Goal: Task Accomplishment & Management: Manage account settings

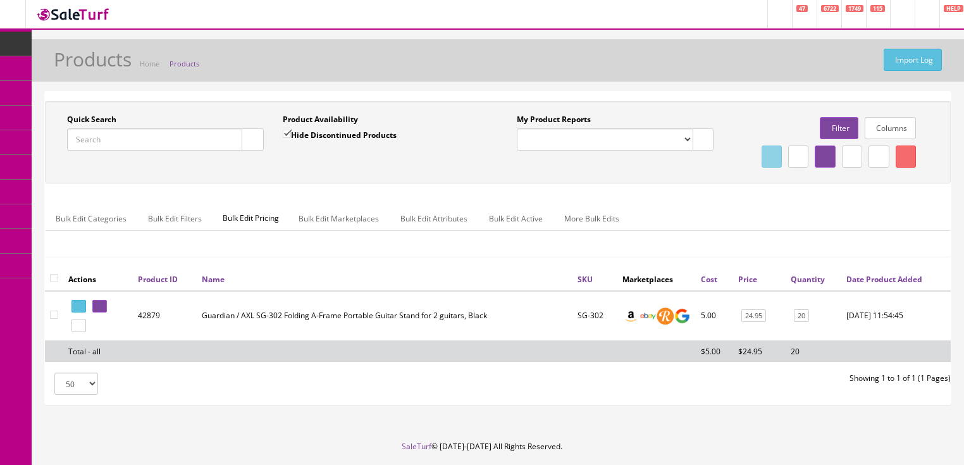
click at [188, 137] on input "Quick Search" at bounding box center [154, 139] width 175 height 22
paste input "9235700100"
type input "9235700100"
click at [286, 136] on input "Hide Discontinued Products" at bounding box center [287, 134] width 8 height 8
checkbox input "false"
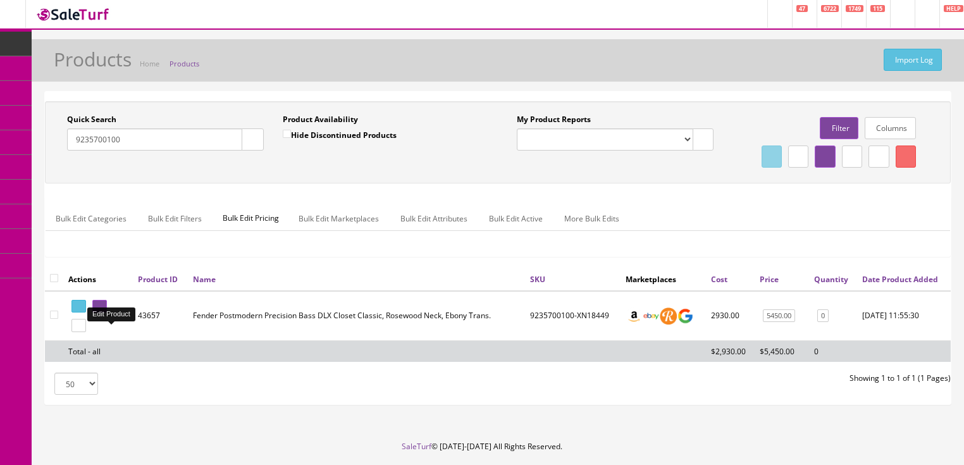
click at [99, 310] on icon at bounding box center [97, 306] width 3 height 7
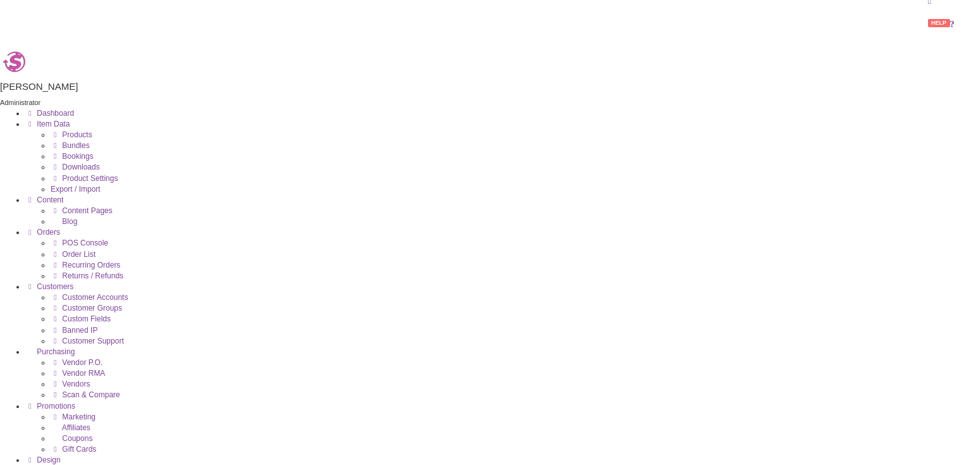
scroll to position [304, 0]
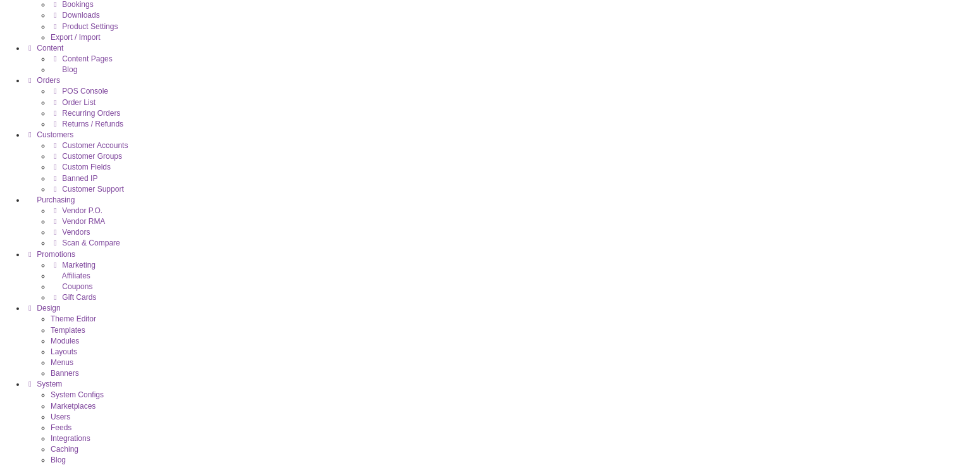
drag, startPoint x: 706, startPoint y: 180, endPoint x: 706, endPoint y: 190, distance: 9.5
drag, startPoint x: 719, startPoint y: 312, endPoint x: 550, endPoint y: 318, distance: 168.4
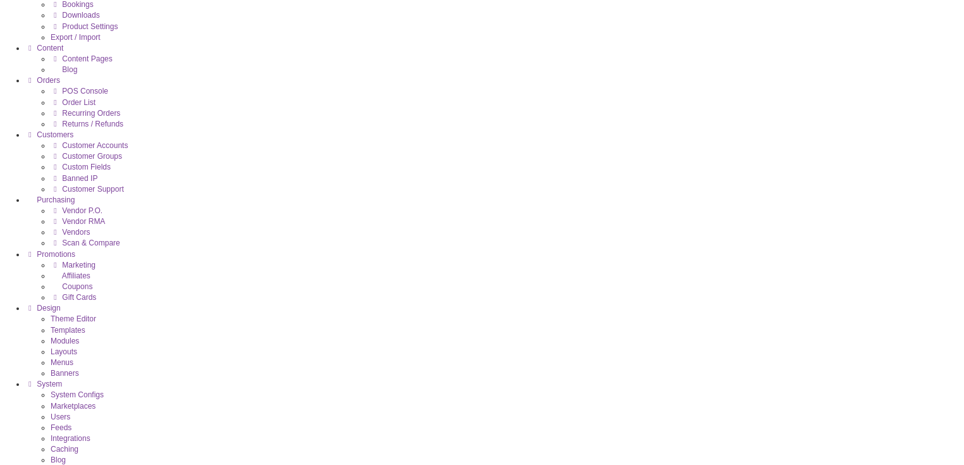
drag, startPoint x: 531, startPoint y: 316, endPoint x: 447, endPoint y: 316, distance: 84.8
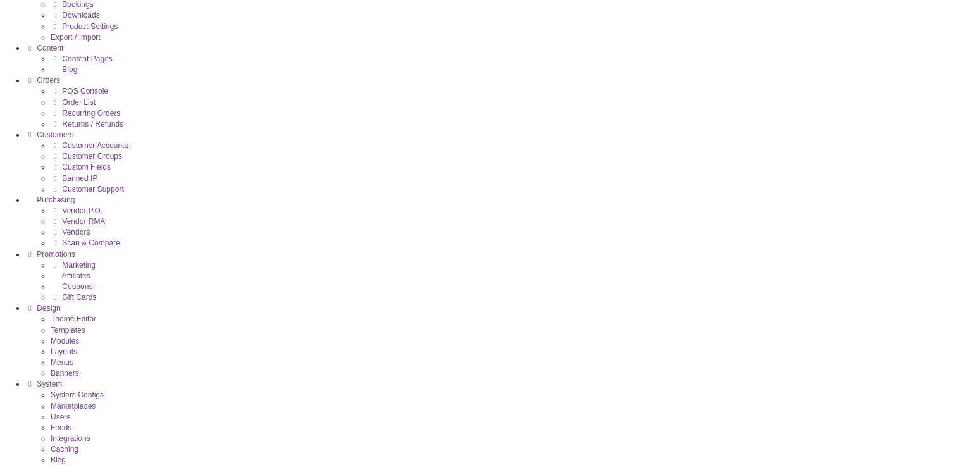
drag, startPoint x: 774, startPoint y: 263, endPoint x: 94, endPoint y: 106, distance: 698.4
drag, startPoint x: 593, startPoint y: 114, endPoint x: 390, endPoint y: 98, distance: 204.3
drag, startPoint x: 429, startPoint y: 299, endPoint x: 610, endPoint y: 78, distance: 285.9
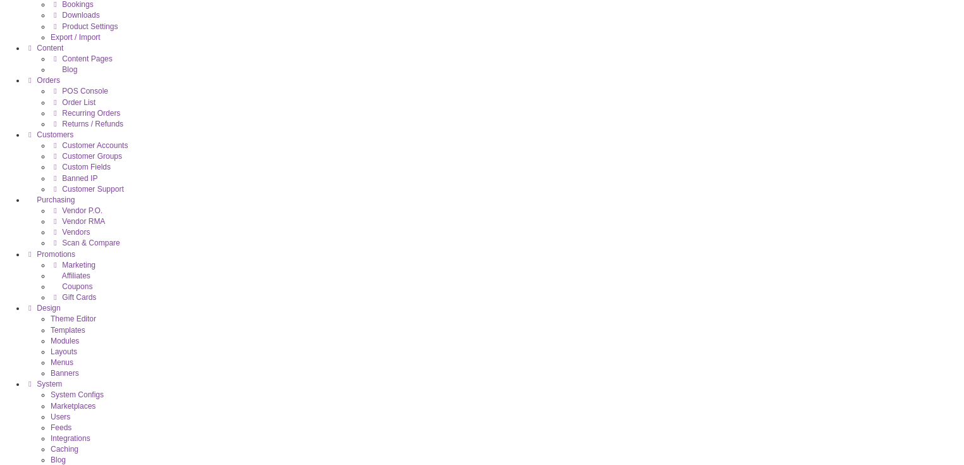
drag, startPoint x: 421, startPoint y: 366, endPoint x: 812, endPoint y: 89, distance: 478.6
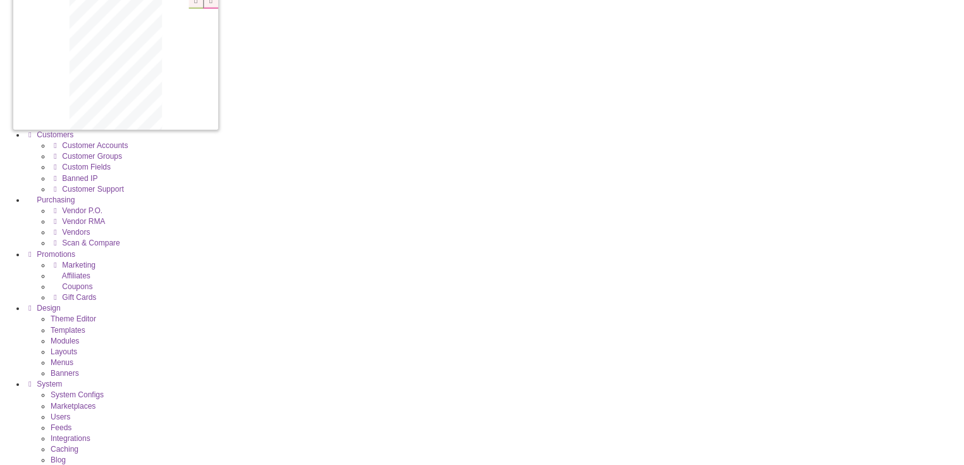
drag, startPoint x: 310, startPoint y: 233, endPoint x: 165, endPoint y: 238, distance: 144.9
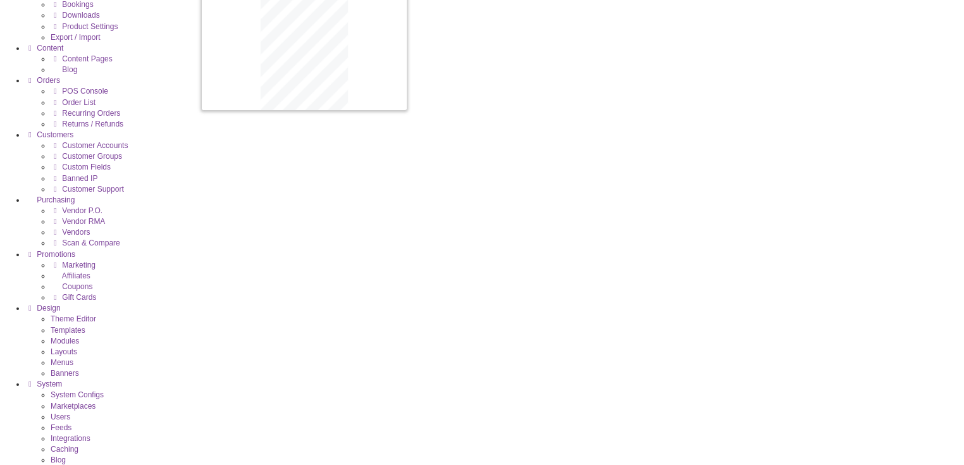
drag, startPoint x: 808, startPoint y: 245, endPoint x: 389, endPoint y: 230, distance: 419.0
drag, startPoint x: 793, startPoint y: 242, endPoint x: 545, endPoint y: 228, distance: 247.7
drag, startPoint x: 407, startPoint y: 380, endPoint x: 627, endPoint y: 357, distance: 220.7
drag, startPoint x: 584, startPoint y: 409, endPoint x: 148, endPoint y: 374, distance: 437.2
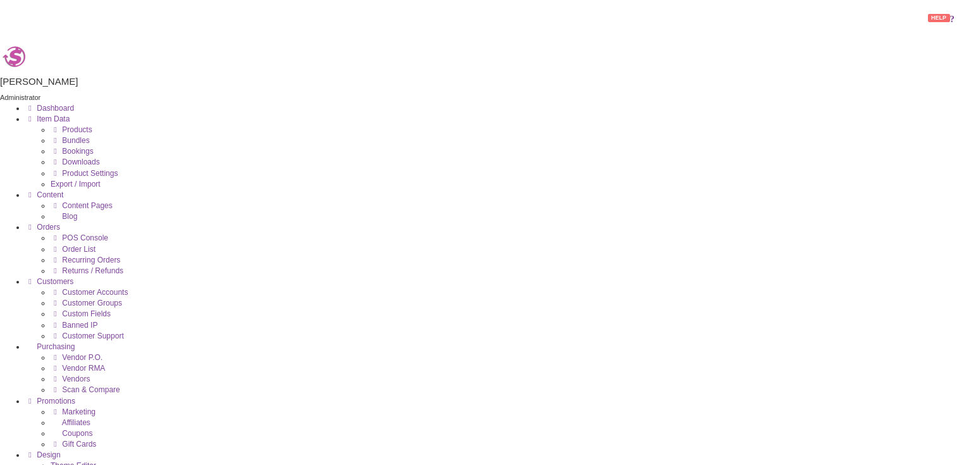
scroll to position [51, 0]
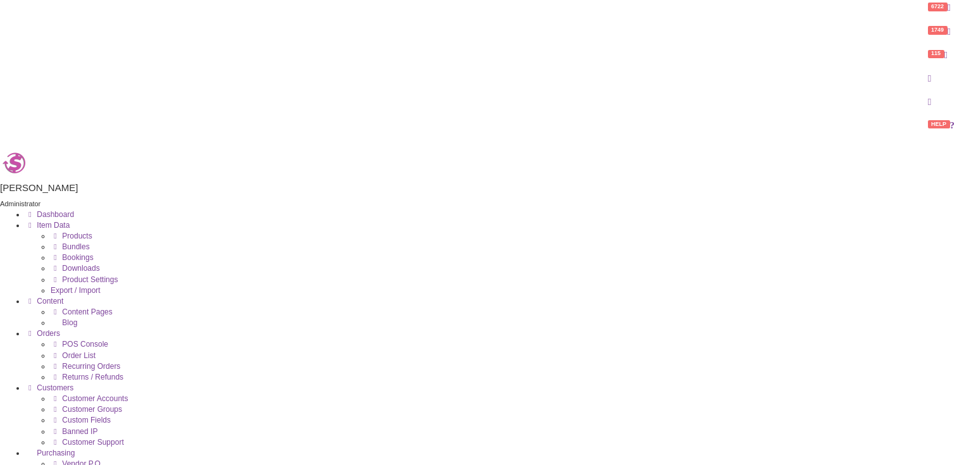
drag, startPoint x: 193, startPoint y: 1509, endPoint x: 395, endPoint y: 1202, distance: 367.5
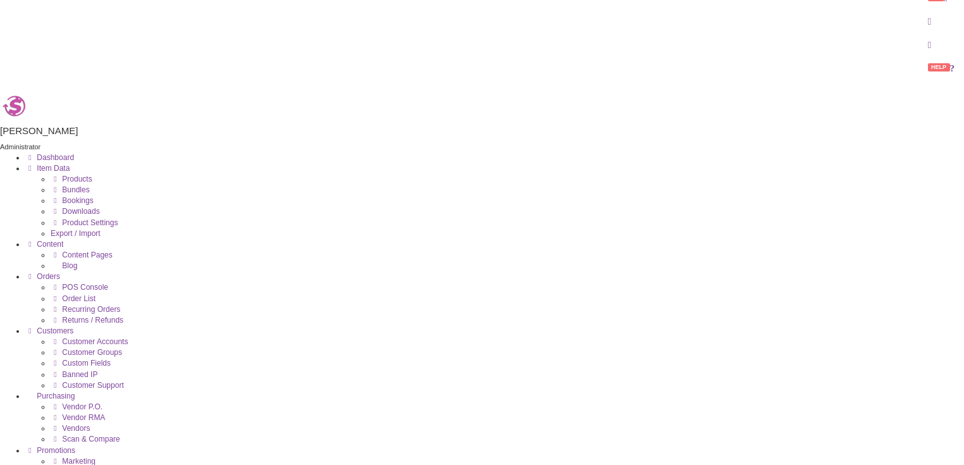
scroll to position [0, 0]
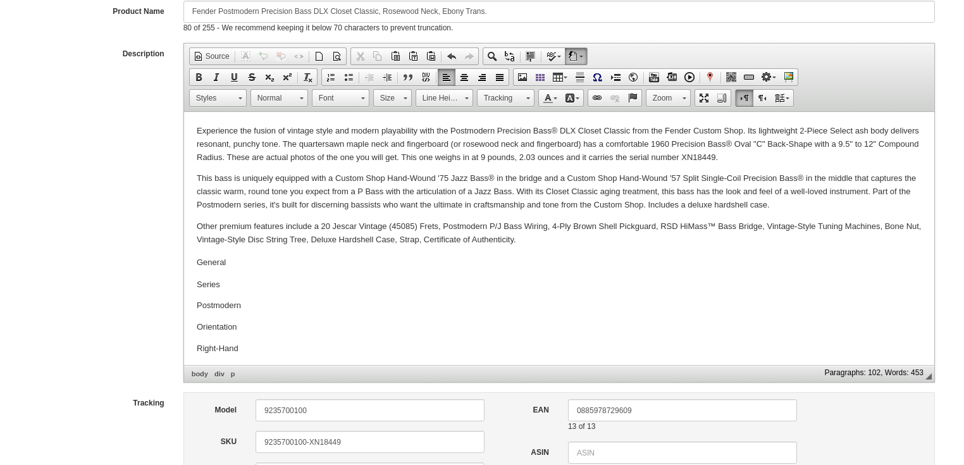
scroll to position [1113, 0]
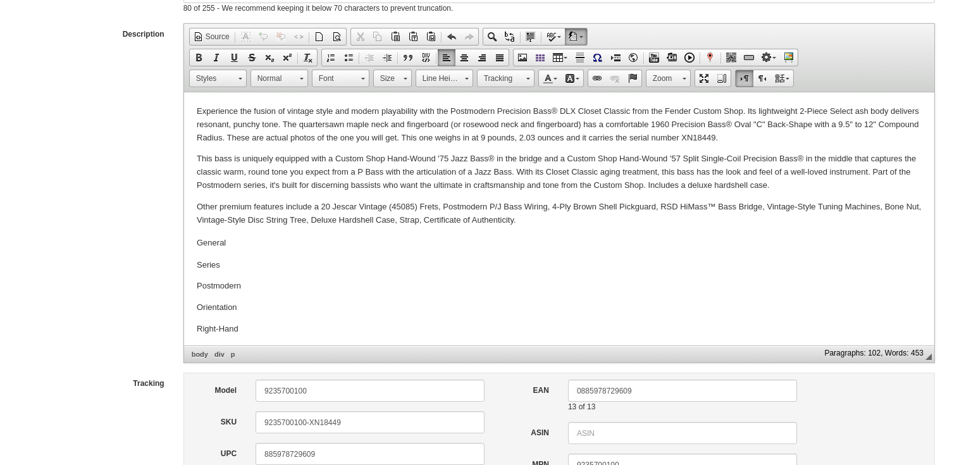
drag, startPoint x: 500, startPoint y: 345, endPoint x: 390, endPoint y: 335, distance: 110.5
type input "1"
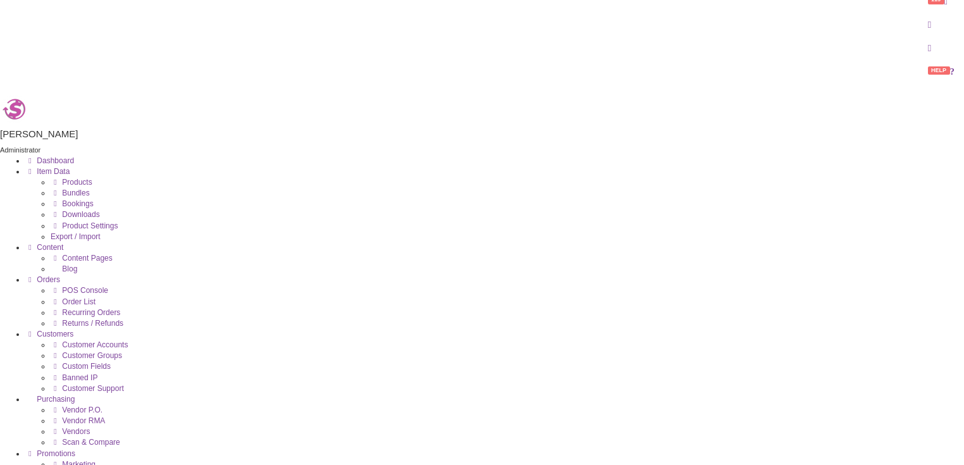
scroll to position [0, 0]
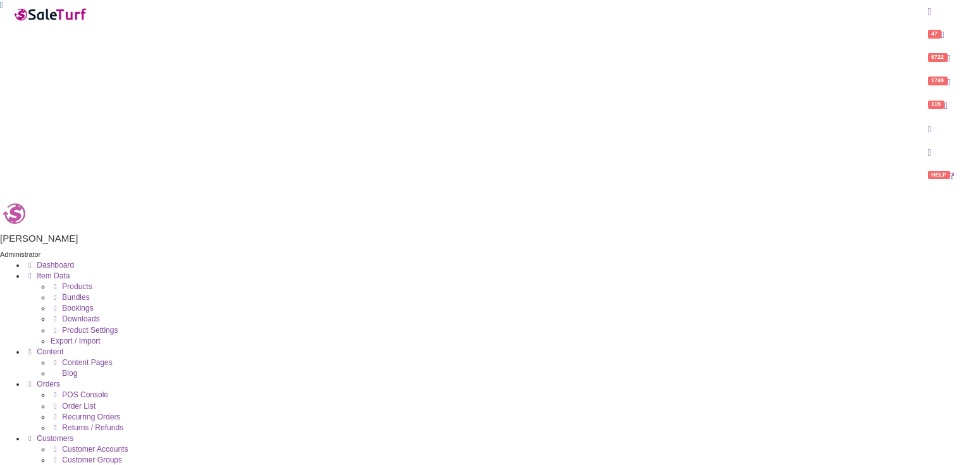
type input "2272000000"
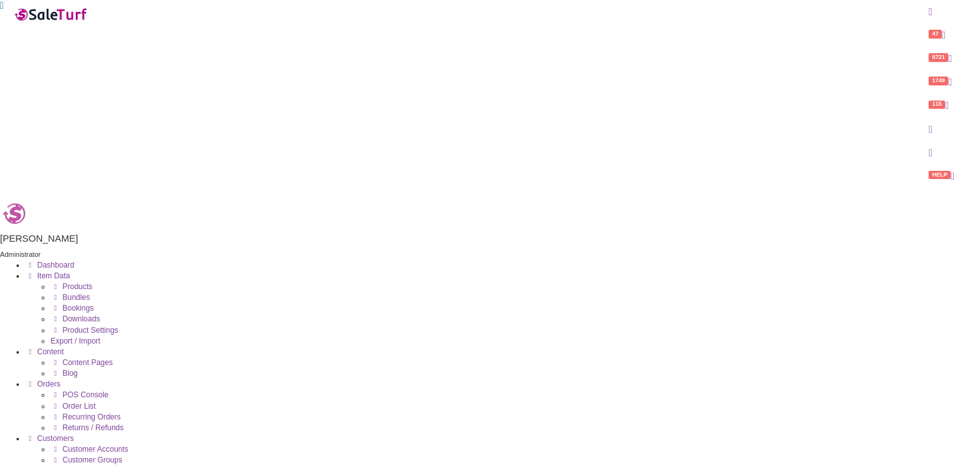
checkbox input "false"
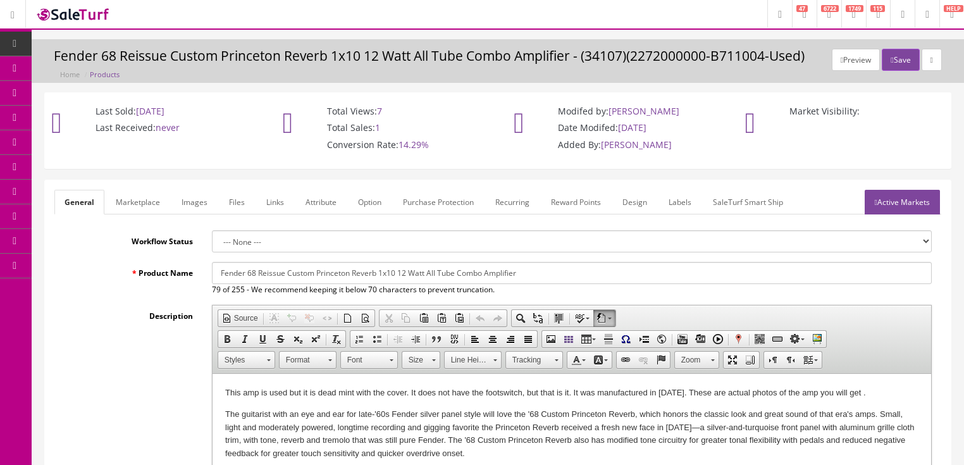
click at [200, 204] on link "Images" at bounding box center [194, 202] width 46 height 25
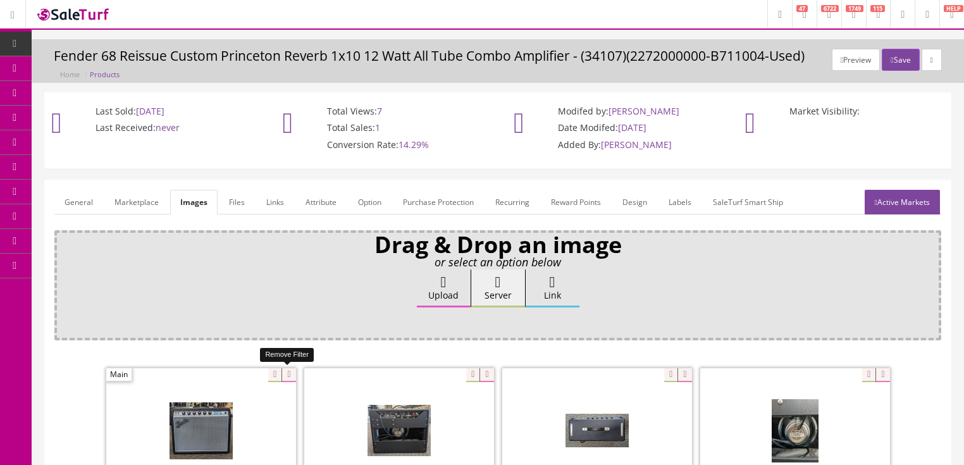
click at [285, 369] on icon at bounding box center [288, 375] width 14 height 14
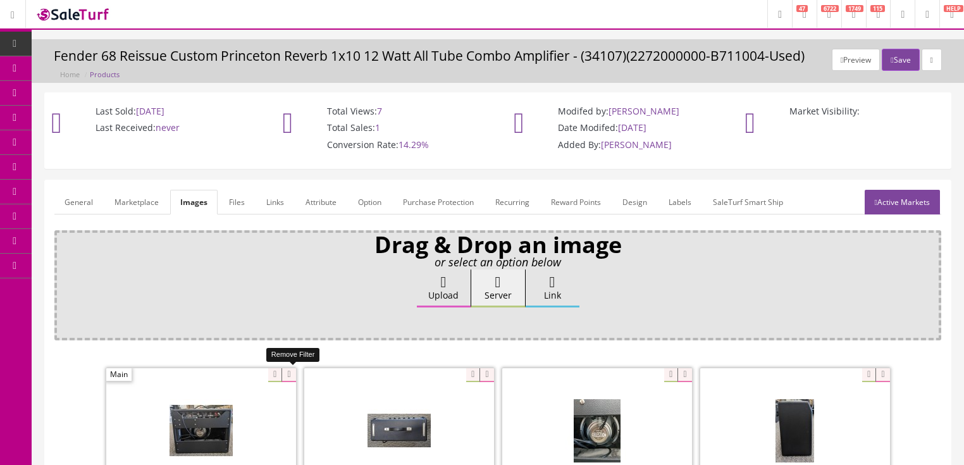
drag, startPoint x: 285, startPoint y: 369, endPoint x: 237, endPoint y: 369, distance: 48.7
click at [285, 369] on icon at bounding box center [288, 375] width 14 height 14
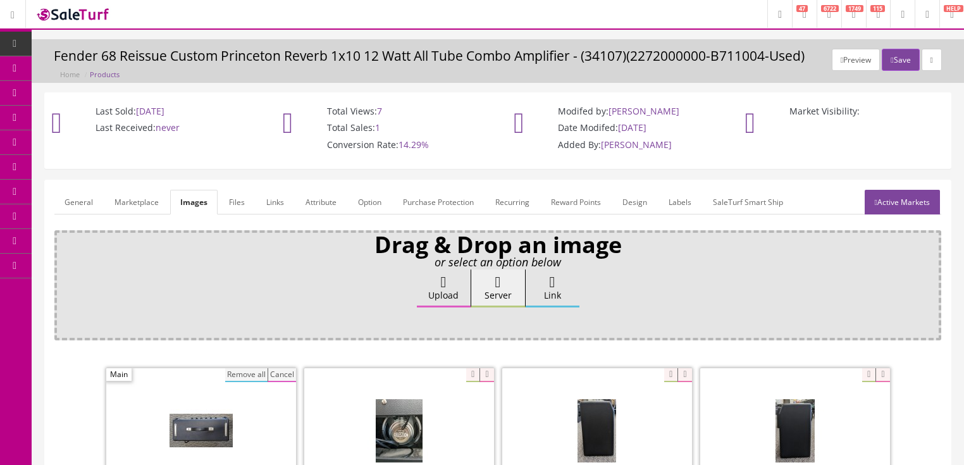
click at [245, 369] on button "Remove all" at bounding box center [246, 375] width 42 height 14
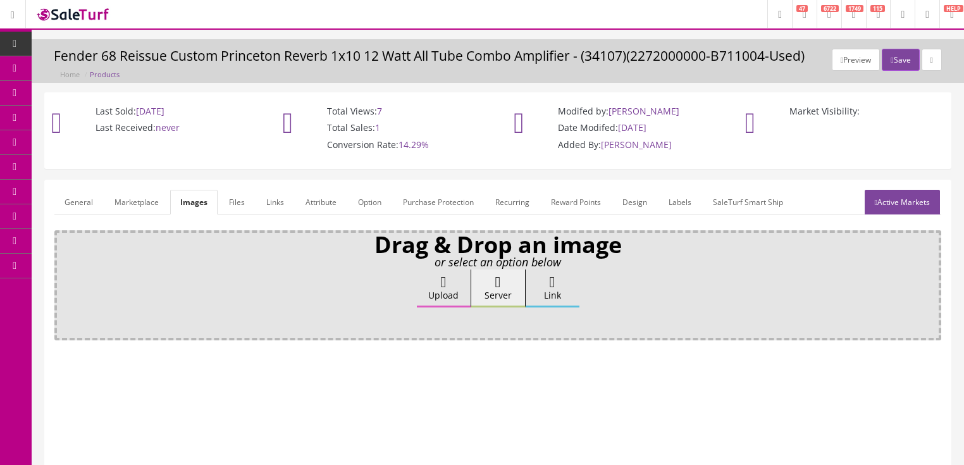
click at [446, 296] on label "Upload" at bounding box center [444, 288] width 54 height 38
click at [63, 282] on input "Upload" at bounding box center [63, 275] width 0 height 13
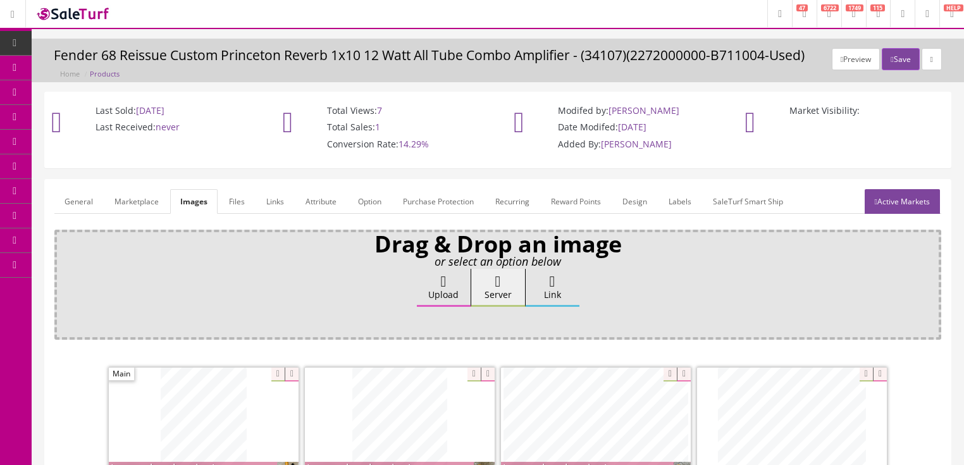
scroll to position [202, 0]
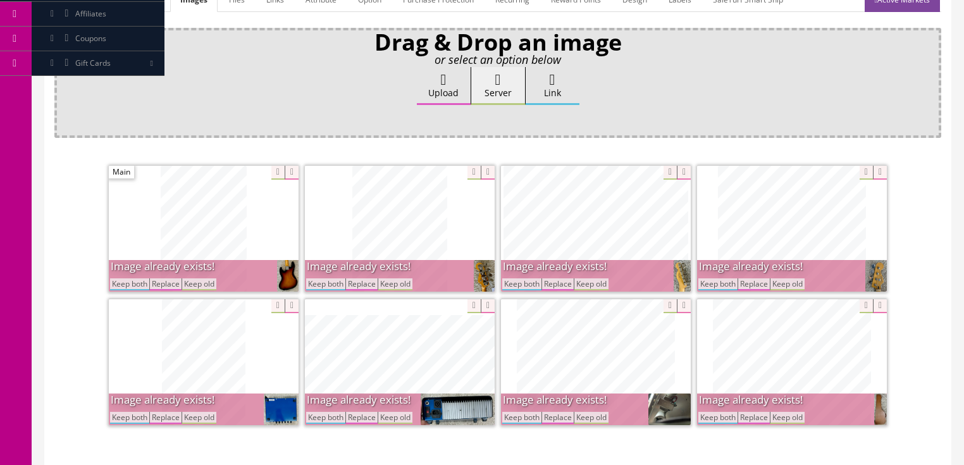
click at [514, 283] on button "Keep both" at bounding box center [521, 284] width 39 height 12
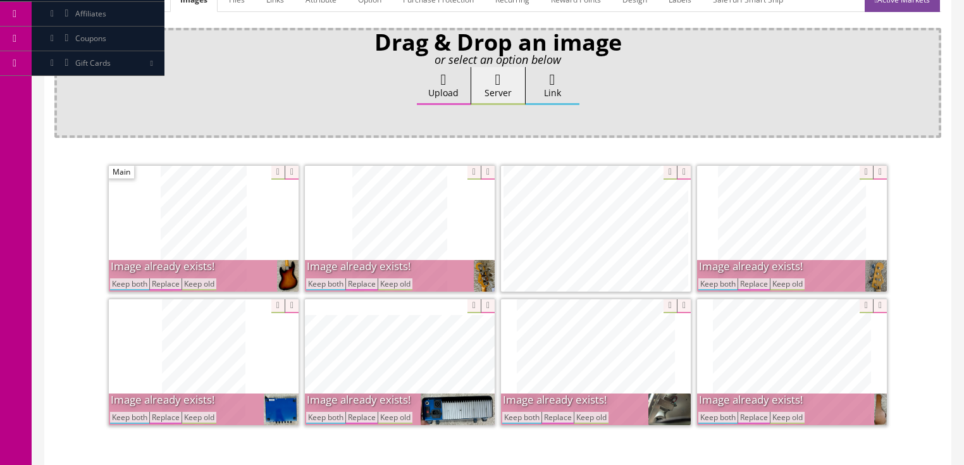
click at [728, 281] on button "Keep both" at bounding box center [717, 284] width 39 height 12
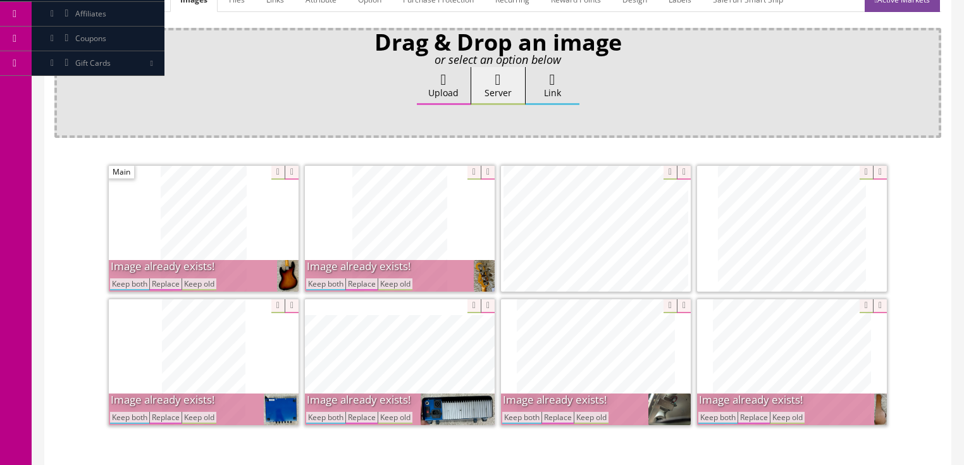
click at [718, 414] on button "Keep both" at bounding box center [717, 418] width 39 height 12
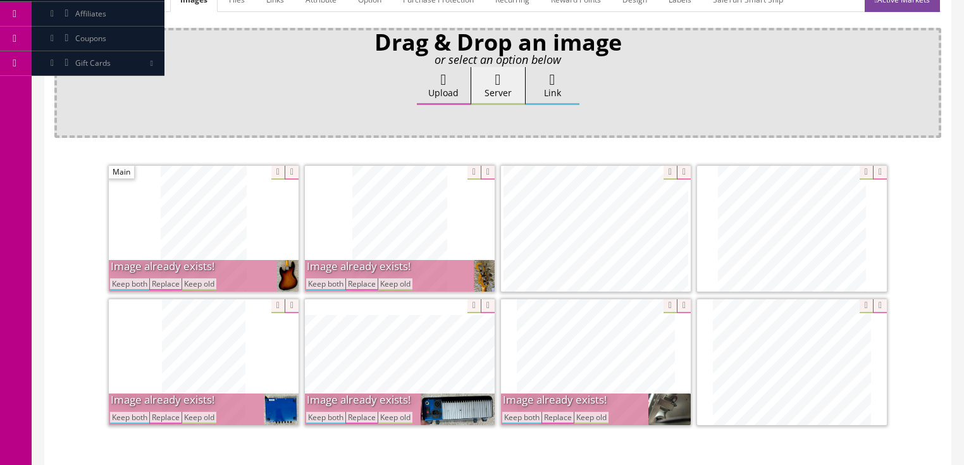
click at [527, 412] on button "Keep both" at bounding box center [521, 418] width 39 height 12
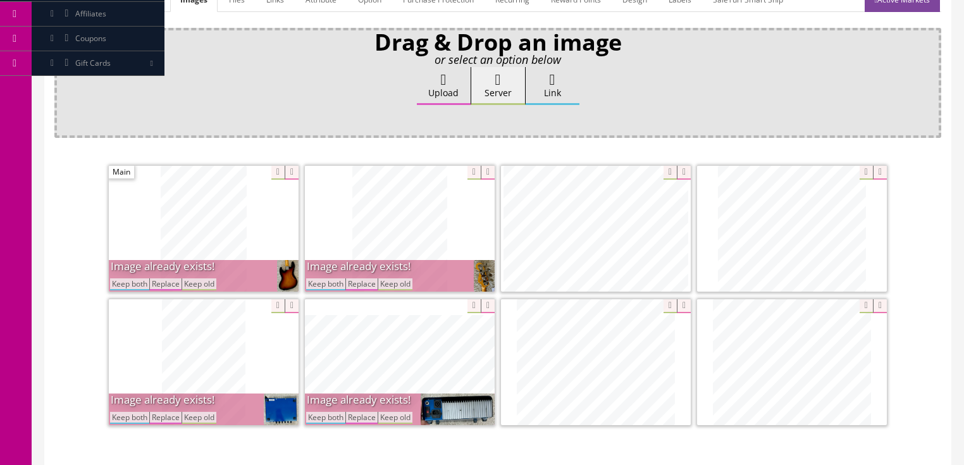
click at [330, 417] on button "Keep both" at bounding box center [325, 418] width 39 height 12
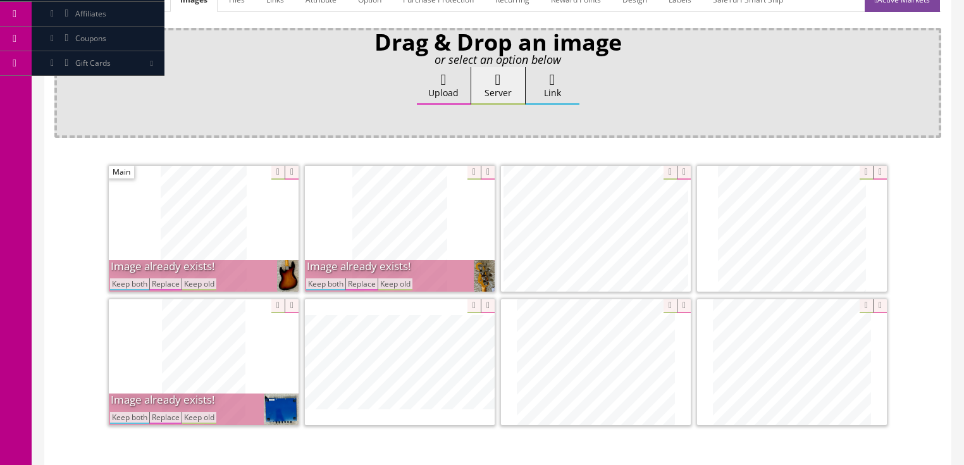
drag, startPoint x: 137, startPoint y: 414, endPoint x: 139, endPoint y: 391, distance: 23.5
click at [139, 412] on button "Keep both" at bounding box center [129, 418] width 39 height 12
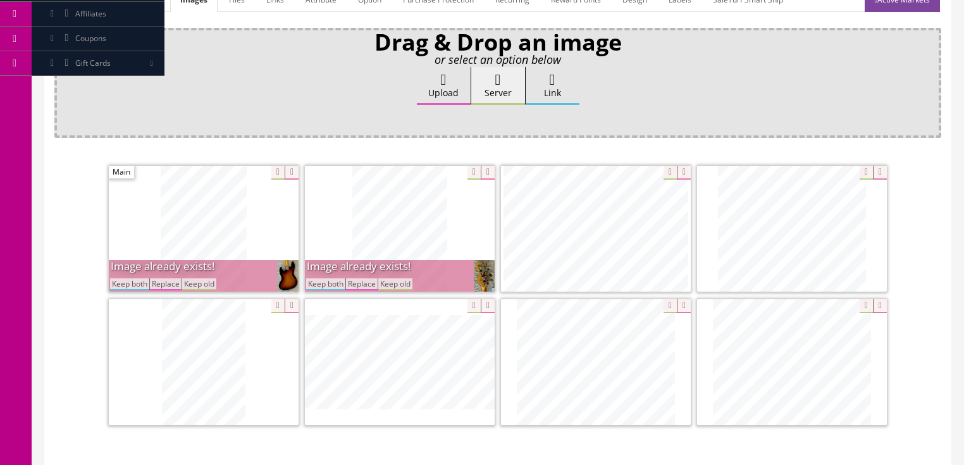
drag, startPoint x: 120, startPoint y: 286, endPoint x: 180, endPoint y: 286, distance: 59.5
click at [121, 286] on button "Keep both" at bounding box center [129, 284] width 39 height 12
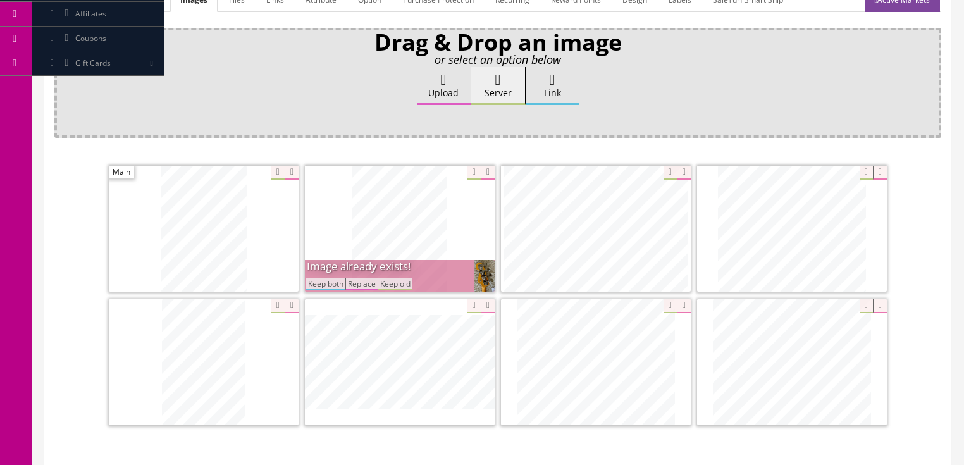
click at [308, 286] on button "Keep both" at bounding box center [325, 284] width 39 height 12
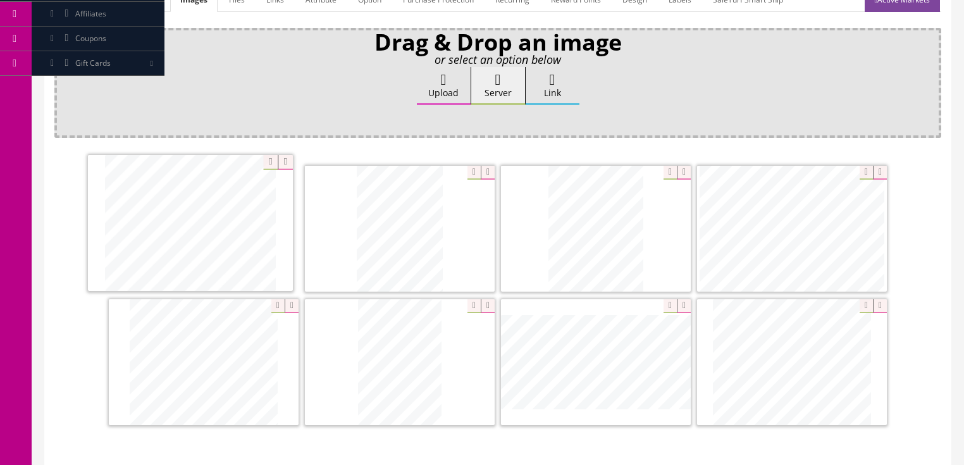
drag, startPoint x: 741, startPoint y: 357, endPoint x: 193, endPoint y: 227, distance: 562.9
drag, startPoint x: 230, startPoint y: 313, endPoint x: 413, endPoint y: 186, distance: 223.2
drag, startPoint x: 547, startPoint y: 360, endPoint x: 541, endPoint y: 227, distance: 132.9
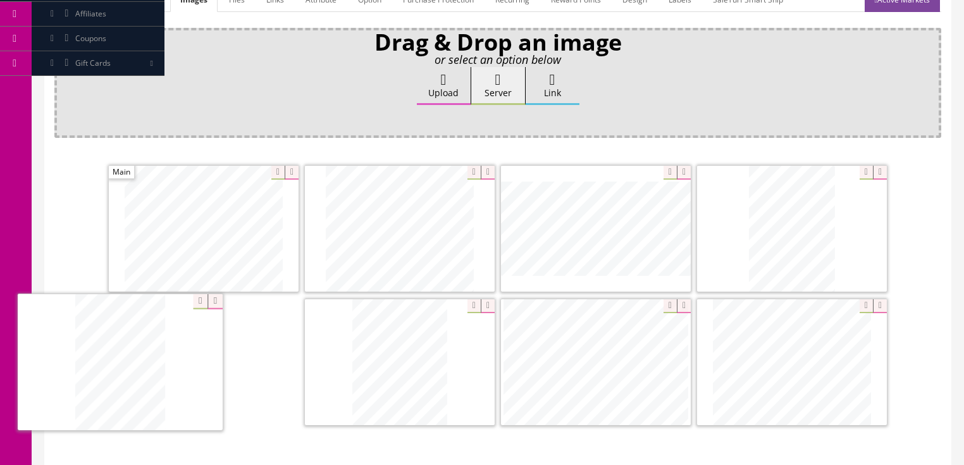
drag, startPoint x: 548, startPoint y: 332, endPoint x: 72, endPoint y: 334, distance: 475.7
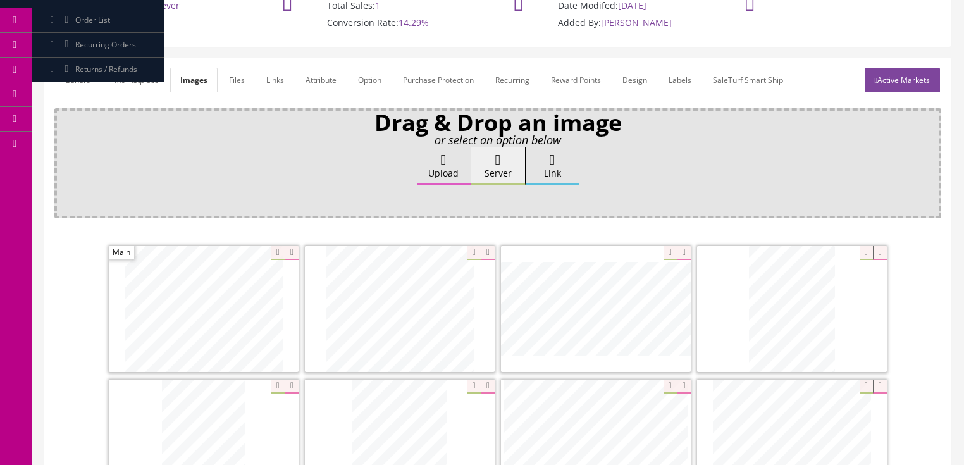
scroll to position [101, 0]
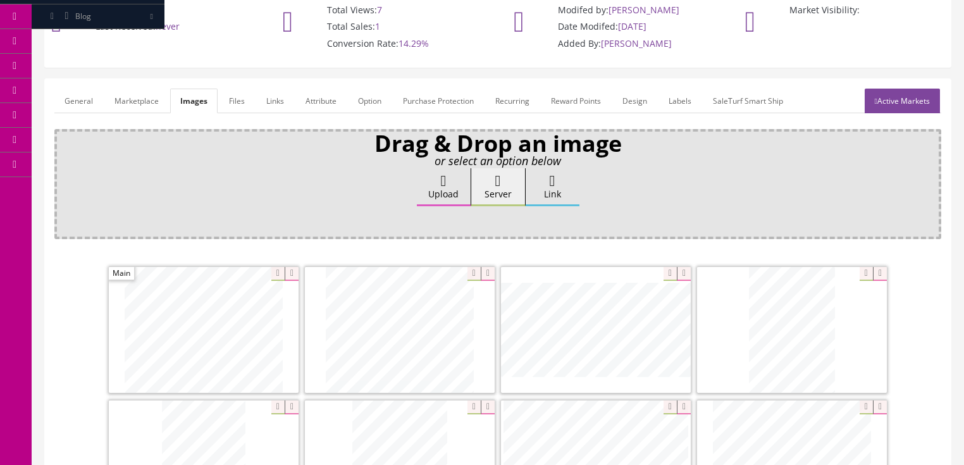
click at [906, 92] on link "Active Markets" at bounding box center [902, 101] width 75 height 25
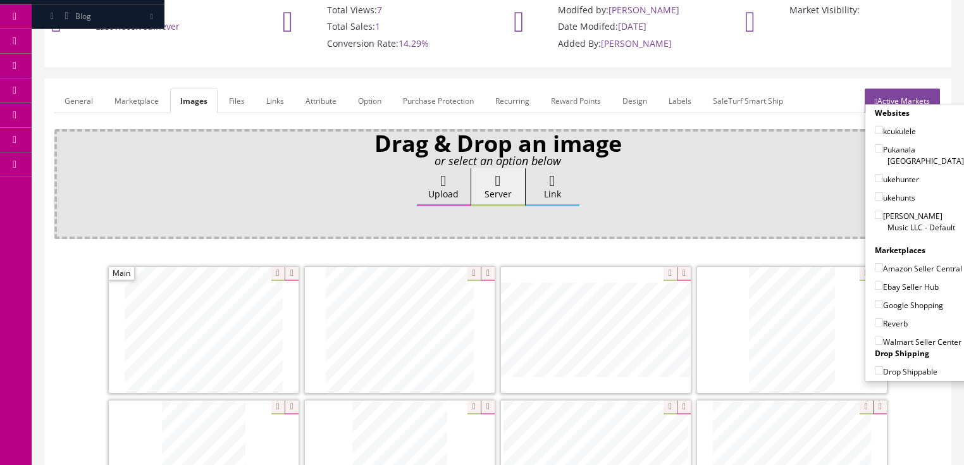
click at [899, 93] on link "Active Markets" at bounding box center [902, 101] width 75 height 25
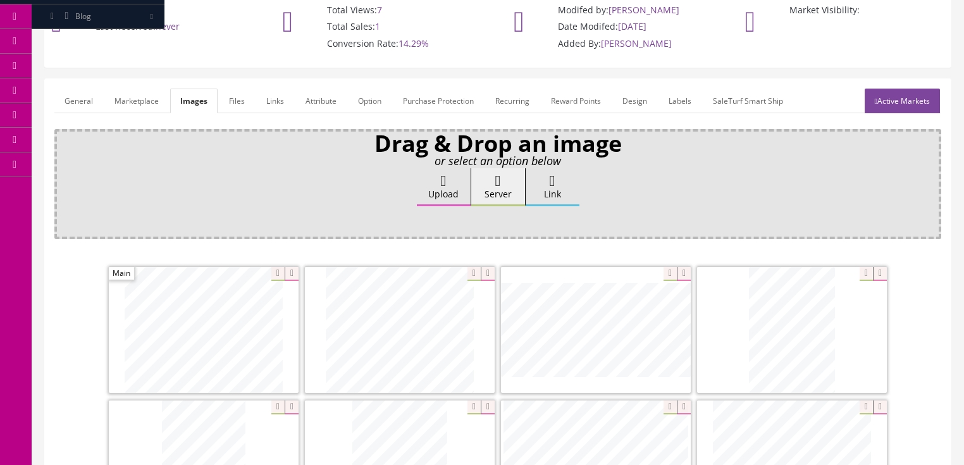
click at [65, 104] on link "General" at bounding box center [78, 101] width 49 height 25
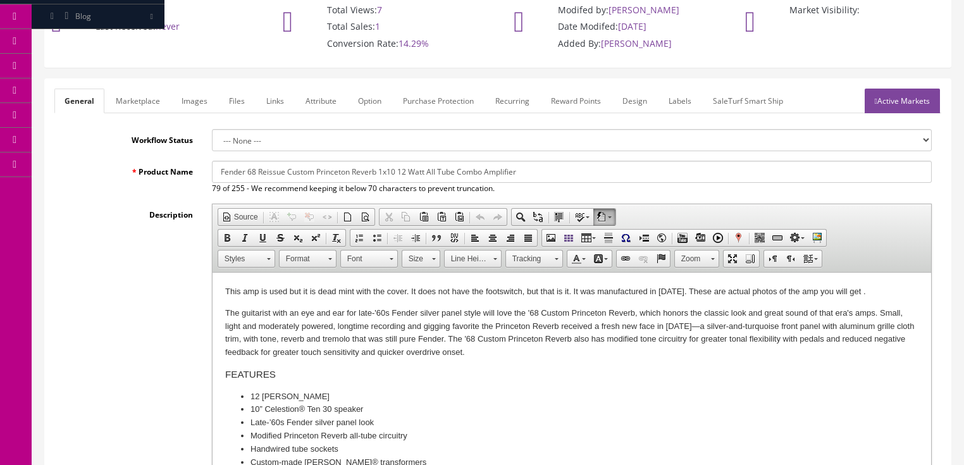
click at [710, 292] on p "This amp is used but it is dead mint with the cover. It does not have the foots…" at bounding box center [571, 291] width 693 height 13
click at [357, 290] on p "This amp is used but it is dead mint with the cover. It does not have the foots…" at bounding box center [571, 291] width 693 height 13
drag, startPoint x: 217, startPoint y: 288, endPoint x: 863, endPoint y: 298, distance: 645.9
click at [862, 298] on html "This amp is used but it is dead mint . It does not have the footswitch, but tha…" at bounding box center [571, 465] width 719 height 385
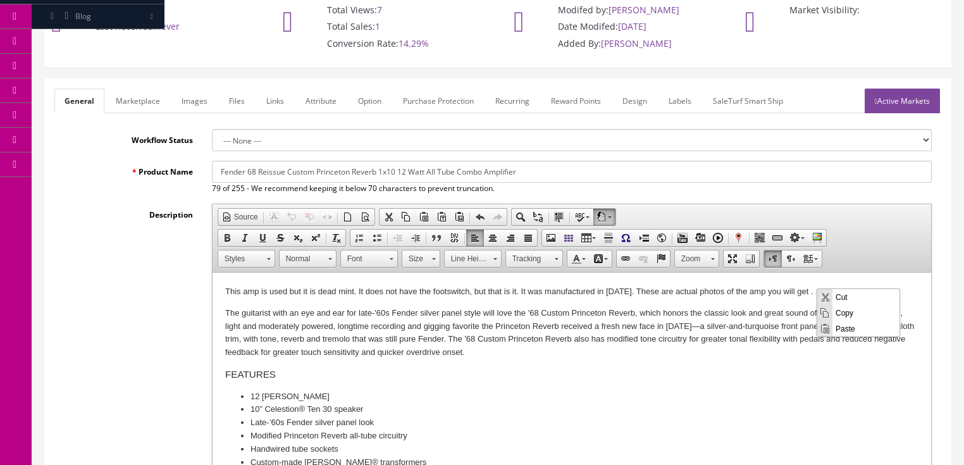
click at [843, 312] on span "Copy" at bounding box center [865, 312] width 67 height 16
copy p "This amp is used but it is dead mint . It does not have the footswitch, but tha…"
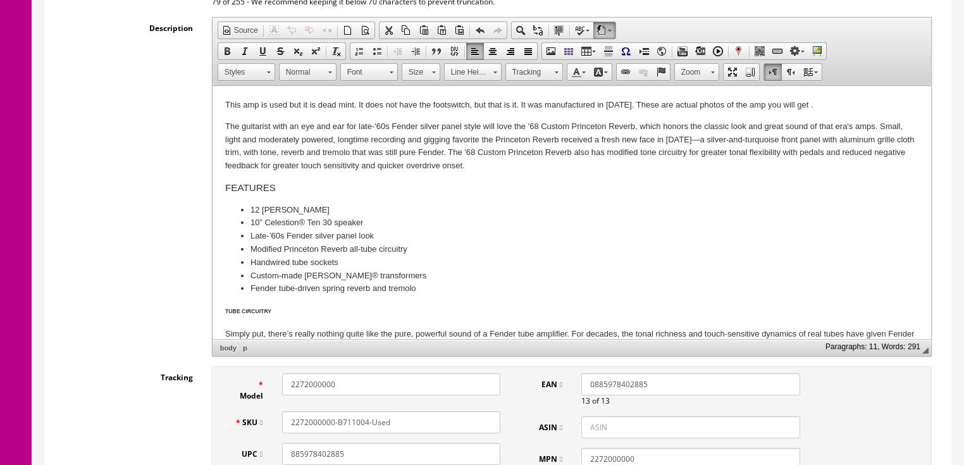
scroll to position [354, 0]
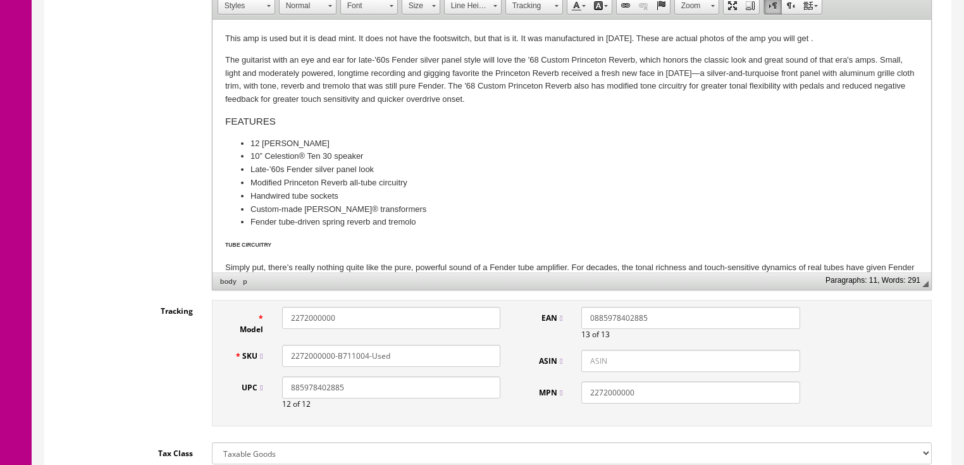
drag, startPoint x: 340, startPoint y: 355, endPoint x: 398, endPoint y: 355, distance: 57.6
click at [398, 355] on input "2272000000-B711004-Used" at bounding box center [391, 356] width 218 height 22
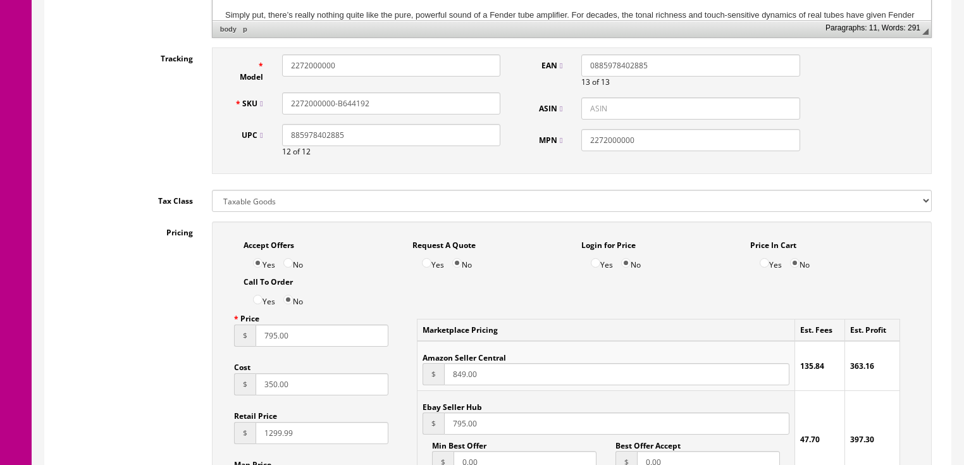
scroll to position [607, 0]
type input "2272000000-B644192"
drag, startPoint x: 263, startPoint y: 342, endPoint x: 354, endPoint y: 342, distance: 91.1
click at [354, 342] on input "795.00" at bounding box center [322, 335] width 133 height 22
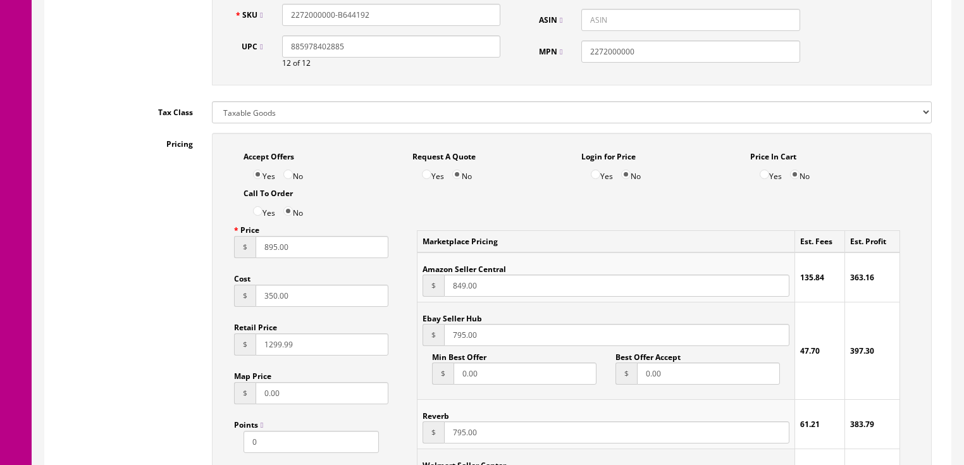
scroll to position [708, 0]
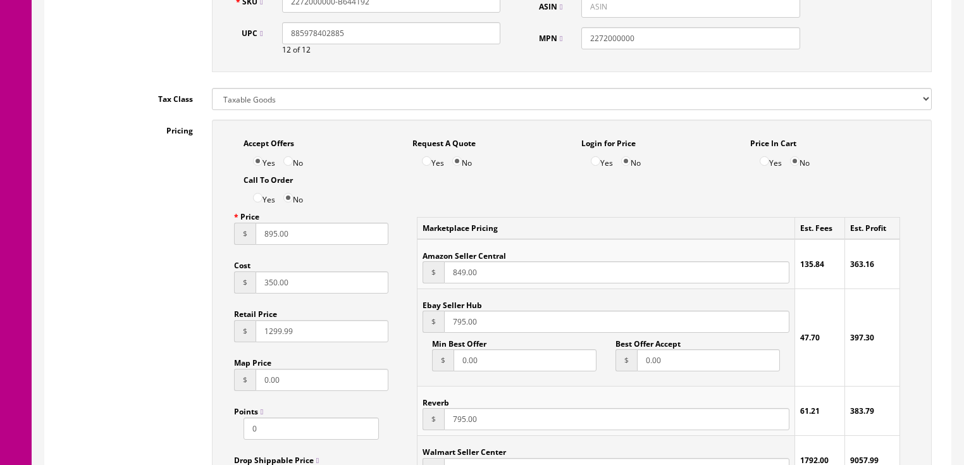
type input "895.00"
drag, startPoint x: 455, startPoint y: 273, endPoint x: 533, endPoint y: 273, distance: 77.8
click at [533, 273] on input "849.00" at bounding box center [616, 272] width 345 height 22
type input "895.00"
drag, startPoint x: 486, startPoint y: 322, endPoint x: 425, endPoint y: 322, distance: 60.7
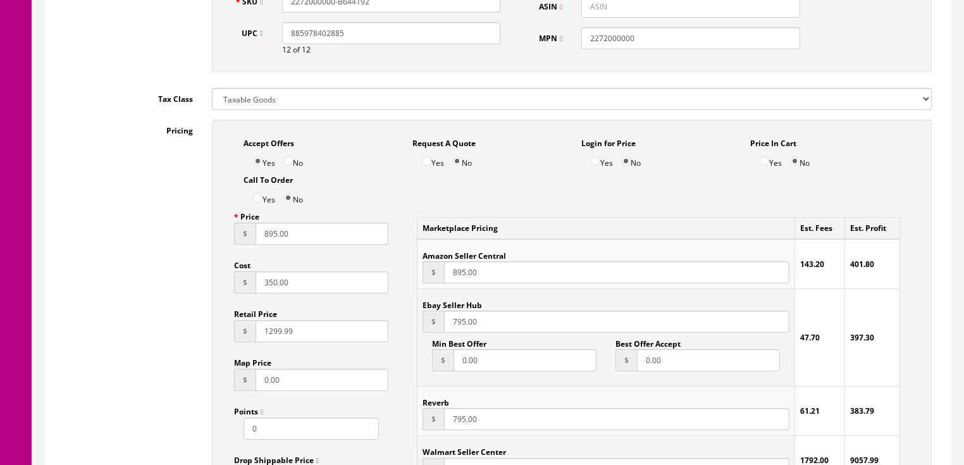
click at [425, 322] on div "$ 795.00" at bounding box center [606, 322] width 366 height 22
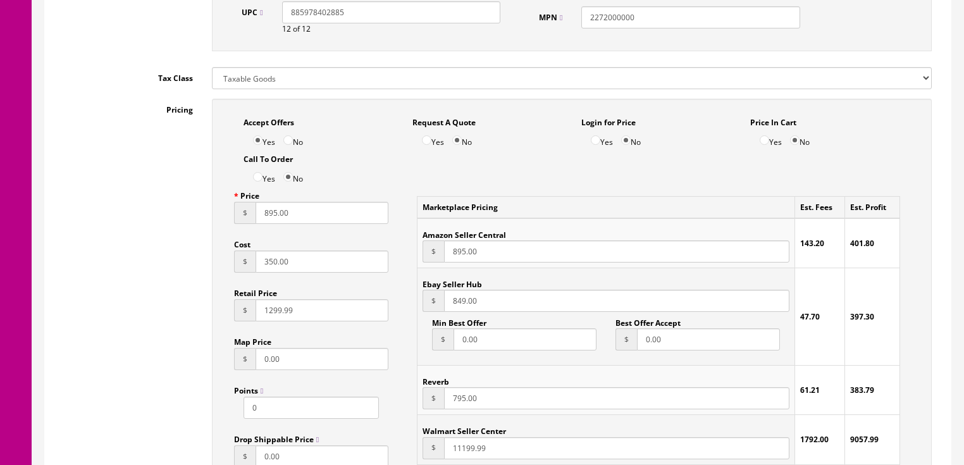
scroll to position [810, 0]
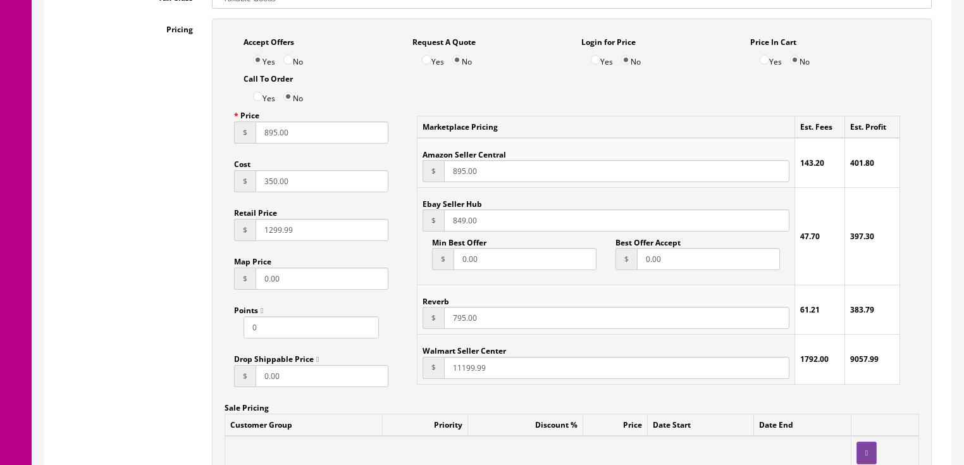
type input "849.00"
drag, startPoint x: 483, startPoint y: 324, endPoint x: 405, endPoint y: 333, distance: 78.4
click at [405, 333] on div "Marketplace Pricing Est. Fees Est. Profit Amazon Seller Central $ 895.00 143.20…" at bounding box center [658, 249] width 521 height 290
type input "849.95"
click at [495, 223] on input "849.00" at bounding box center [616, 220] width 345 height 22
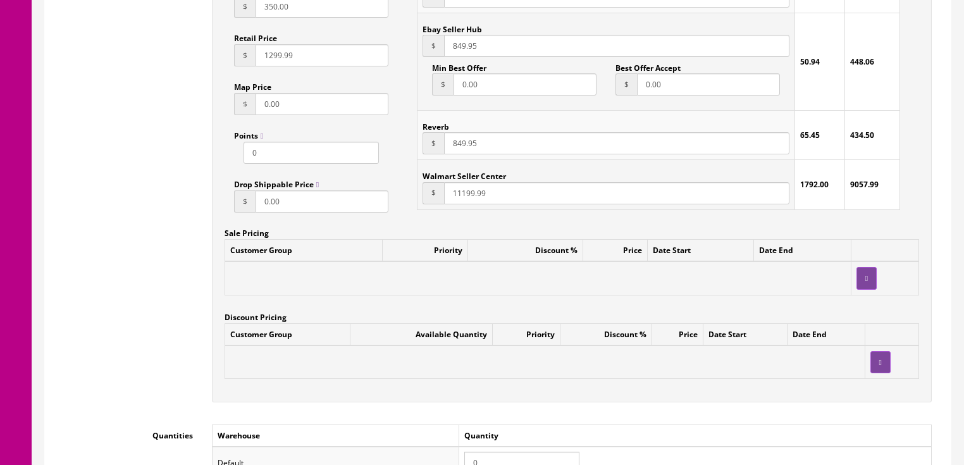
scroll to position [1063, 0]
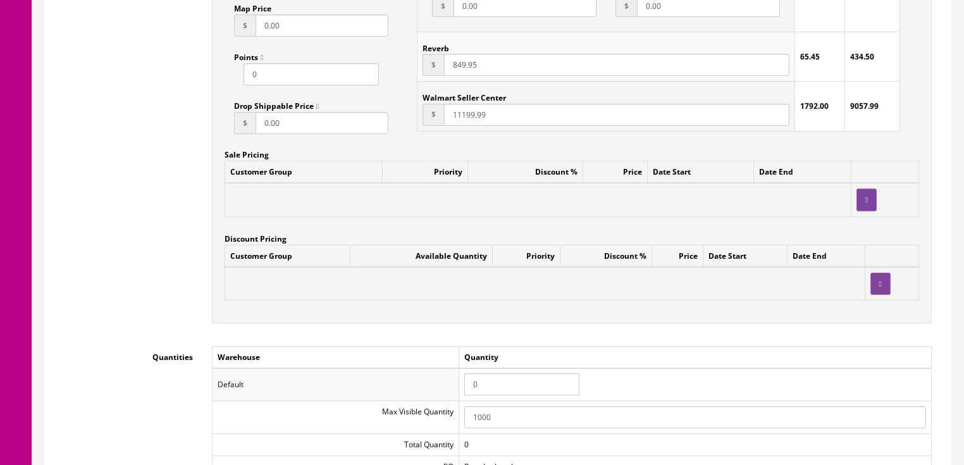
type input "849.95"
drag, startPoint x: 495, startPoint y: 392, endPoint x: 454, endPoint y: 383, distance: 42.2
click at [454, 383] on tr "Default 0" at bounding box center [571, 384] width 719 height 33
type input "1"
click at [431, 330] on div "Accept Offers Yes No Request A Quote Yes No Login for Price Yes No Price In Car…" at bounding box center [571, 50] width 739 height 571
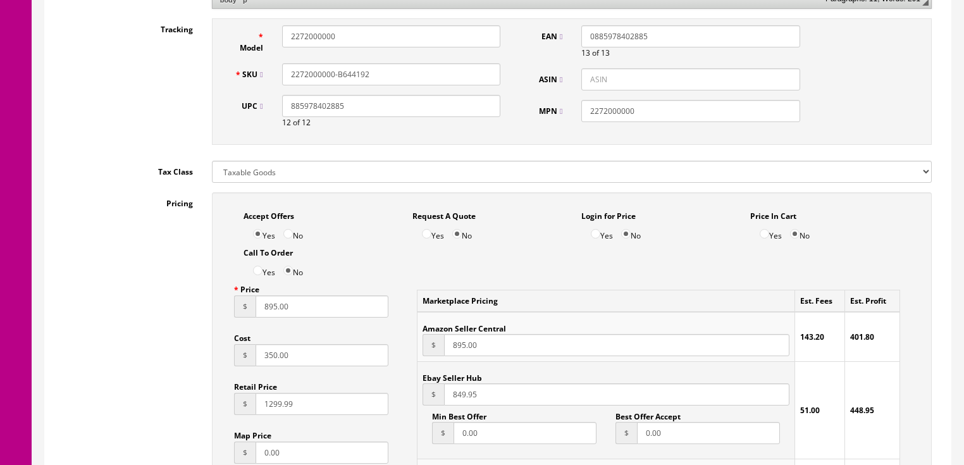
scroll to position [506, 0]
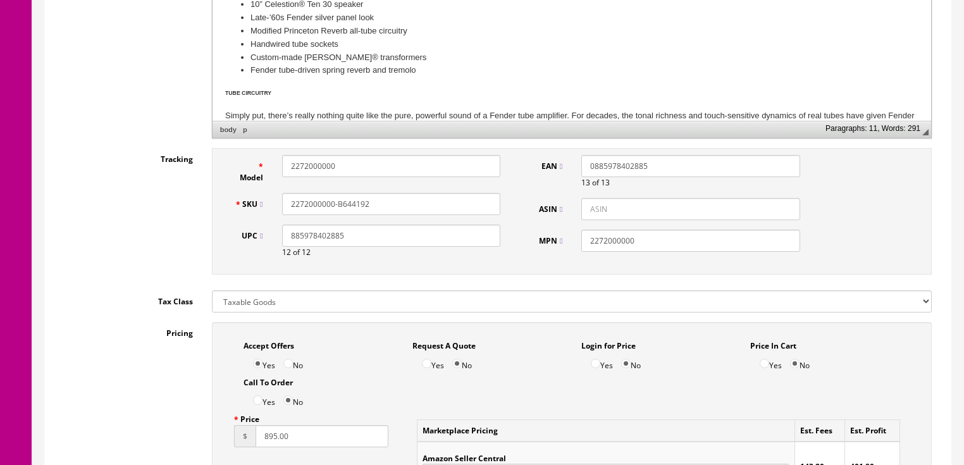
drag, startPoint x: 379, startPoint y: 204, endPoint x: 293, endPoint y: 204, distance: 86.0
click at [233, 204] on div "SKU 2272000000-B644192" at bounding box center [367, 204] width 285 height 22
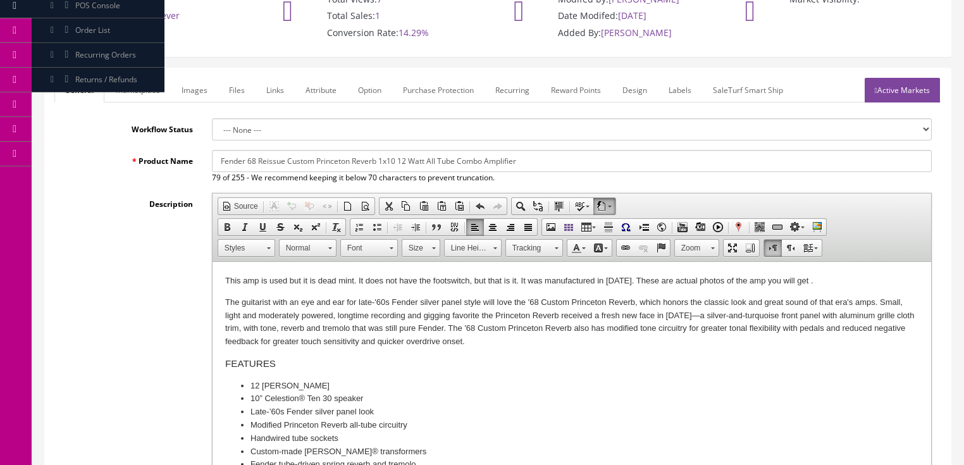
scroll to position [0, 0]
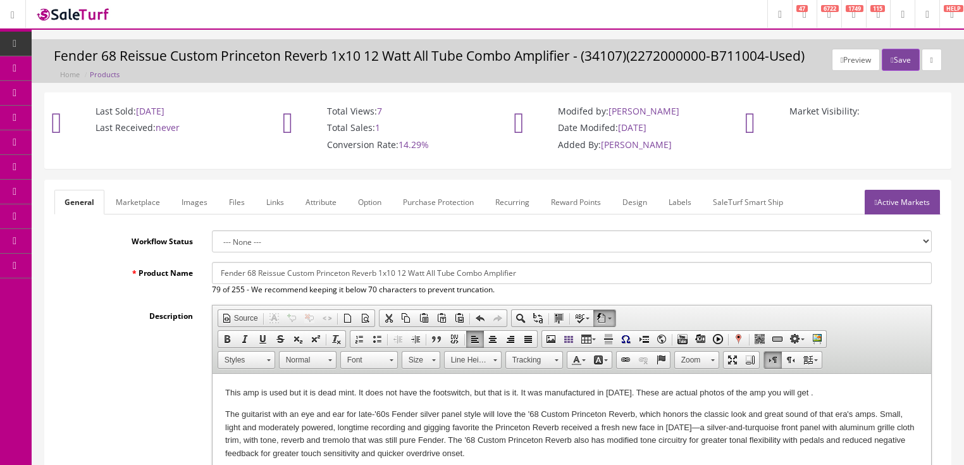
click at [897, 197] on link "Active Markets" at bounding box center [902, 202] width 75 height 25
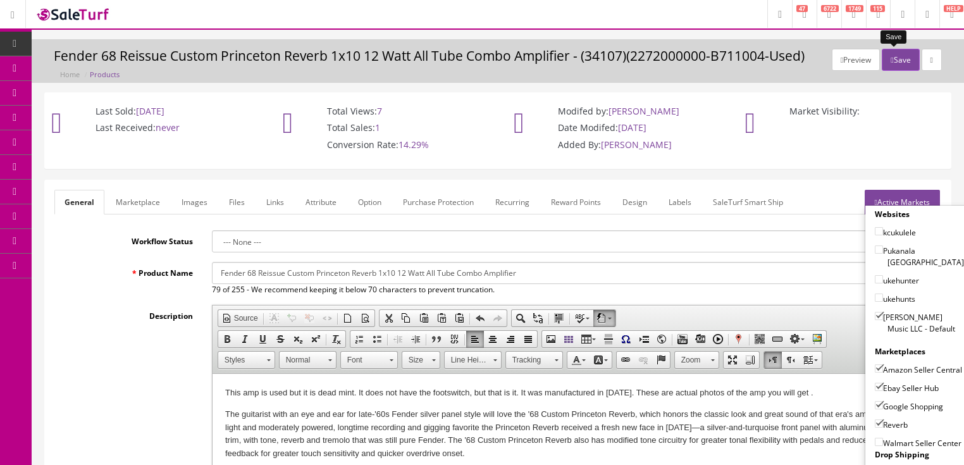
click at [891, 61] on icon "button" at bounding box center [892, 60] width 3 height 8
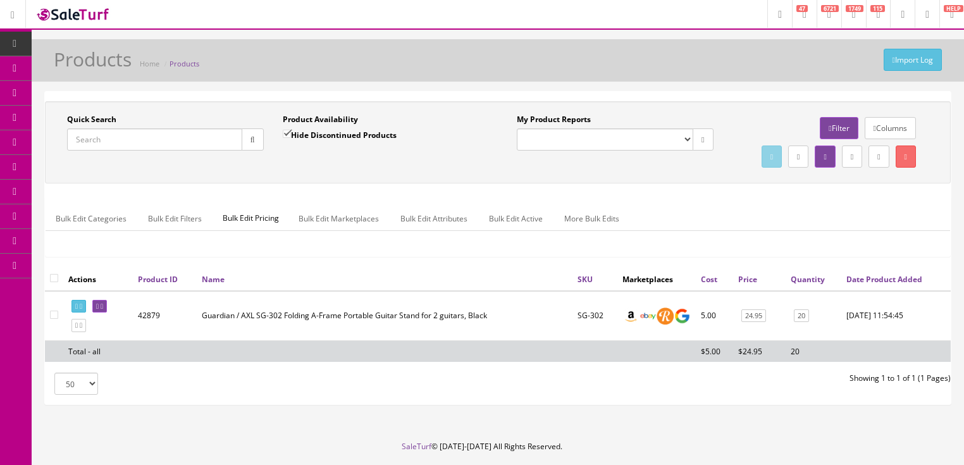
click at [203, 130] on input "Quick Search" at bounding box center [154, 139] width 175 height 22
paste input "2272000000-B644192"
type input "2272000000-B644192"
click at [253, 139] on icon "button" at bounding box center [252, 140] width 4 height 8
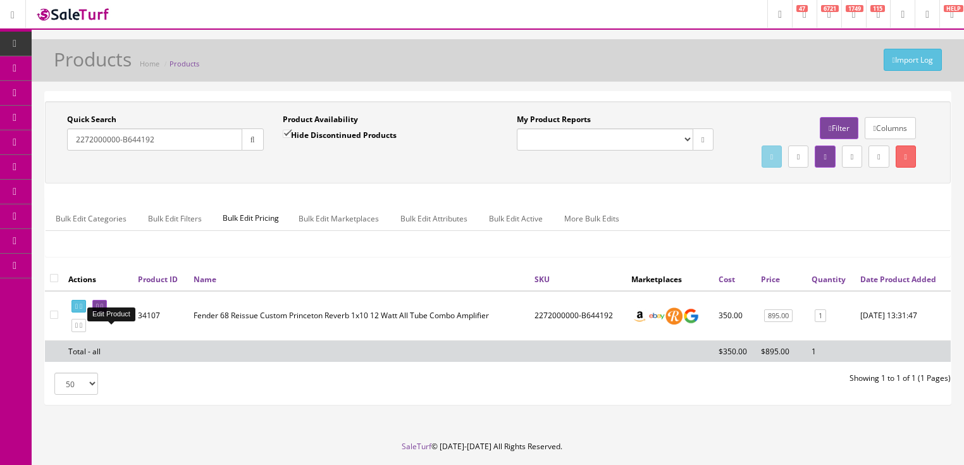
click at [103, 310] on icon at bounding box center [102, 306] width 3 height 7
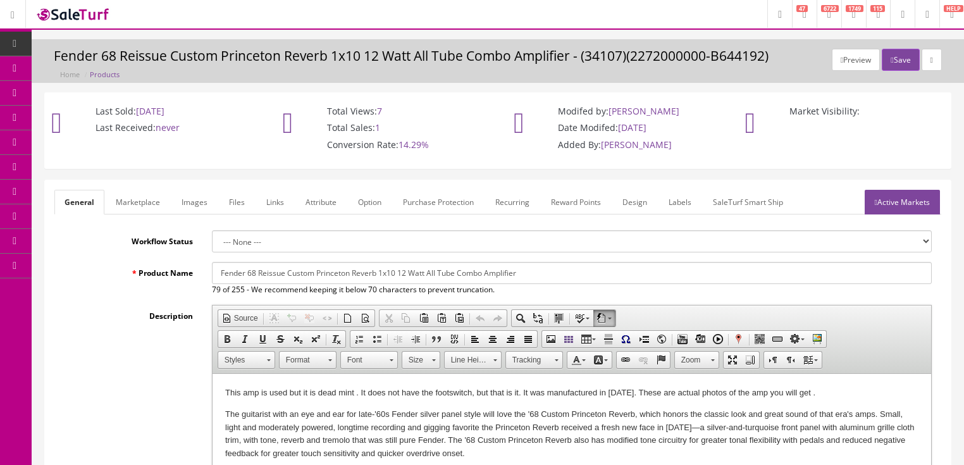
click at [683, 199] on link "Labels" at bounding box center [679, 202] width 43 height 25
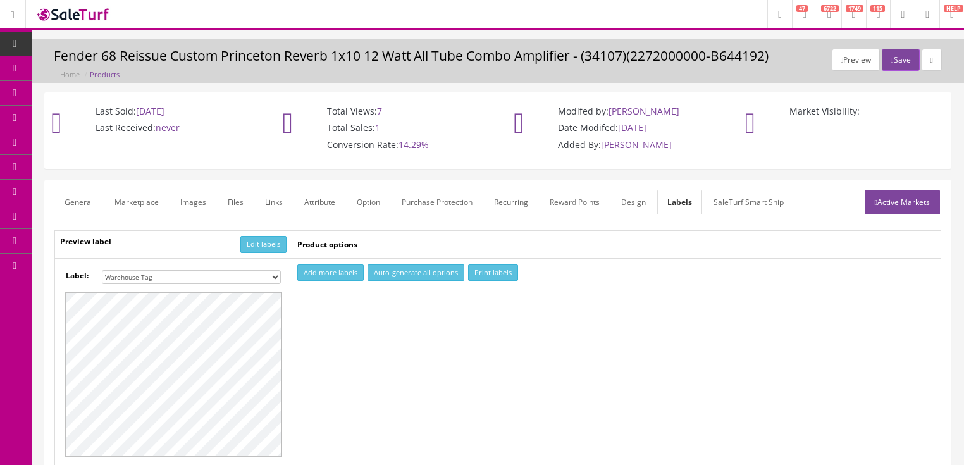
drag, startPoint x: 276, startPoint y: 273, endPoint x: 269, endPoint y: 268, distance: 8.6
click at [275, 273] on select "Small Label 2 x 1 Label Shoe label 100 barcodes Dymo Label 2 X 1 Sticker Labels…" at bounding box center [191, 277] width 179 height 14
select select "16"
click at [102, 270] on select "Small Label 2 x 1 Label Shoe label 100 barcodes Dymo Label 2 X 1 Sticker Labels…" at bounding box center [191, 277] width 179 height 14
click at [329, 268] on button "Add more labels" at bounding box center [330, 272] width 66 height 17
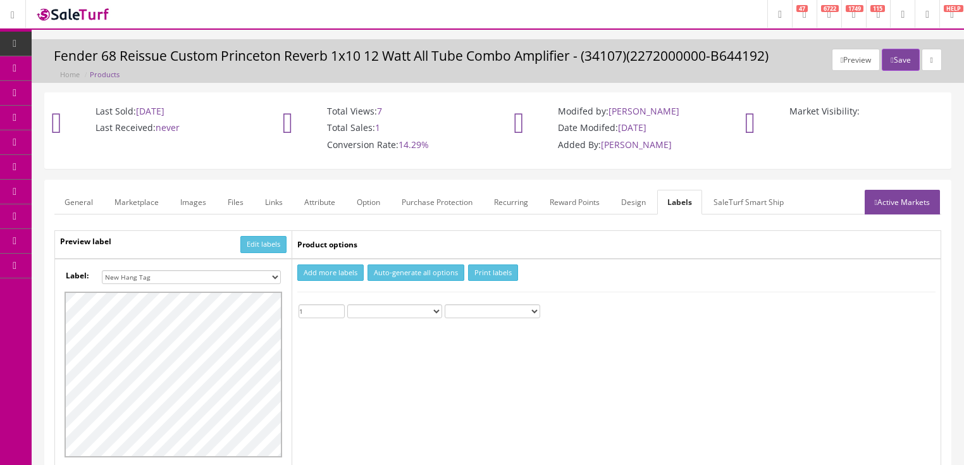
type input "1"
click at [338, 306] on input "1" at bounding box center [322, 311] width 46 height 14
click at [472, 277] on button "Print labels" at bounding box center [493, 272] width 50 height 17
click at [899, 59] on button "Save" at bounding box center [900, 60] width 37 height 22
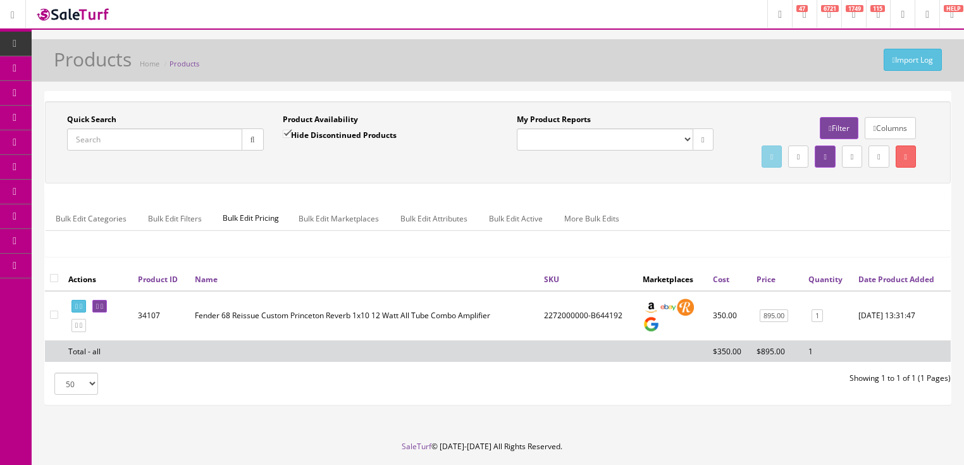
drag, startPoint x: 154, startPoint y: 140, endPoint x: 78, endPoint y: 146, distance: 75.5
click at [78, 146] on input "Quick Search" at bounding box center [154, 139] width 175 height 22
type input "[PERSON_NAME]"
click at [286, 130] on input "Hide Discontinued Products" at bounding box center [287, 134] width 8 height 8
checkbox input "false"
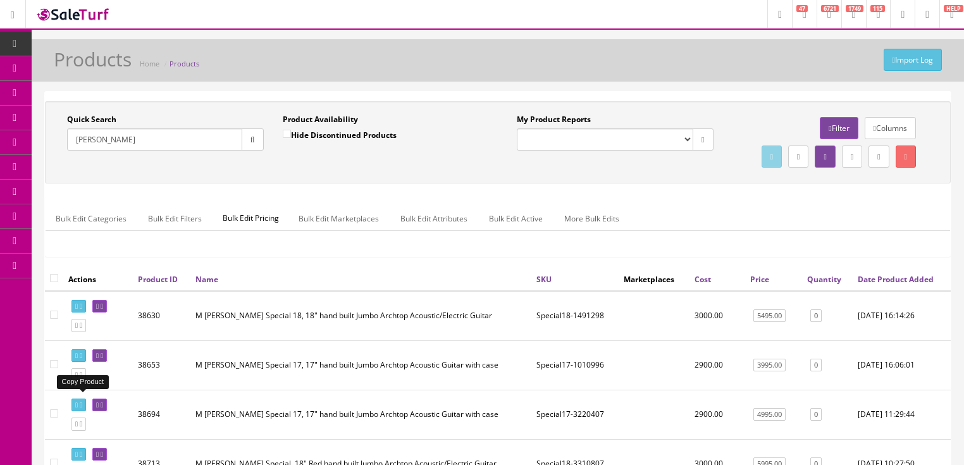
click at [82, 378] on icon at bounding box center [81, 374] width 3 height 7
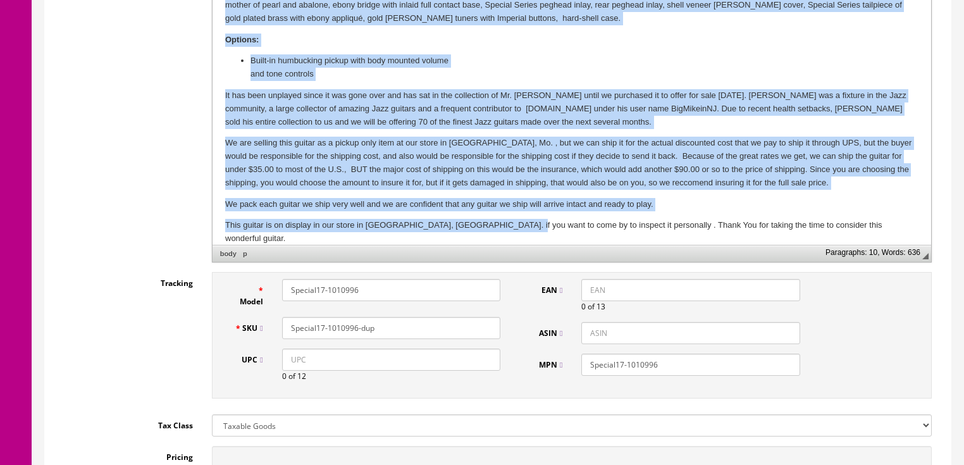
scroll to position [612, 0]
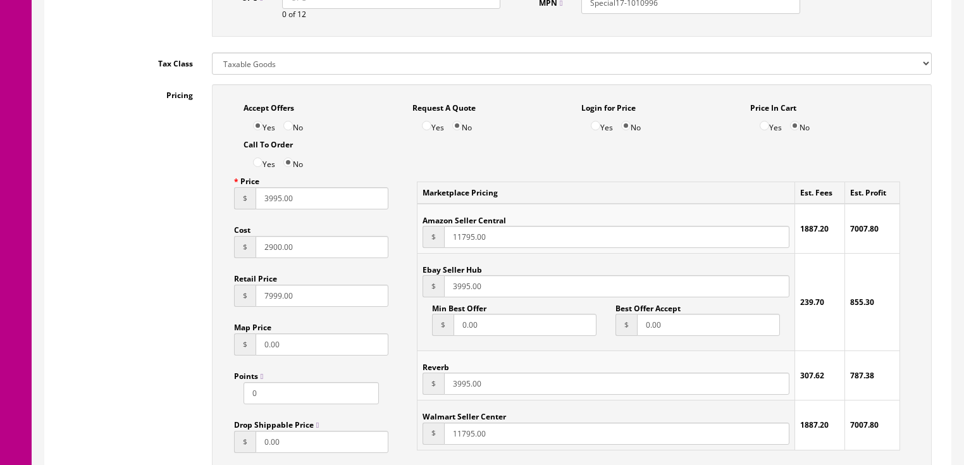
drag, startPoint x: 219, startPoint y: -327, endPoint x: 534, endPoint y: 430, distance: 820.3
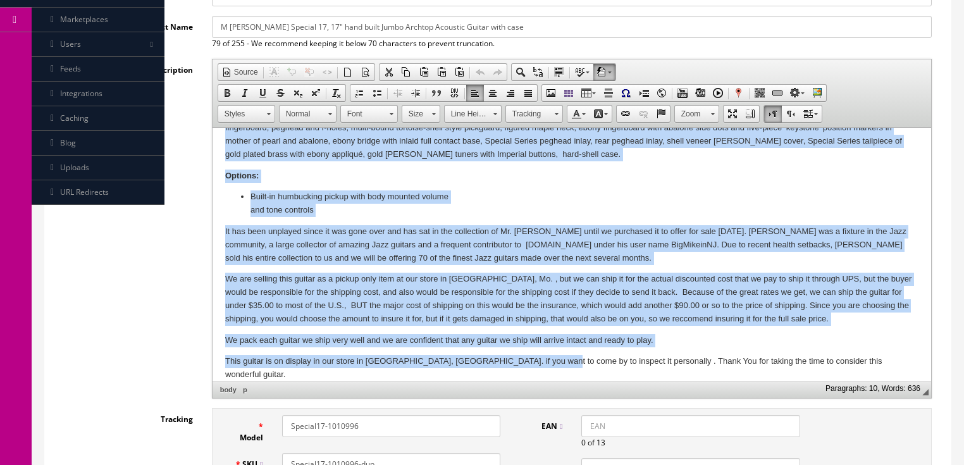
scroll to position [238, 0]
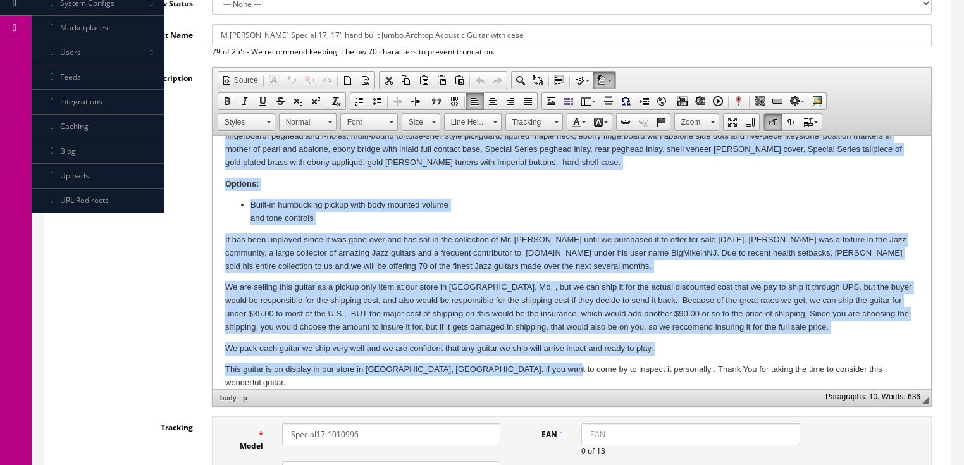
click at [344, 208] on li "Built-in humbucking pickup with body mounted volume and tone controls" at bounding box center [571, 212] width 643 height 27
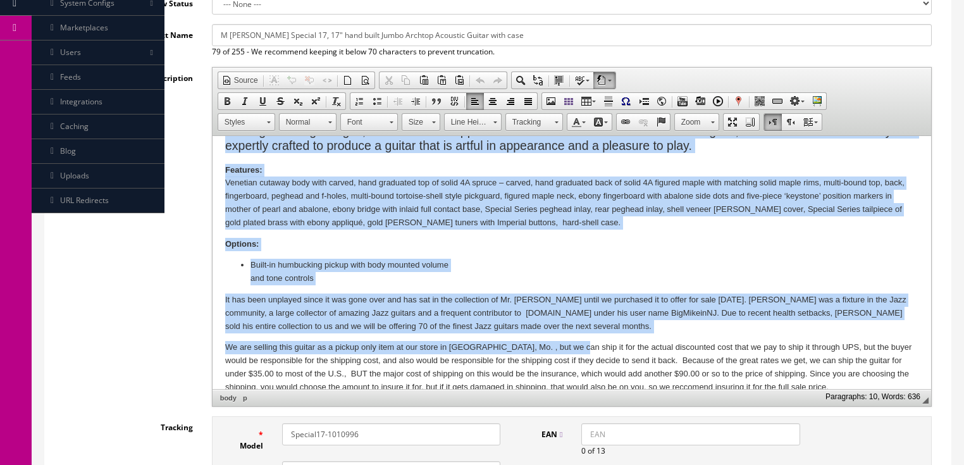
scroll to position [202, 0]
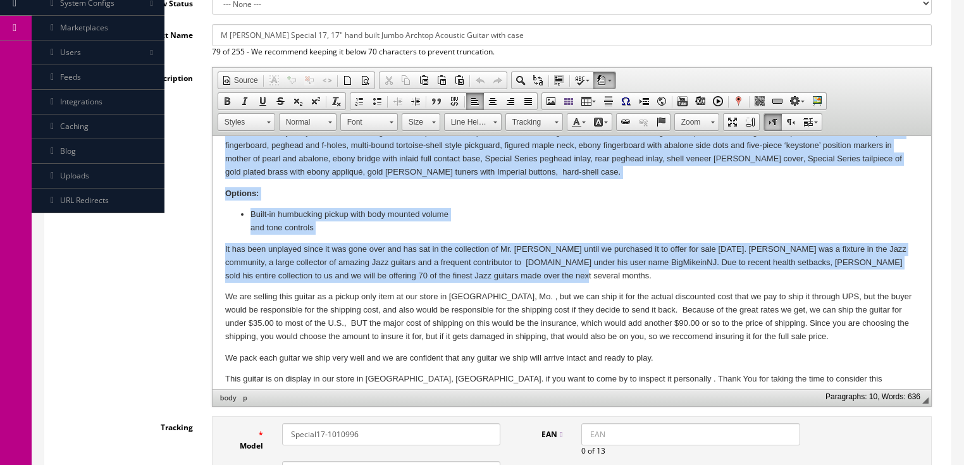
drag, startPoint x: 233, startPoint y: 164, endPoint x: 592, endPoint y: 276, distance: 375.9
click at [592, 276] on html "M [PERSON_NAME] Special 17, 17" hand built Jumbo Archtop Acoustic Guitar with c…" at bounding box center [571, 173] width 719 height 478
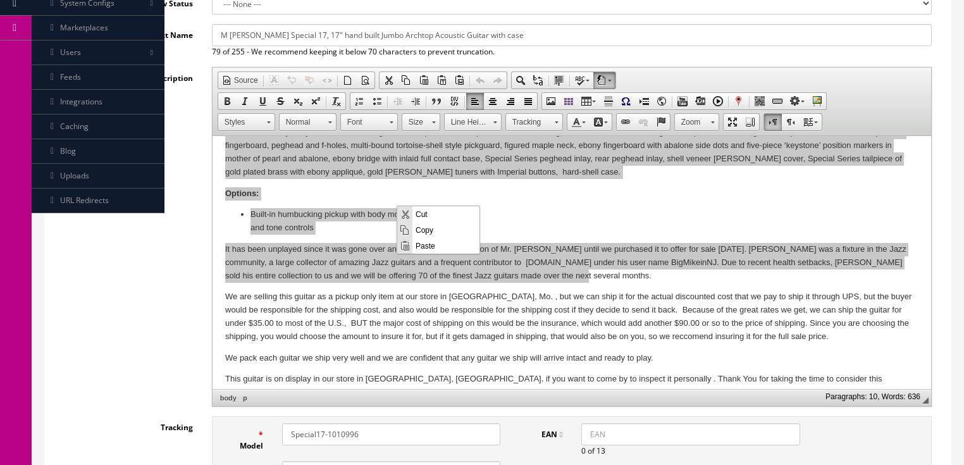
scroll to position [0, 0]
click at [426, 245] on span "Paste" at bounding box center [445, 245] width 67 height 16
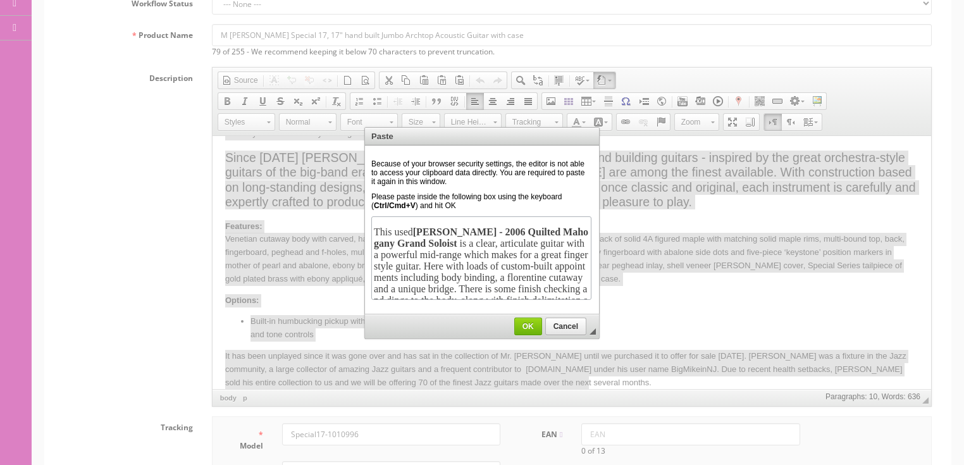
scroll to position [227, 0]
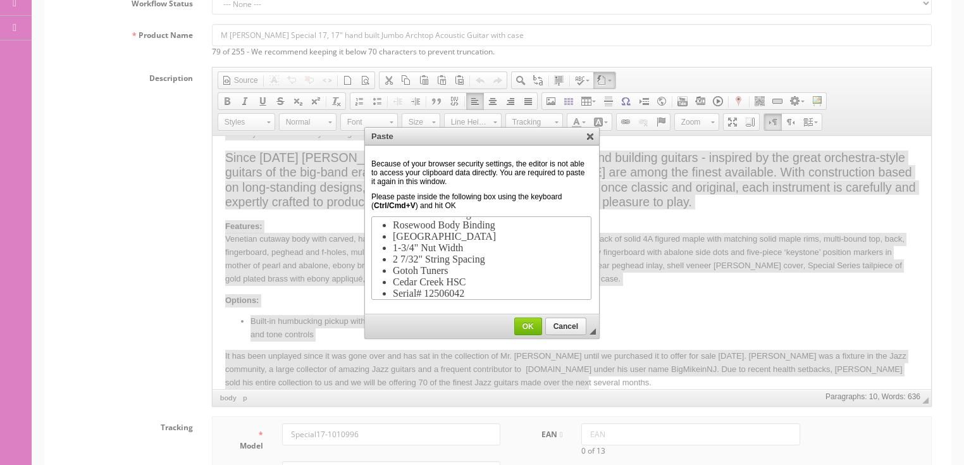
click at [522, 322] on span "OK" at bounding box center [528, 326] width 27 height 9
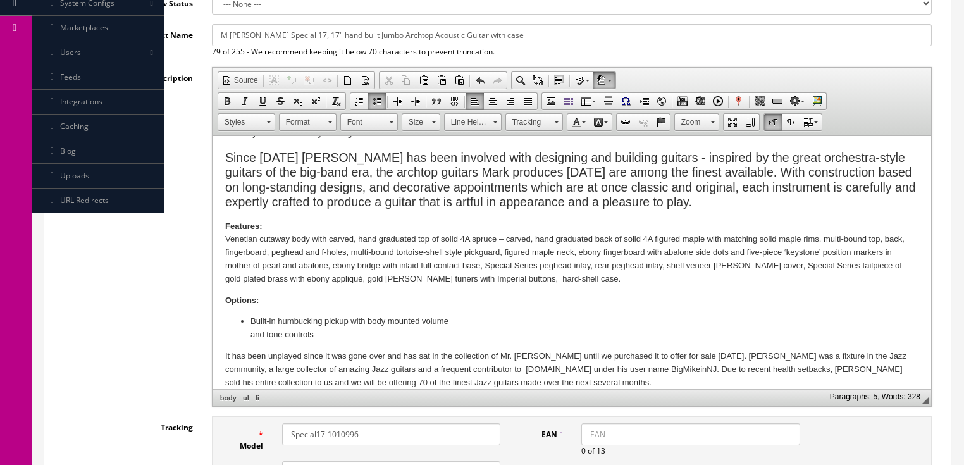
scroll to position [94, 0]
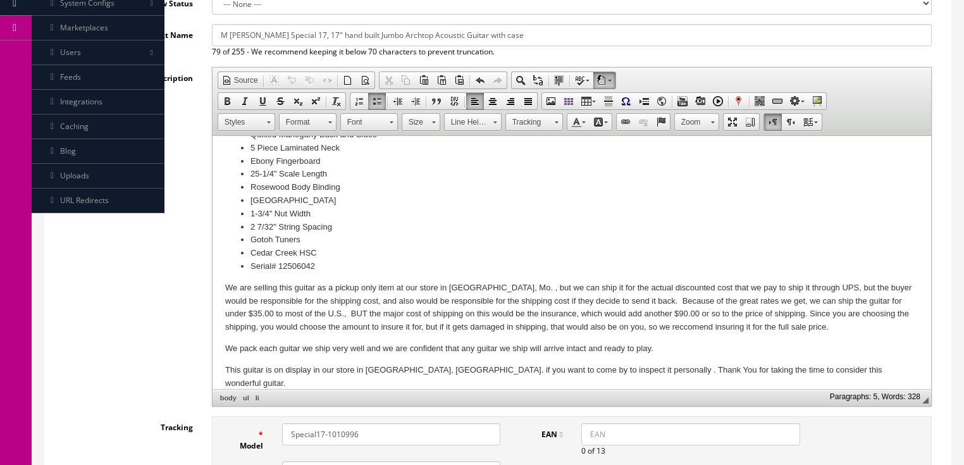
drag, startPoint x: 654, startPoint y: 319, endPoint x: 661, endPoint y: 284, distance: 36.1
click at [655, 316] on p "We are selling this guitar as a pickup only item at our store in Harrisonville,…" at bounding box center [571, 307] width 693 height 53
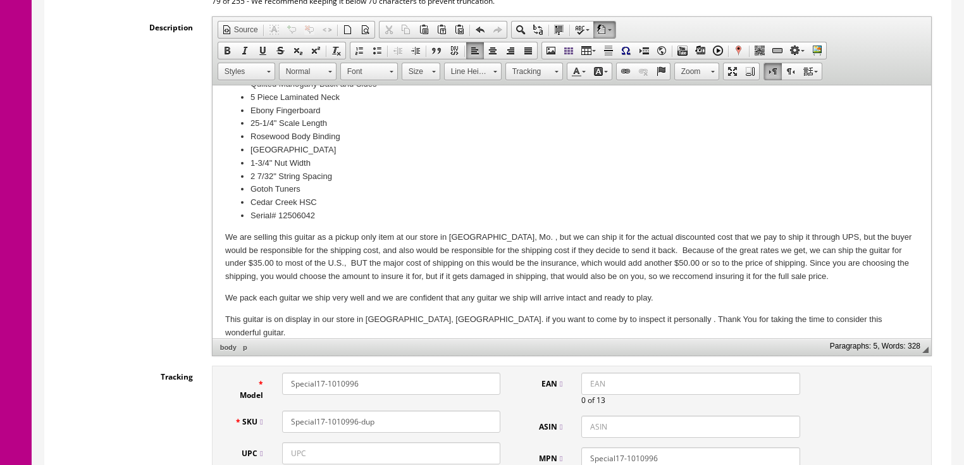
scroll to position [339, 0]
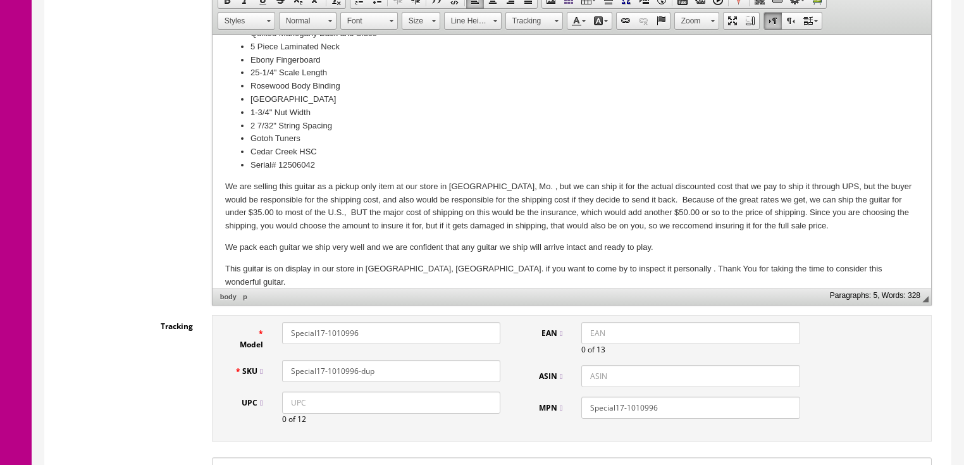
drag, startPoint x: 374, startPoint y: 330, endPoint x: 150, endPoint y: 245, distance: 240.0
drag, startPoint x: 338, startPoint y: 328, endPoint x: 273, endPoint y: 342, distance: 66.5
click at [273, 341] on div "GrandSoloist" at bounding box center [391, 333] width 237 height 22
type input "GrandSoloist"
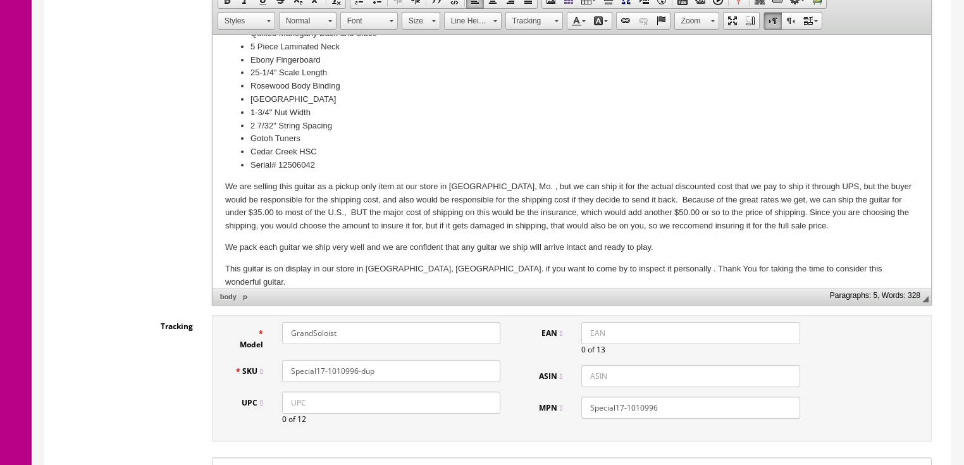
drag, startPoint x: 380, startPoint y: 372, endPoint x: 285, endPoint y: 372, distance: 94.2
click at [285, 372] on input "Special17-1010996-dup" at bounding box center [391, 371] width 218 height 22
paste input "GrandSoloist"
type input "GrandSoloist+case"
drag, startPoint x: 666, startPoint y: 405, endPoint x: 592, endPoint y: 409, distance: 74.1
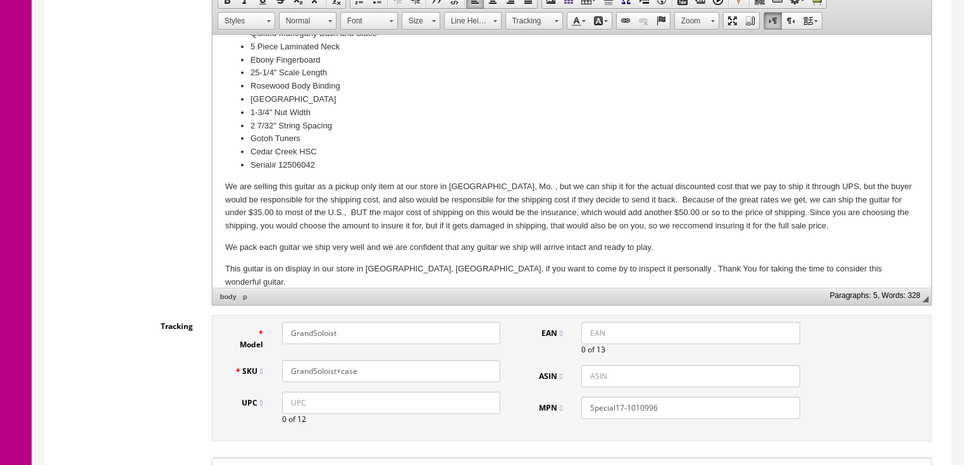
click at [519, 408] on div "Model GrandSoloist SKU GrandSoloist+case UPC 0 of 12 EAN 0 of 13 ASIN MPN Speci…" at bounding box center [572, 378] width 720 height 127
paste input "GrandSoloist"
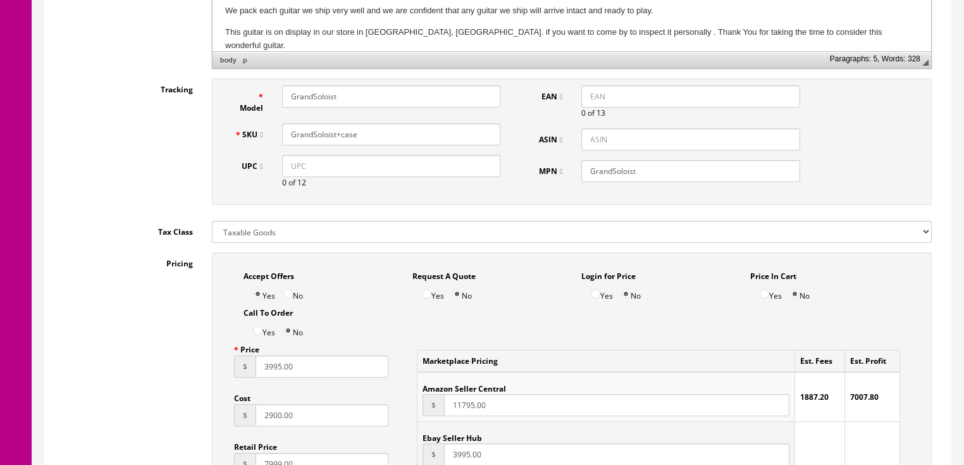
scroll to position [592, 0]
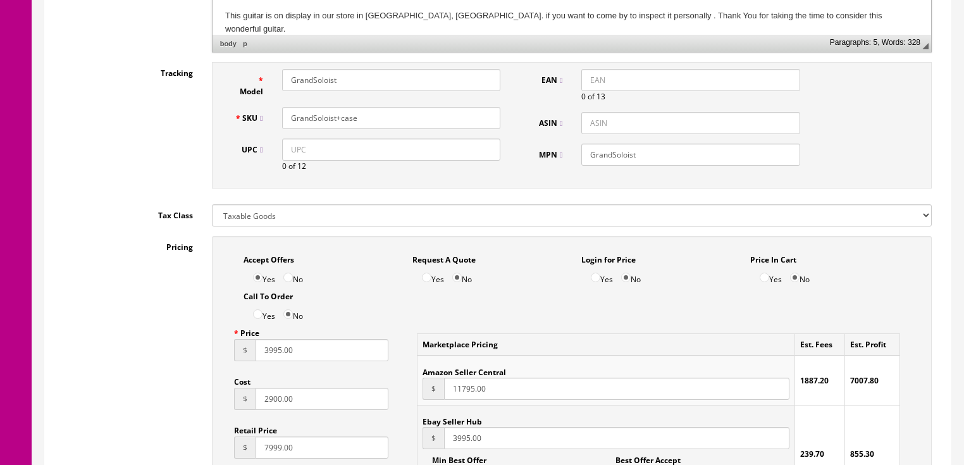
type input "GrandSoloist"
click at [257, 352] on input "3995.00" at bounding box center [322, 350] width 133 height 22
type input "2995.00"
click at [259, 398] on input "2900.00" at bounding box center [322, 399] width 133 height 22
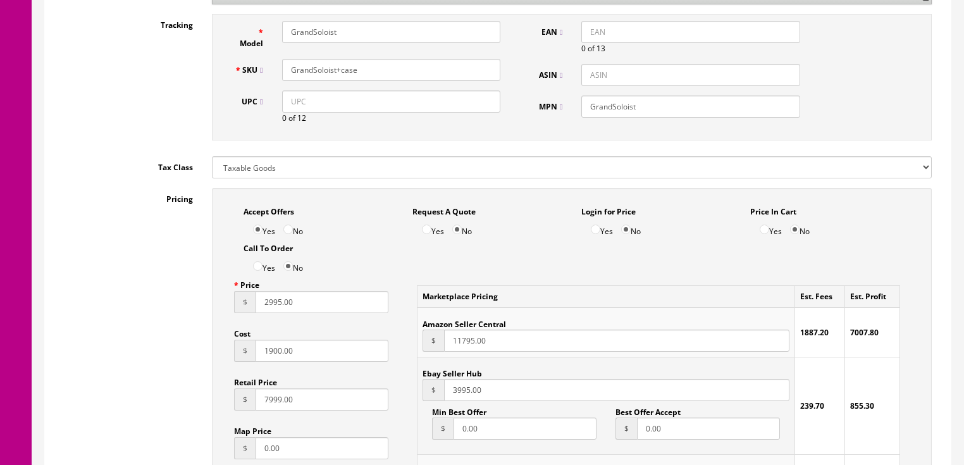
scroll to position [643, 0]
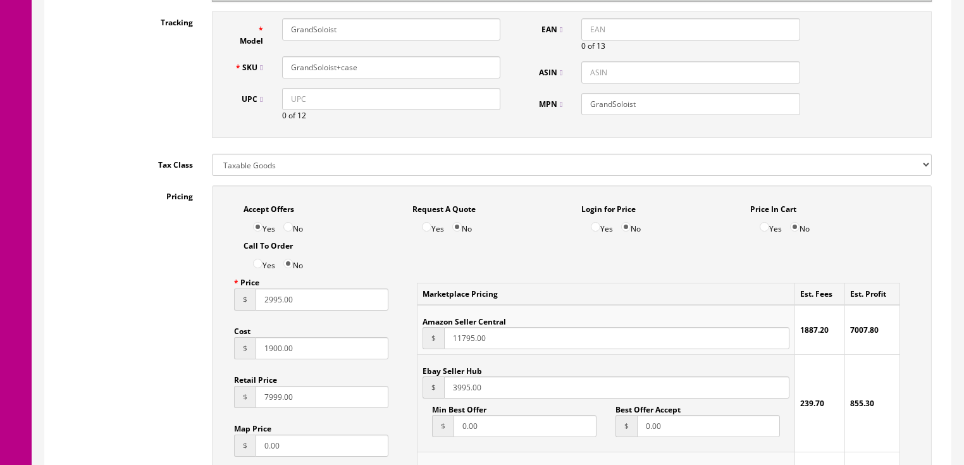
type input "1900.00"
click at [258, 395] on input "7999.00" at bounding box center [322, 397] width 133 height 22
type input "6999.00"
click at [445, 390] on input "3995.00" at bounding box center [616, 387] width 345 height 22
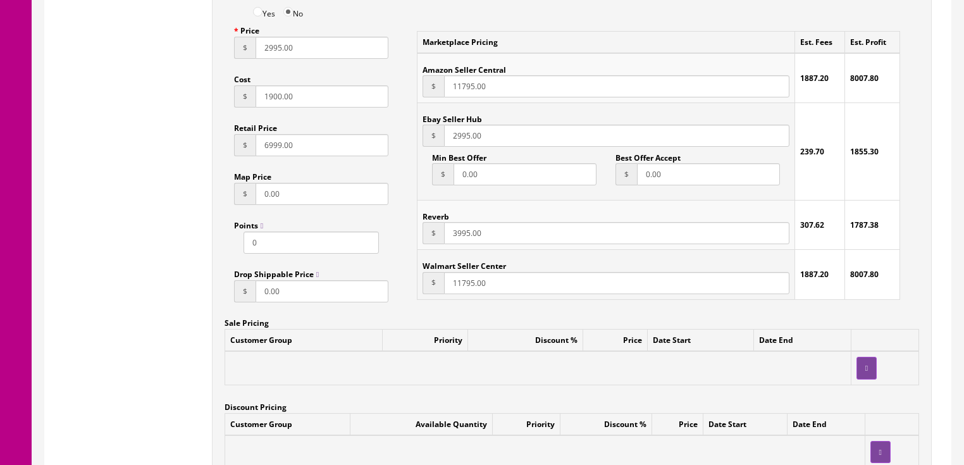
scroll to position [896, 0]
type input "2995.00"
drag, startPoint x: 452, startPoint y: 237, endPoint x: 452, endPoint y: 245, distance: 8.2
click at [452, 237] on input "3995.00" at bounding box center [616, 232] width 345 height 22
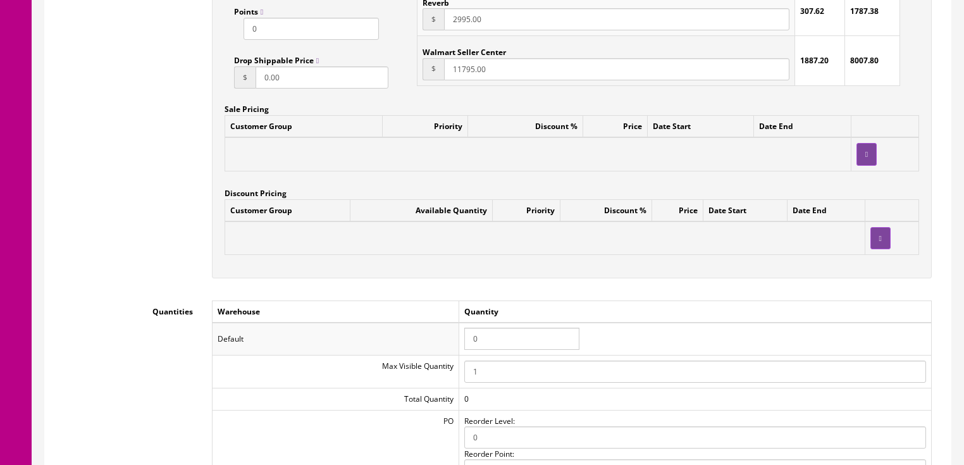
scroll to position [1149, 0]
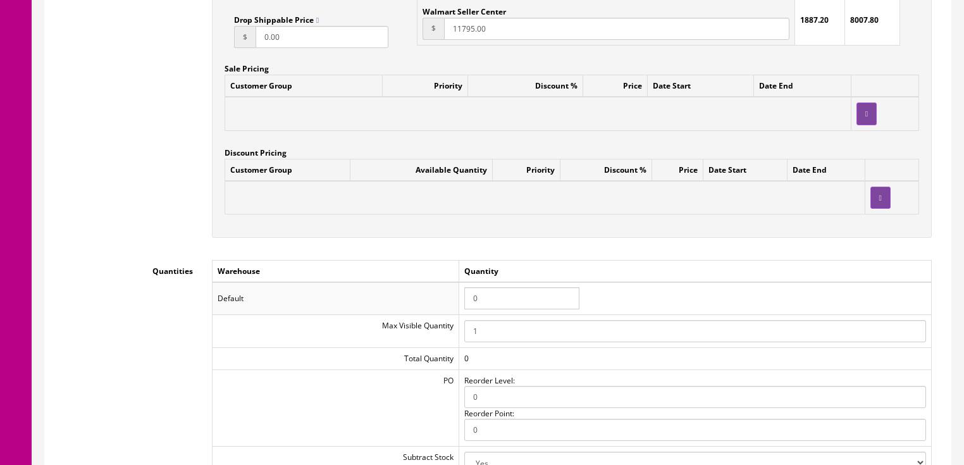
type input "2995.00"
drag, startPoint x: 488, startPoint y: 302, endPoint x: 450, endPoint y: 293, distance: 39.6
click at [450, 293] on tr "Default 0" at bounding box center [571, 298] width 719 height 33
type input "1"
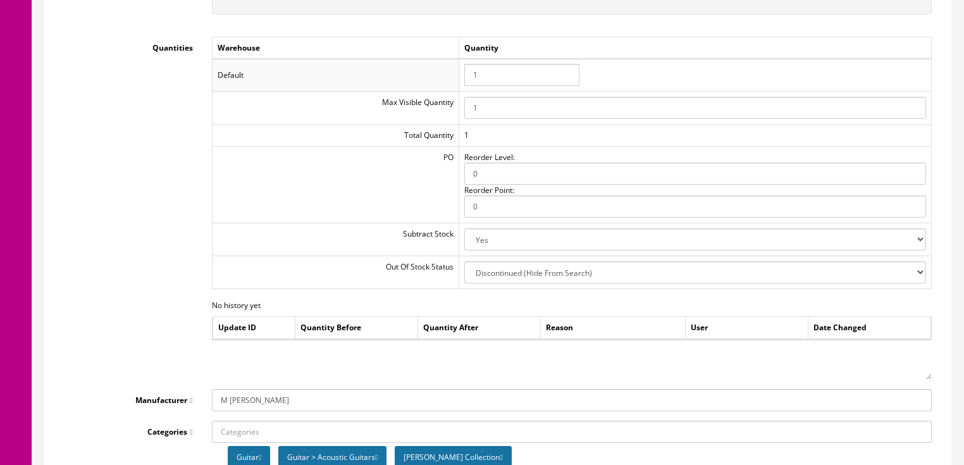
scroll to position [1452, 0]
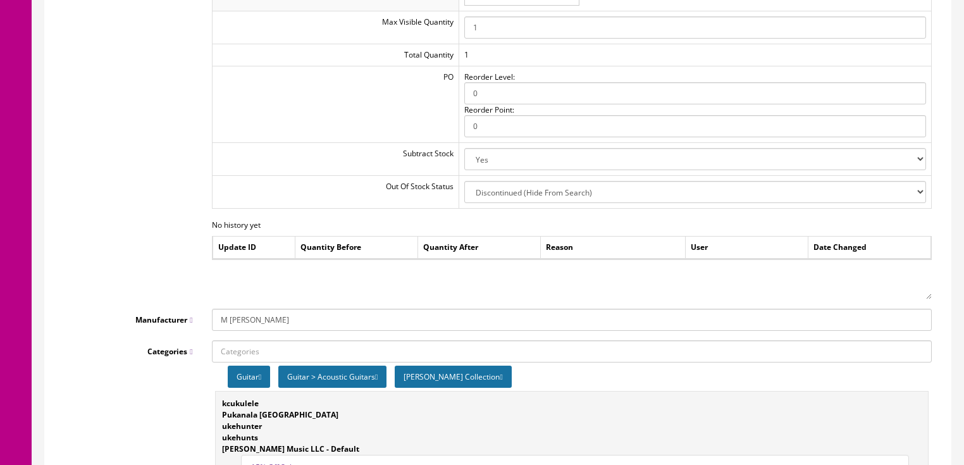
click at [247, 326] on input "M Campellone" at bounding box center [572, 320] width 720 height 22
click at [250, 344] on link "--ADD NEW--" at bounding box center [263, 343] width 100 height 15
drag, startPoint x: 235, startPoint y: 321, endPoint x: 185, endPoint y: 262, distance: 77.2
click at [234, 319] on input "Manufacturer" at bounding box center [572, 320] width 720 height 22
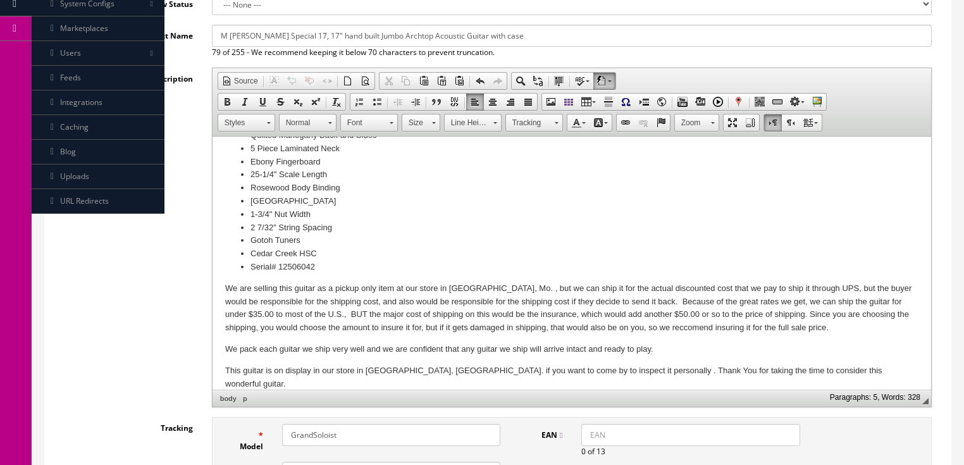
scroll to position [178, 0]
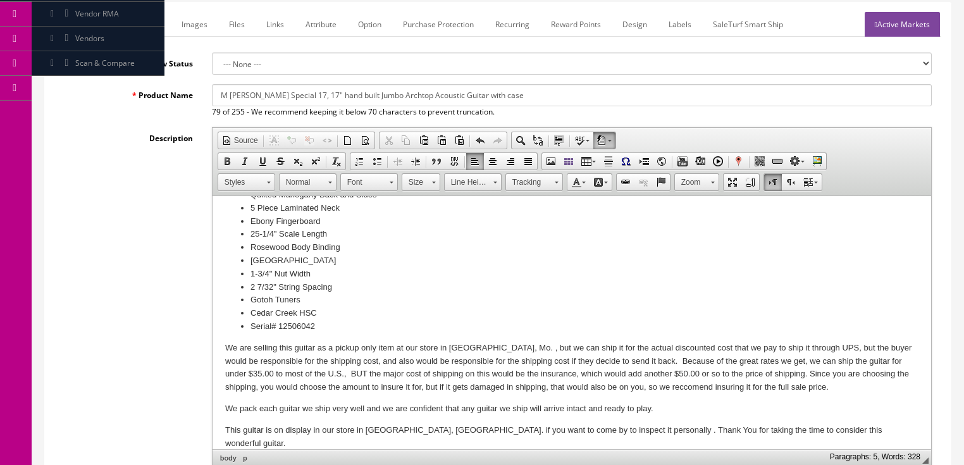
type input "Burchette"
drag, startPoint x: 214, startPoint y: 97, endPoint x: 467, endPoint y: 106, distance: 252.5
click at [557, 104] on input "M Campellone Special 17, 17" hand built Jumbo Archtop Acoustic Guitar with case" at bounding box center [572, 95] width 720 height 22
paste input "Gray Burchette - 2006 Quilted Mahogany Grand Soloist - Used"
drag, startPoint x: 415, startPoint y: 98, endPoint x: 491, endPoint y: 98, distance: 75.9
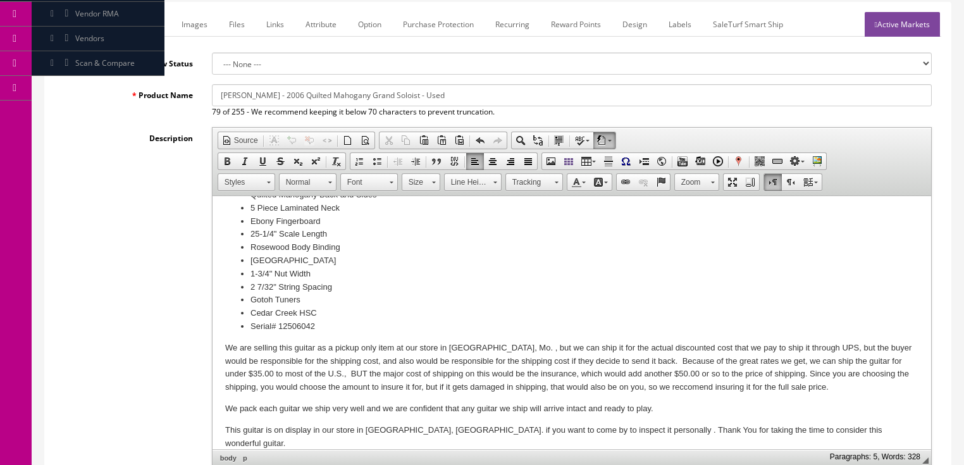
click at [491, 98] on input "Gray Burchette - 2006 Quilted Mahogany Grand Soloist - Used" at bounding box center [572, 95] width 720 height 22
drag, startPoint x: 219, startPoint y: 95, endPoint x: 509, endPoint y: 99, distance: 289.1
click at [528, 99] on input "Gray Burchette - 2006 Quilted Mahogany Grand Soloist Acoustic Guitar with case" at bounding box center [572, 95] width 720 height 22
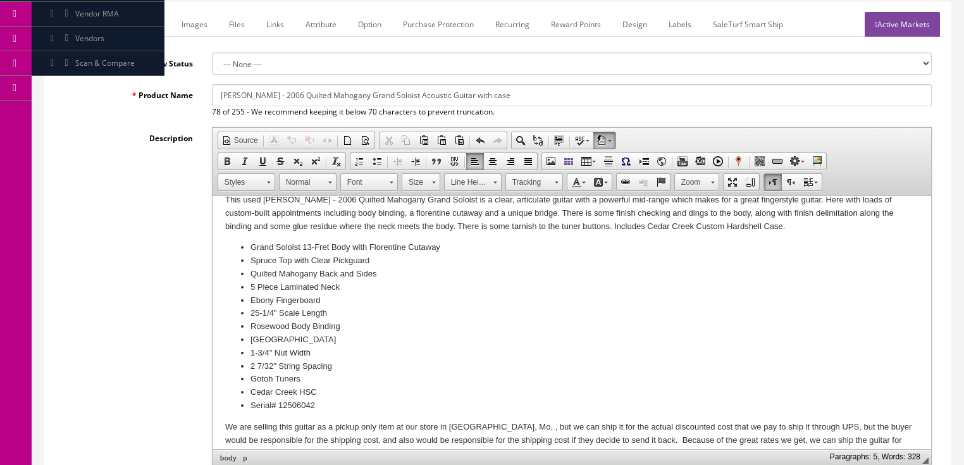
scroll to position [0, 0]
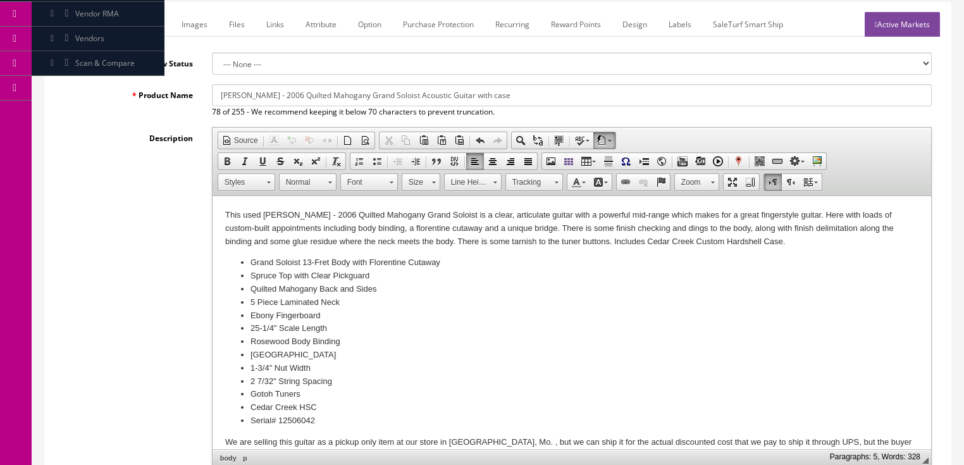
type input "Gray Burchette - 2006 Quilted Mahogany Grand Soloist Acoustic Guitar with case"
click at [134, 27] on link "Marketplace" at bounding box center [138, 24] width 65 height 25
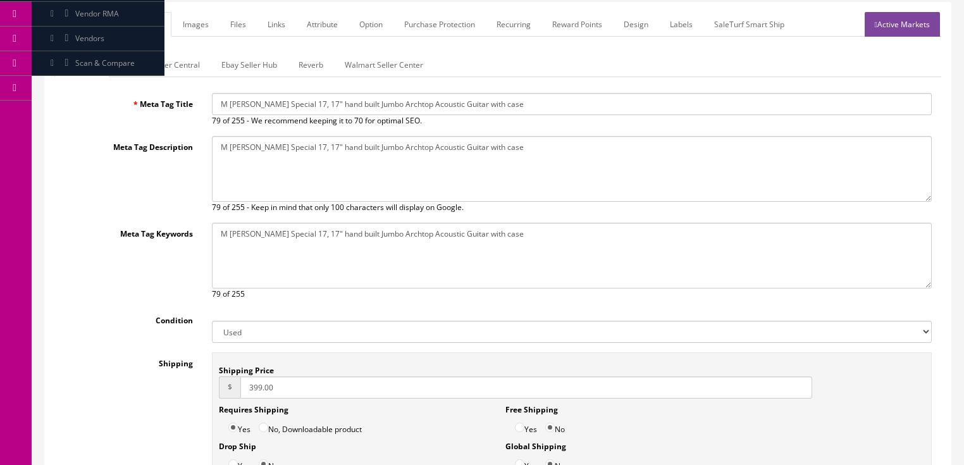
drag, startPoint x: 219, startPoint y: 107, endPoint x: 604, endPoint y: 109, distance: 385.2
click at [677, 109] on input "M Campellone Special 17, 17" hand built Jumbo Archtop Acoustic Guitar with case" at bounding box center [572, 104] width 720 height 22
paste input "Gray Burchette - 2006 Quilted Mahogany Grand Soloist Acoustic"
type input "Gray Burchette - 2006 Quilted Mahogany Grand Soloist Acoustic Guitar with case"
drag, startPoint x: 219, startPoint y: 146, endPoint x: 499, endPoint y: 152, distance: 279.7
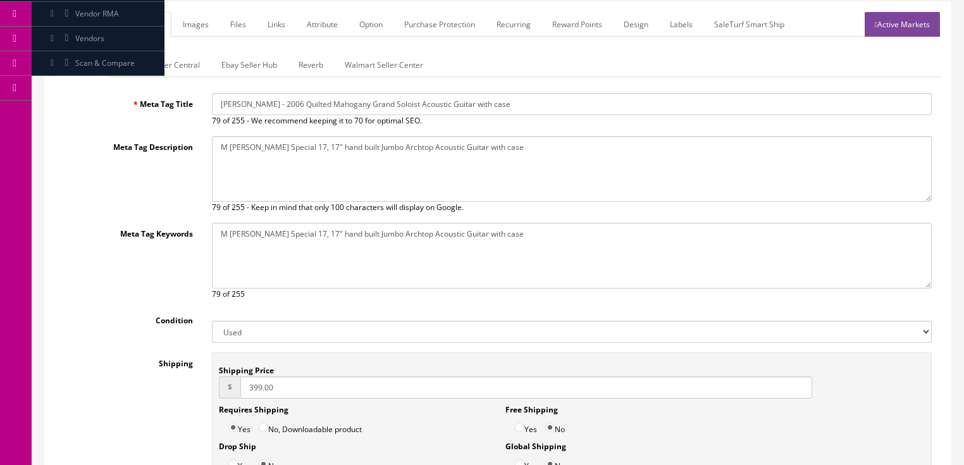
click at [519, 158] on textarea "M Campellone Special 17, 17" hand built Jumbo Archtop Acoustic Guitar with case" at bounding box center [572, 169] width 720 height 66
paste textarea "Gray Burchette - 2006 Quilted Mahogany Grand Soloist Acoustic"
type textarea "Gray Burchette - 2006 Quilted Mahogany Grand Soloist Acoustic Guitar with case"
drag, startPoint x: 216, startPoint y: 231, endPoint x: 552, endPoint y: 245, distance: 336.2
click at [599, 245] on textarea "M Campellone Special 17, 17" hand built Jumbo Archtop Acoustic Guitar with case" at bounding box center [572, 256] width 720 height 66
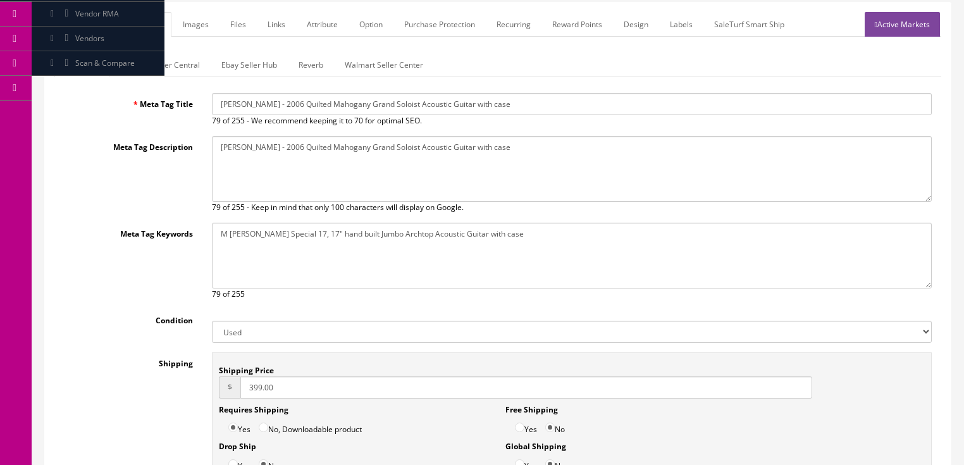
paste textarea "Gray Burchette - 2006 Quilted Mahogany Grand Soloist Acoustic"
type textarea "Gray Burchette - 2006 Quilted Mahogany Grand Soloist Acoustic Guitar with case"
drag, startPoint x: 302, startPoint y: 381, endPoint x: 178, endPoint y: 398, distance: 125.2
click at [180, 399] on div "Shipping Shipping Price $ 399.00 Requires Shipping Yes No, Downloadable product…" at bounding box center [497, 418] width 887 height 133
type input "79.00"
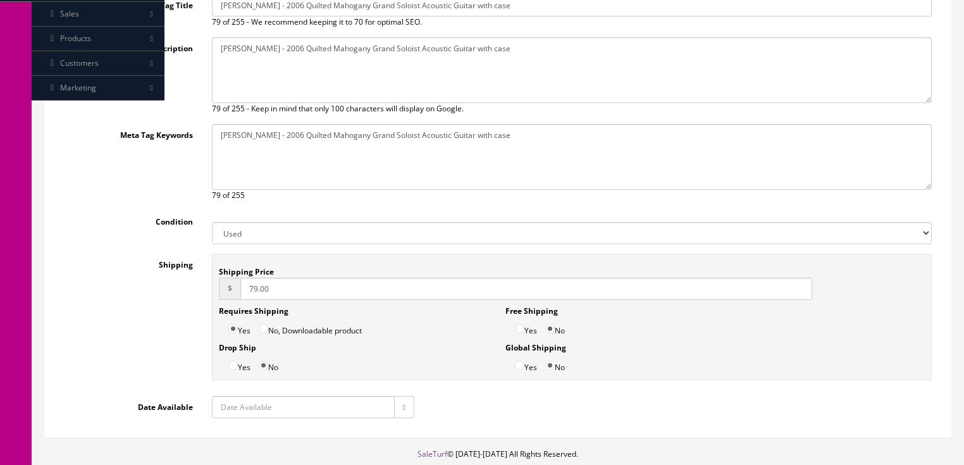
scroll to position [345, 0]
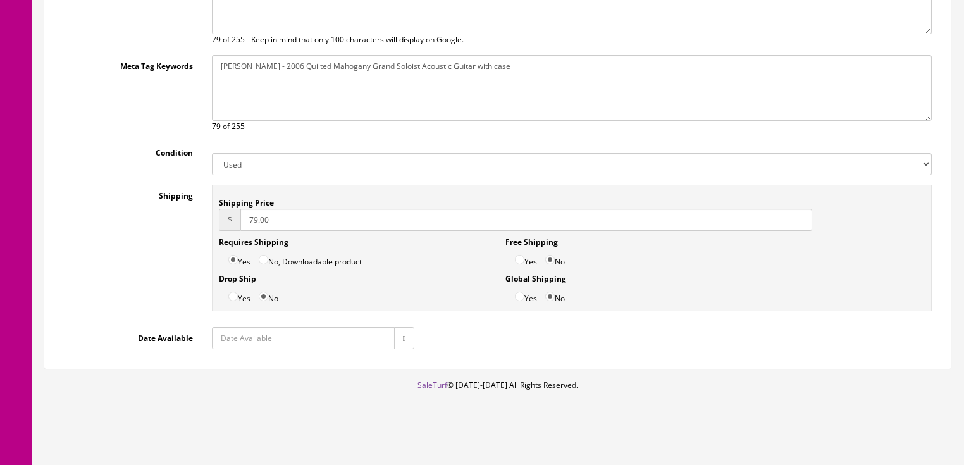
click at [404, 335] on icon "button" at bounding box center [404, 339] width 3 height 8
type input "2025-08-25"
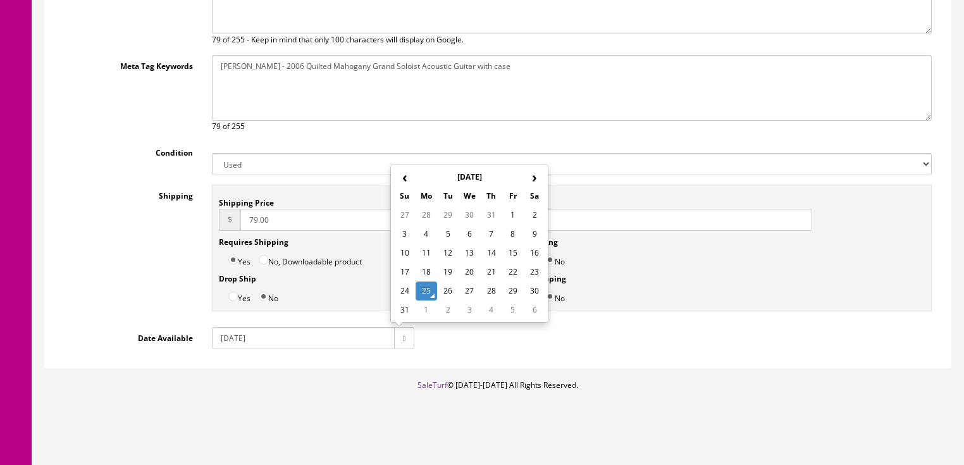
click at [430, 295] on td "25" at bounding box center [427, 290] width 22 height 19
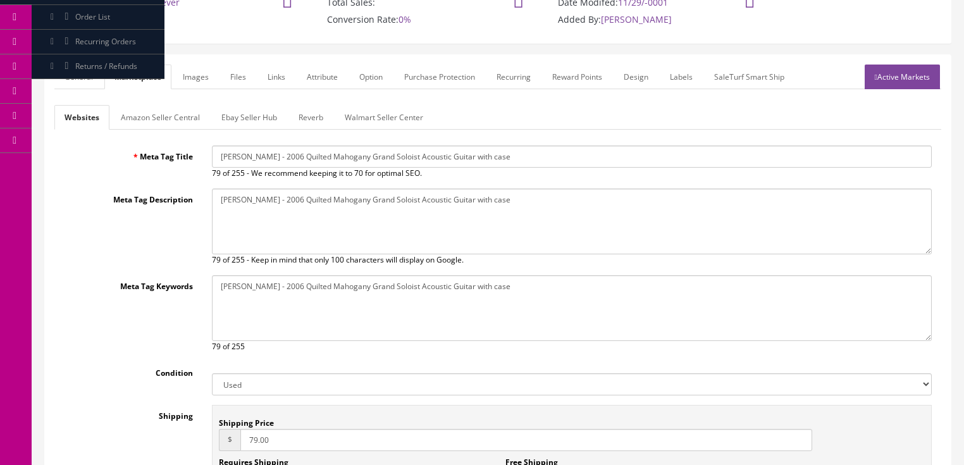
scroll to position [51, 0]
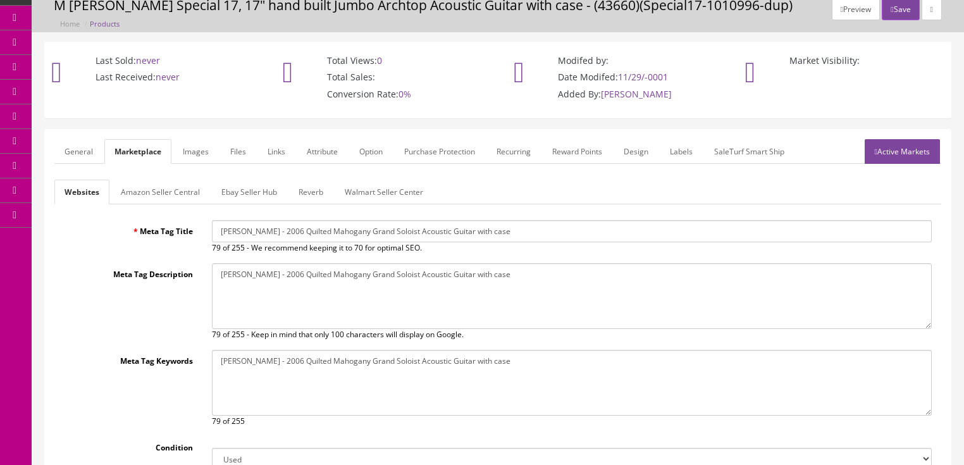
type input "79.00"
click at [249, 199] on link "Ebay Seller Hub" at bounding box center [249, 192] width 76 height 25
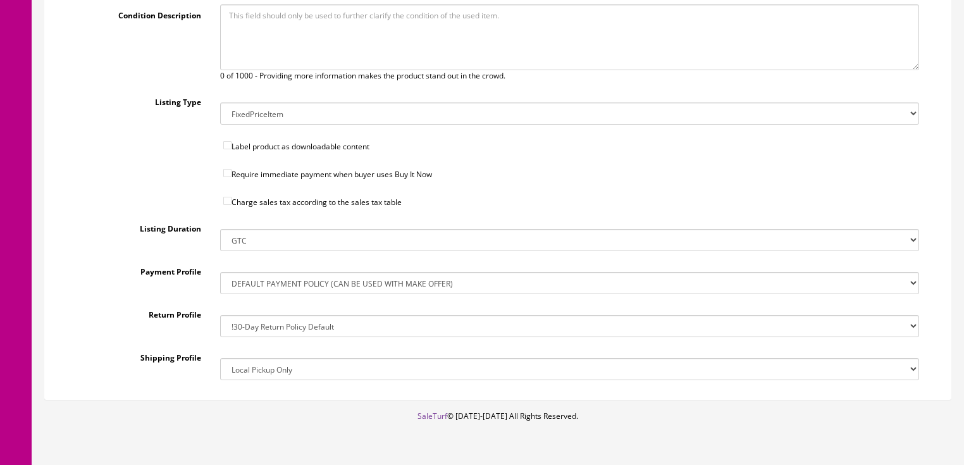
scroll to position [450, 0]
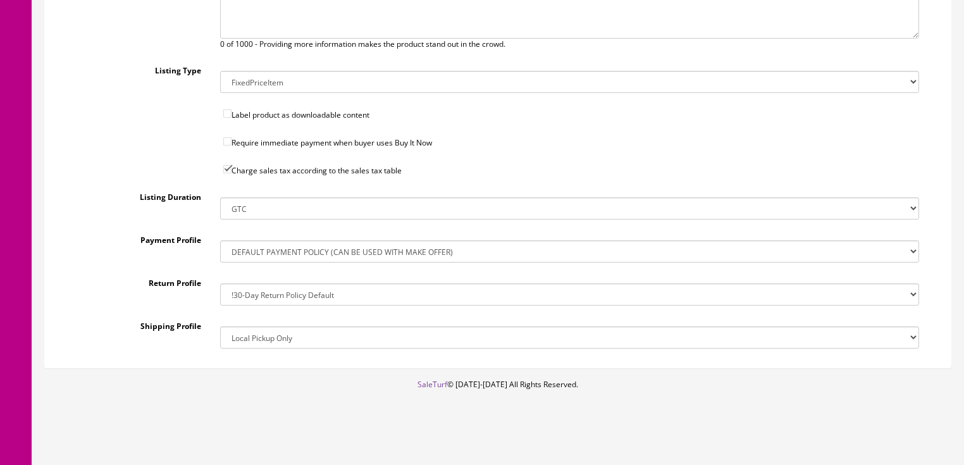
drag, startPoint x: 256, startPoint y: 336, endPoint x: 259, endPoint y: 327, distance: 9.4
click at [257, 335] on select "!$28.50 FedEx, Priority $65.00 No International !$28.50 FedEx, Priority $65.00 …" at bounding box center [569, 337] width 699 height 22
select select "244374427017"
click at [220, 326] on select "!$28.50 FedEx, Priority $65.00 No International !$28.50 FedEx, Priority $65.00 …" at bounding box center [569, 337] width 699 height 22
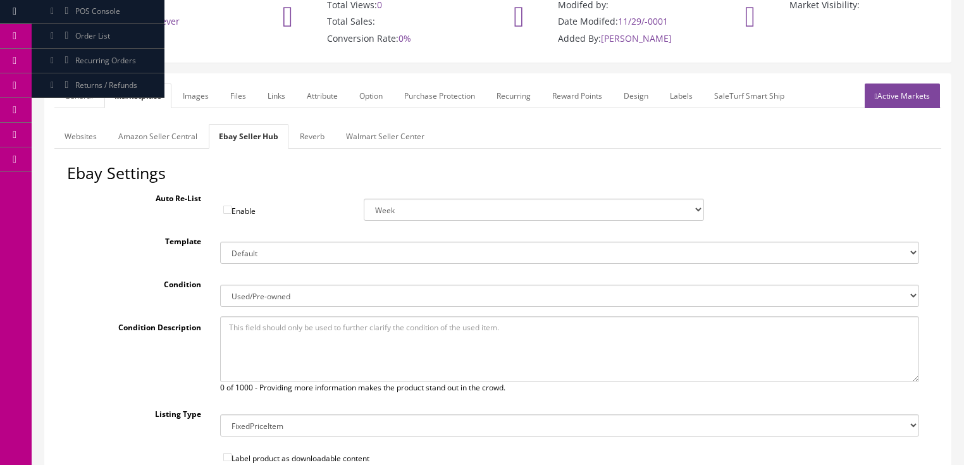
scroll to position [96, 0]
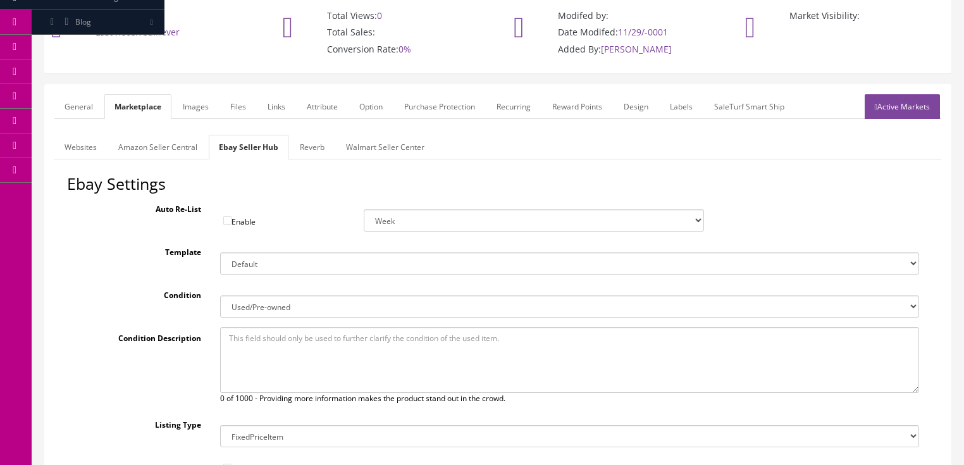
click at [310, 149] on link "Reverb" at bounding box center [312, 147] width 45 height 25
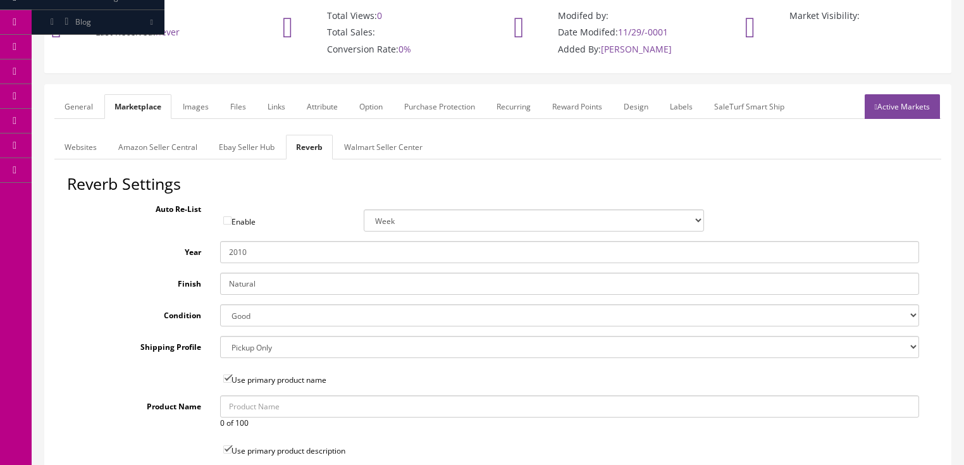
drag, startPoint x: 237, startPoint y: 250, endPoint x: 247, endPoint y: 250, distance: 10.1
click at [247, 250] on input "2010" at bounding box center [569, 252] width 699 height 22
type input "2006"
click at [257, 319] on select "Brand New Mint Excellent Very Good Good Fair Poor B-Stock Non Functioning" at bounding box center [569, 315] width 699 height 22
select select "df268ad1-c462-4ba6-b6db-e007e23922ea"
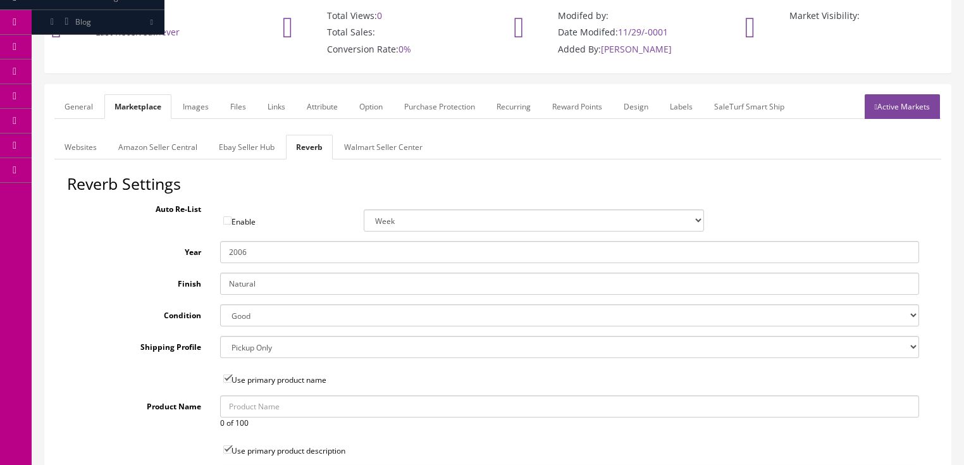
click at [220, 304] on select "Brand New Mint Excellent Very Good Good Fair Poor B-Stock Non Functioning" at bounding box center [569, 315] width 699 height 22
click at [246, 351] on select "--- None --- $3.49 USPS Shipping MH INSURED $20000 GUITAR MH INSURED $11000 GUI…" at bounding box center [569, 347] width 699 height 22
select select "105535"
click at [220, 336] on select "--- None --- $3.49 USPS Shipping MH INSURED $20000 GUITAR MH INSURED $11000 GUI…" at bounding box center [569, 347] width 699 height 22
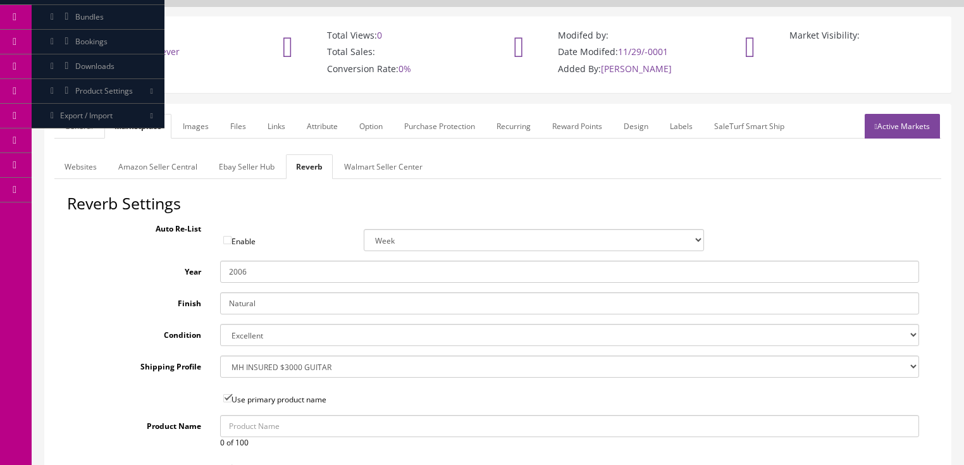
scroll to position [45, 0]
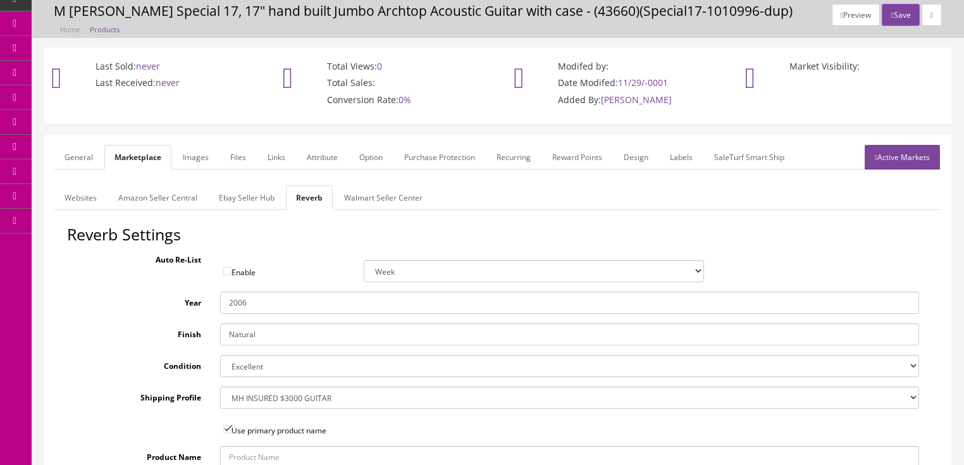
click at [182, 155] on link "Images" at bounding box center [196, 157] width 46 height 25
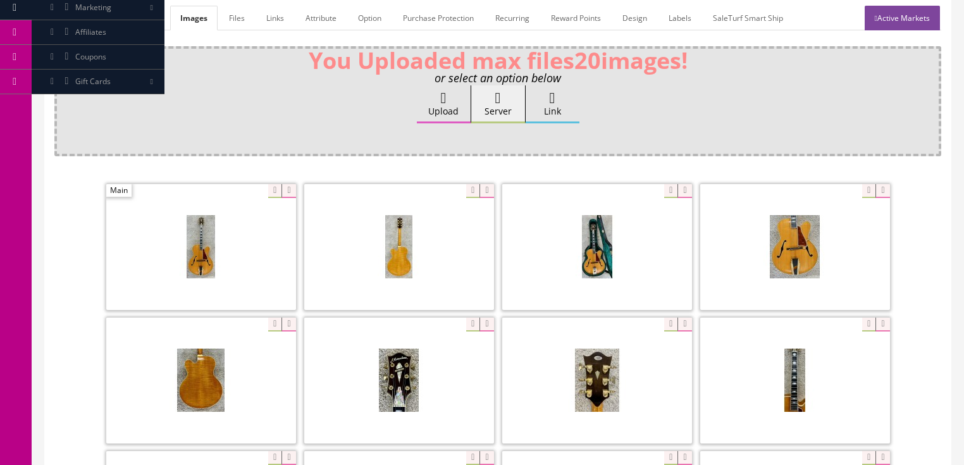
scroll to position [197, 0]
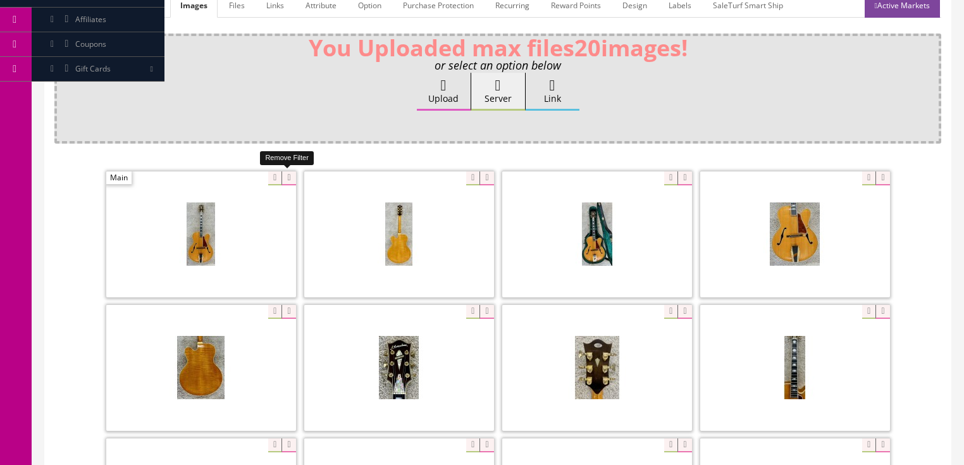
click at [285, 179] on icon at bounding box center [288, 178] width 14 height 14
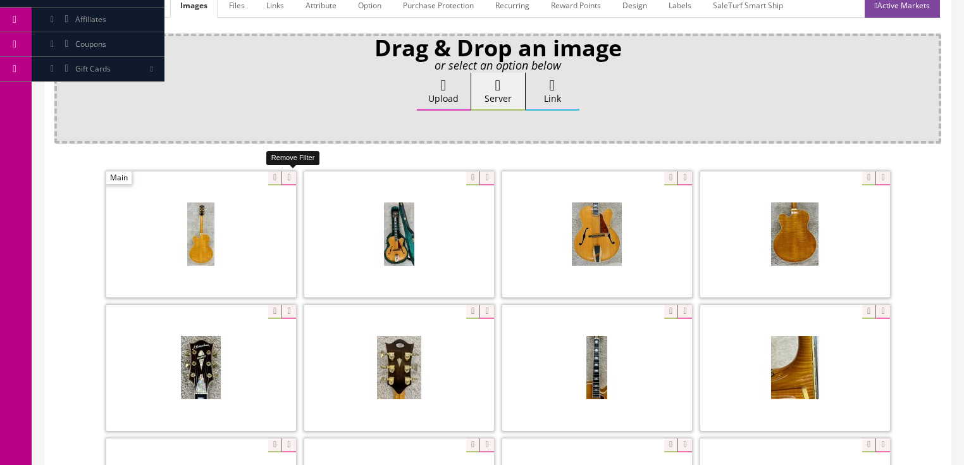
click at [285, 177] on icon at bounding box center [288, 178] width 14 height 14
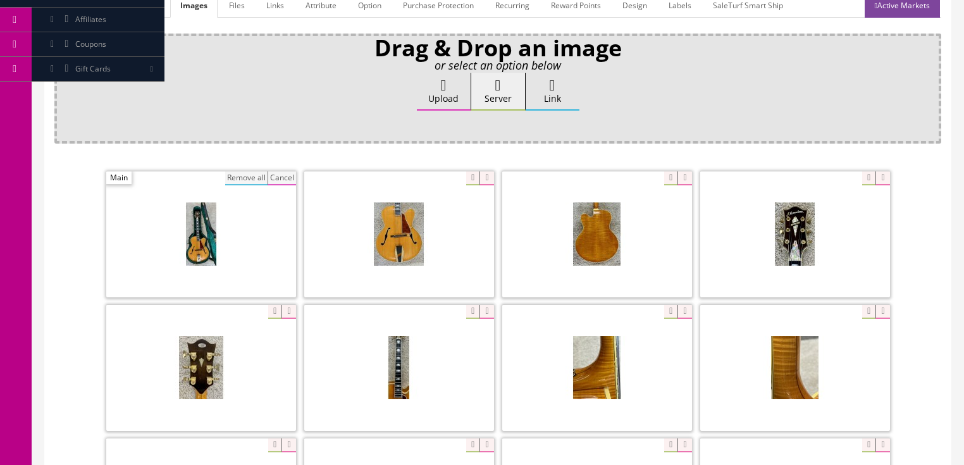
click at [259, 173] on button "Remove all" at bounding box center [246, 178] width 42 height 14
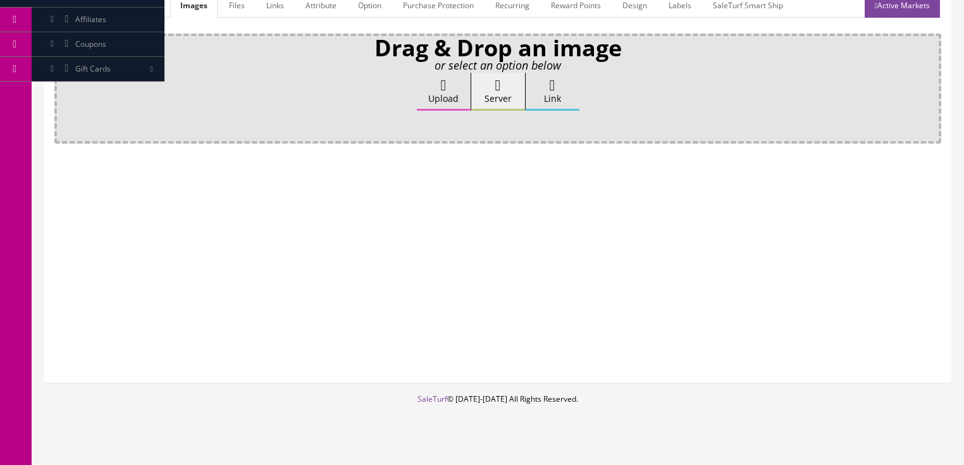
click at [445, 83] on icon at bounding box center [444, 85] width 6 height 15
click at [63, 83] on input "Upload" at bounding box center [63, 79] width 0 height 13
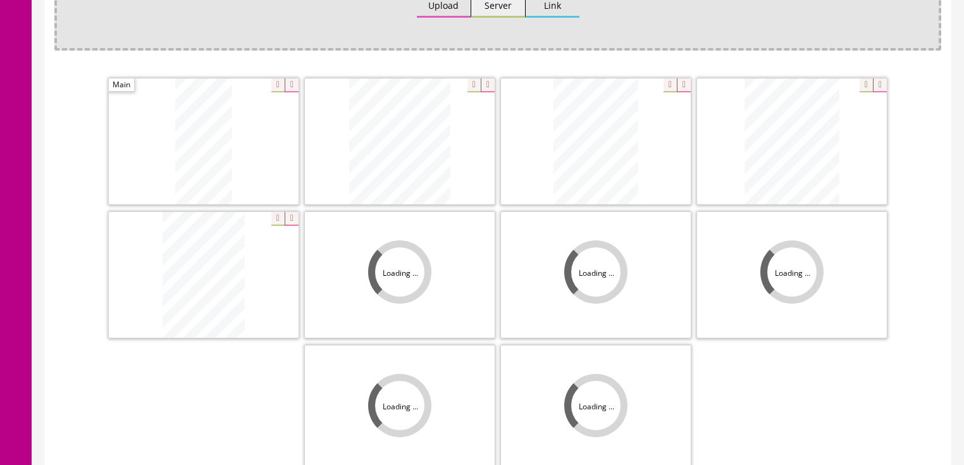
scroll to position [298, 0]
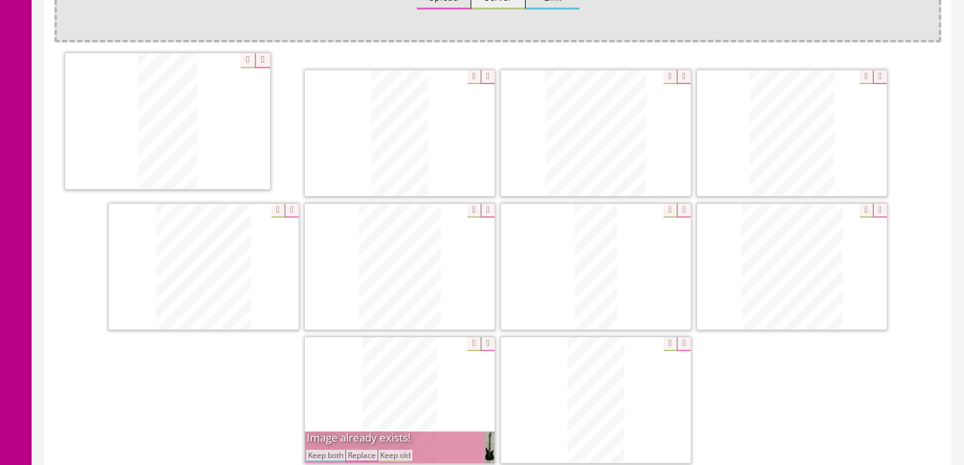
drag, startPoint x: 786, startPoint y: 281, endPoint x: 197, endPoint y: 241, distance: 590.2
click at [317, 450] on button "Keep both" at bounding box center [325, 456] width 39 height 12
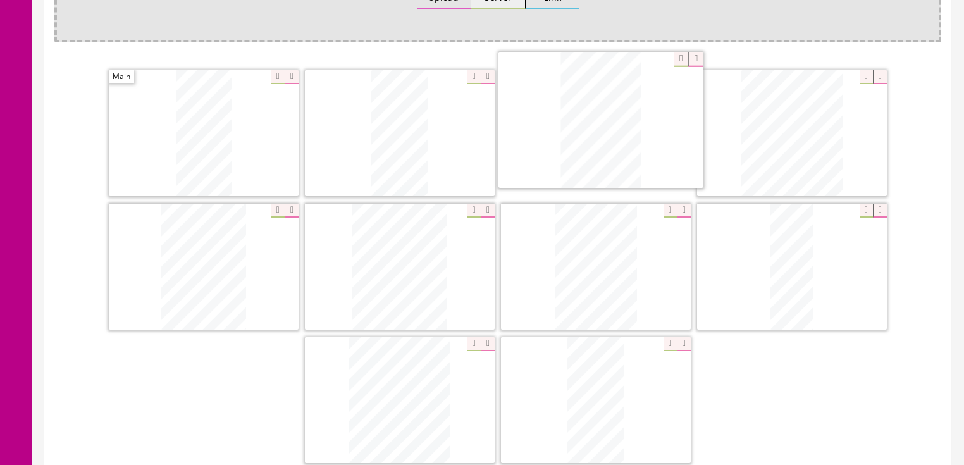
drag, startPoint x: 386, startPoint y: 423, endPoint x: 586, endPoint y: 147, distance: 341.0
drag, startPoint x: 387, startPoint y: 372, endPoint x: 781, endPoint y: 94, distance: 482.1
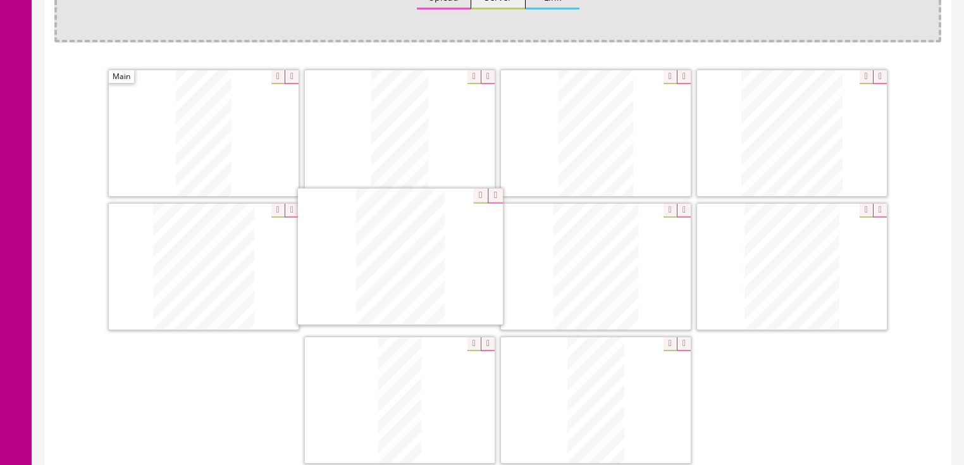
drag, startPoint x: 779, startPoint y: 252, endPoint x: 388, endPoint y: 243, distance: 391.6
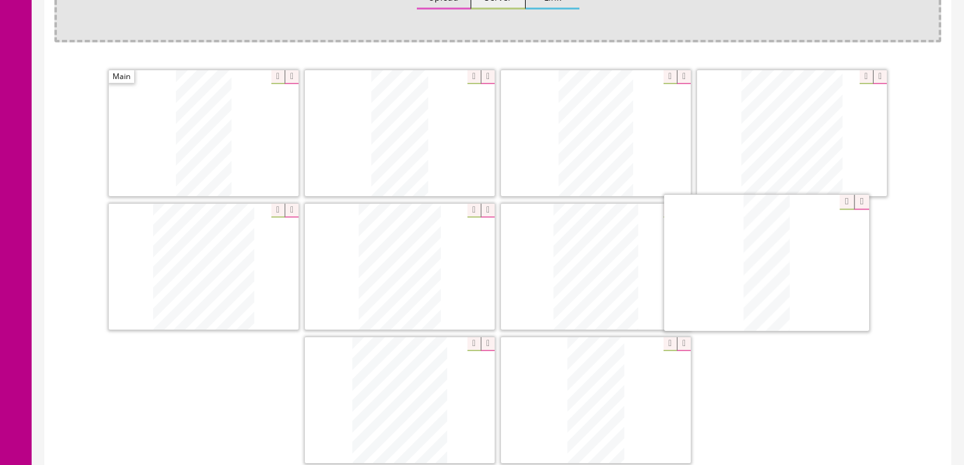
drag, startPoint x: 400, startPoint y: 396, endPoint x: 768, endPoint y: 261, distance: 392.2
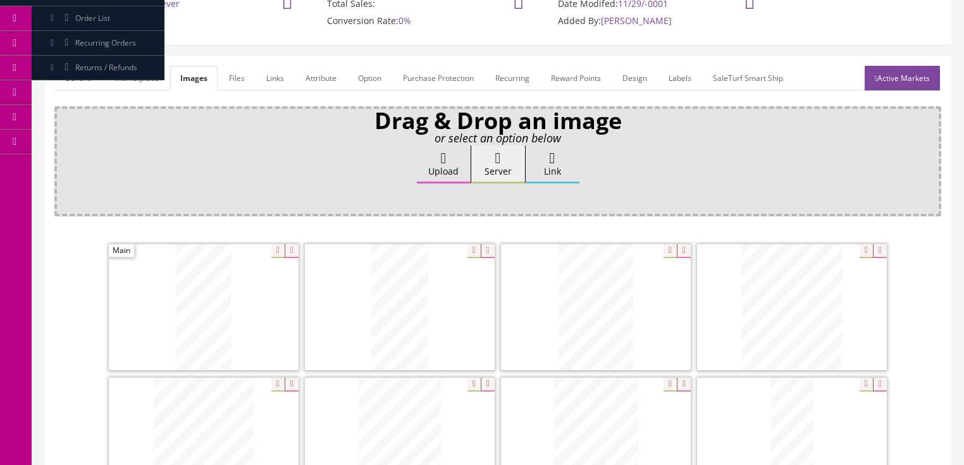
scroll to position [96, 0]
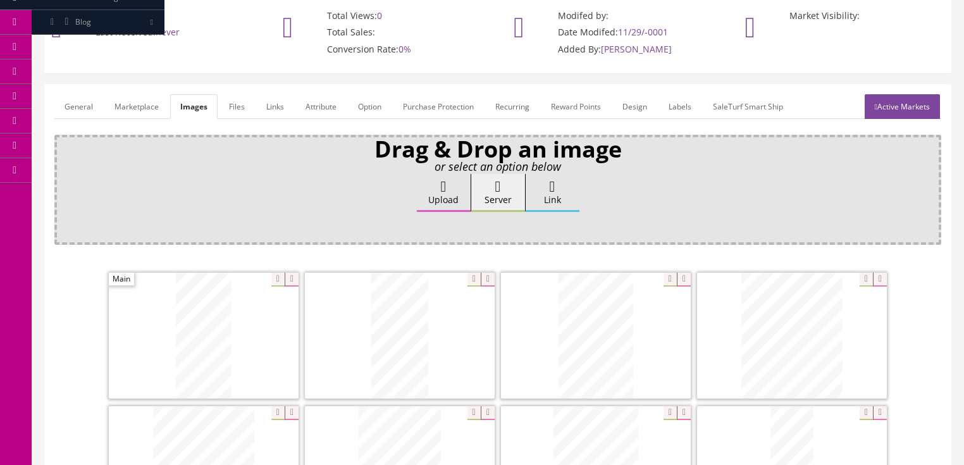
click at [316, 102] on link "Attribute" at bounding box center [320, 106] width 51 height 25
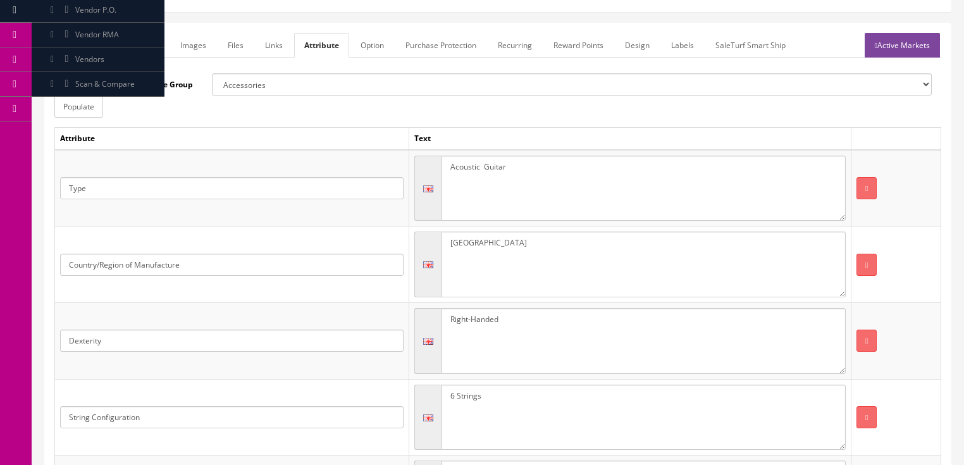
scroll to position [44, 0]
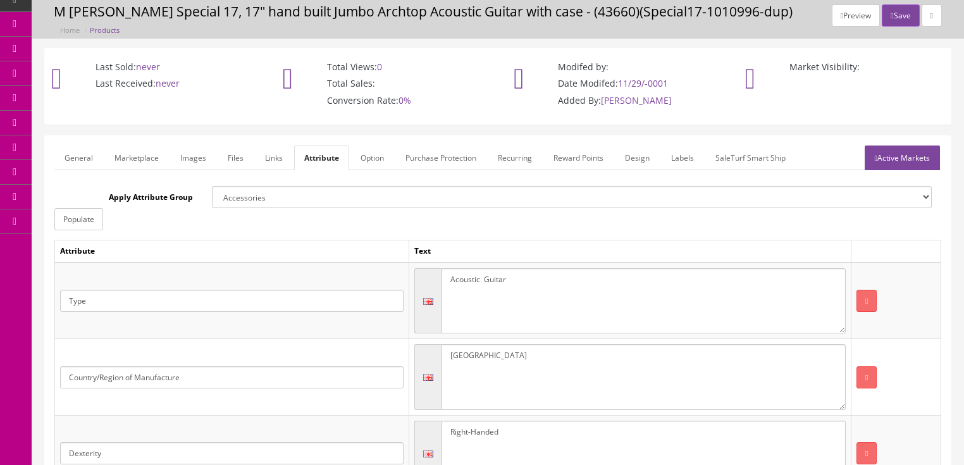
click at [896, 152] on link "Active Markets" at bounding box center [902, 157] width 75 height 25
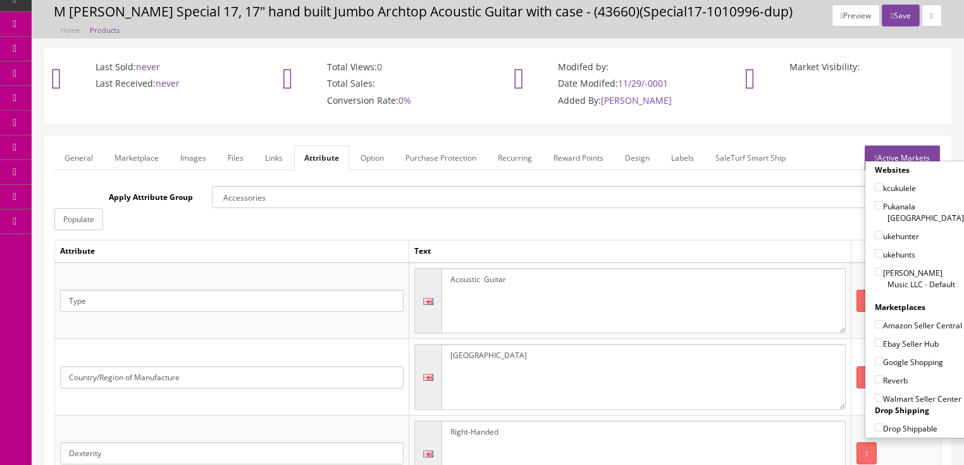
click at [875, 268] on input"] "[PERSON_NAME] Music LLC - Default" at bounding box center [879, 272] width 8 height 8
checkbox input"] "true"
click at [875, 342] on input"] "Ebay Seller Hub" at bounding box center [879, 342] width 8 height 8
checkbox input"] "true"
click at [875, 357] on input"] "Google Shopping" at bounding box center [879, 361] width 8 height 8
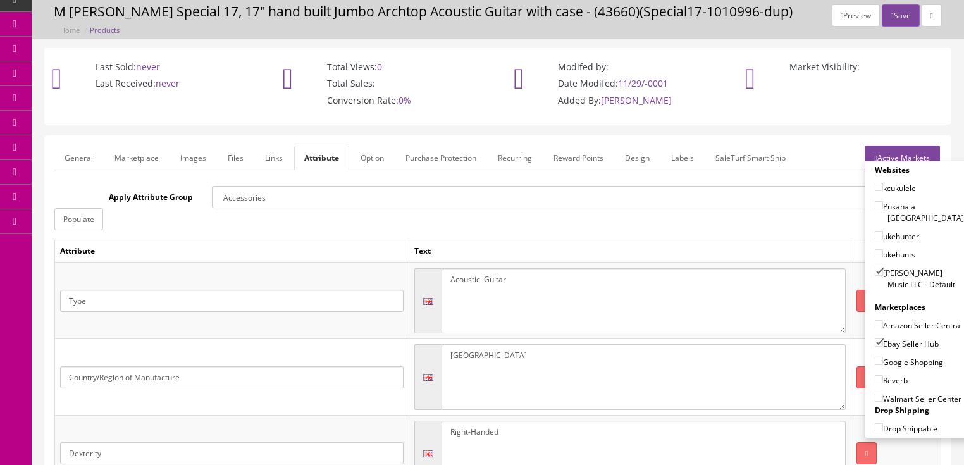
checkbox input"] "true"
click at [875, 380] on label "Reverb" at bounding box center [891, 380] width 33 height 13
click at [875, 380] on input"] "Reverb" at bounding box center [879, 379] width 8 height 8
checkbox input"] "true"
click at [906, 150] on link "Active Markets" at bounding box center [902, 157] width 75 height 25
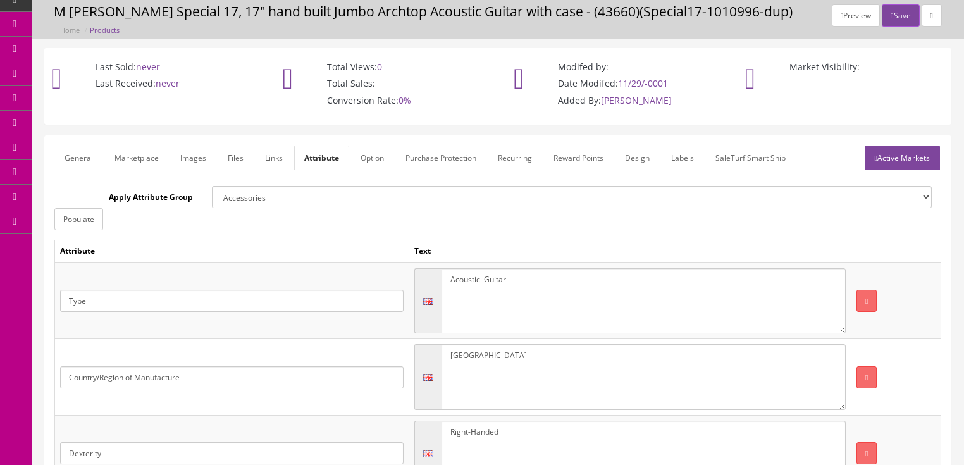
click at [70, 162] on link "General" at bounding box center [78, 157] width 49 height 25
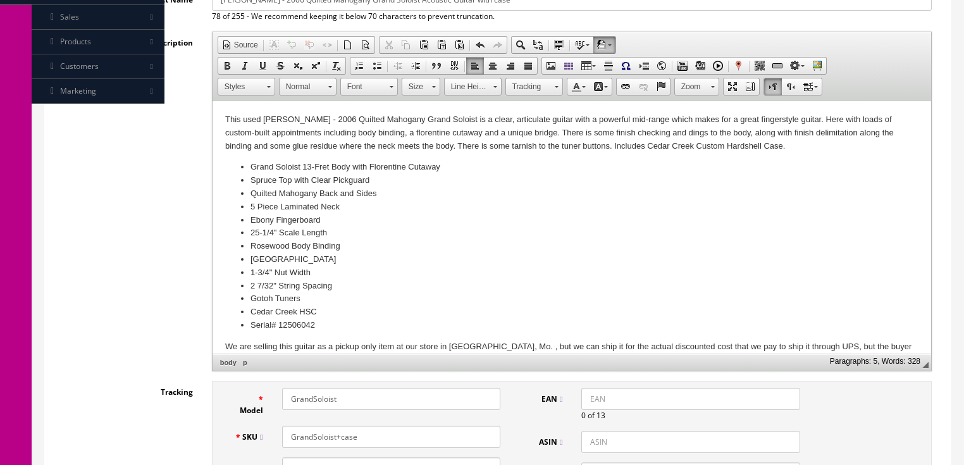
scroll to position [500, 0]
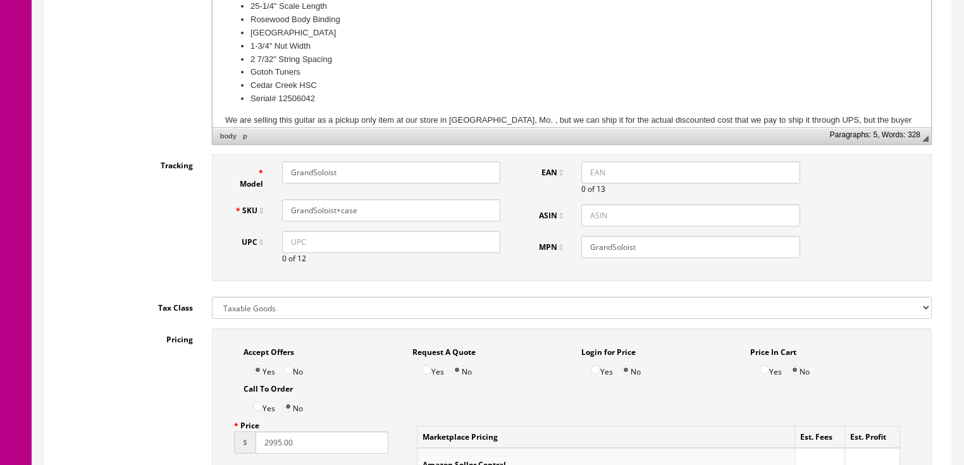
drag, startPoint x: 359, startPoint y: 210, endPoint x: 290, endPoint y: 210, distance: 68.9
click at [287, 209] on input "GrandSoloist+case" at bounding box center [391, 210] width 218 height 22
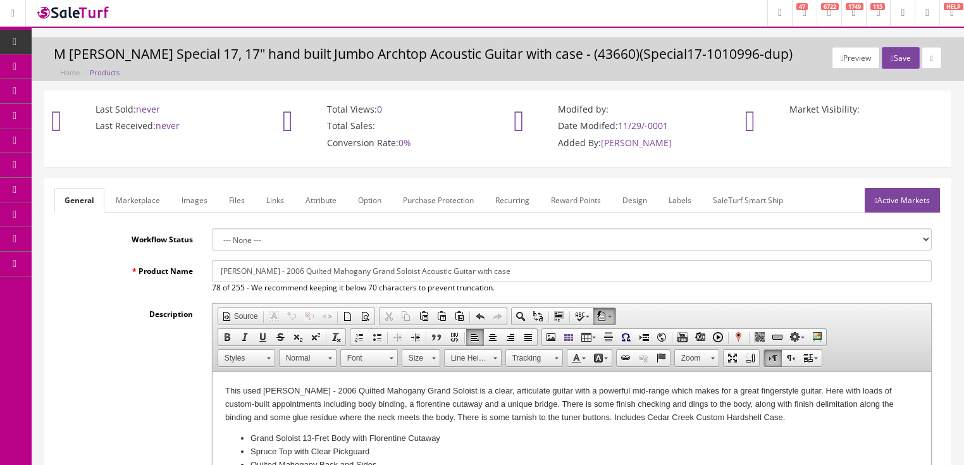
scroll to position [0, 0]
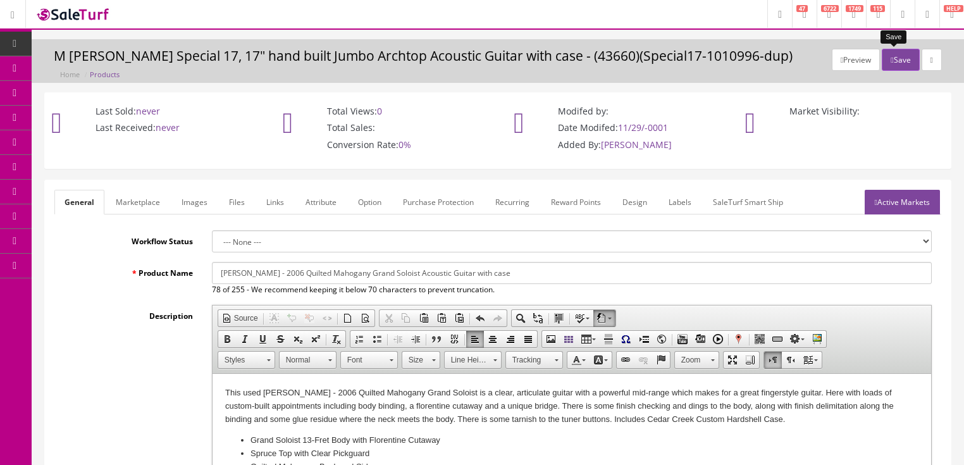
click at [903, 57] on button "Save" at bounding box center [900, 60] width 37 height 22
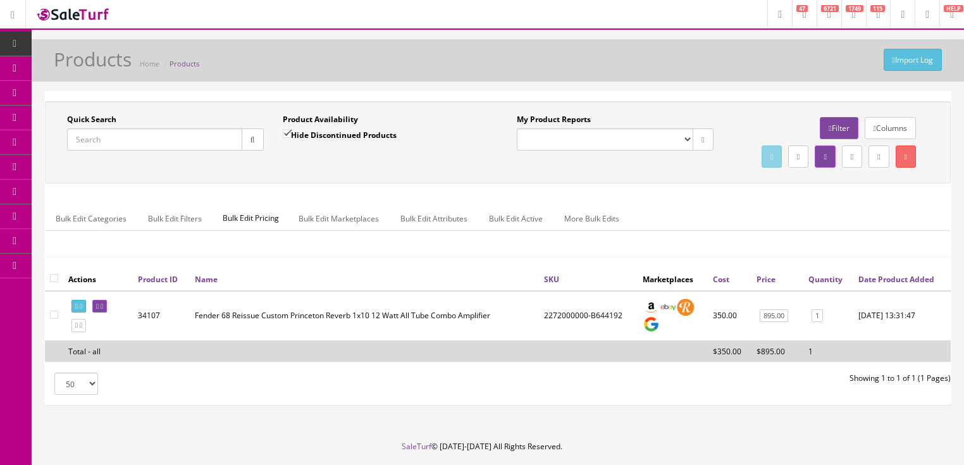
click at [143, 140] on input "Quick Search" at bounding box center [154, 139] width 175 height 22
paste input "GrandSoloist+case"
type input "GrandSoloist+case"
click at [254, 139] on icon "button" at bounding box center [252, 140] width 4 height 8
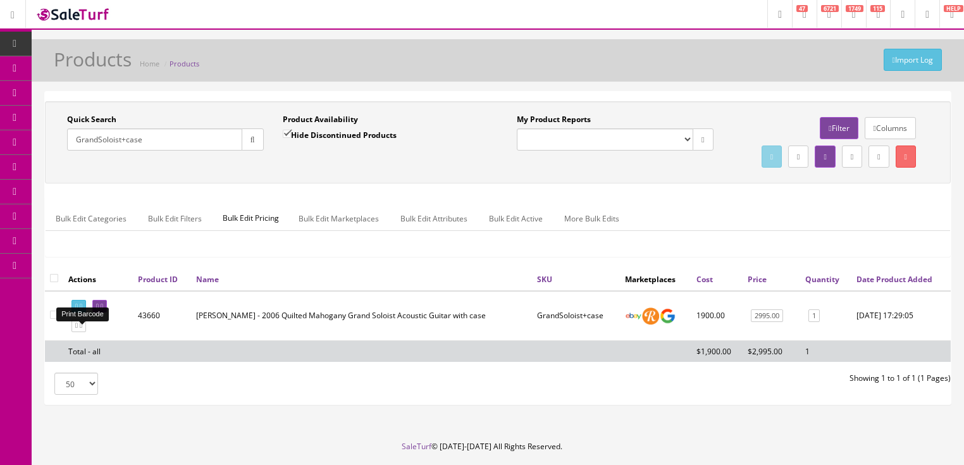
click at [86, 313] on link at bounding box center [78, 306] width 15 height 13
click at [103, 310] on icon at bounding box center [102, 306] width 3 height 7
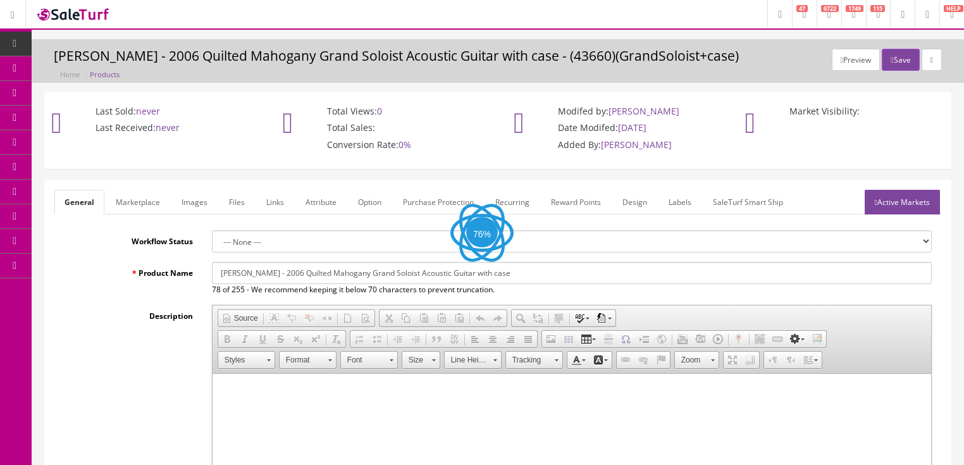
click at [667, 201] on link "Labels" at bounding box center [679, 202] width 43 height 25
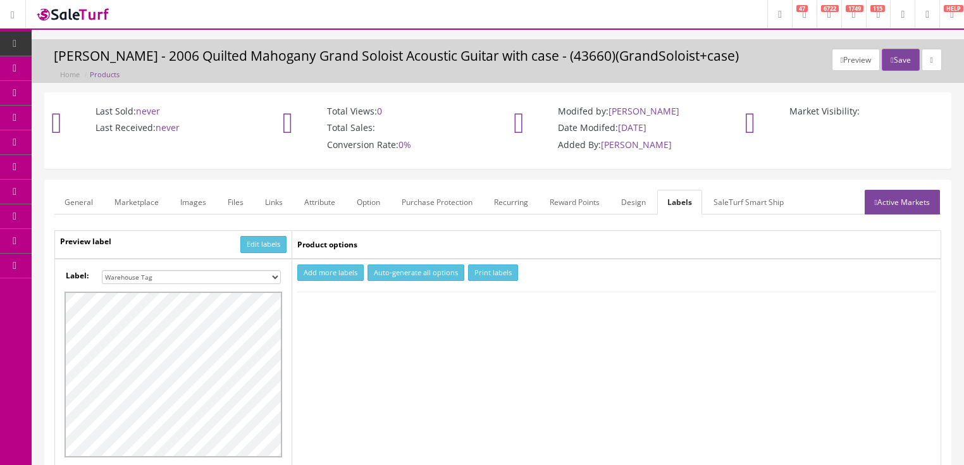
drag, startPoint x: 276, startPoint y: 276, endPoint x: 262, endPoint y: 269, distance: 15.3
click at [276, 276] on select "Small Label 2 x 1 Label Shoe label 100 barcodes Dymo Label 2 X 1 Sticker Labels…" at bounding box center [191, 277] width 179 height 14
select select "16"
click at [102, 270] on select "Small Label 2 x 1 Label Shoe label 100 barcodes Dymo Label 2 X 1 Sticker Labels…" at bounding box center [191, 277] width 179 height 14
click at [314, 275] on button "Add more labels" at bounding box center [330, 272] width 66 height 17
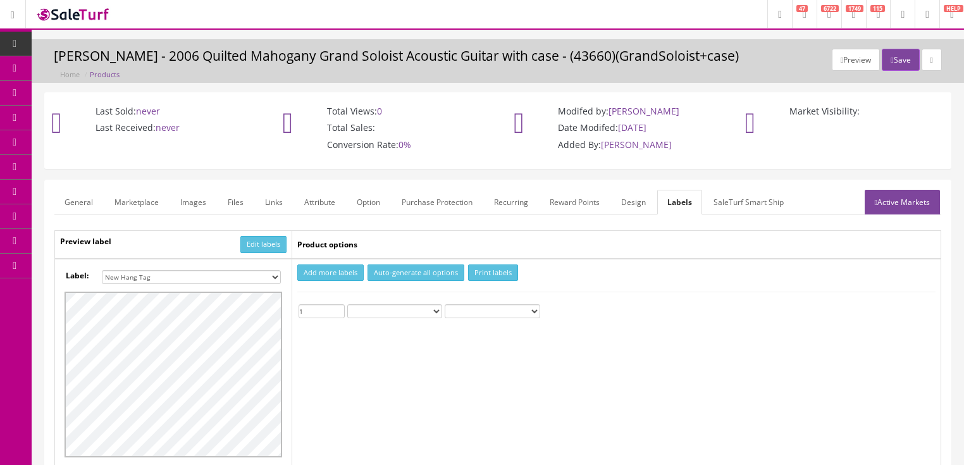
type input "1"
click at [338, 305] on input "1" at bounding box center [322, 311] width 46 height 14
click at [493, 272] on button "Print labels" at bounding box center [493, 272] width 50 height 17
click at [896, 61] on button "Save" at bounding box center [900, 60] width 37 height 22
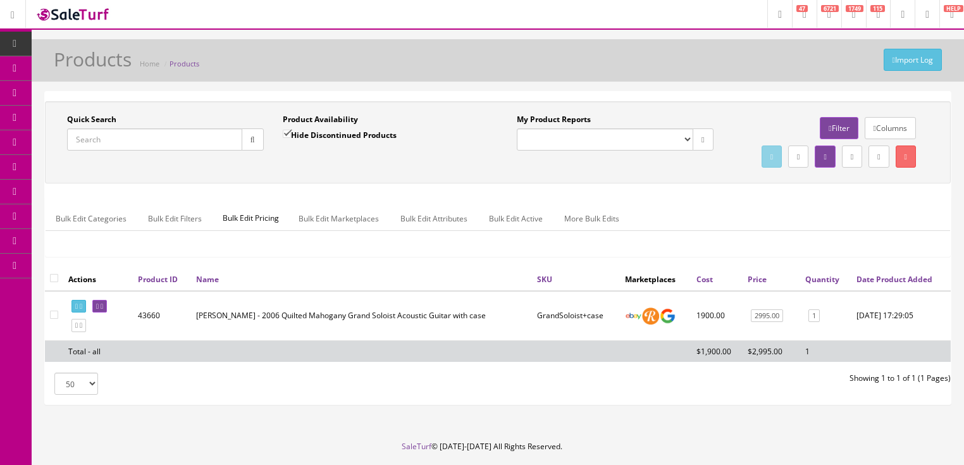
click at [122, 137] on input "Quick Search" at bounding box center [154, 139] width 175 height 22
type input "[PERSON_NAME]"
click at [284, 135] on input "Hide Discontinued Products" at bounding box center [287, 134] width 8 height 8
checkbox input "false"
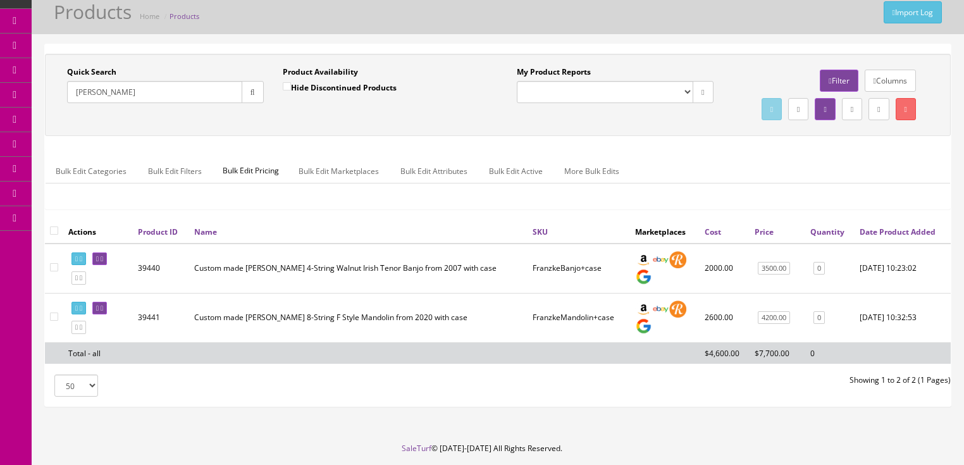
scroll to position [51, 0]
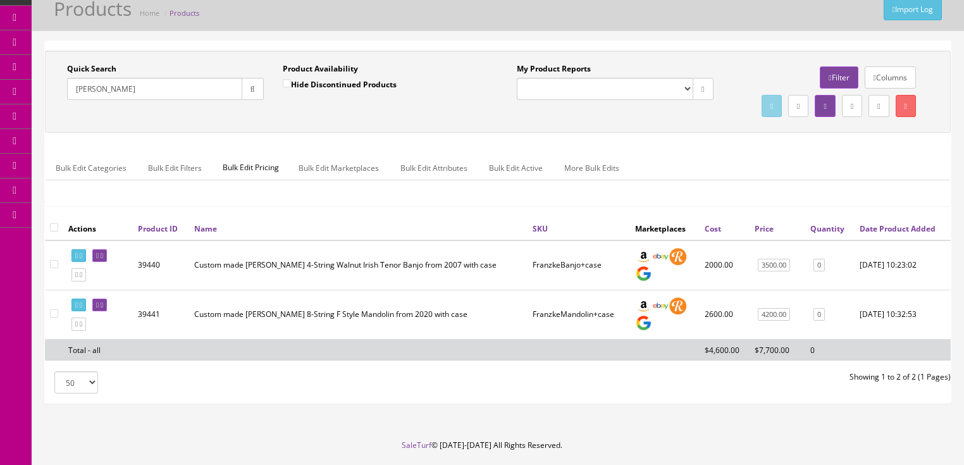
click at [295, 339] on td "Custom made [PERSON_NAME] 8-String F Style Mandolin from 2020 with case" at bounding box center [358, 314] width 338 height 49
click at [99, 309] on icon at bounding box center [97, 305] width 3 height 7
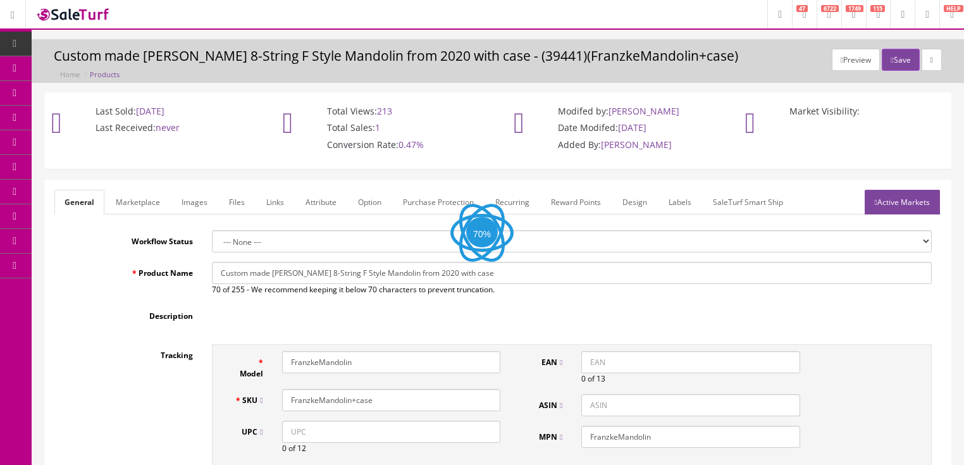
click at [323, 270] on input "Custom made [PERSON_NAME] 8-String F Style Mandolin from 2020 with case" at bounding box center [572, 273] width 720 height 22
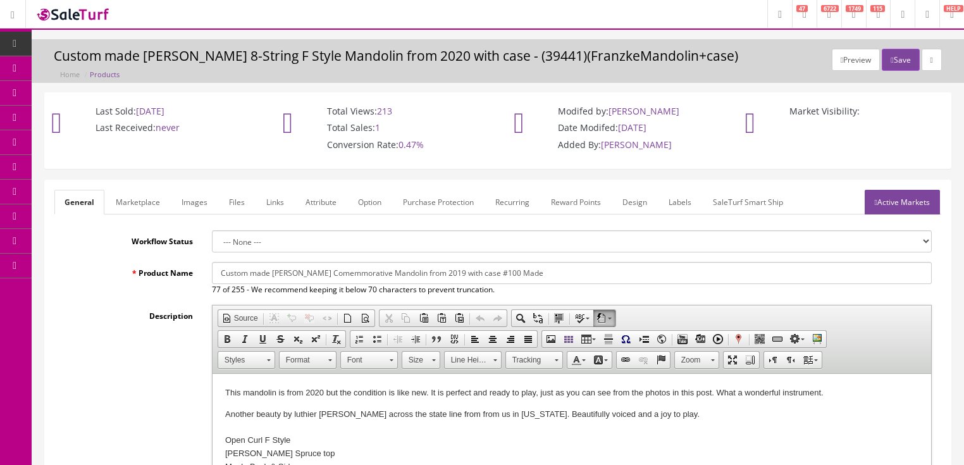
drag, startPoint x: 218, startPoint y: 275, endPoint x: 593, endPoint y: 275, distance: 375.1
click at [593, 275] on input "Custom made [PERSON_NAME] Comemmorative Mandolin from 2019 with case #100 Made" at bounding box center [572, 273] width 720 height 22
type input "Custom made [PERSON_NAME] Comemmorative Mandolin from 2019 with case #100 Made"
click at [147, 201] on link "Marketplace" at bounding box center [138, 202] width 65 height 25
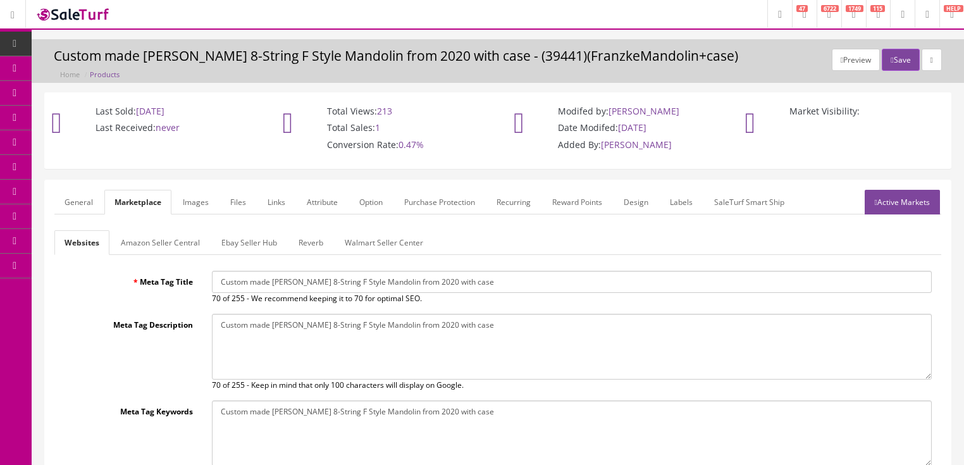
drag, startPoint x: 219, startPoint y: 278, endPoint x: 497, endPoint y: 283, distance: 277.7
click at [654, 283] on input "Custom made [PERSON_NAME] 8-String F Style Mandolin from 2020 with case" at bounding box center [572, 282] width 720 height 22
paste input "Comemmorative Mandolin from 2019 with case #100 Mad"
type input "Custom made [PERSON_NAME] Comemmorative Mandolin from 2019 with case #100 Made"
drag, startPoint x: 219, startPoint y: 324, endPoint x: 537, endPoint y: 328, distance: 318.2
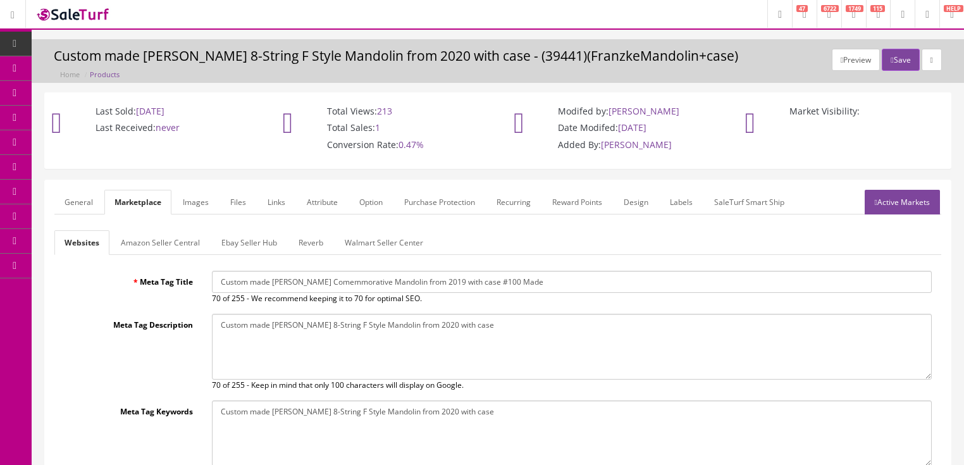
click at [603, 327] on textarea "Custom made Mark Franzke 8-String F Style Mandolin from 2020 with case" at bounding box center [572, 347] width 720 height 66
paste textarea "Comemmorative Mandolin from 2019 with case #100 Mad"
type textarea "Custom made [PERSON_NAME] Comemmorative Mandolin from 2019 with case #100 Made"
drag, startPoint x: 217, startPoint y: 411, endPoint x: 511, endPoint y: 411, distance: 294.1
click at [511, 411] on textarea "Custom made Mark Franzke 8-String F Style Mandolin from 2020 with case" at bounding box center [572, 433] width 720 height 66
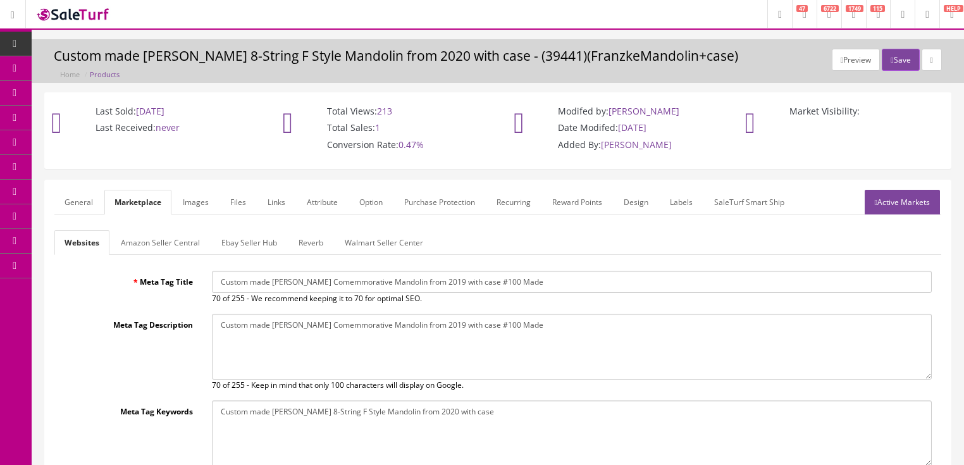
paste textarea "Comemmorative Mandolin from 2019 with case #100 Mad"
type textarea "Custom made [PERSON_NAME] Comemmorative Mandolin from 2019 with case #100 Made"
click at [905, 202] on link "Active Markets" at bounding box center [902, 202] width 75 height 25
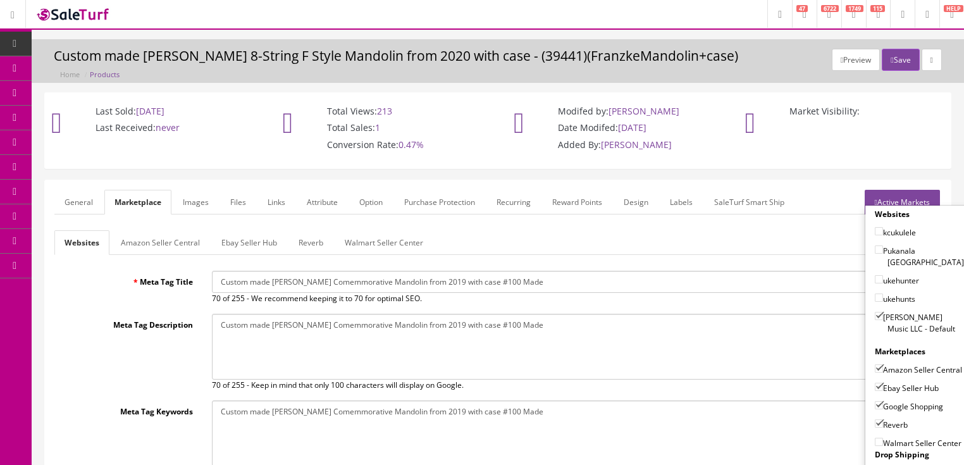
click at [911, 196] on link "Active Markets" at bounding box center [902, 202] width 75 height 25
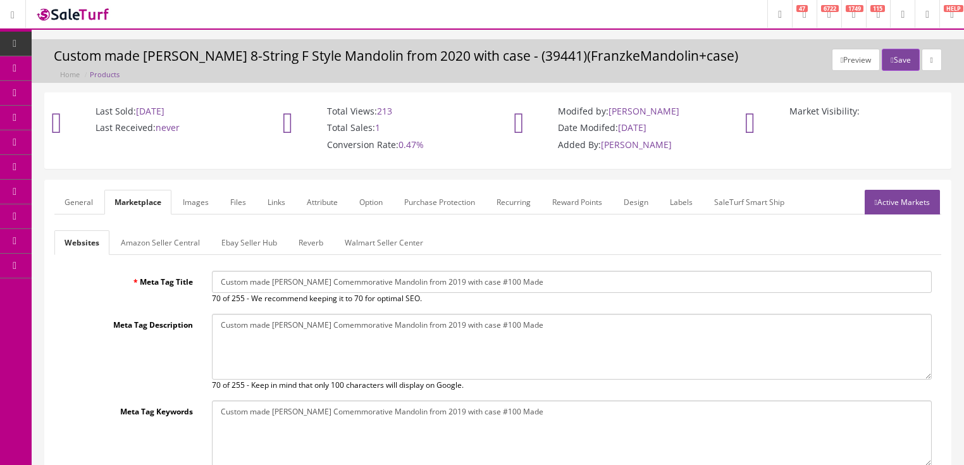
click at [80, 205] on link "General" at bounding box center [78, 202] width 49 height 25
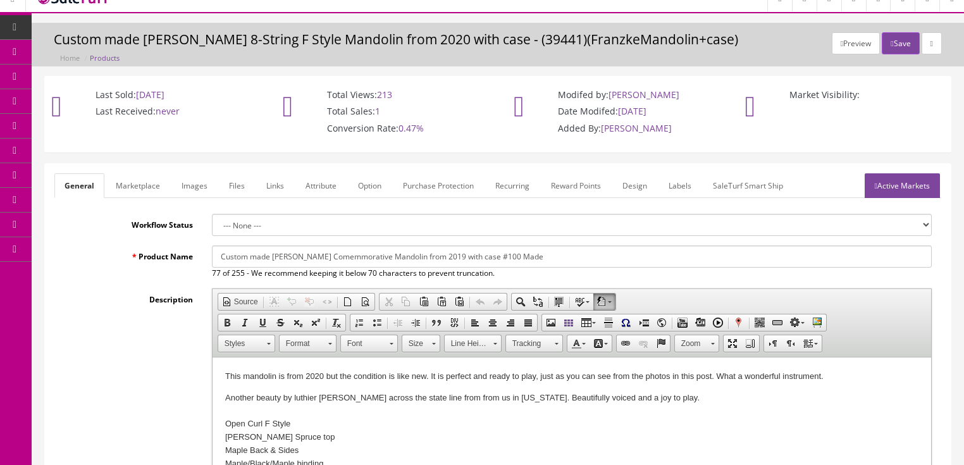
scroll to position [101, 0]
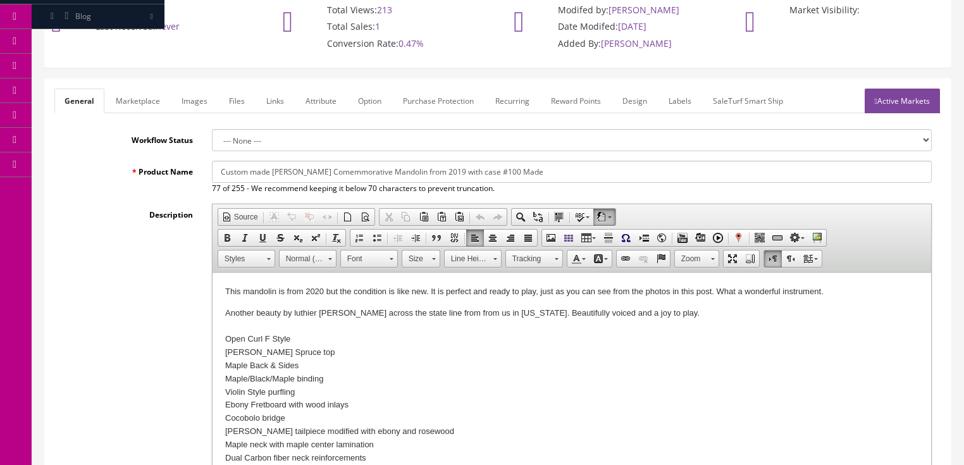
click at [313, 295] on div "This mandolin is from 2020 but the condition is like new. It is perfect and rea…" at bounding box center [571, 291] width 693 height 13
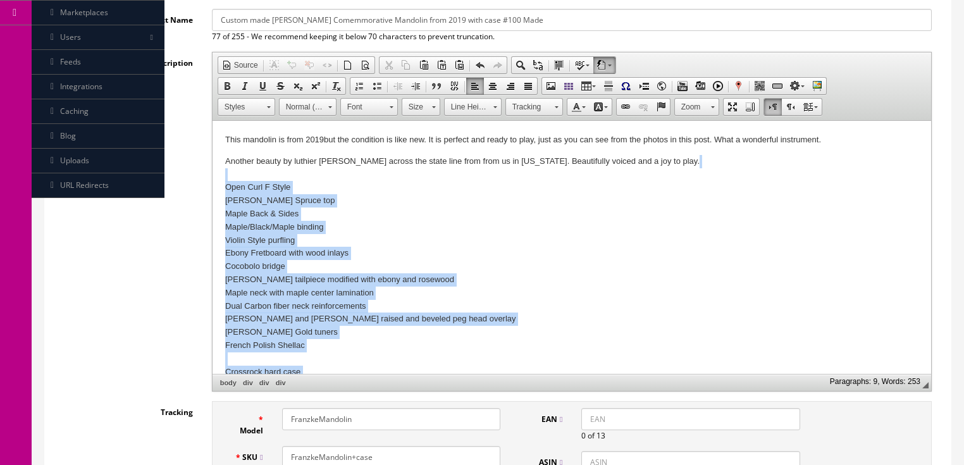
scroll to position [152, 0]
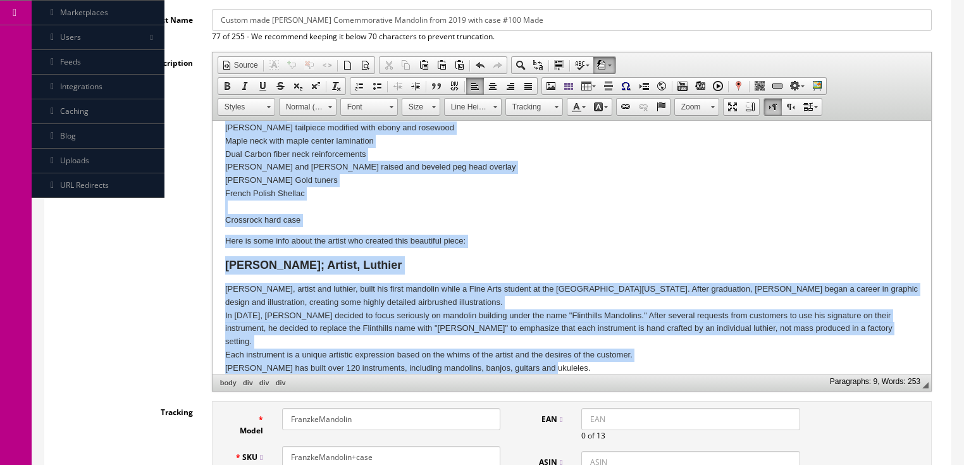
drag, startPoint x: 224, startPoint y: 176, endPoint x: 641, endPoint y: 397, distance: 472.2
click at [641, 388] on html "This mandolin is from 2019 but the condition is like new. It is perfect and rea…" at bounding box center [571, 178] width 719 height 419
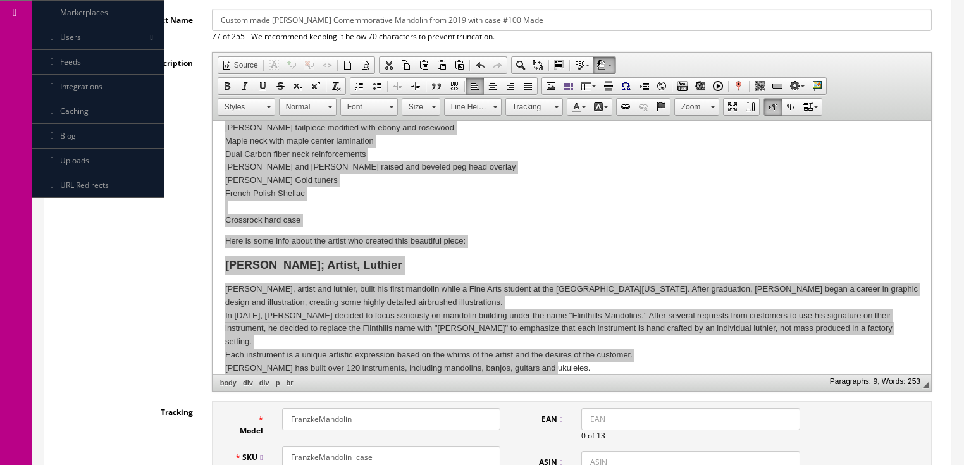
scroll to position [0, 0]
click at [498, 299] on span "Paste" at bounding box center [514, 300] width 67 height 16
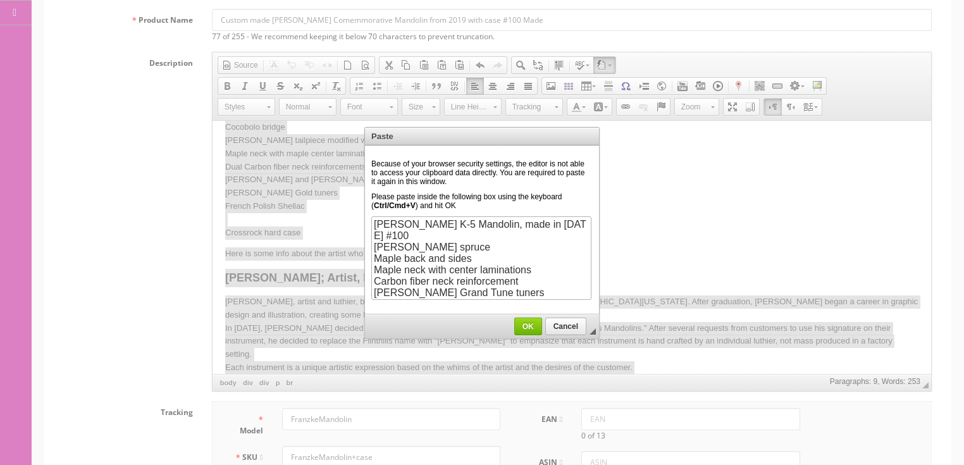
scroll to position [466, 0]
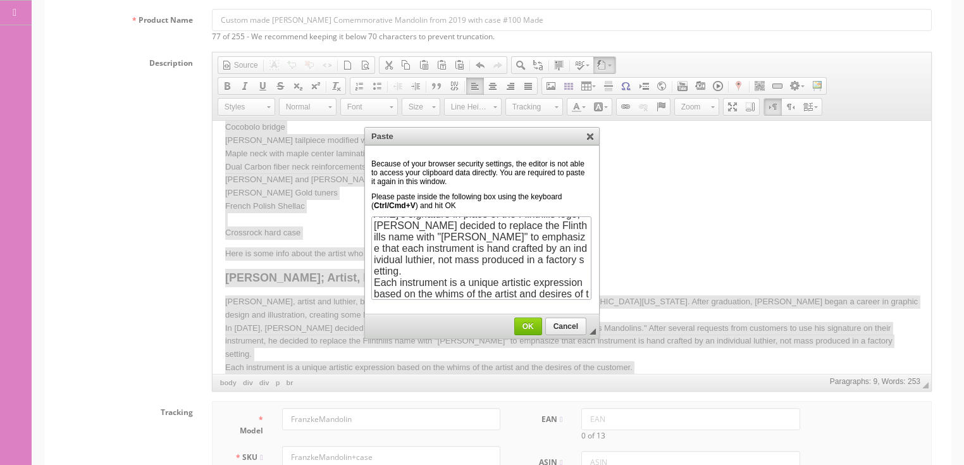
click at [521, 323] on span "OK" at bounding box center [528, 326] width 27 height 9
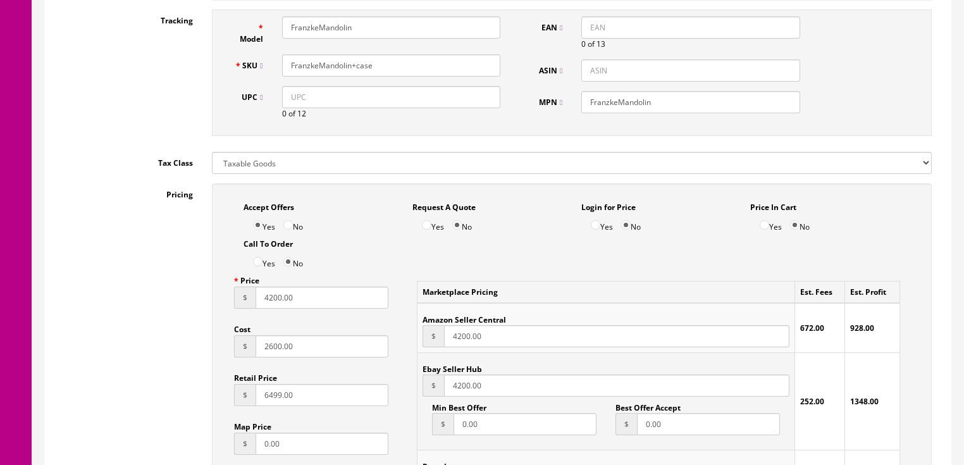
scroll to position [658, 0]
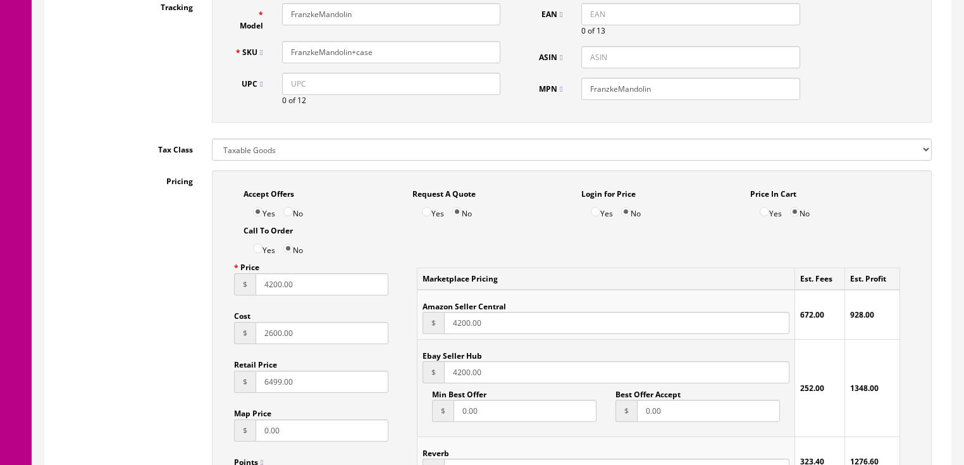
drag, startPoint x: 306, startPoint y: 292, endPoint x: 189, endPoint y: 293, distance: 117.0
click at [187, 293] on div "Pricing Accept Offers Yes No Request A Quote Yes No Login for Price Yes No Pric…" at bounding box center [497, 455] width 887 height 571
type input "5995.00"
drag, startPoint x: 497, startPoint y: 379, endPoint x: 432, endPoint y: 385, distance: 65.4
click at [432, 383] on div "$ 4200.00" at bounding box center [606, 372] width 366 height 22
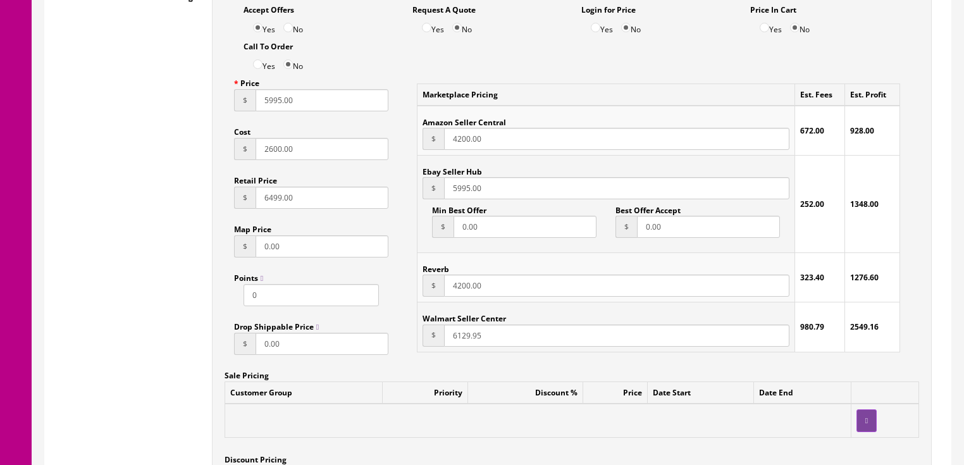
scroll to position [860, 0]
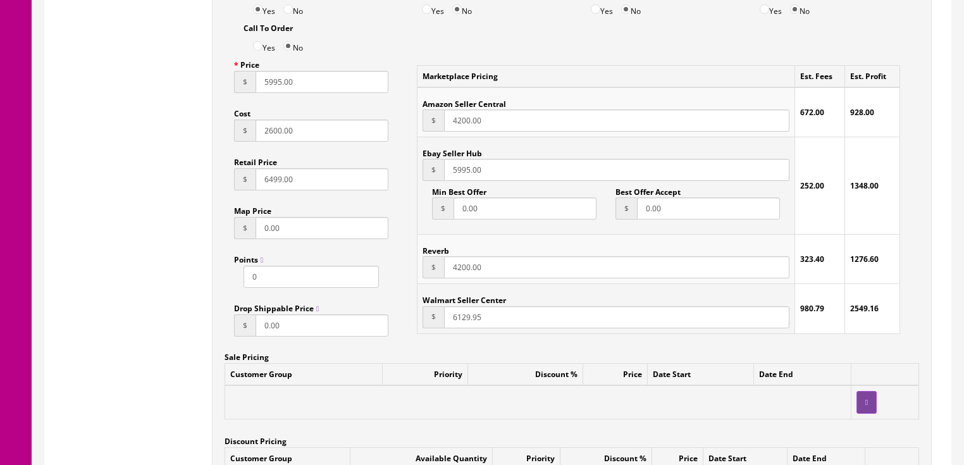
type input "5995.00"
drag, startPoint x: 493, startPoint y: 278, endPoint x: 379, endPoint y: 288, distance: 115.0
click at [379, 288] on div "Accept Offers Yes No Request A Quote Yes No Login for Price Yes No Price In Car…" at bounding box center [572, 247] width 720 height 559
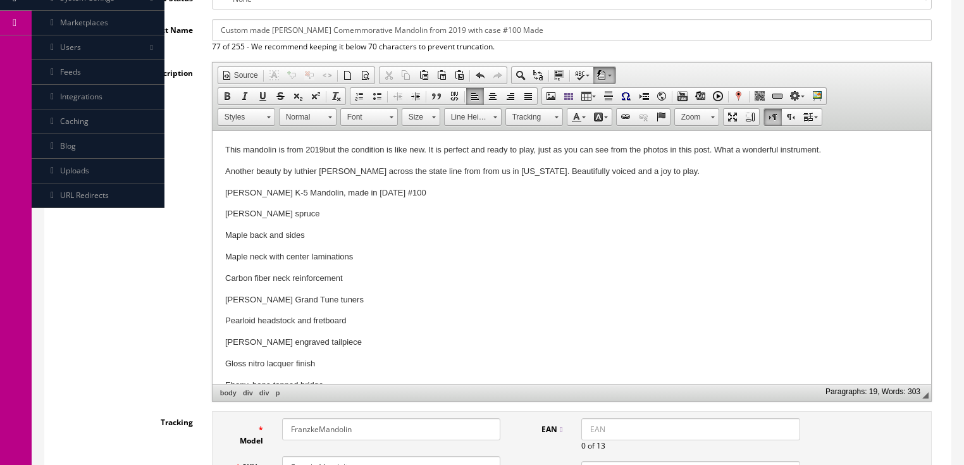
scroll to position [253, 0]
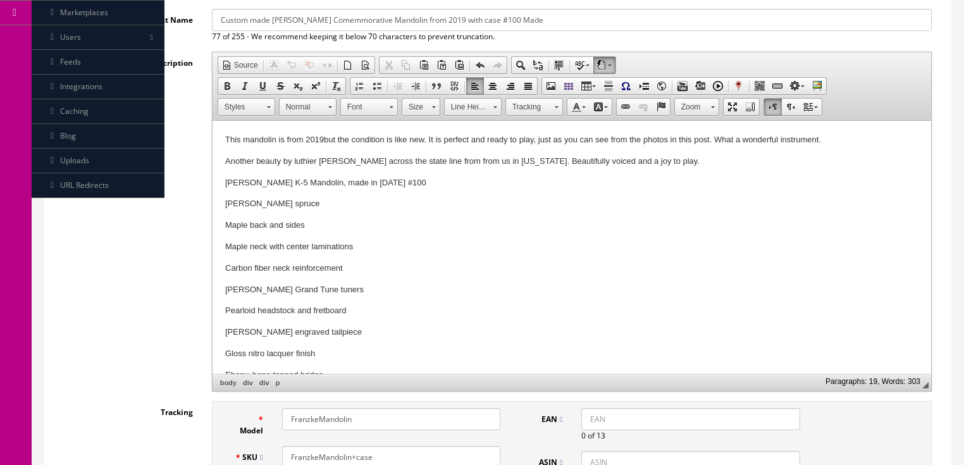
type input "5995.00"
click at [677, 166] on p "Another beauty by luthier Mark Franzke across the state line from from us in Ka…" at bounding box center [571, 161] width 693 height 13
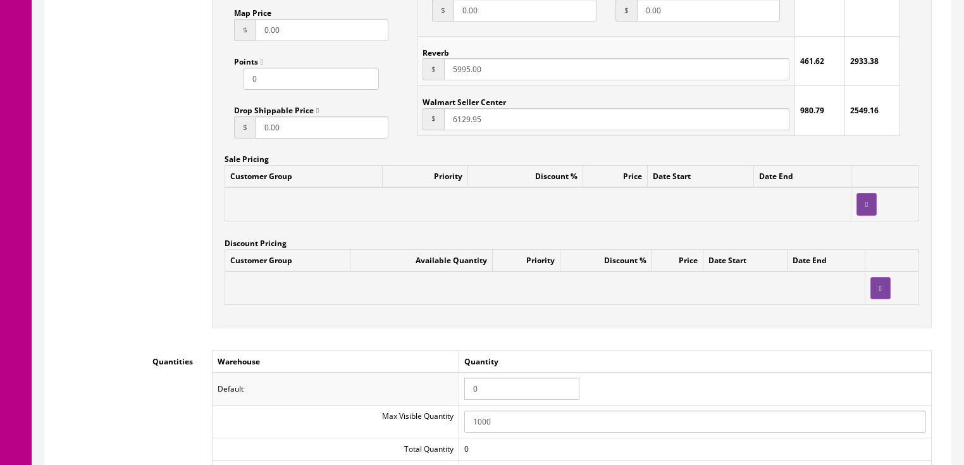
scroll to position [1113, 0]
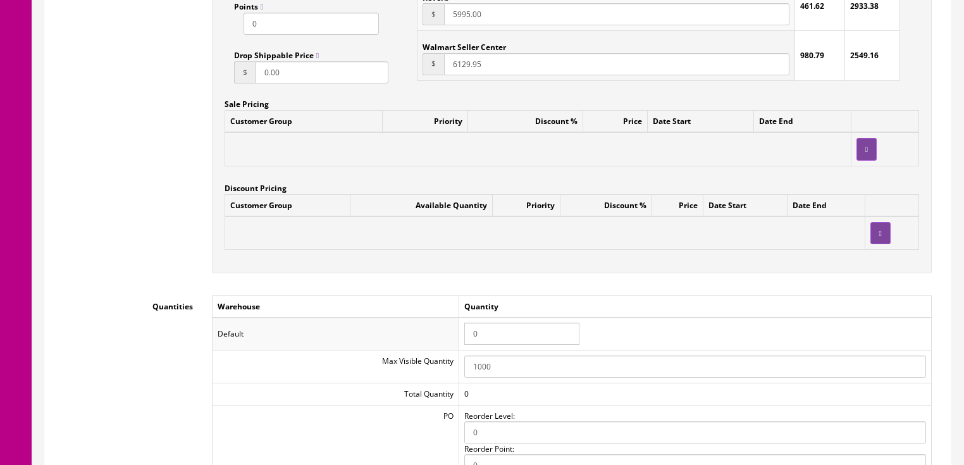
drag, startPoint x: 488, startPoint y: 340, endPoint x: 438, endPoint y: 346, distance: 50.4
click at [438, 346] on tr "Default 0" at bounding box center [571, 334] width 719 height 33
type input "1"
click at [441, 300] on td "Warehouse" at bounding box center [335, 306] width 247 height 22
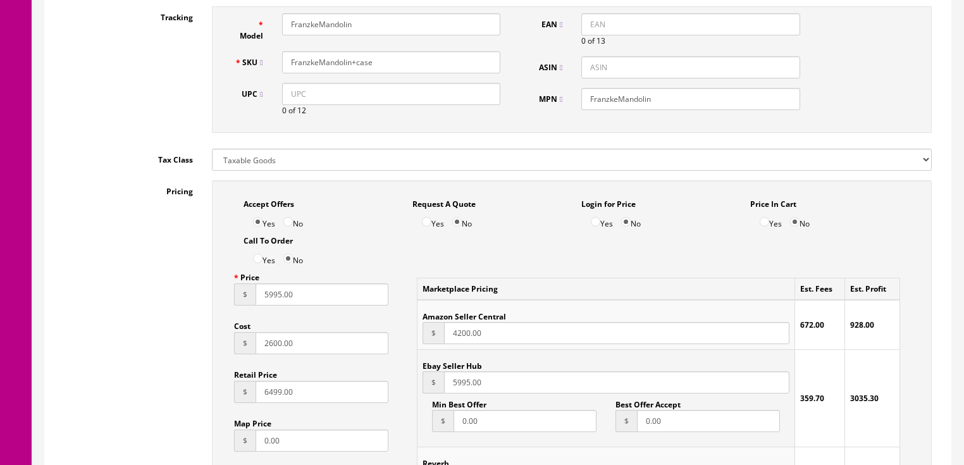
scroll to position [557, 0]
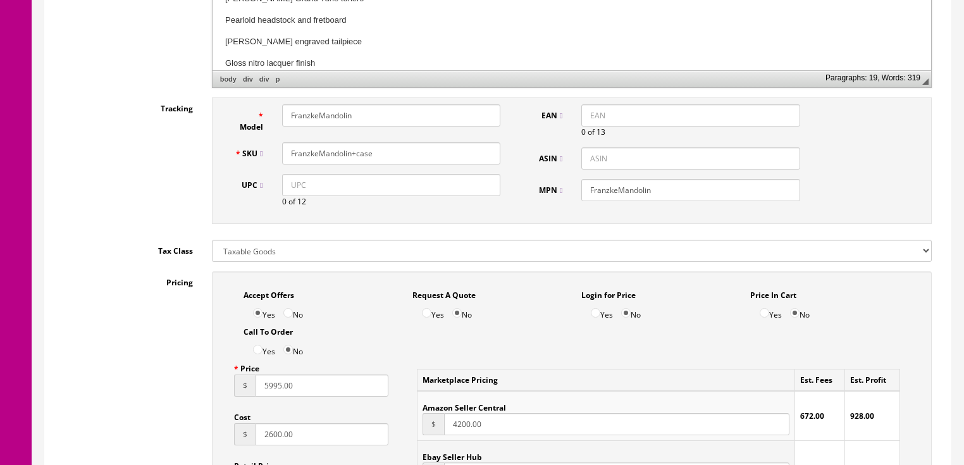
drag, startPoint x: 376, startPoint y: 158, endPoint x: 301, endPoint y: 159, distance: 74.6
click at [259, 170] on div "Model FranzkeMandolin SKU FranzkeMandolin+case UPC 0 of 12" at bounding box center [367, 160] width 285 height 113
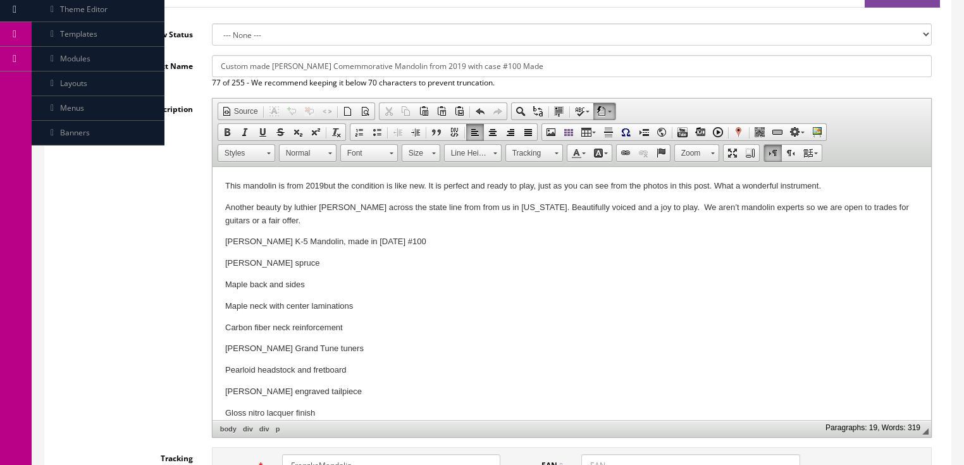
scroll to position [152, 0]
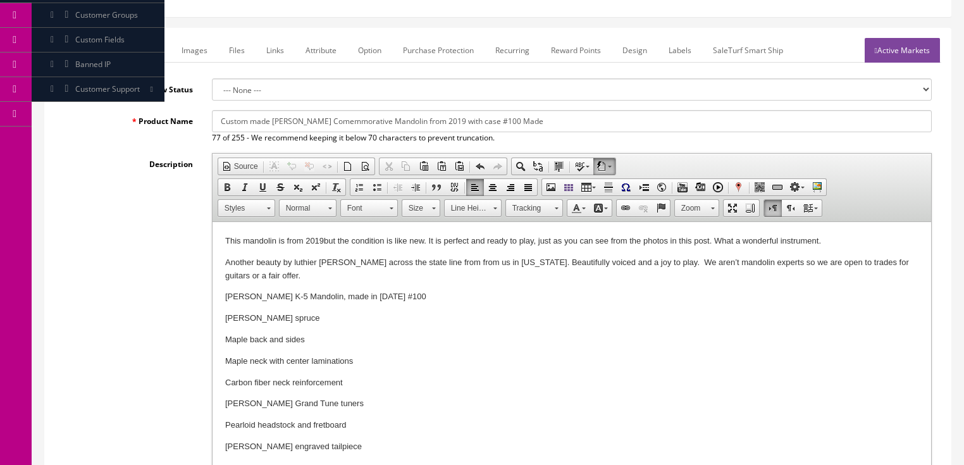
click at [142, 45] on link "Marketplace" at bounding box center [138, 50] width 65 height 25
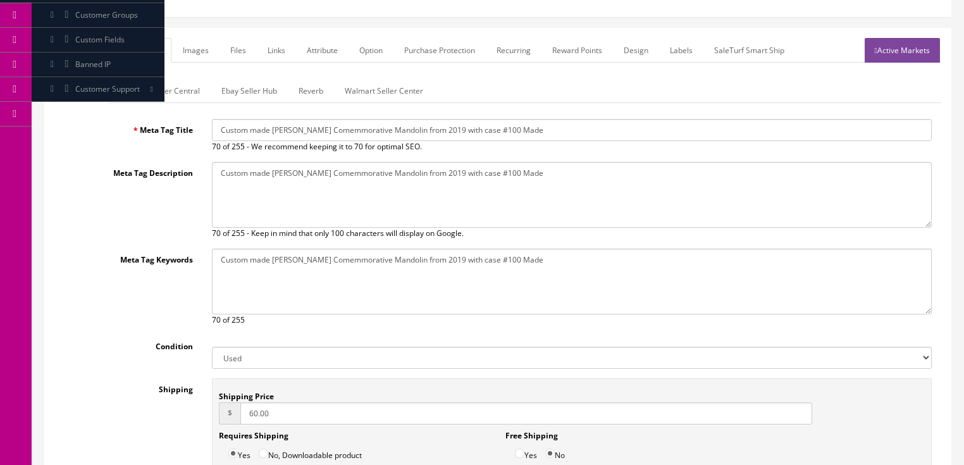
click at [153, 91] on link "Amazon Seller Central" at bounding box center [160, 90] width 99 height 25
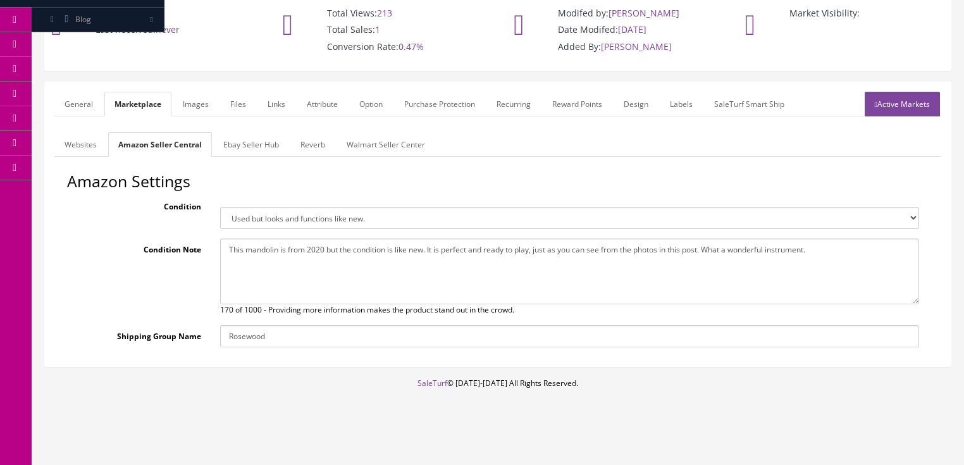
click at [252, 144] on link "Ebay Seller Hub" at bounding box center [251, 144] width 76 height 25
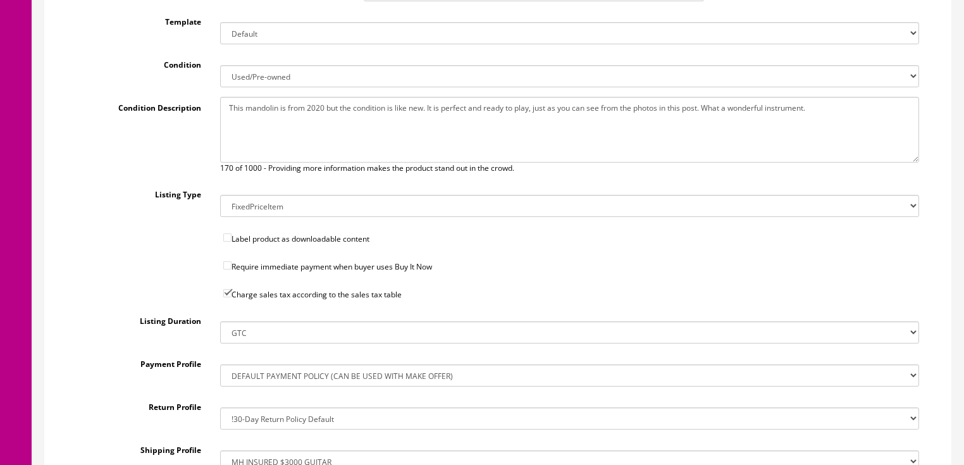
scroll to position [402, 0]
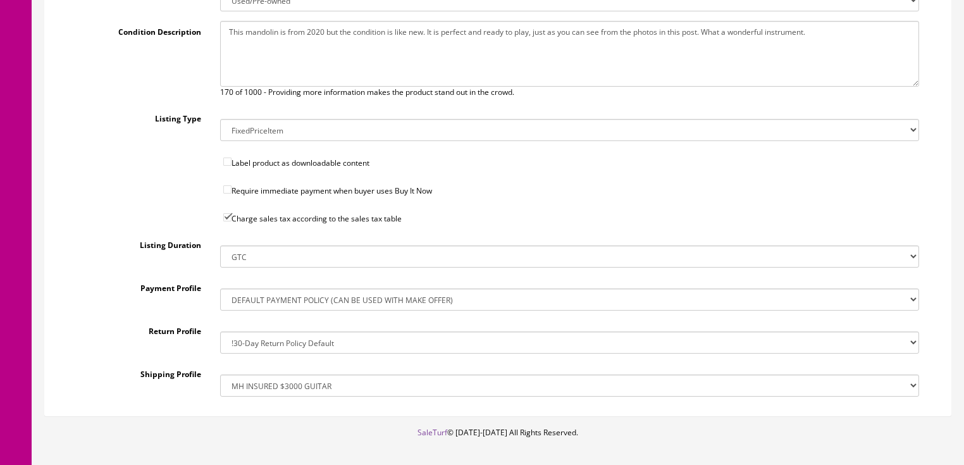
click at [314, 35] on textarea "This mandolin is from 2020 but the condition is like new. It is perfect and rea…" at bounding box center [569, 54] width 699 height 66
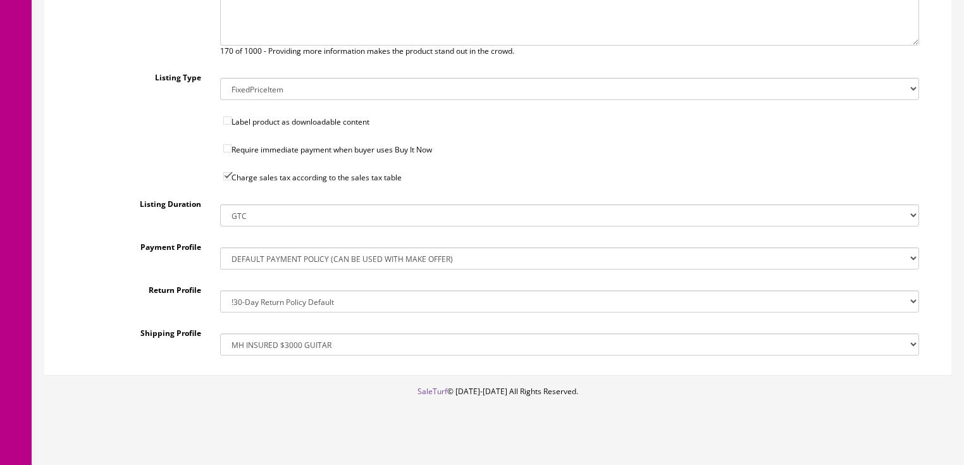
scroll to position [450, 0]
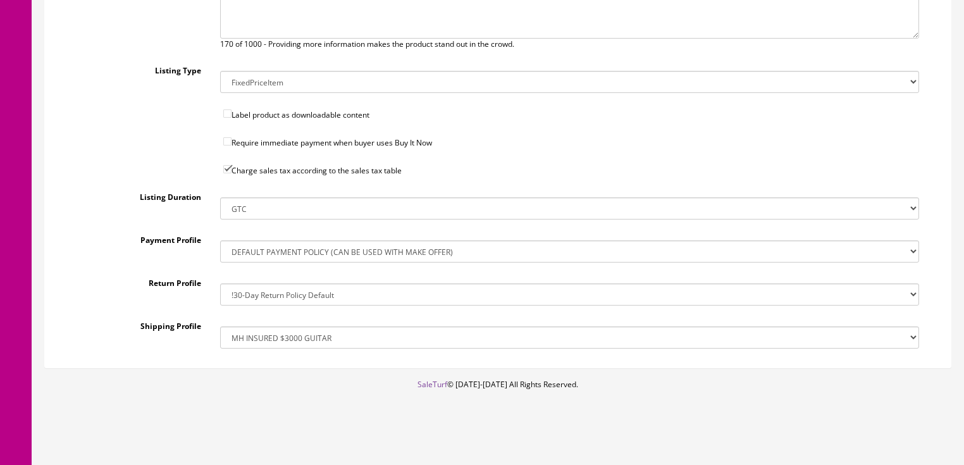
type textarea "This mandolin is from 2019 but the condition is like new. It is perfect and rea…"
click at [321, 337] on select "!$28.50 FedEx, Priority $65.00 No International !$28.50 FedEx, Priority $65.00 …" at bounding box center [569, 337] width 699 height 22
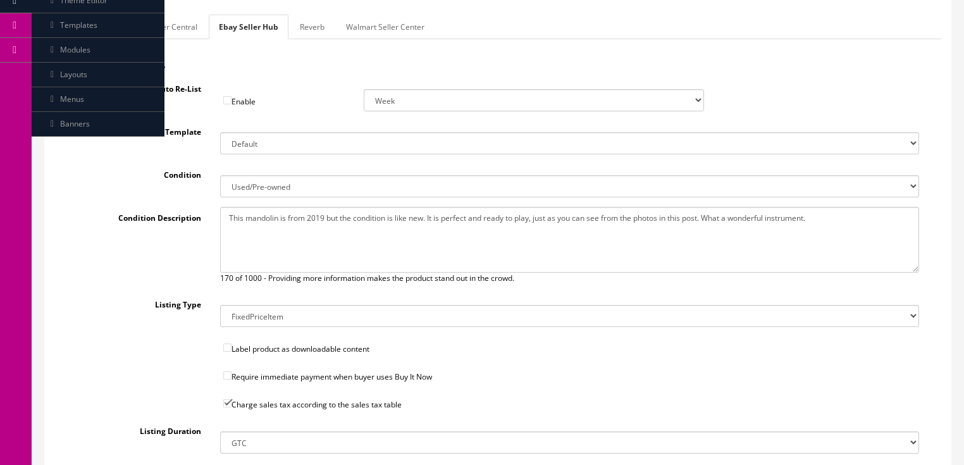
scroll to position [146, 0]
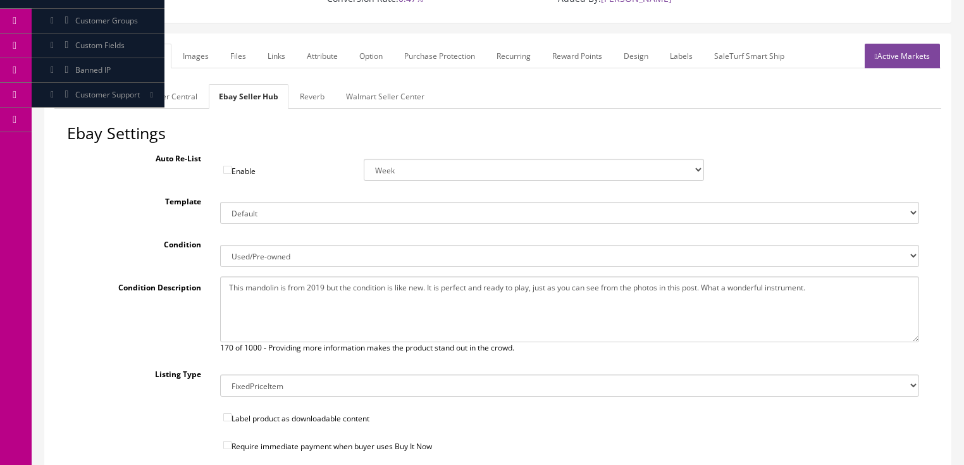
click at [319, 84] on link "Reverb" at bounding box center [312, 96] width 45 height 25
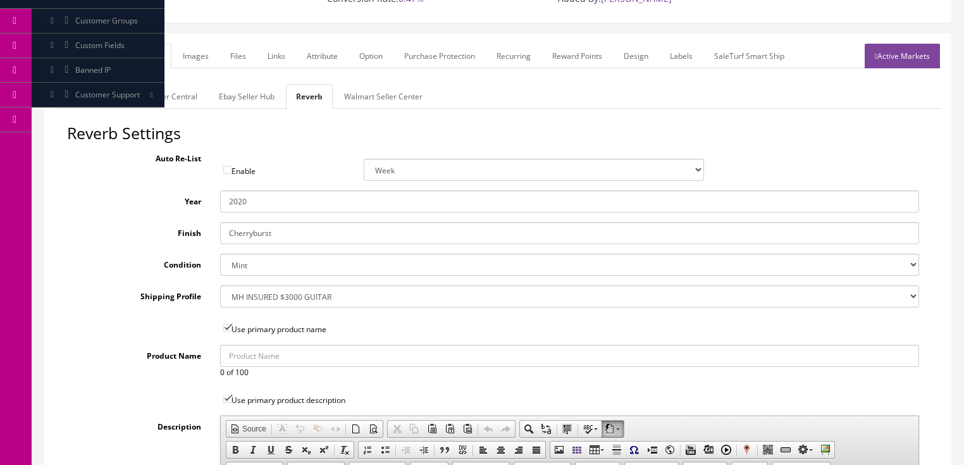
drag, startPoint x: 238, startPoint y: 209, endPoint x: 278, endPoint y: 209, distance: 40.5
click at [278, 209] on input "2020" at bounding box center [569, 201] width 699 height 22
type input "2019"
drag, startPoint x: 281, startPoint y: 232, endPoint x: 137, endPoint y: 222, distance: 145.2
click at [137, 222] on div "Finish Cherryburst" at bounding box center [498, 233] width 862 height 22
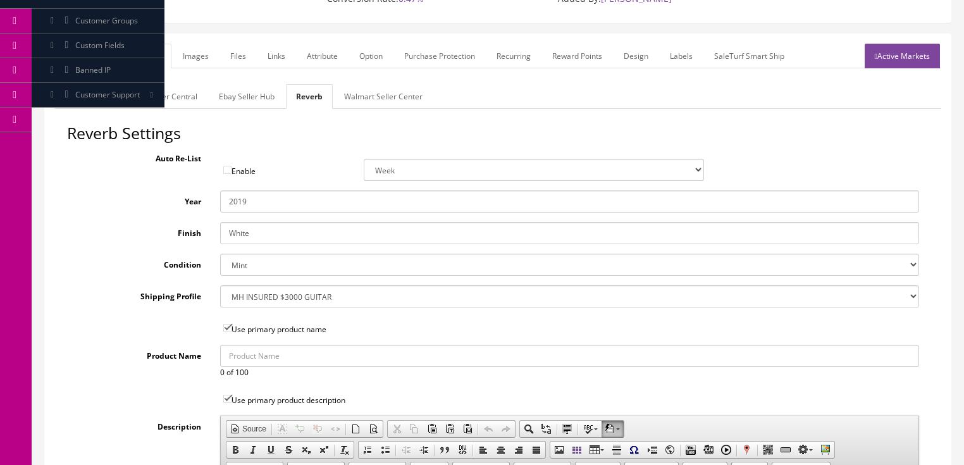
type input "White"
click at [207, 52] on link "Images" at bounding box center [196, 56] width 46 height 25
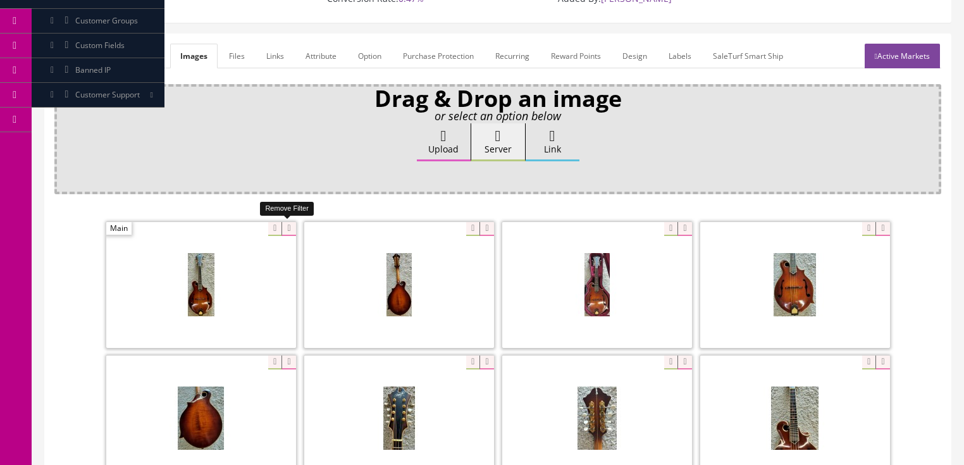
click at [283, 225] on icon at bounding box center [288, 229] width 14 height 14
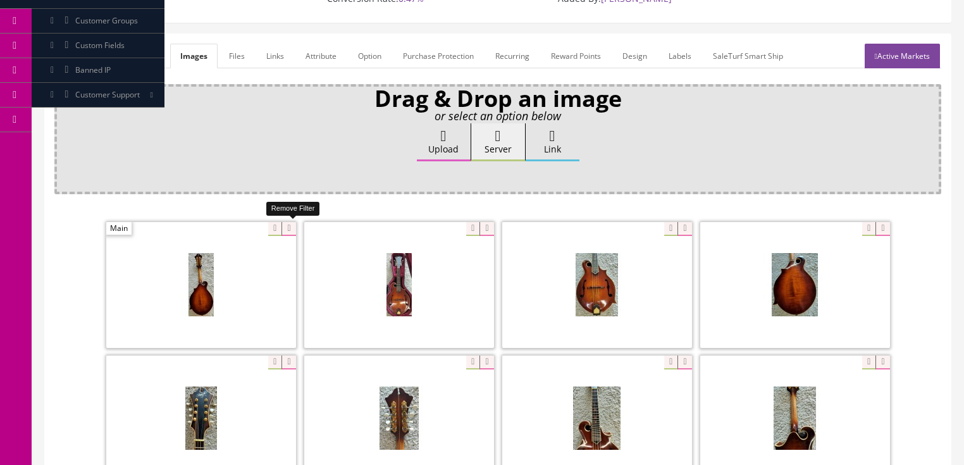
click at [284, 225] on icon at bounding box center [288, 229] width 14 height 14
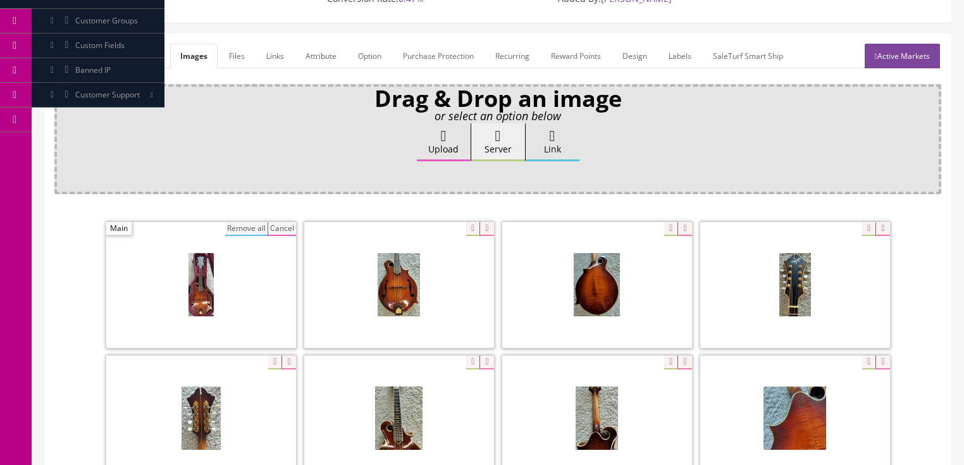
click at [226, 228] on button "Remove all" at bounding box center [246, 229] width 42 height 14
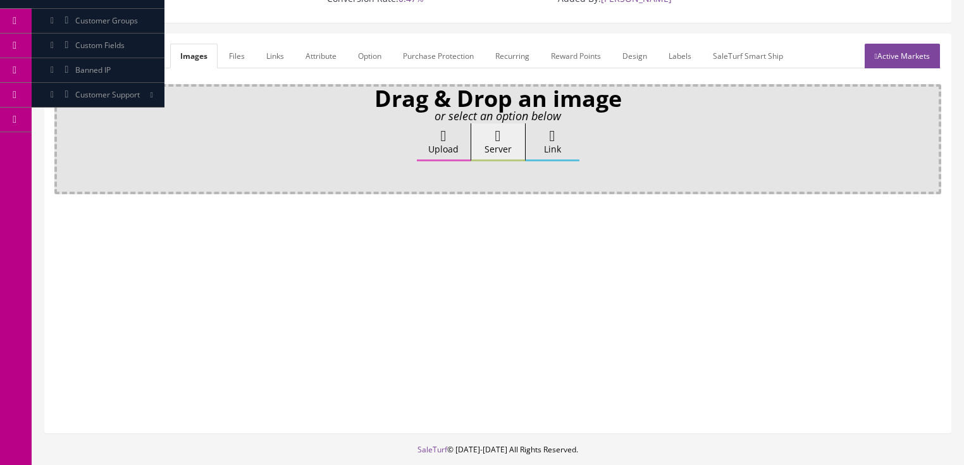
click at [425, 145] on label "Upload" at bounding box center [444, 142] width 54 height 38
click at [63, 136] on input "Upload" at bounding box center [63, 129] width 0 height 13
click at [443, 145] on label "Upload" at bounding box center [444, 142] width 54 height 38
click at [63, 136] on input "Upload" at bounding box center [63, 129] width 0 height 13
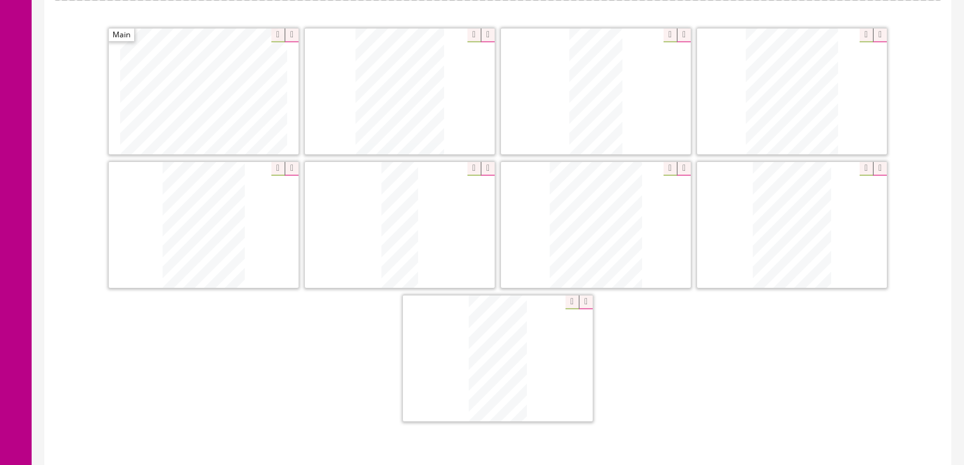
scroll to position [349, 0]
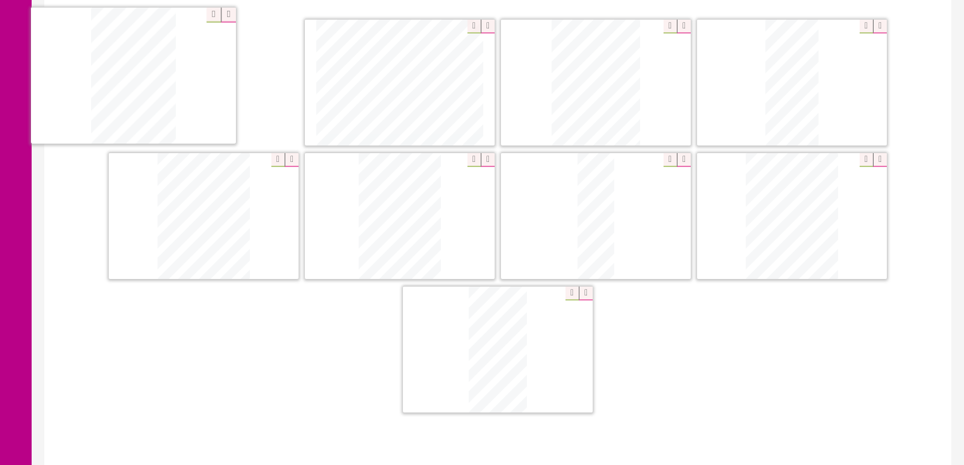
drag, startPoint x: 767, startPoint y: 226, endPoint x: 266, endPoint y: 101, distance: 517.0
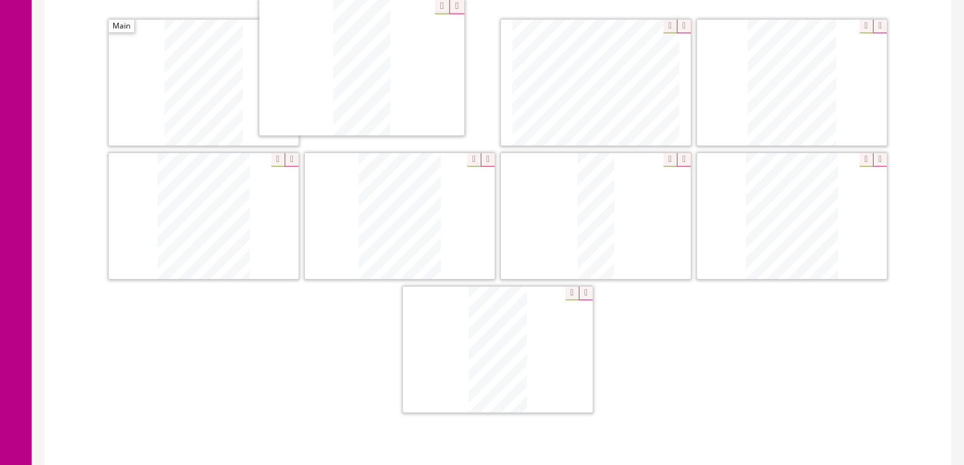
drag, startPoint x: 757, startPoint y: 91, endPoint x: 359, endPoint y: 87, distance: 397.9
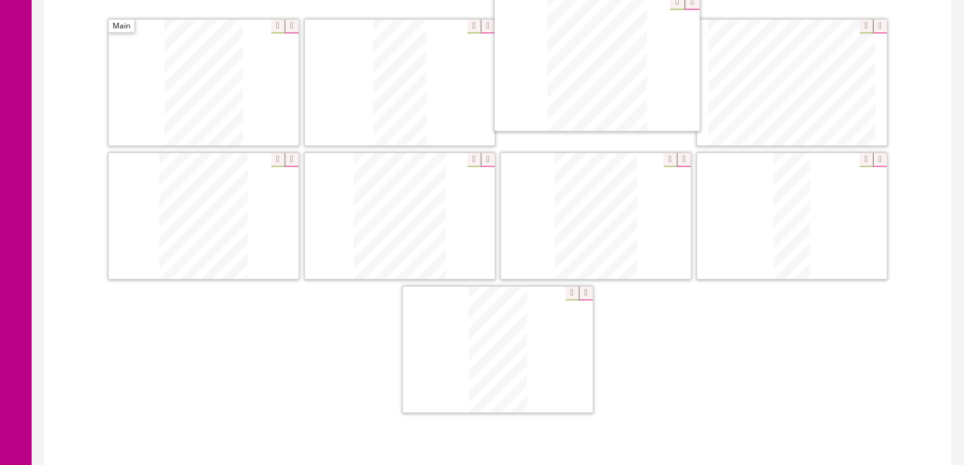
drag, startPoint x: 794, startPoint y: 196, endPoint x: 600, endPoint y: 45, distance: 246.6
drag, startPoint x: 236, startPoint y: 184, endPoint x: 741, endPoint y: 102, distance: 511.3
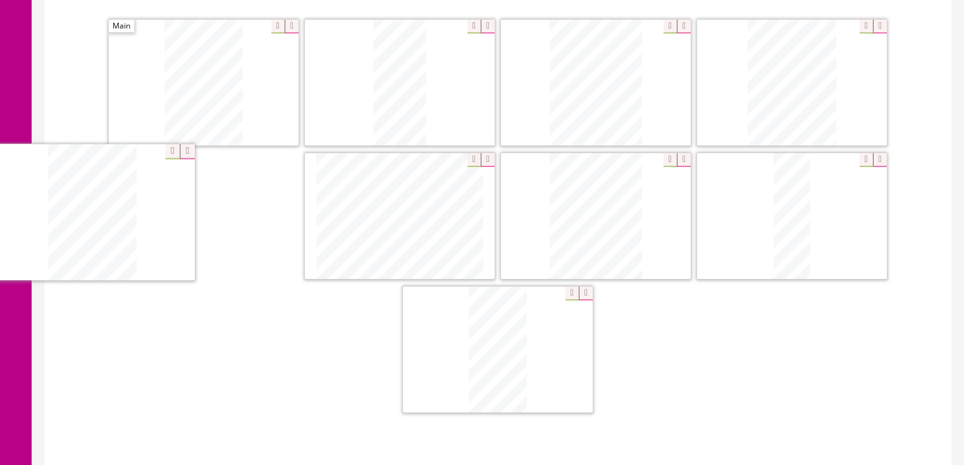
drag, startPoint x: 602, startPoint y: 195, endPoint x: 142, endPoint y: 207, distance: 460.6
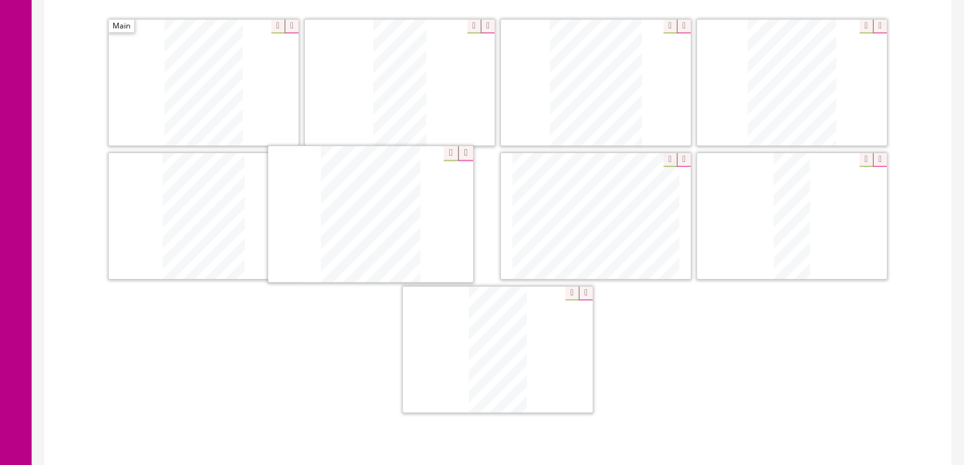
drag, startPoint x: 594, startPoint y: 206, endPoint x: 369, endPoint y: 206, distance: 225.2
drag, startPoint x: 786, startPoint y: 206, endPoint x: 571, endPoint y: 207, distance: 214.4
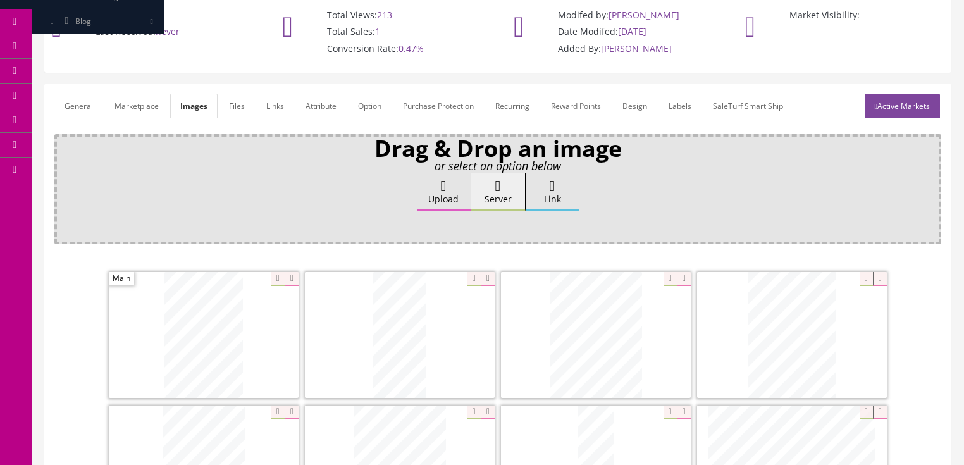
scroll to position [45, 0]
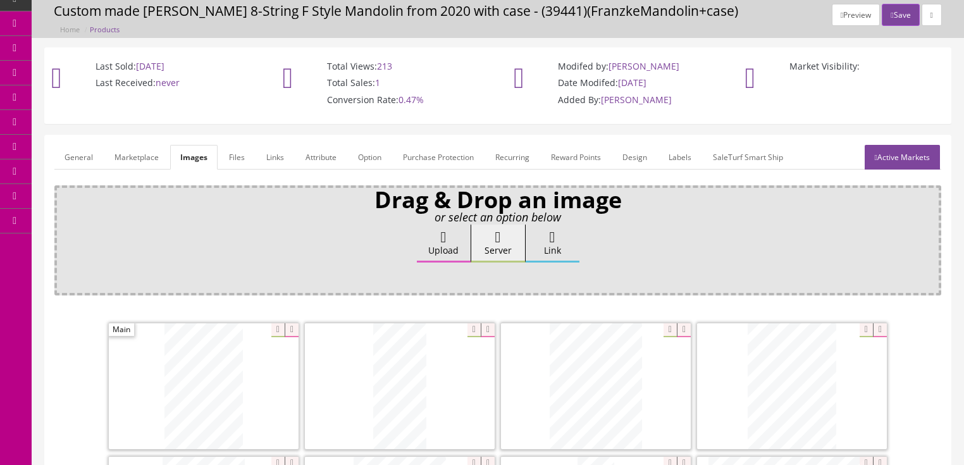
click at [300, 161] on link "Attribute" at bounding box center [320, 157] width 51 height 25
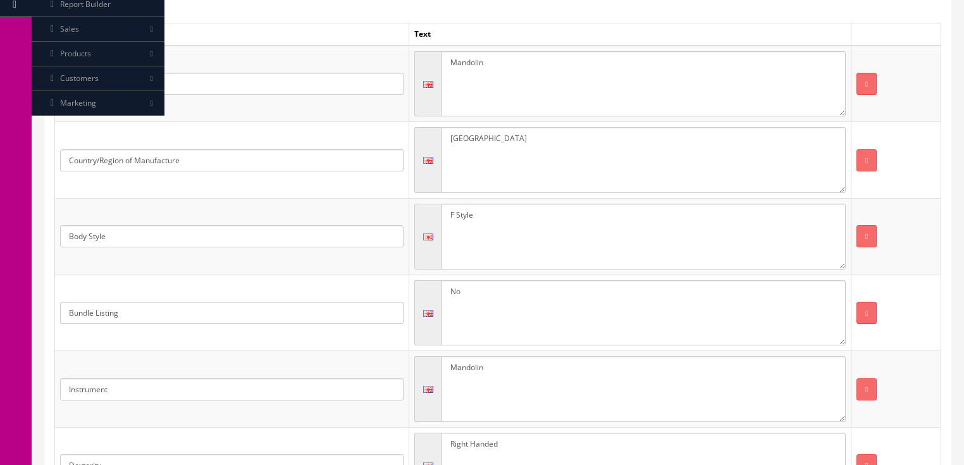
scroll to position [298, 0]
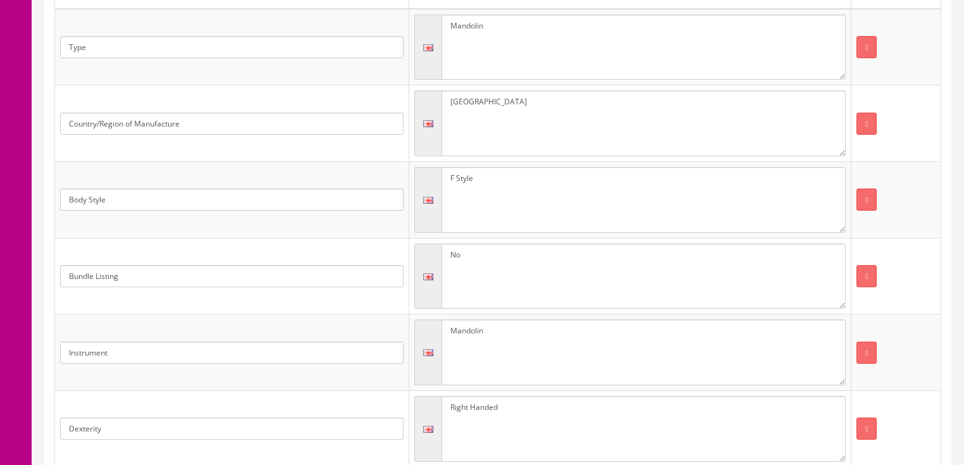
drag, startPoint x: 455, startPoint y: 176, endPoint x: 473, endPoint y: 182, distance: 18.2
click at [443, 176] on textarea "F Style" at bounding box center [644, 200] width 404 height 66
click at [865, 201] on icon "button" at bounding box center [866, 200] width 3 height 8
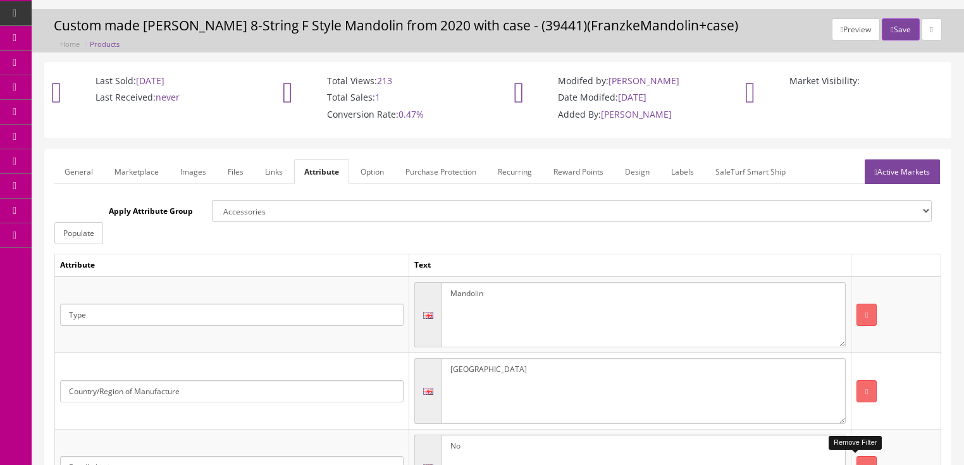
scroll to position [0, 0]
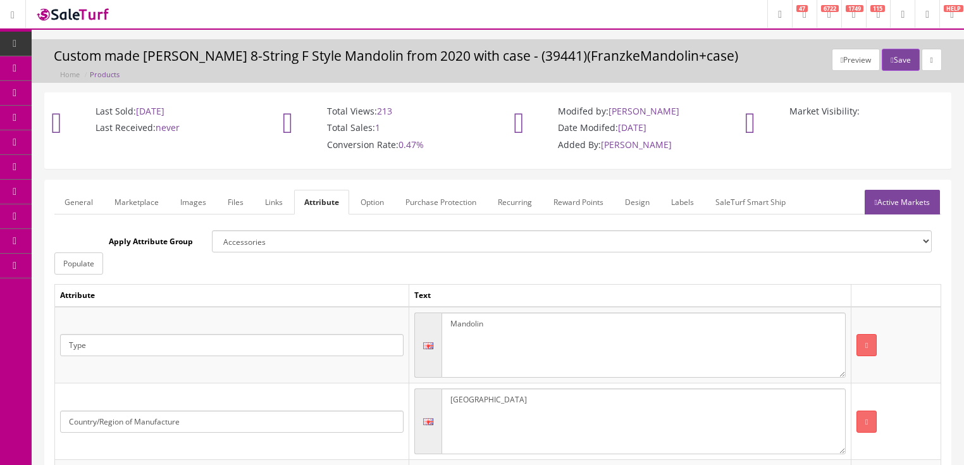
click at [894, 207] on link "Active Markets" at bounding box center [902, 202] width 75 height 25
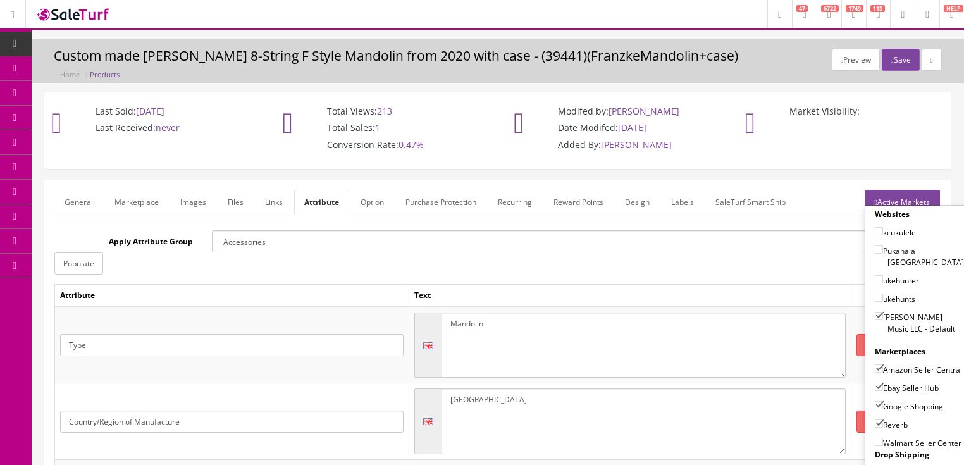
click at [894, 195] on link "Active Markets" at bounding box center [902, 202] width 75 height 25
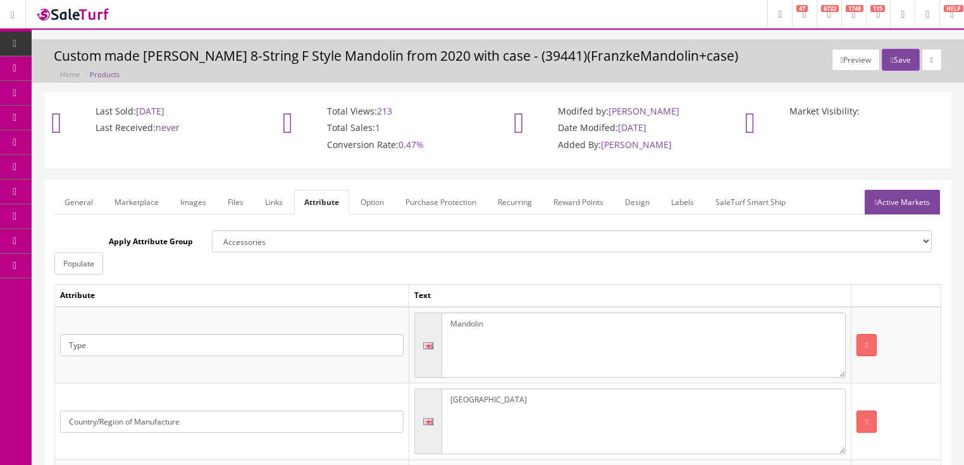
click at [76, 204] on link "General" at bounding box center [78, 202] width 49 height 25
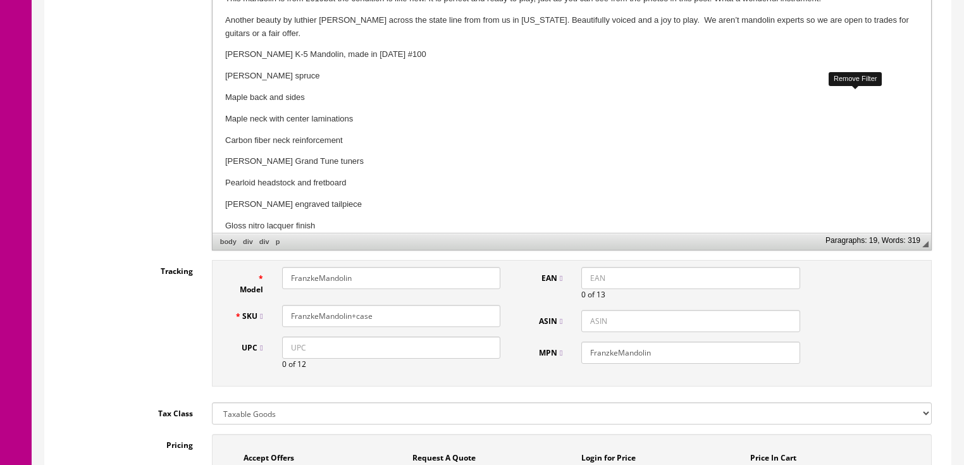
scroll to position [506, 0]
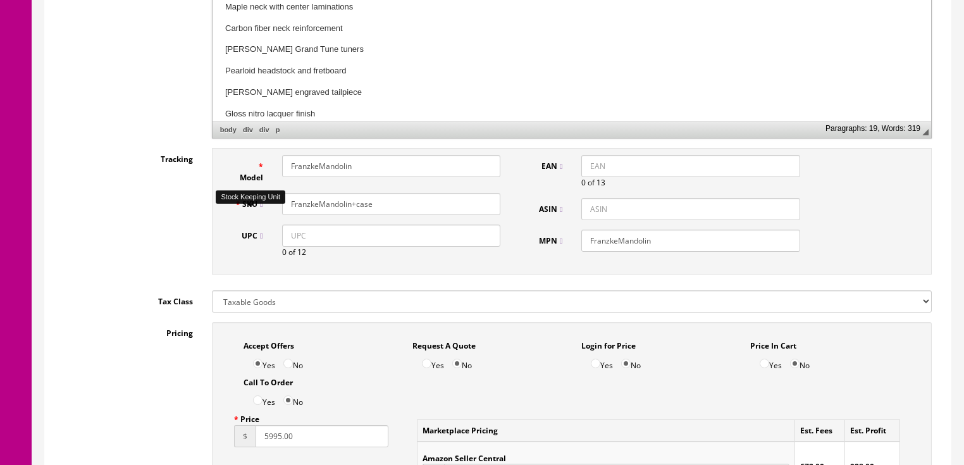
drag, startPoint x: 387, startPoint y: 211, endPoint x: 334, endPoint y: 204, distance: 53.7
click at [248, 209] on div "SKU FranzkeMandolin+case" at bounding box center [367, 204] width 285 height 22
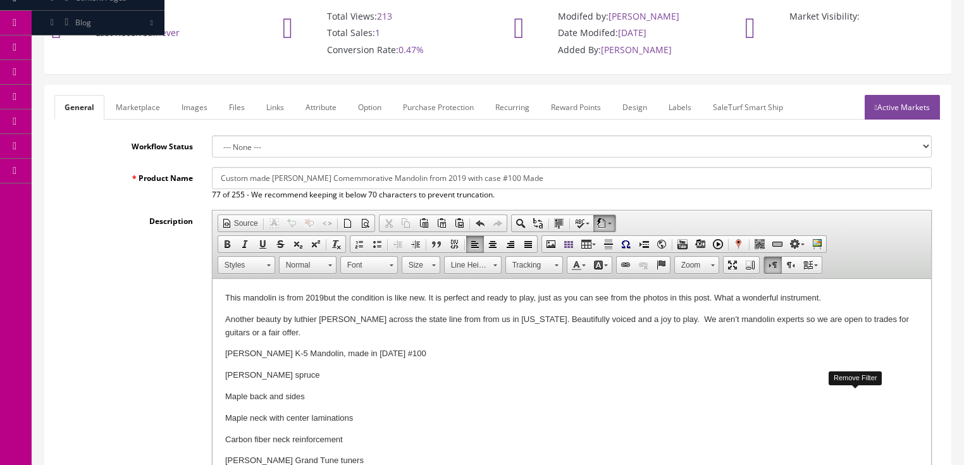
scroll to position [0, 0]
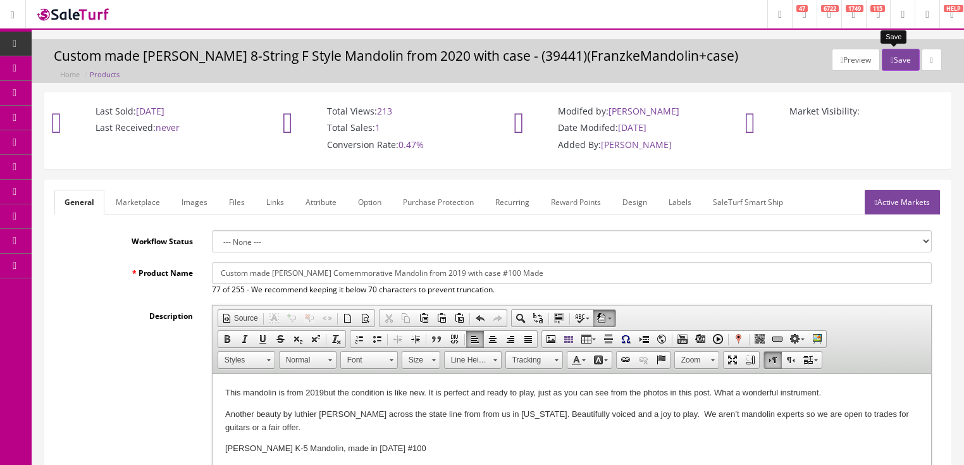
click at [889, 58] on button "Save" at bounding box center [900, 60] width 37 height 22
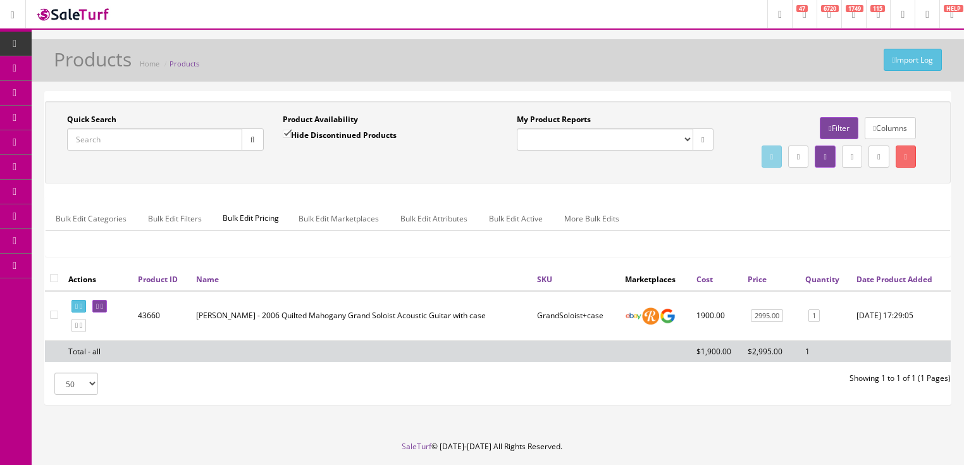
click at [177, 139] on input "Quick Search" at bounding box center [154, 139] width 175 height 22
paste input "FranzkeMandolin+case"
type input "FranzkeMandolin+case"
click at [249, 145] on button "button" at bounding box center [253, 139] width 22 height 22
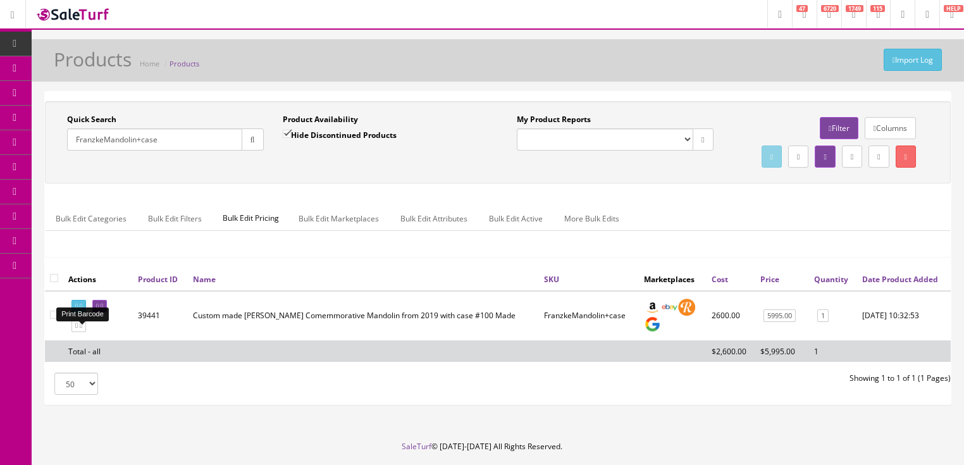
click at [82, 310] on icon at bounding box center [81, 306] width 3 height 7
click at [103, 310] on icon at bounding box center [102, 306] width 3 height 7
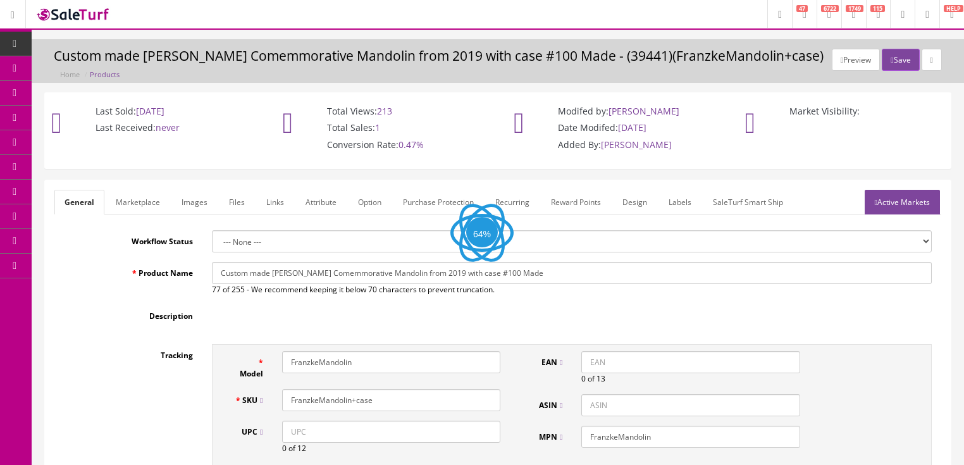
click at [676, 202] on link "Labels" at bounding box center [679, 202] width 43 height 25
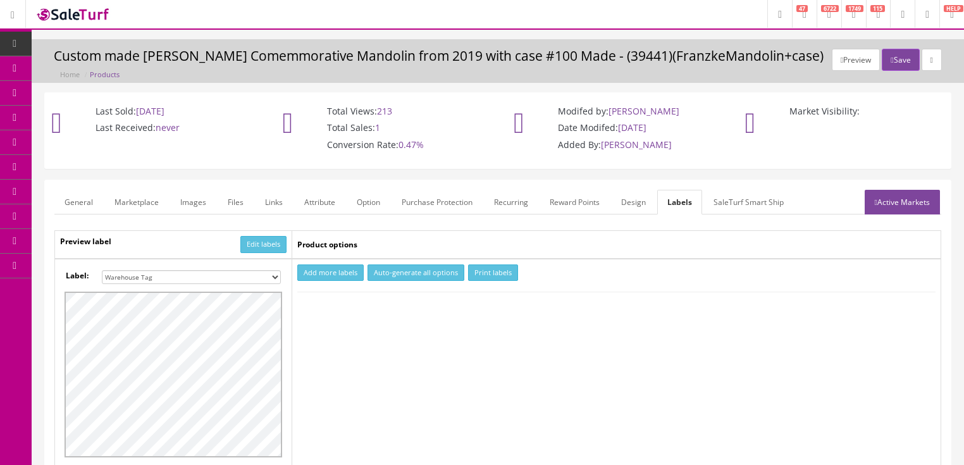
drag, startPoint x: 275, startPoint y: 276, endPoint x: 258, endPoint y: 271, distance: 17.2
click at [274, 276] on select "Small Label 2 x 1 Label Shoe label 100 barcodes Dymo Label 2 X 1 Sticker Labels…" at bounding box center [191, 277] width 179 height 14
select select "16"
click at [102, 270] on select "Small Label 2 x 1 Label Shoe label 100 barcodes Dymo Label 2 X 1 Sticker Labels…" at bounding box center [191, 277] width 179 height 14
click at [319, 269] on button "Add more labels" at bounding box center [330, 272] width 66 height 17
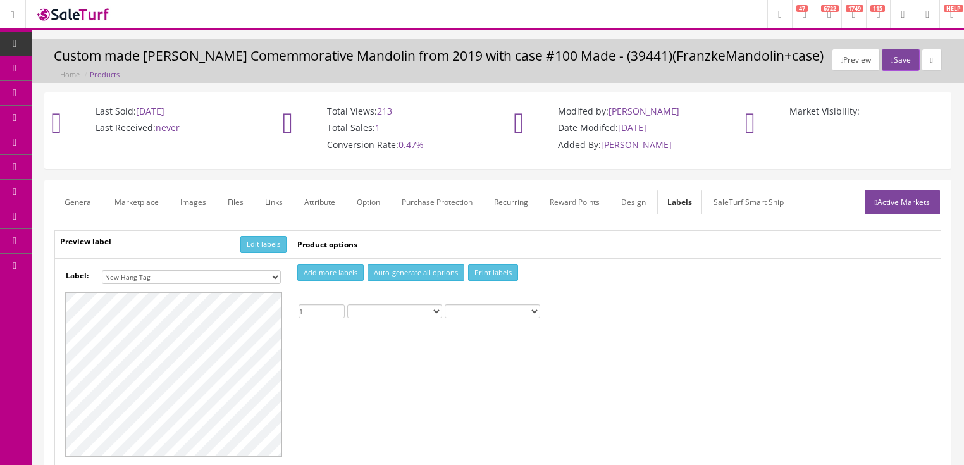
type input "1"
click at [340, 306] on input "1" at bounding box center [322, 311] width 46 height 14
click at [501, 271] on button "Print labels" at bounding box center [493, 272] width 50 height 17
click at [891, 61] on icon "button" at bounding box center [892, 60] width 3 height 8
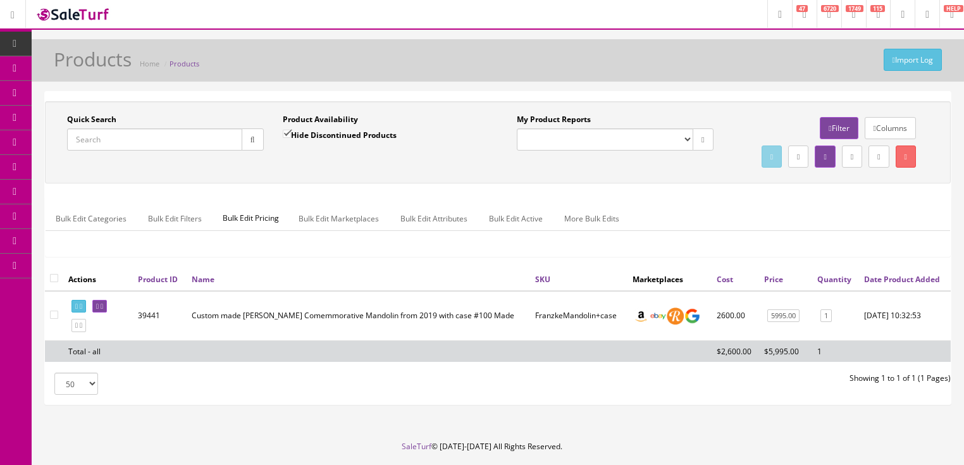
click at [203, 145] on input "Quick Search" at bounding box center [154, 139] width 175 height 22
type input "eko guitar"
click at [288, 135] on input "Hide Discontinued Products" at bounding box center [287, 134] width 8 height 8
checkbox input "false"
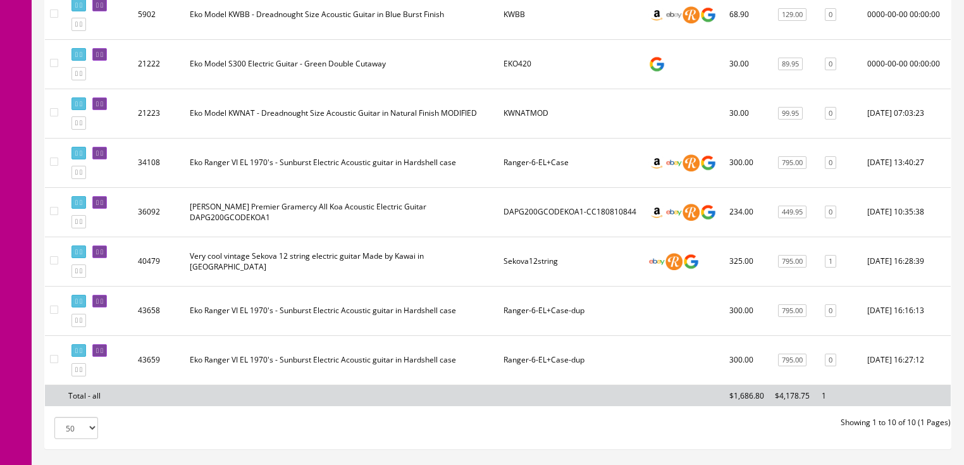
scroll to position [405, 0]
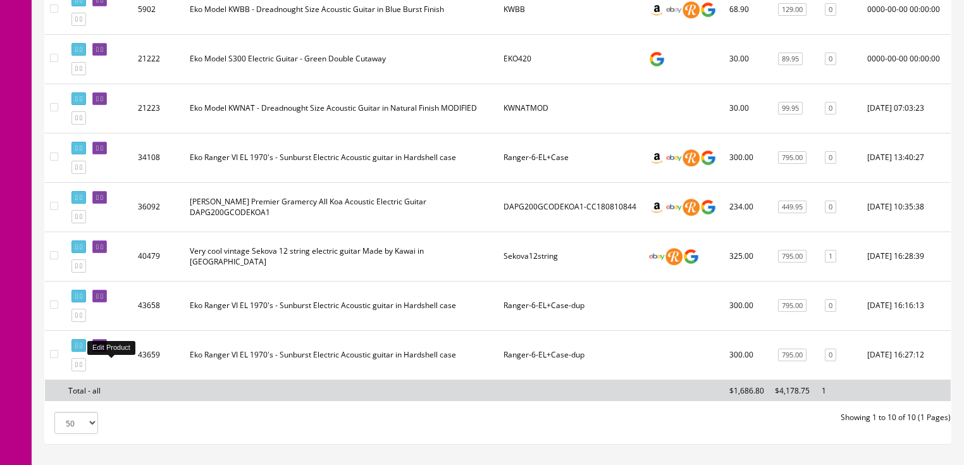
click at [103, 349] on icon at bounding box center [102, 345] width 3 height 7
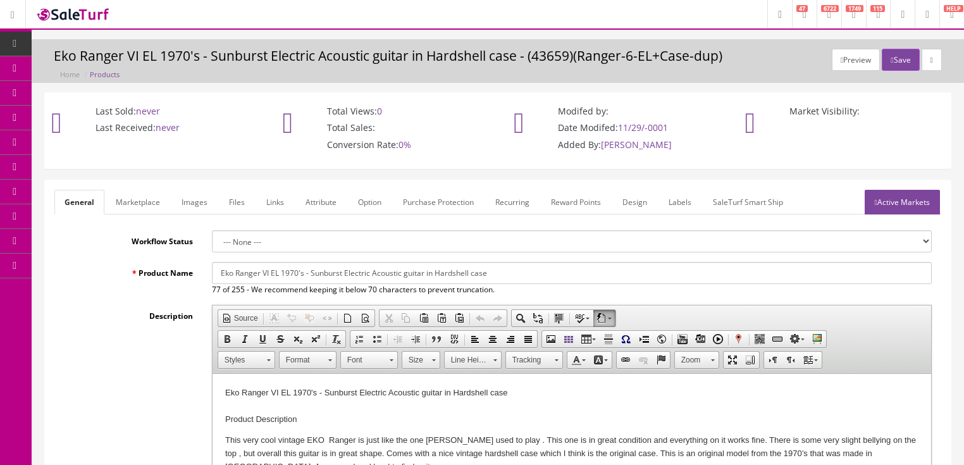
click at [195, 206] on link "Images" at bounding box center [194, 202] width 46 height 25
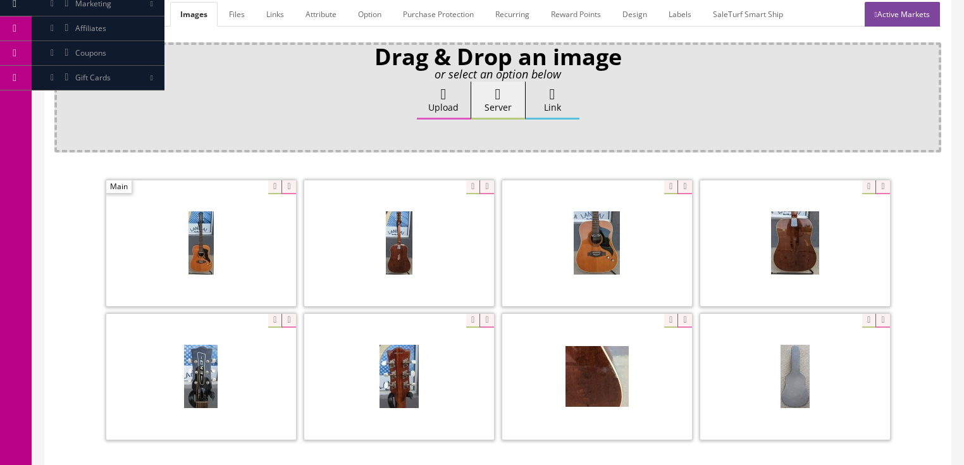
scroll to position [202, 0]
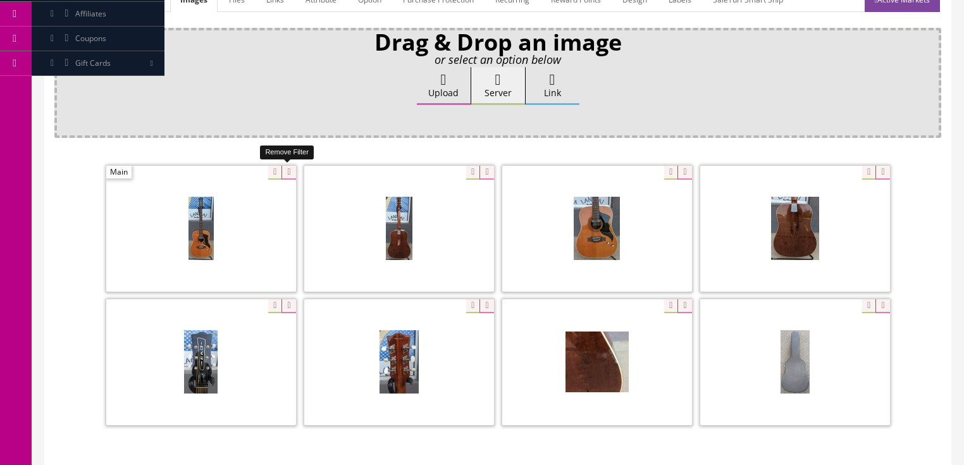
click at [288, 169] on icon at bounding box center [288, 173] width 14 height 14
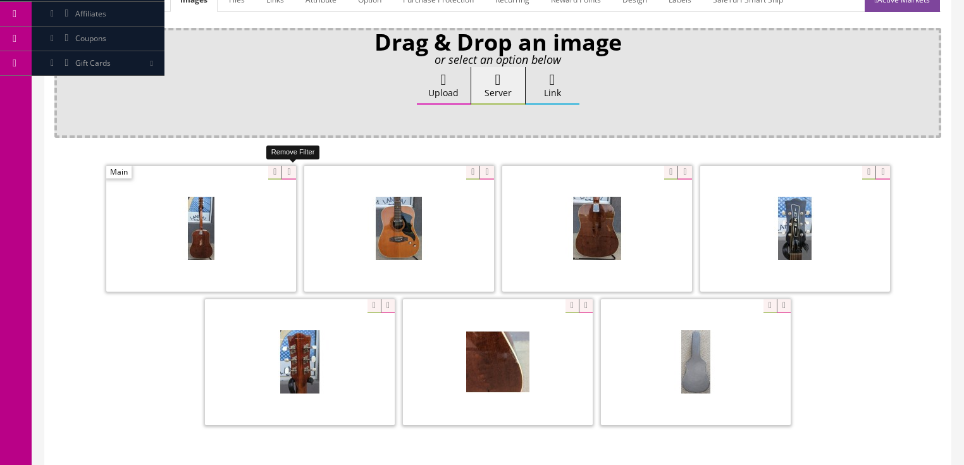
click at [288, 169] on icon at bounding box center [288, 173] width 14 height 14
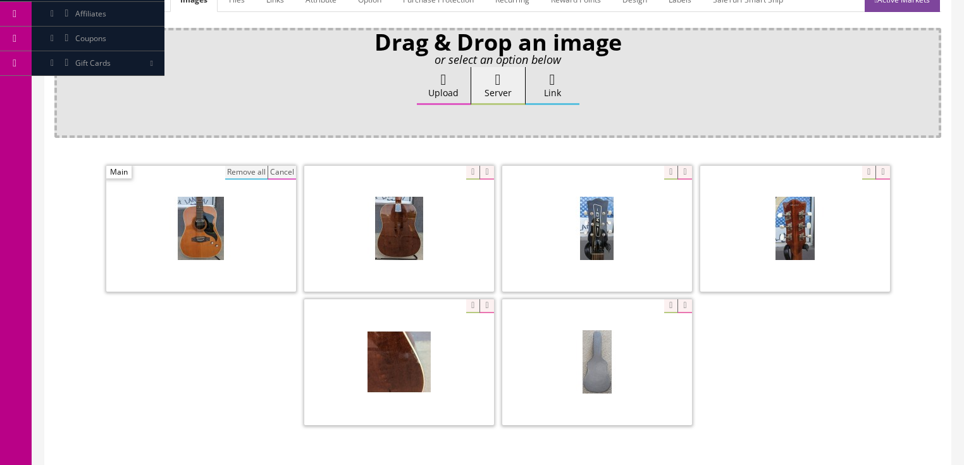
click at [240, 172] on button "Remove all" at bounding box center [246, 173] width 42 height 14
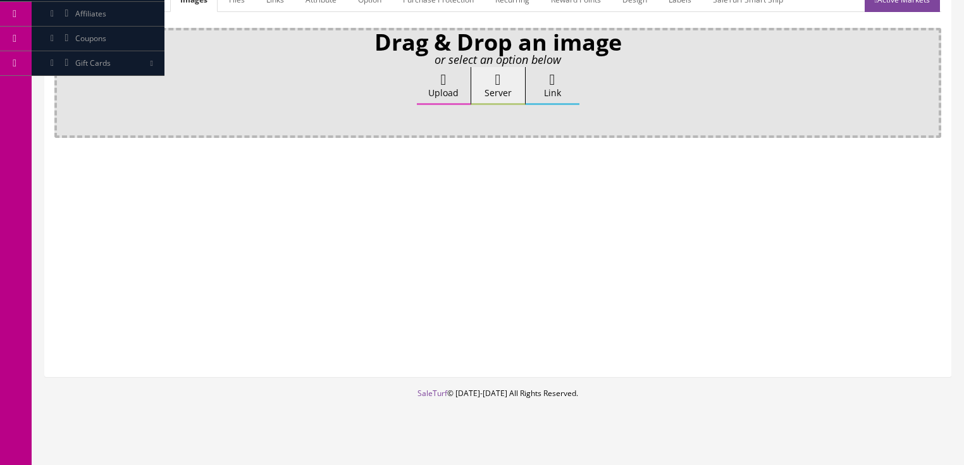
click at [429, 84] on label "Upload" at bounding box center [444, 86] width 54 height 38
click at [63, 80] on input "Upload" at bounding box center [63, 73] width 0 height 13
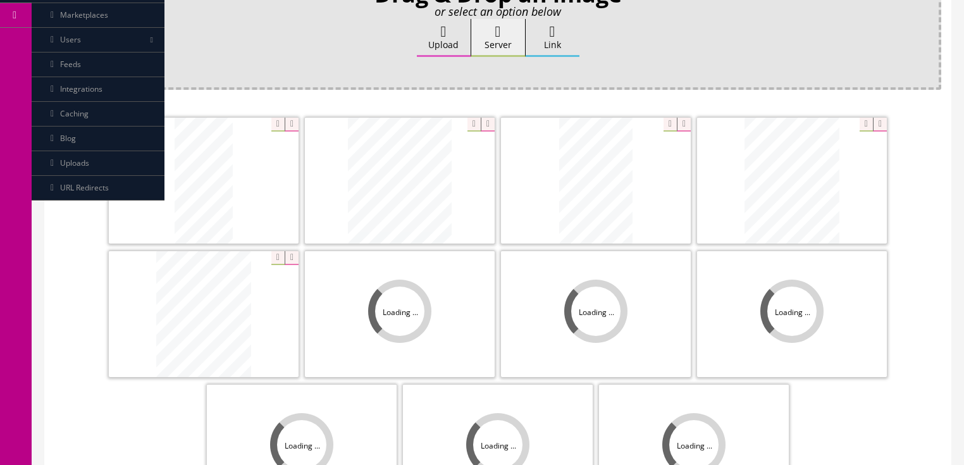
scroll to position [304, 0]
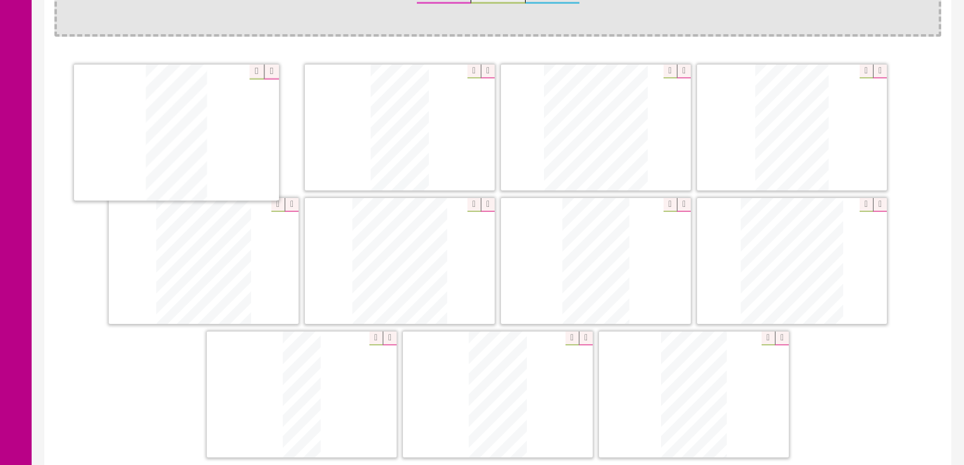
drag, startPoint x: 808, startPoint y: 257, endPoint x: 197, endPoint y: 127, distance: 624.8
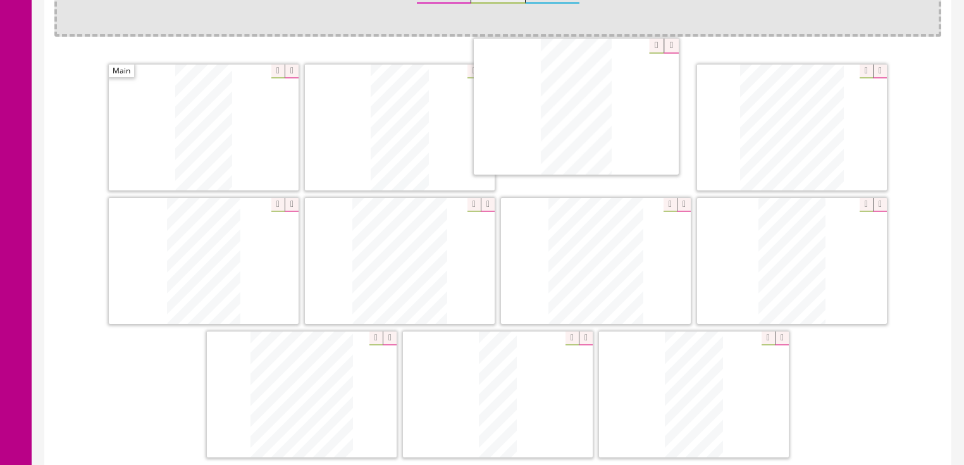
drag, startPoint x: 664, startPoint y: 388, endPoint x: 547, endPoint y: 102, distance: 309.2
drag, startPoint x: 281, startPoint y: 378, endPoint x: 771, endPoint y: 104, distance: 561.8
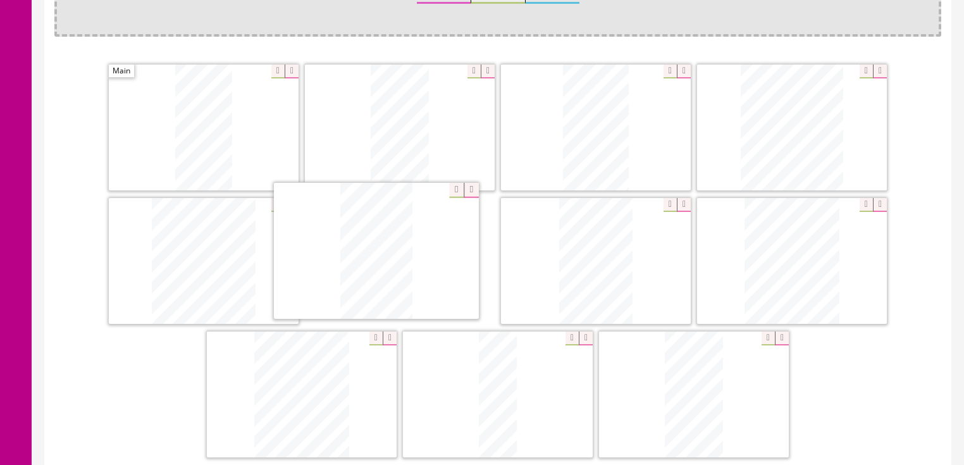
drag, startPoint x: 292, startPoint y: 383, endPoint x: 378, endPoint y: 244, distance: 163.6
drag, startPoint x: 481, startPoint y: 357, endPoint x: 767, endPoint y: 238, distance: 309.9
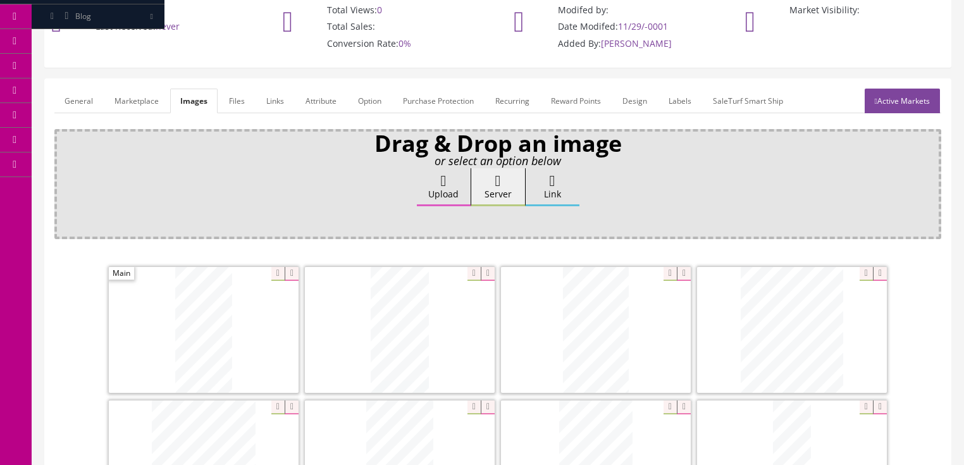
scroll to position [0, 0]
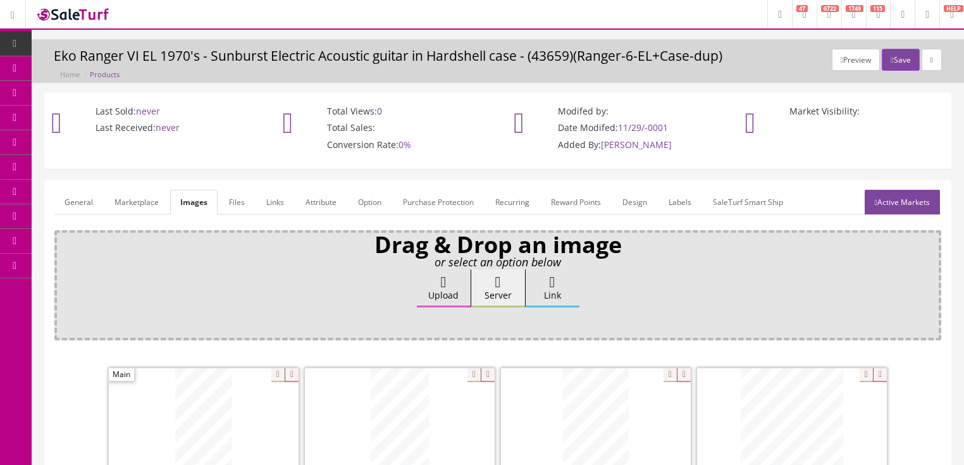
click at [897, 205] on link "Active Markets" at bounding box center [902, 202] width 75 height 25
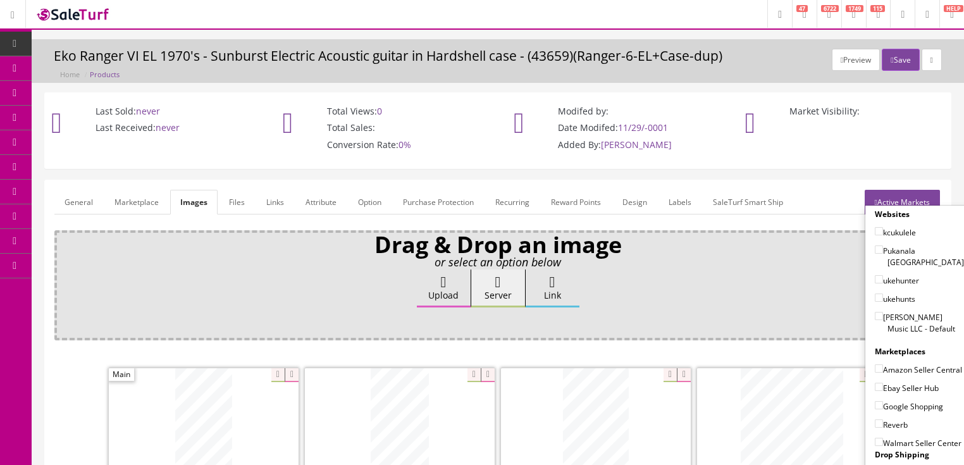
click at [875, 312] on input"] "[PERSON_NAME] Music LLC - Default" at bounding box center [879, 316] width 8 height 8
checkbox input"] "true"
click at [875, 383] on input"] "Ebay Seller Hub" at bounding box center [879, 387] width 8 height 8
checkbox input"] "true"
click at [875, 401] on input"] "Google Shopping" at bounding box center [879, 405] width 8 height 8
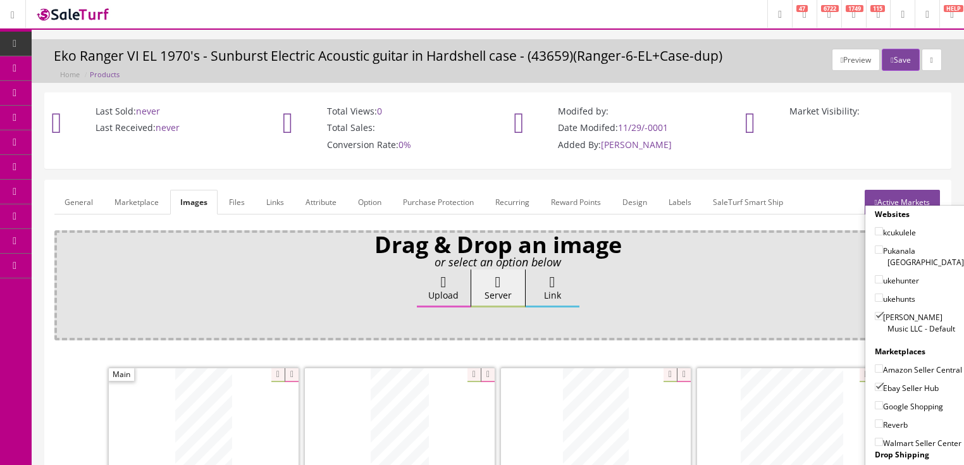
checkbox input"] "true"
click at [875, 419] on input"] "Reverb" at bounding box center [879, 423] width 8 height 8
checkbox input"] "true"
click at [896, 197] on link "Active Markets" at bounding box center [902, 202] width 75 height 25
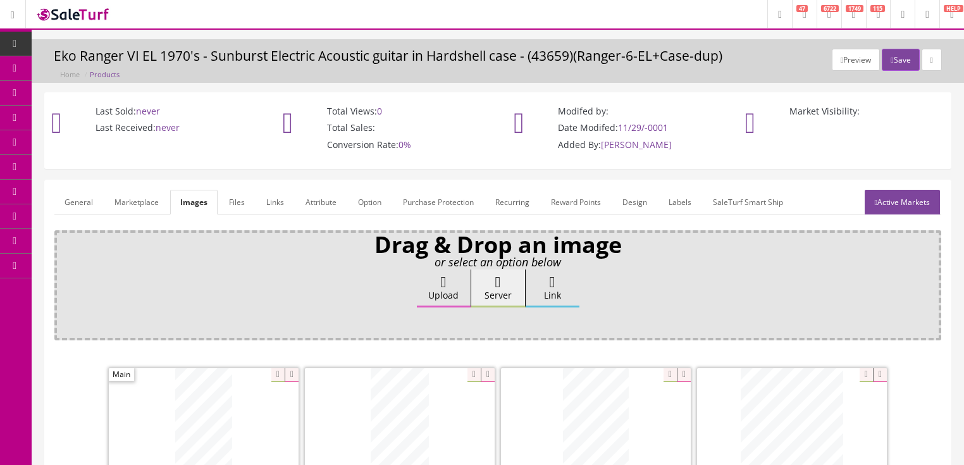
click at [77, 210] on link "General" at bounding box center [78, 202] width 49 height 25
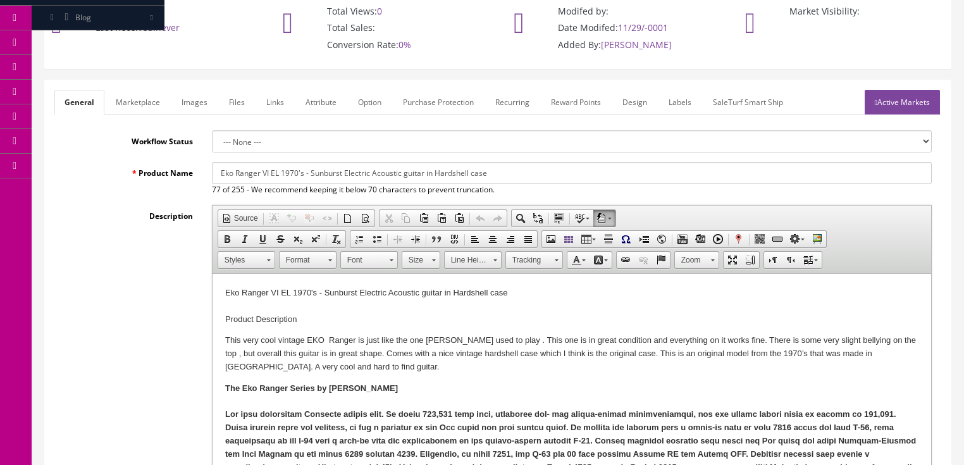
scroll to position [101, 0]
click at [263, 172] on input "Eko Ranger VI EL 1970's - Sunburst Electric Acoustic guitar in Hardshell case" at bounding box center [572, 172] width 720 height 22
drag, startPoint x: 215, startPoint y: 170, endPoint x: 463, endPoint y: 176, distance: 248.1
click at [519, 173] on input "Eko Ranger XII 12 string Acoustic guitar in Hardshell case - Made in Italy" at bounding box center [572, 172] width 720 height 22
type input "Eko Ranger XII 12 string Acoustic guitar in Hardshell case - Made in Italy"
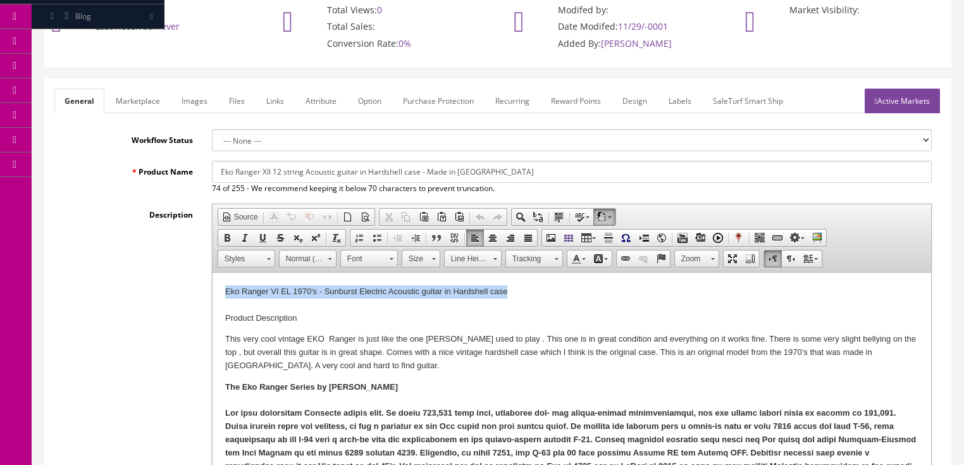
drag, startPoint x: 223, startPoint y: 292, endPoint x: 521, endPoint y: 292, distance: 297.9
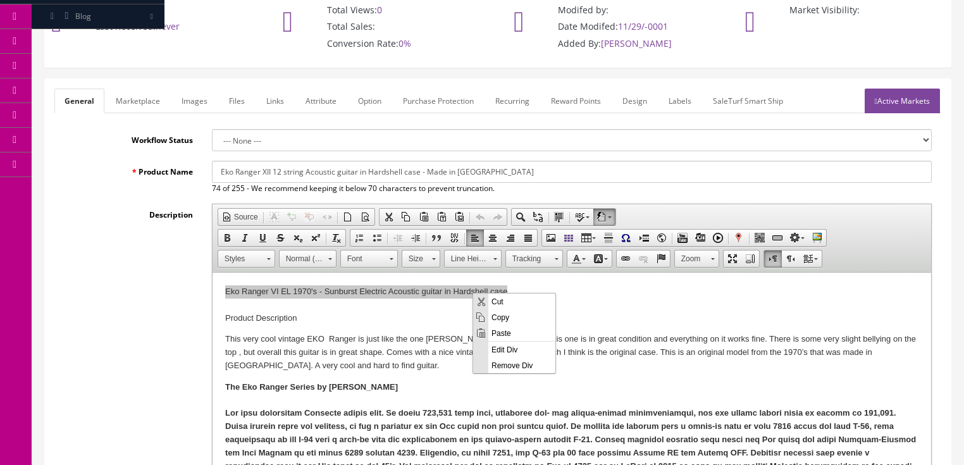
scroll to position [0, 0]
click at [498, 330] on span "Paste" at bounding box center [521, 332] width 67 height 16
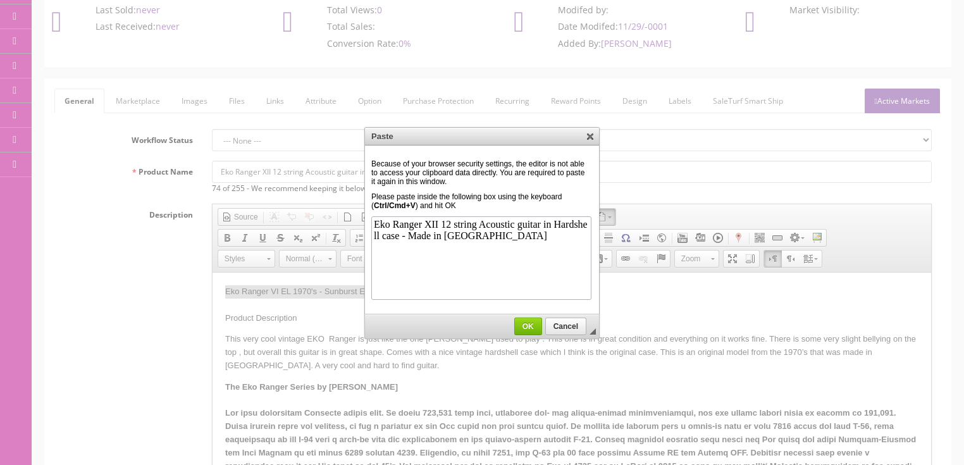
click at [519, 329] on span "OK" at bounding box center [528, 326] width 27 height 9
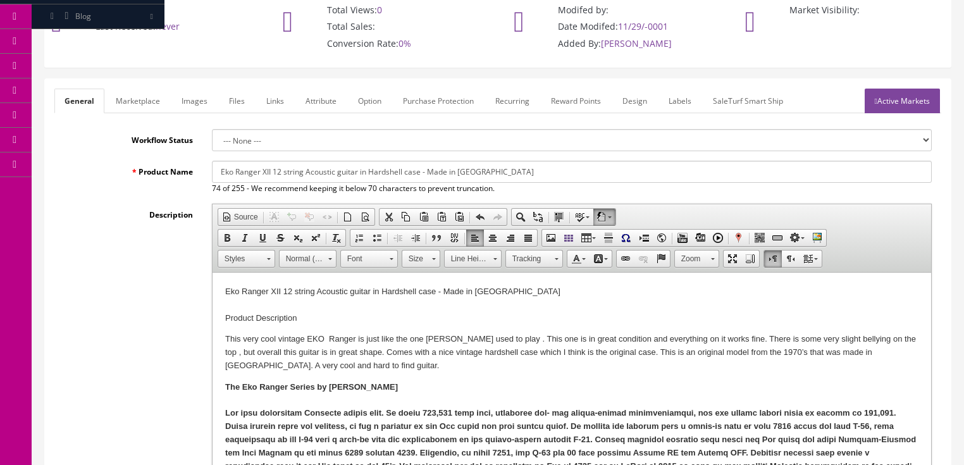
click at [127, 100] on link "Marketplace" at bounding box center [138, 101] width 65 height 25
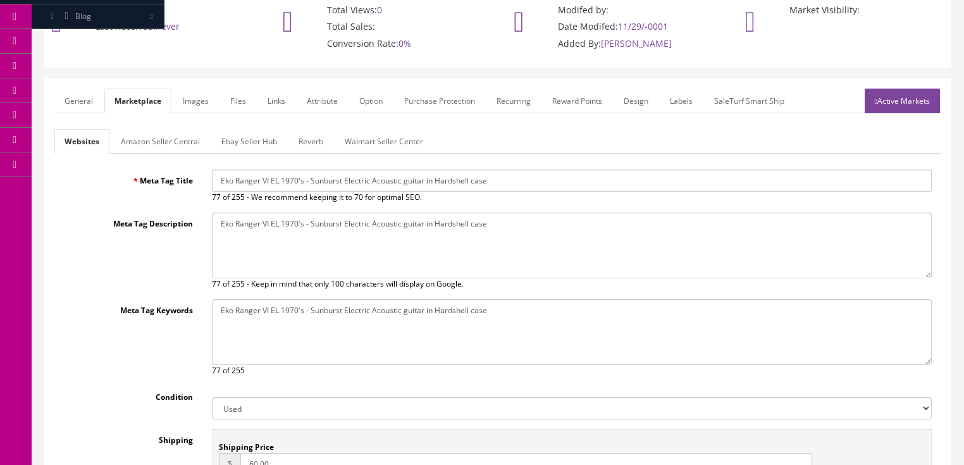
drag, startPoint x: 218, startPoint y: 182, endPoint x: 431, endPoint y: 187, distance: 213.9
click at [584, 186] on input "Eko Ranger VI EL 1970's - Sunburst Electric Acoustic guitar in Hardshell case" at bounding box center [572, 181] width 720 height 22
paste input "XII 12 string Acoustic guitar in Hardshell case - Made in Italy"
type input "Eko Ranger XII 12 string Acoustic guitar in Hardshell case - Made in Italy"
drag, startPoint x: 266, startPoint y: 224, endPoint x: 503, endPoint y: 224, distance: 237.2
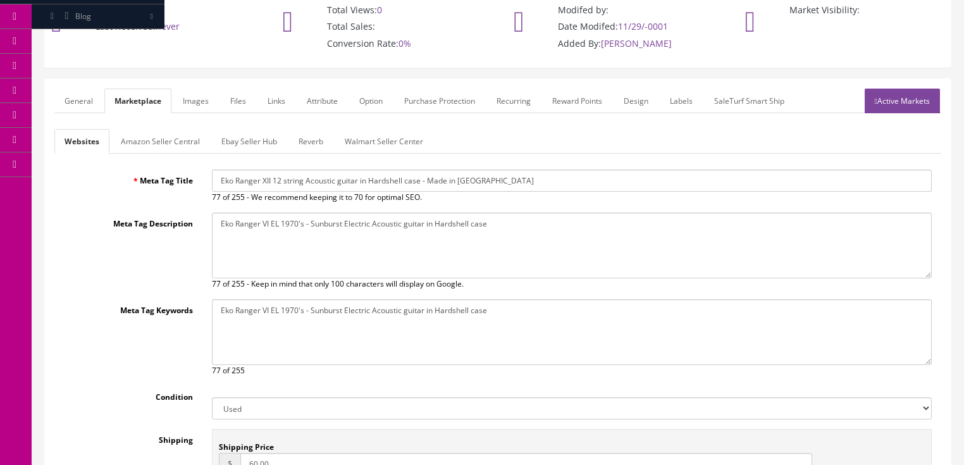
click at [584, 227] on textarea "Eko Ranger VI EL 1970's - Sunburst Electric Acoustic guitar in Hardshell case" at bounding box center [572, 246] width 720 height 66
paste textarea "XII 12 string Acoustic guitar in Hardshell case - Made in Italy"
type textarea "Eko Ranger XII 12 string Acoustic guitar in Hardshell case - Made in Italy"
drag, startPoint x: 216, startPoint y: 309, endPoint x: 478, endPoint y: 310, distance: 261.2
click at [534, 309] on textarea "Eko Ranger VI EL 1970's - Sunburst Electric Acoustic guitar in Hardshell case" at bounding box center [572, 332] width 720 height 66
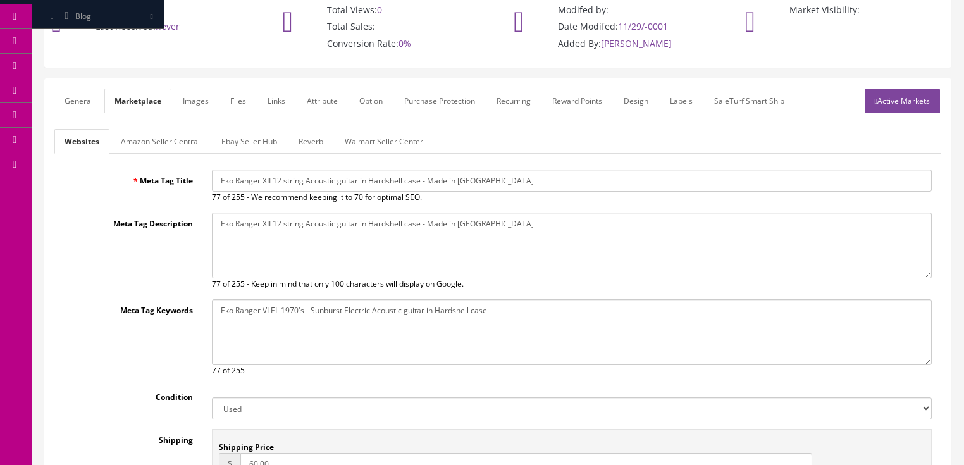
paste textarea "XII 12 string Acoustic guitar in Hardshell case - Made in Italy"
type textarea "Eko Ranger XII 12 string Acoustic guitar in Hardshell case - Made in Italy"
click at [197, 99] on link "Images" at bounding box center [196, 101] width 46 height 25
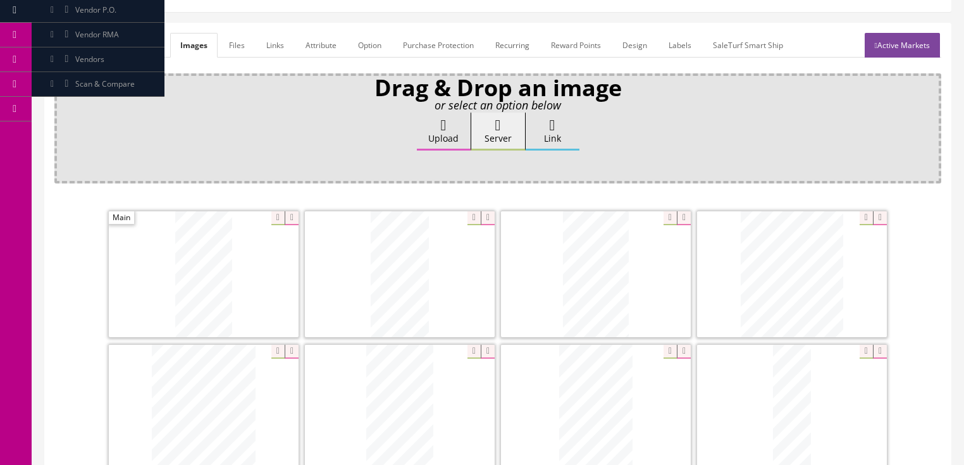
scroll to position [152, 0]
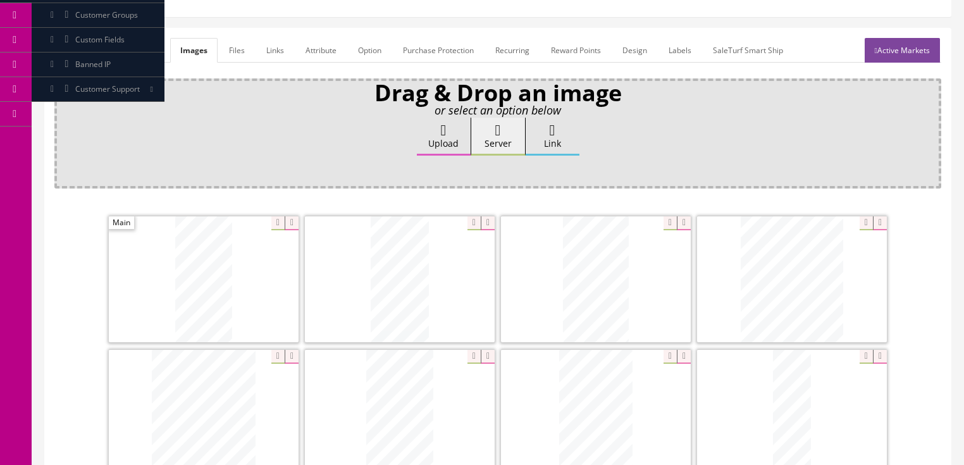
click at [912, 46] on link "Active Markets" at bounding box center [902, 50] width 75 height 25
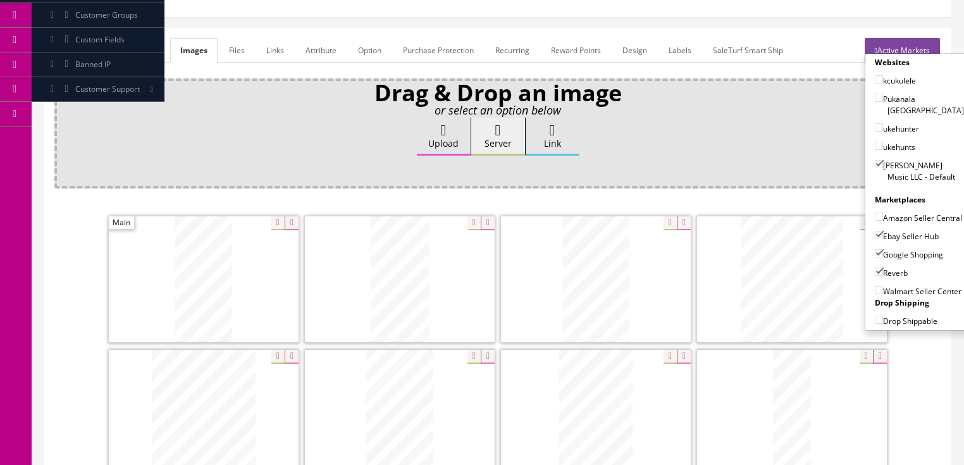
click at [912, 46] on link "Active Markets" at bounding box center [902, 50] width 75 height 25
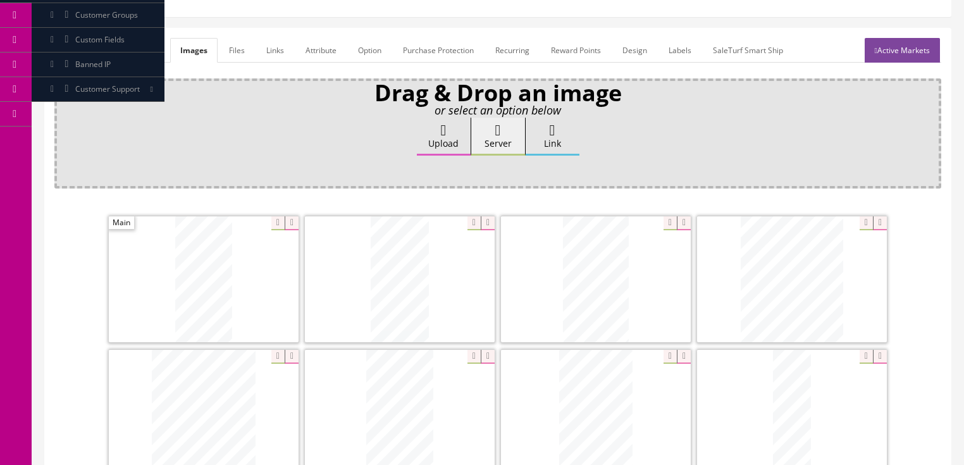
click at [130, 55] on link "Marketplace" at bounding box center [136, 50] width 65 height 25
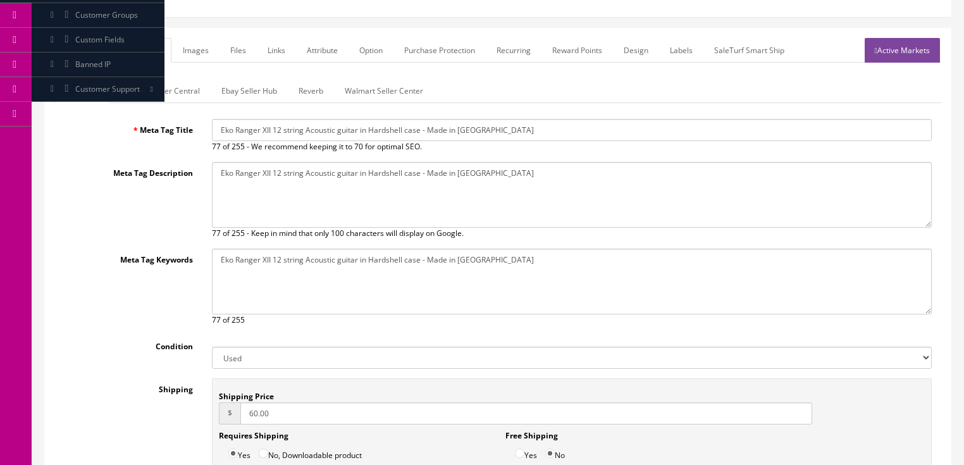
click at [301, 92] on link "Reverb" at bounding box center [310, 90] width 45 height 25
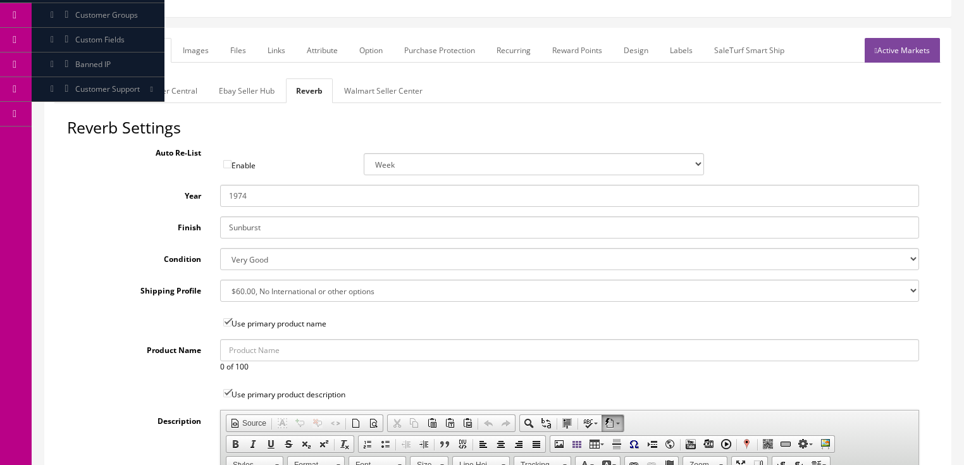
drag, startPoint x: 242, startPoint y: 195, endPoint x: 261, endPoint y: 196, distance: 18.4
click at [261, 196] on input "1974" at bounding box center [569, 196] width 699 height 22
type input "1970?"
drag, startPoint x: 269, startPoint y: 228, endPoint x: 170, endPoint y: 215, distance: 100.1
click at [170, 216] on div "Finish Sunburst" at bounding box center [498, 227] width 862 height 22
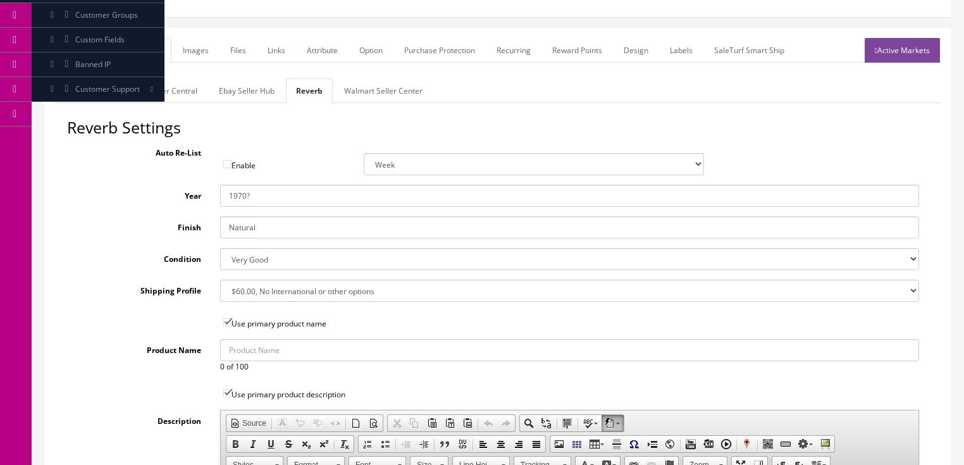
type input "Natural"
click at [237, 257] on select "Brand New Mint Excellent Very Good Good Fair Poor B-Stock Non Functioning" at bounding box center [569, 259] width 699 height 22
select select "df268ad1-c462-4ba6-b6db-e007e23922ea"
click at [220, 248] on select "Brand New Mint Excellent Very Good Good Fair Poor B-Stock Non Functioning" at bounding box center [569, 259] width 699 height 22
click at [244, 89] on link "Ebay Seller Hub" at bounding box center [247, 90] width 76 height 25
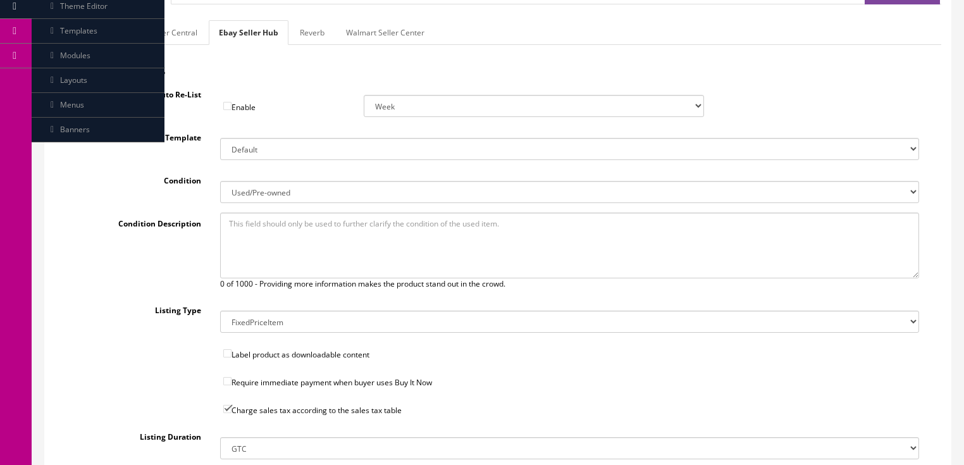
scroll to position [197, 0]
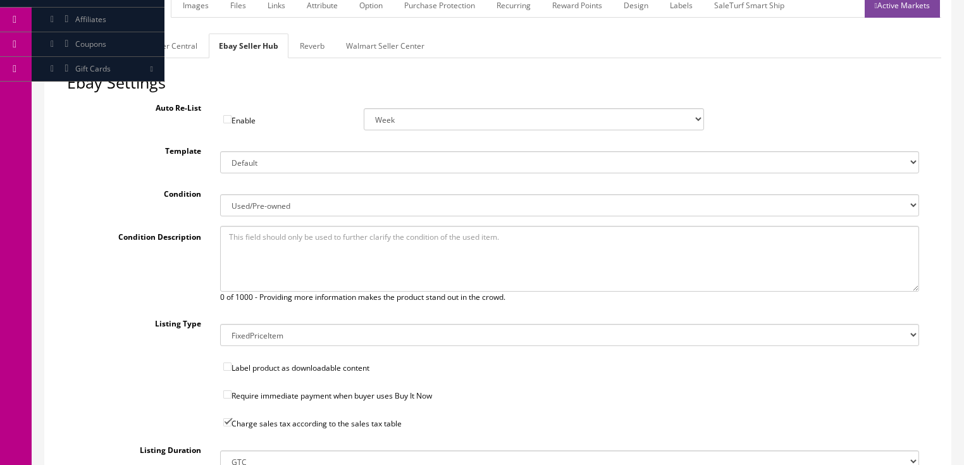
click at [171, 42] on link "Amazon Seller Central" at bounding box center [157, 46] width 99 height 25
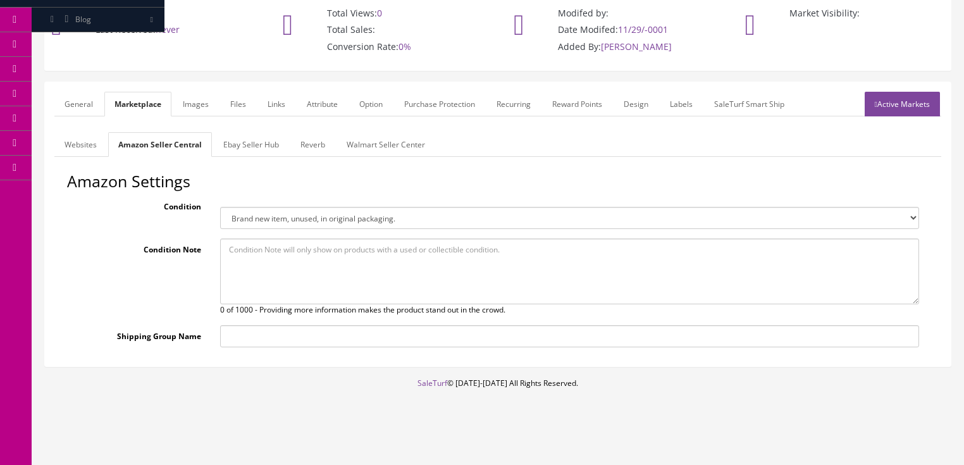
click at [89, 147] on link "Websites" at bounding box center [80, 144] width 53 height 25
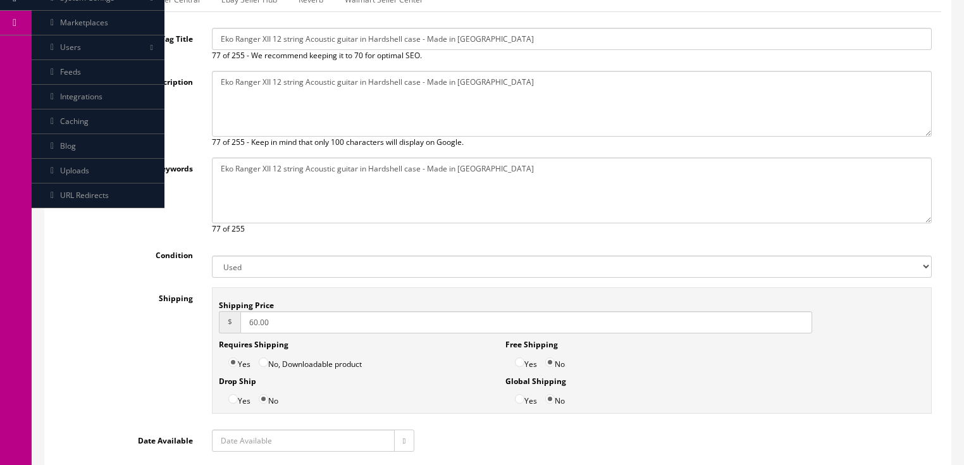
scroll to position [250, 0]
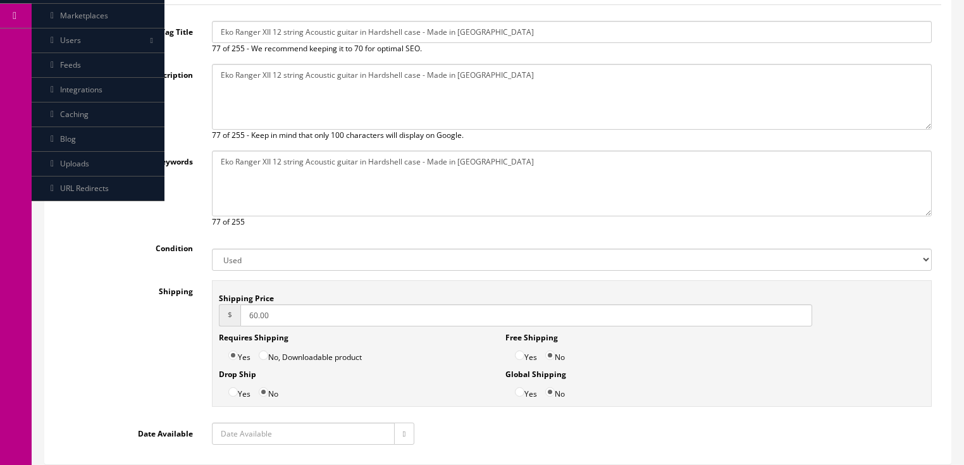
click at [405, 430] on icon "button" at bounding box center [404, 434] width 3 height 8
type input "2025-08-25"
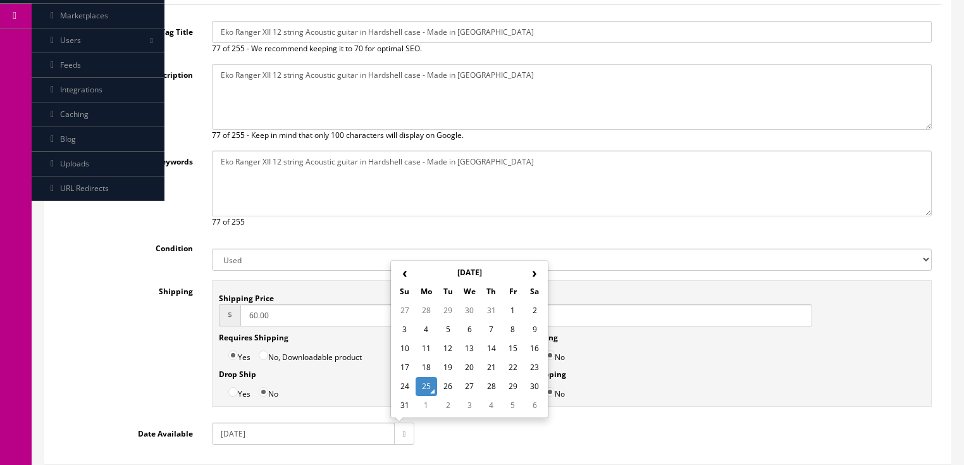
click at [420, 386] on td "25" at bounding box center [427, 386] width 22 height 19
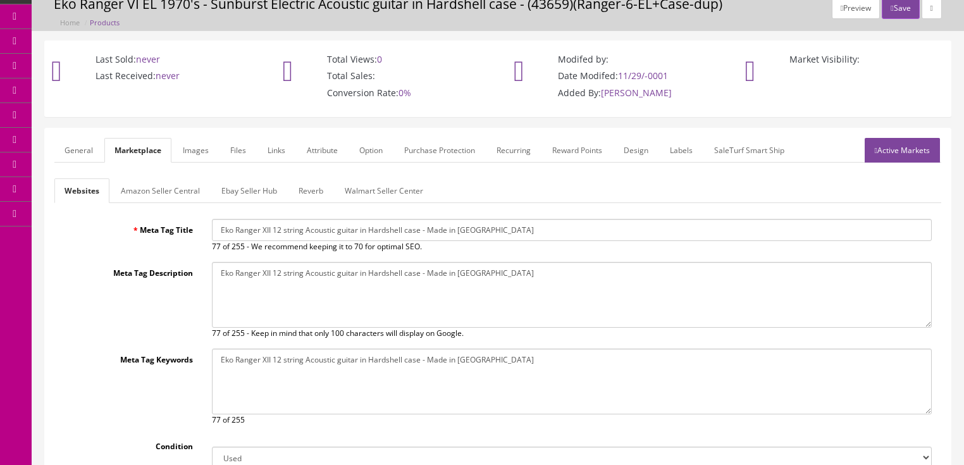
scroll to position [47, 0]
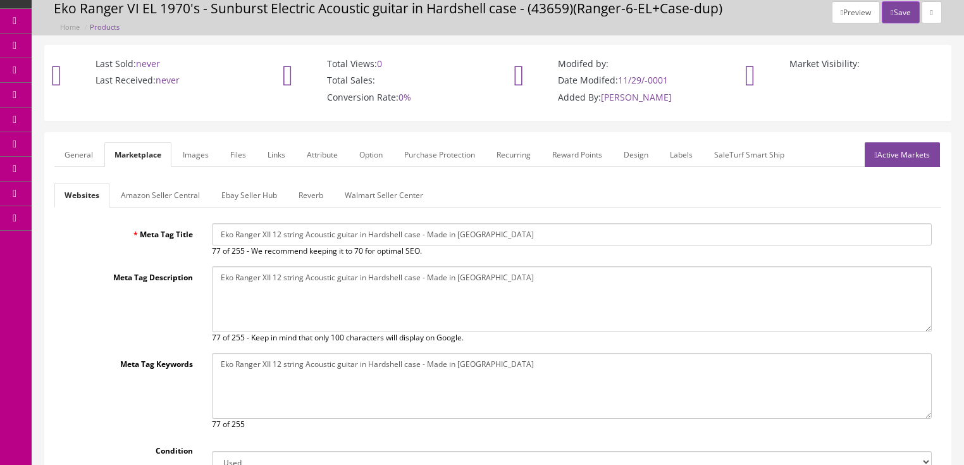
click at [89, 161] on link "General" at bounding box center [78, 154] width 49 height 25
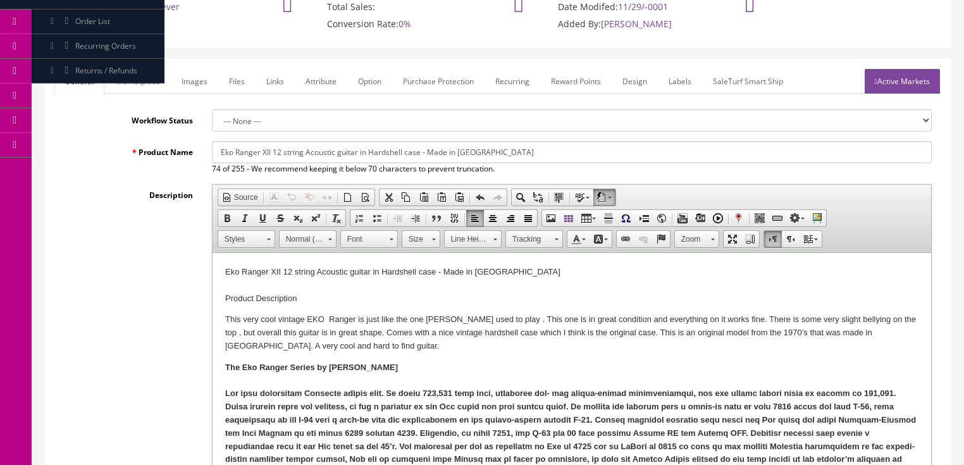
scroll to position [199, 0]
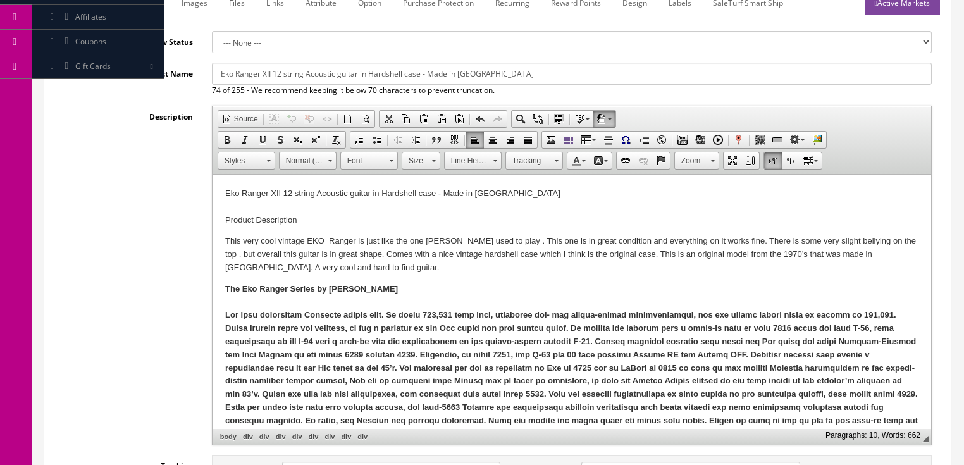
drag, startPoint x: 357, startPoint y: 240, endPoint x: 399, endPoint y: 314, distance: 85.3
click at [357, 240] on p "This very cool vintage EKO Ranger is just like the one Waylon Jennings used to …" at bounding box center [571, 254] width 693 height 39
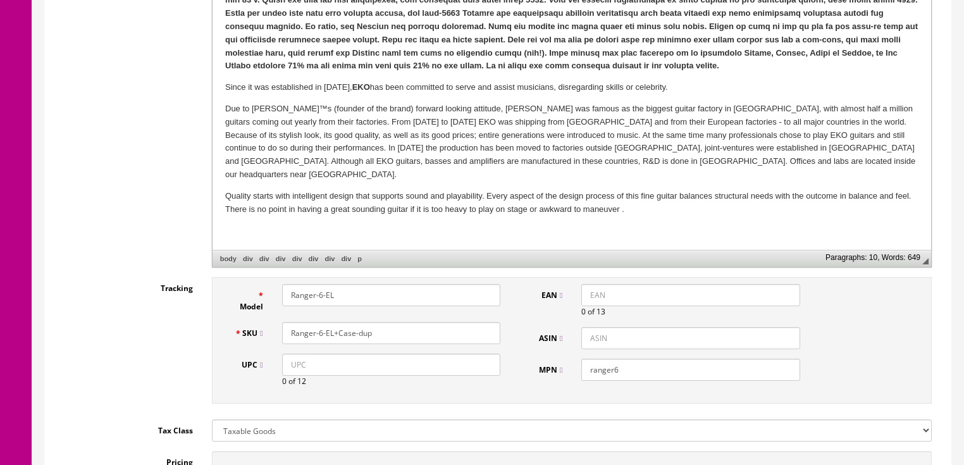
scroll to position [402, 0]
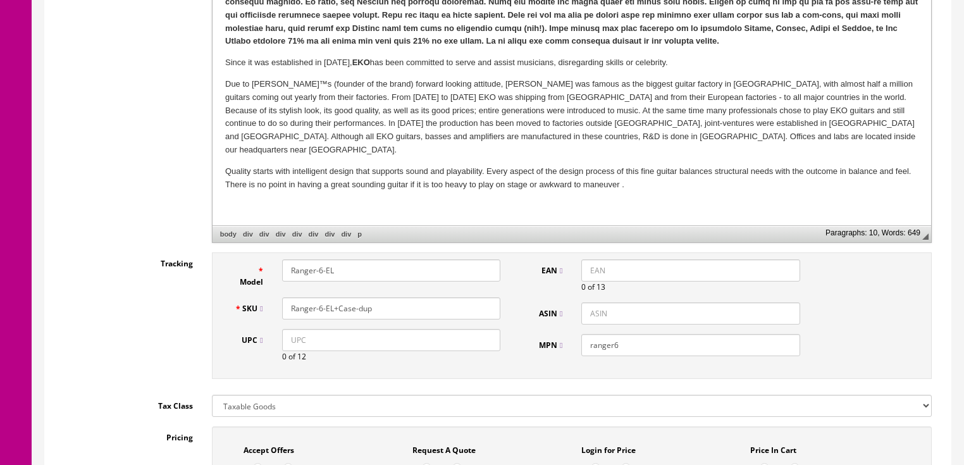
drag, startPoint x: 318, startPoint y: 272, endPoint x: 364, endPoint y: 272, distance: 46.2
click at [364, 272] on input "Ranger-6-EL" at bounding box center [391, 270] width 218 height 22
type input "Ranger-12"
drag, startPoint x: 318, startPoint y: 312, endPoint x: 319, endPoint y: 331, distance: 19.6
click at [319, 311] on input "Ranger-6-EL+Case-dup" at bounding box center [391, 308] width 218 height 22
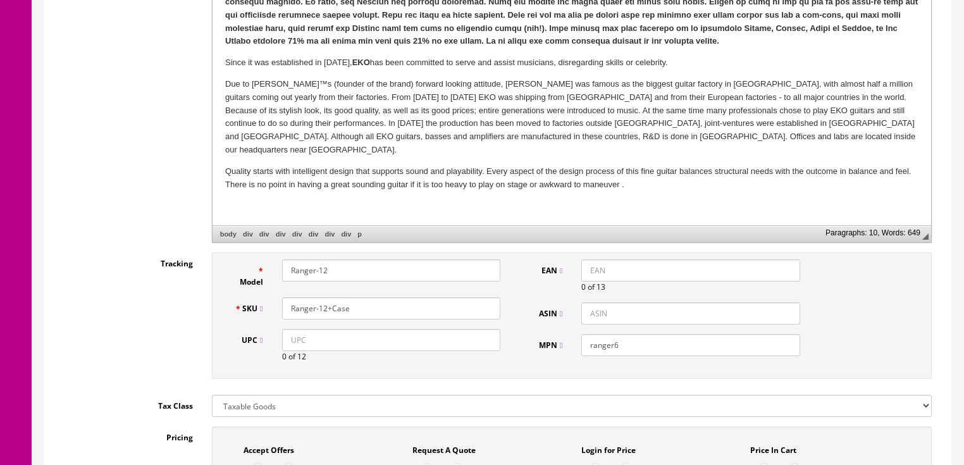
type input "Ranger-12+Case"
drag, startPoint x: 614, startPoint y: 340, endPoint x: 633, endPoint y: 341, distance: 18.4
click at [633, 341] on input "ranger6" at bounding box center [690, 345] width 218 height 22
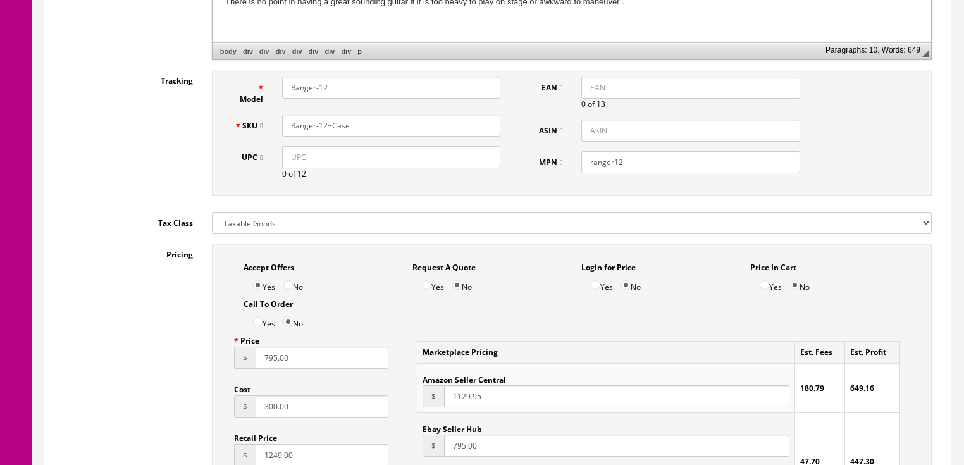
scroll to position [604, 0]
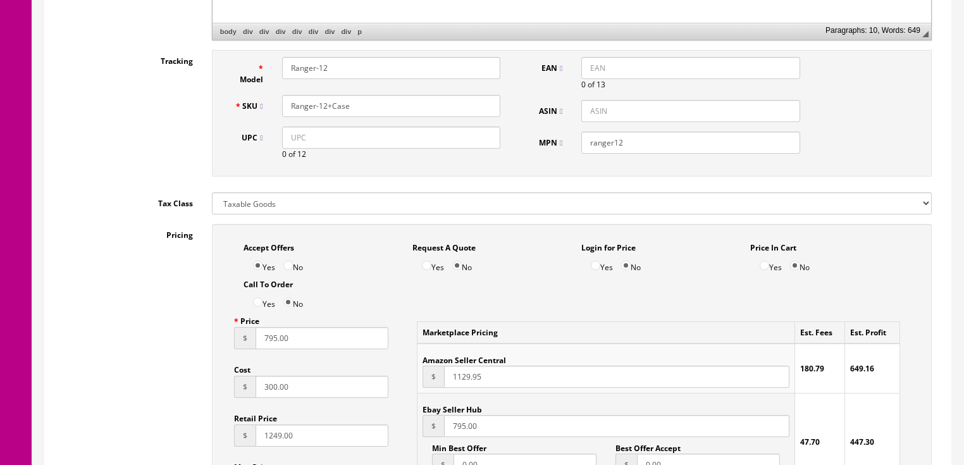
type input "ranger12"
click at [251, 341] on span "$" at bounding box center [245, 338] width 22 height 22
click at [256, 341] on input "795.00" at bounding box center [322, 338] width 133 height 22
type input "595.00"
drag, startPoint x: 311, startPoint y: 392, endPoint x: 214, endPoint y: 390, distance: 96.8
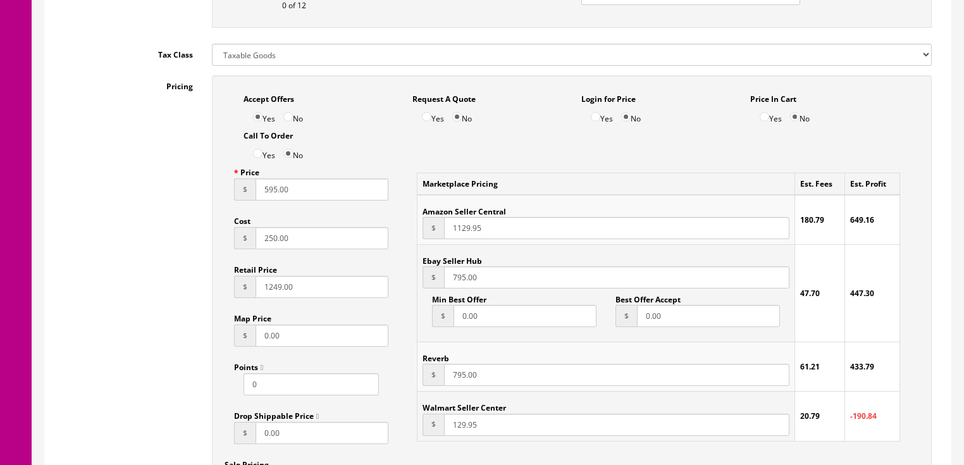
scroll to position [756, 0]
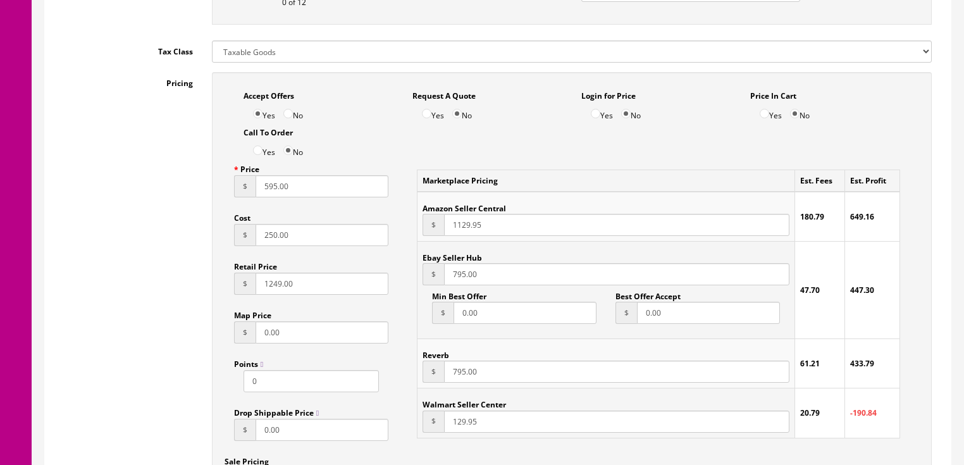
type input "250.00"
drag, startPoint x: 491, startPoint y: 286, endPoint x: 425, endPoint y: 286, distance: 66.4
click at [425, 285] on div "$ 795.00" at bounding box center [606, 274] width 366 height 22
type input "595.00"
drag, startPoint x: 481, startPoint y: 374, endPoint x: 449, endPoint y: 378, distance: 31.8
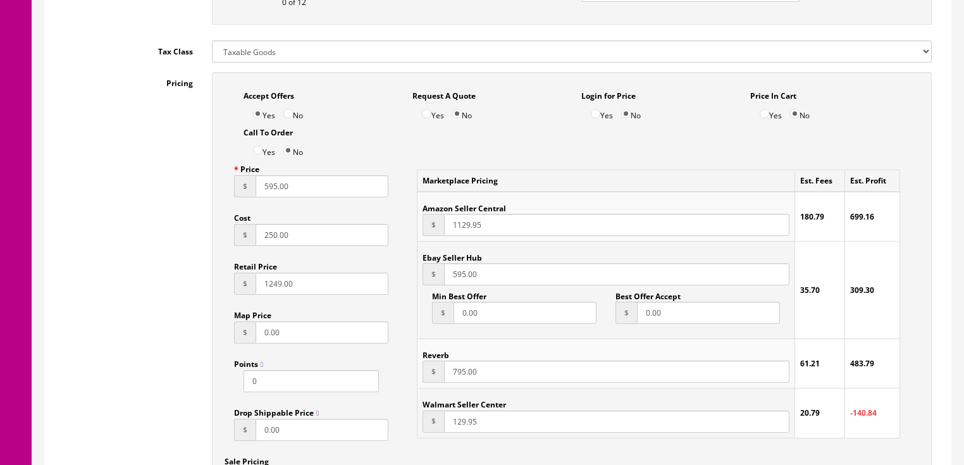
click at [449, 378] on input "795.00" at bounding box center [616, 372] width 345 height 22
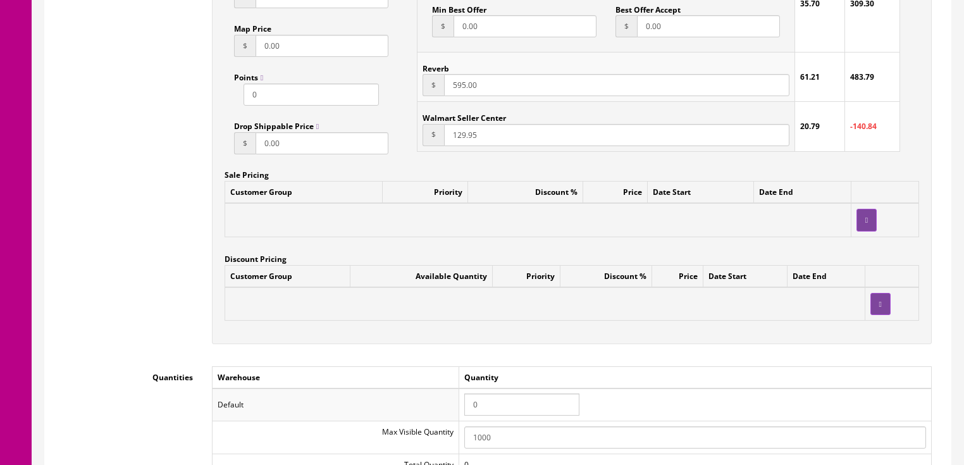
scroll to position [1059, 0]
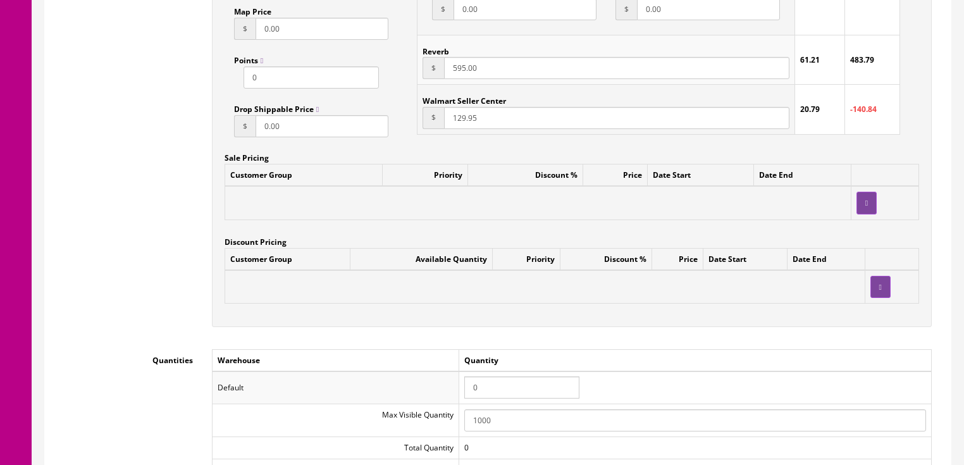
type input "595.00"
drag, startPoint x: 492, startPoint y: 393, endPoint x: 439, endPoint y: 393, distance: 53.1
click at [439, 393] on tr "Default 0" at bounding box center [571, 387] width 719 height 33
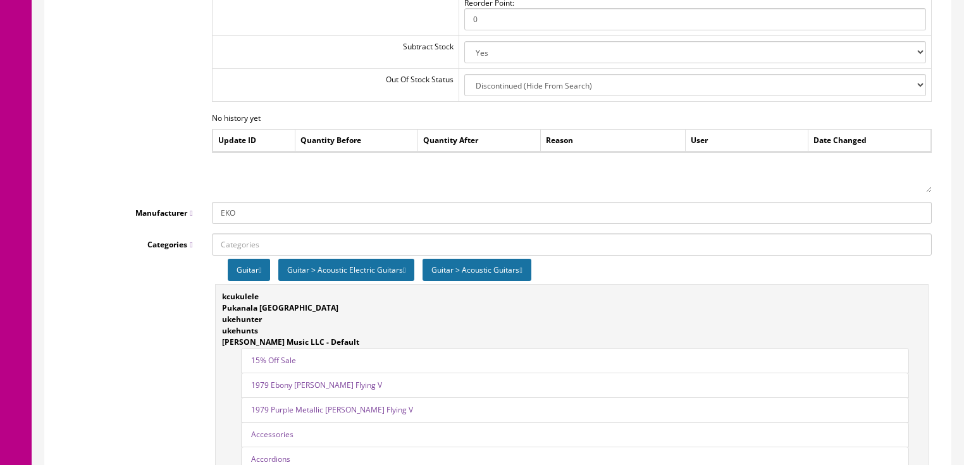
scroll to position [1566, 0]
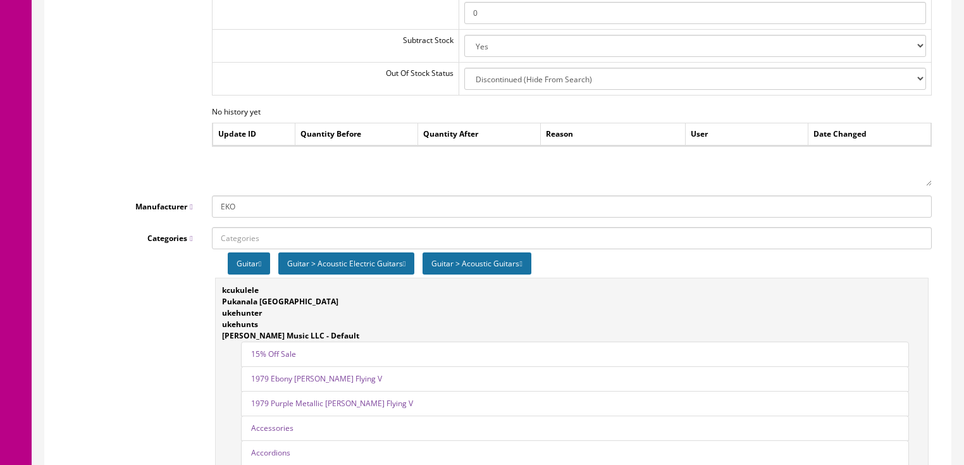
type input "1"
click at [405, 265] on icon at bounding box center [404, 264] width 3 height 8
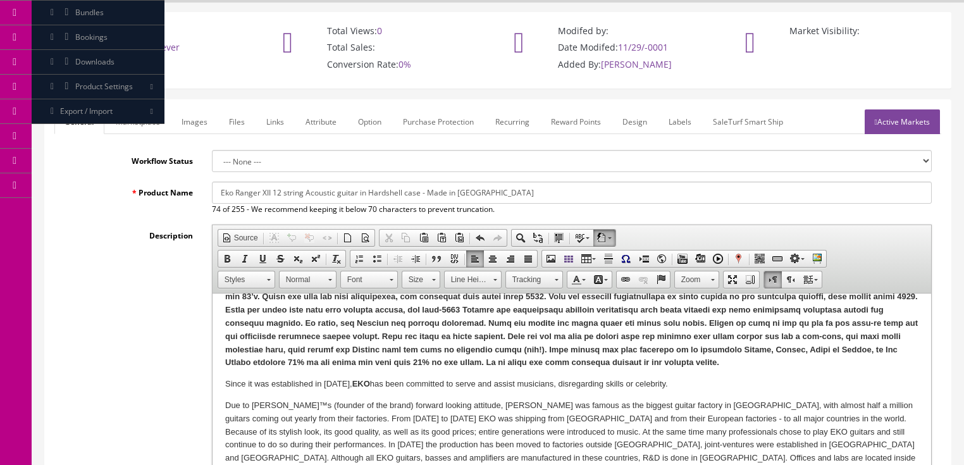
scroll to position [77, 0]
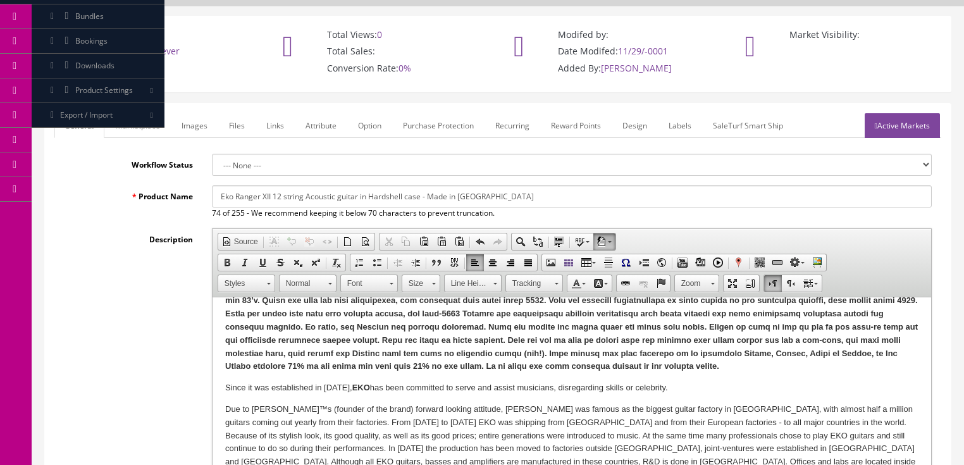
click at [905, 123] on link "Active Markets" at bounding box center [902, 125] width 75 height 25
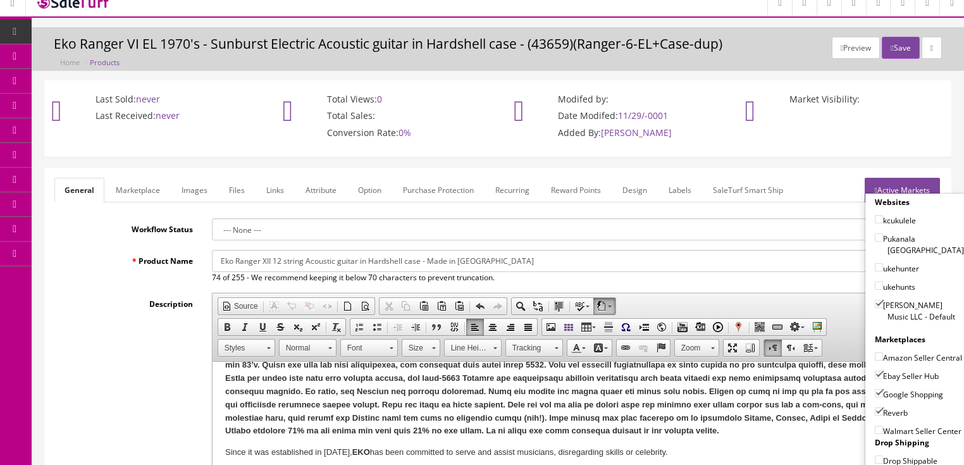
scroll to position [0, 0]
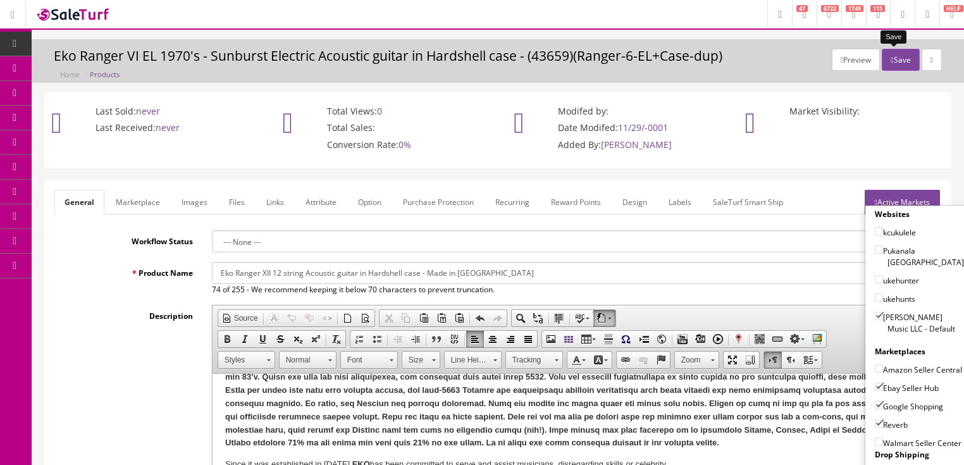
click at [895, 54] on button "Save" at bounding box center [900, 60] width 37 height 22
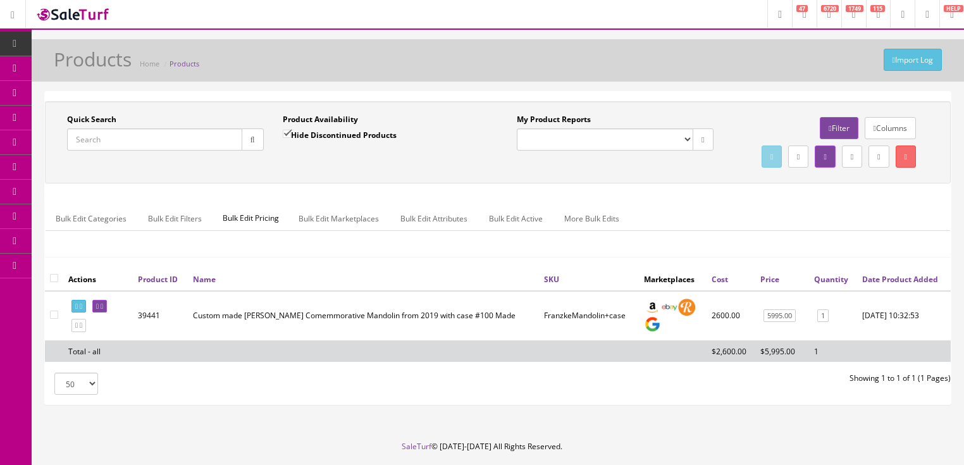
click at [213, 143] on input "Quick Search" at bounding box center [154, 139] width 175 height 22
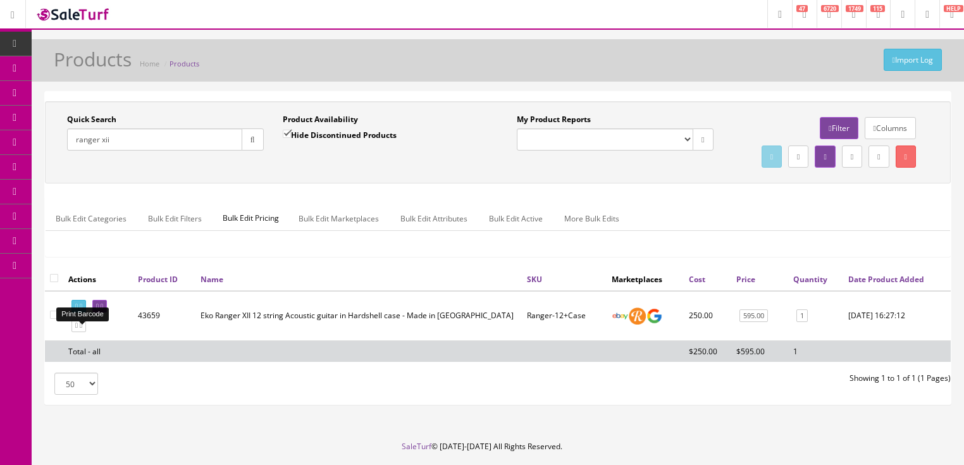
type input "ranger xii"
click at [78, 310] on icon at bounding box center [76, 306] width 3 height 7
click at [103, 310] on icon at bounding box center [102, 306] width 3 height 7
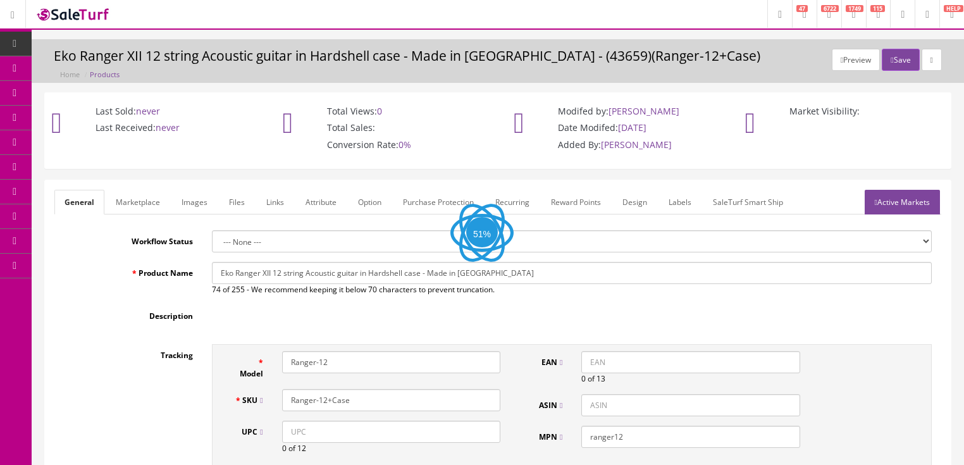
click at [678, 202] on link "Labels" at bounding box center [679, 202] width 43 height 25
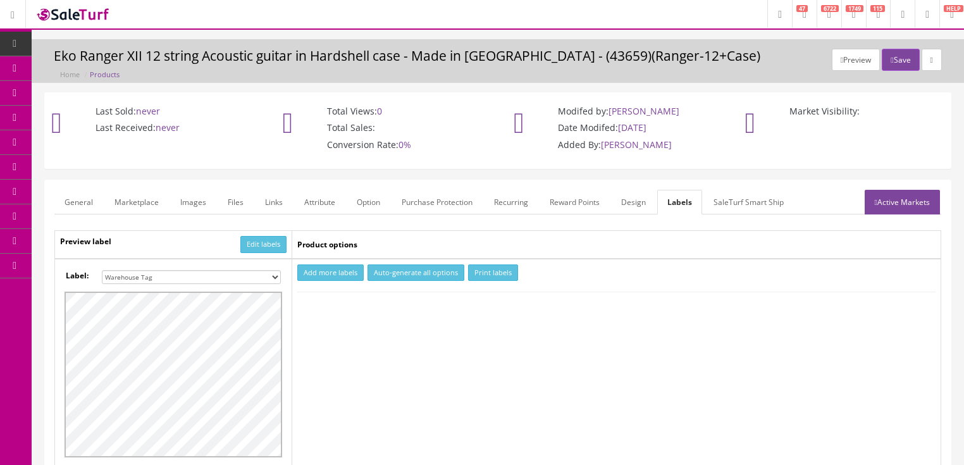
click at [272, 278] on select "Small Label 2 x 1 Label Shoe label 100 barcodes Dymo Label 2 X 1 Sticker Labels…" at bounding box center [191, 277] width 179 height 14
select select "16"
click at [102, 270] on select "Small Label 2 x 1 Label Shoe label 100 barcodes Dymo Label 2 X 1 Sticker Labels…" at bounding box center [191, 277] width 179 height 14
drag, startPoint x: 321, startPoint y: 271, endPoint x: 323, endPoint y: 278, distance: 6.6
click at [321, 272] on button "Add more labels" at bounding box center [330, 272] width 66 height 17
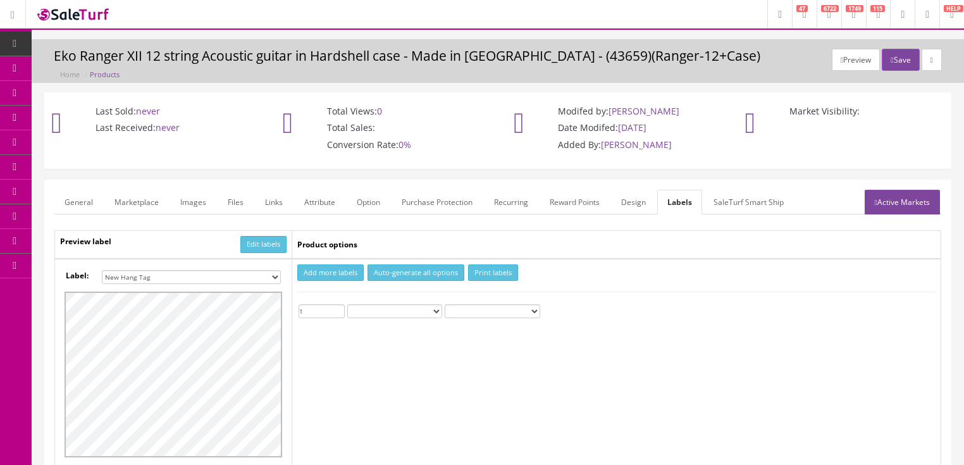
type input "1"
click at [338, 305] on input "1" at bounding box center [322, 311] width 46 height 14
click at [906, 203] on link "Active Markets" at bounding box center [902, 202] width 75 height 25
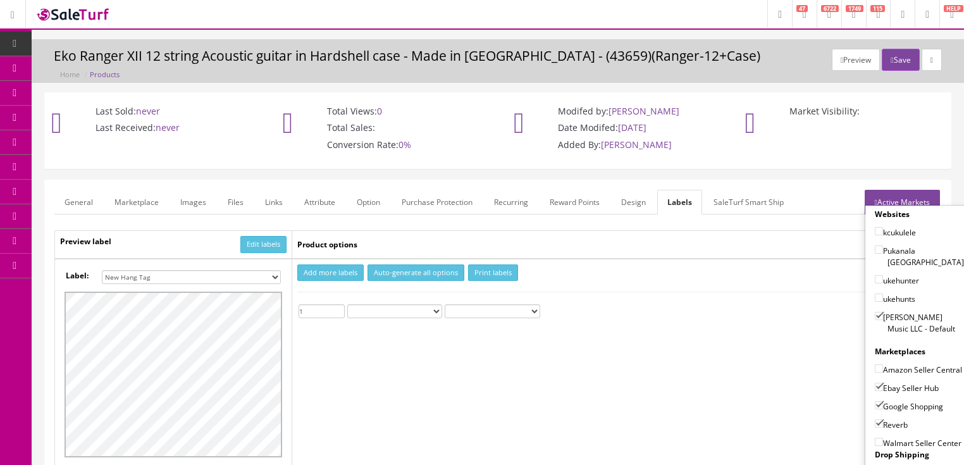
click at [491, 271] on button "Print labels" at bounding box center [493, 272] width 50 height 17
click at [901, 58] on button "Save" at bounding box center [900, 60] width 37 height 22
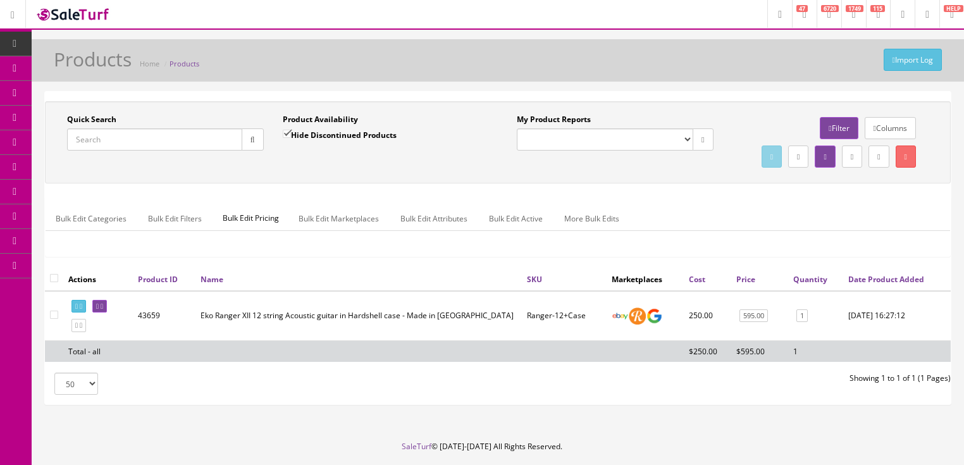
click at [146, 145] on input "Quick Search" at bounding box center [154, 139] width 175 height 22
type input "Koaloha"
click at [287, 132] on input "Hide Discontinued Products" at bounding box center [287, 134] width 8 height 8
checkbox input "false"
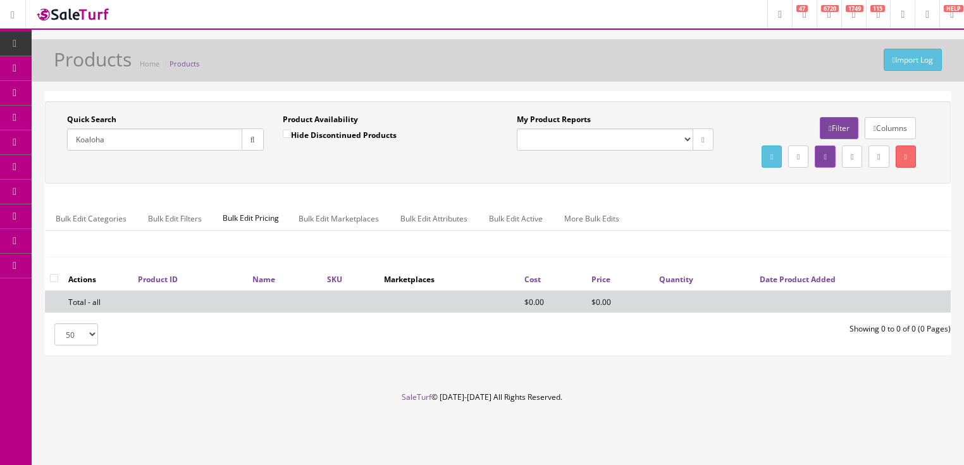
drag, startPoint x: 161, startPoint y: 142, endPoint x: 74, endPoint y: 154, distance: 87.6
click at [74, 154] on div "Quick Search [GEOGRAPHIC_DATA] Date From" at bounding box center [166, 137] width 216 height 46
type input "u"
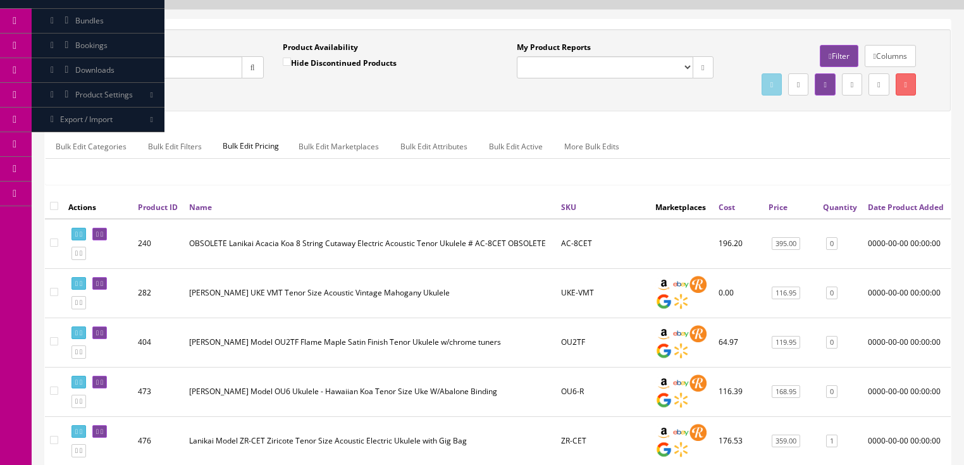
scroll to position [152, 0]
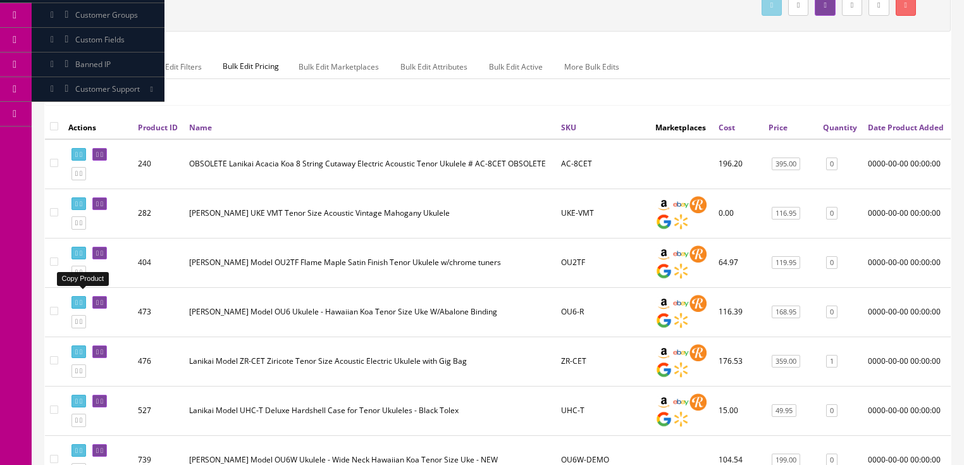
type input "tenor ukulele"
click at [82, 276] on icon at bounding box center [81, 272] width 3 height 7
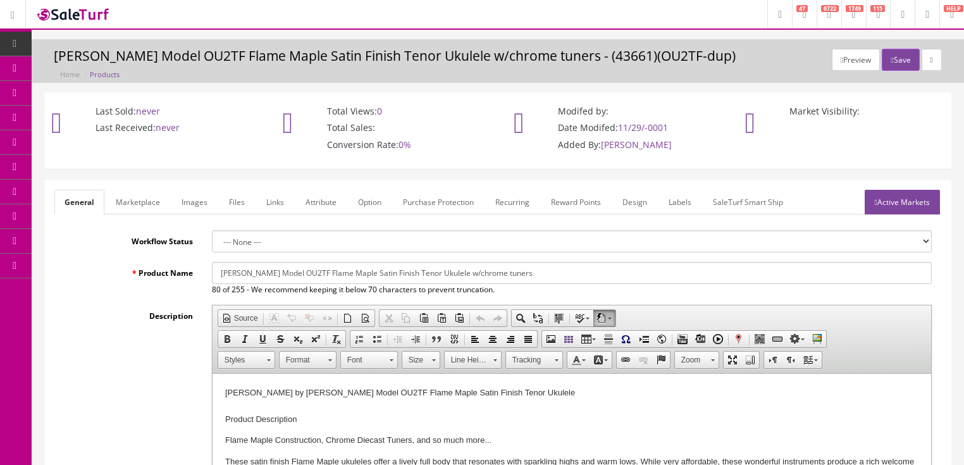
drag, startPoint x: 221, startPoint y: 268, endPoint x: 764, endPoint y: 278, distance: 543.4
click at [764, 278] on input "[PERSON_NAME] Model OU2TF Flame Maple Satin Finish Tenor Ukulele w/chrome tuners" at bounding box center [572, 273] width 720 height 22
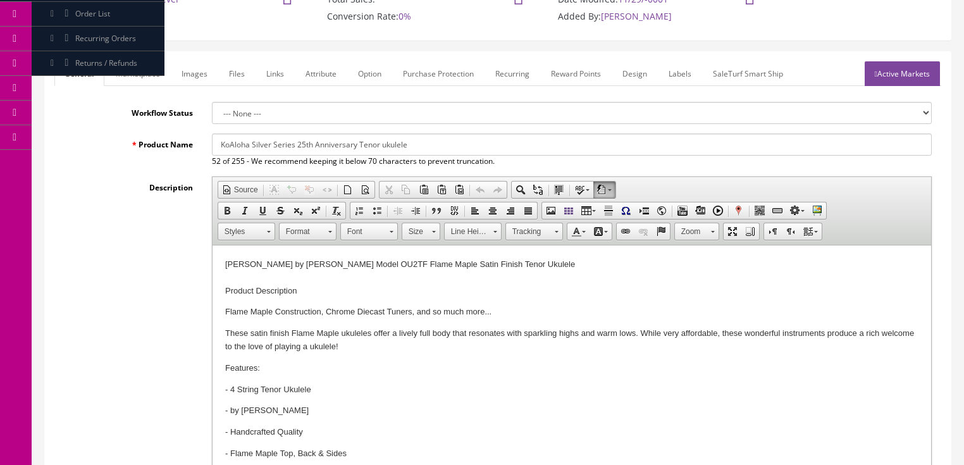
scroll to position [152, 0]
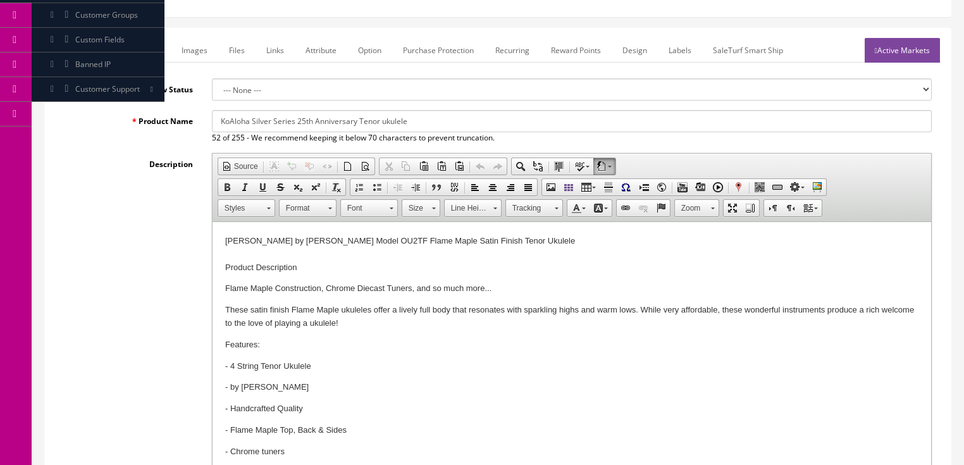
type input "KoAloha Silver Series 25th Anniversary Tenor ukulele"
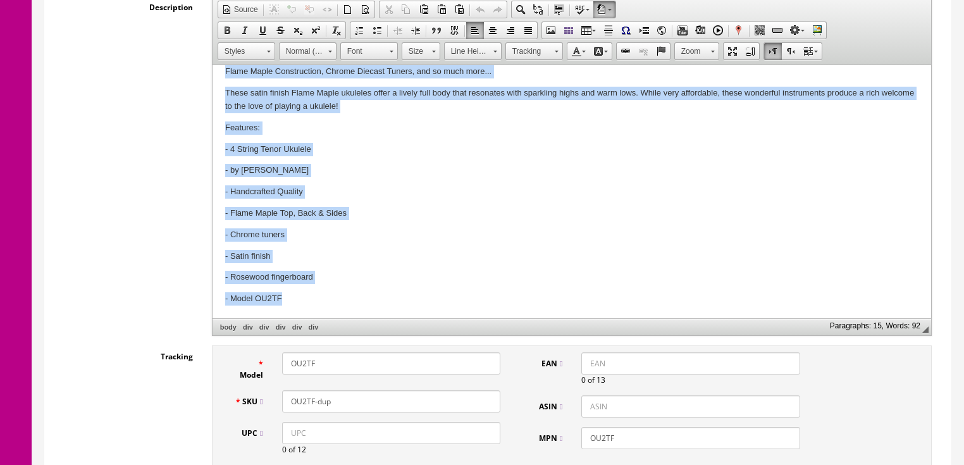
scroll to position [455, 0]
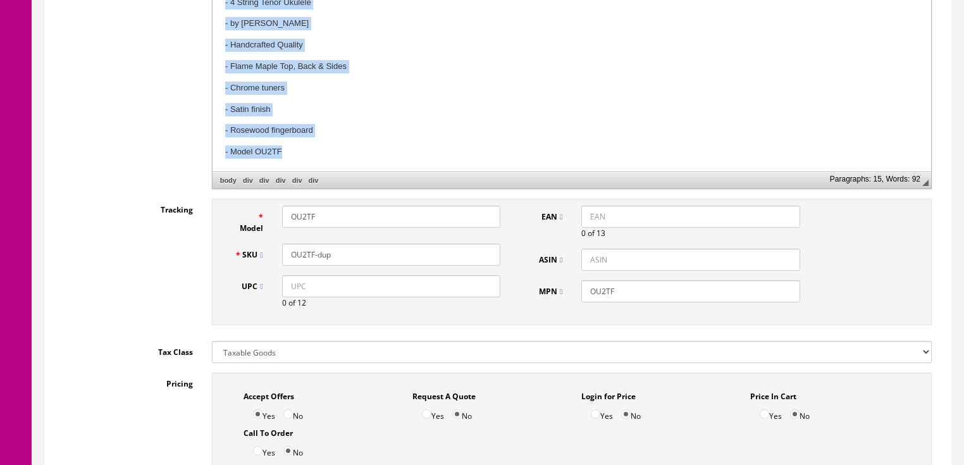
drag, startPoint x: 224, startPoint y: -62, endPoint x: 449, endPoint y: 422, distance: 533.7
click at [449, 172] on html "[PERSON_NAME] by [PERSON_NAME] Model OU2TF Flame Maple Satin Finish Tenor Ukule…" at bounding box center [571, 15] width 719 height 313
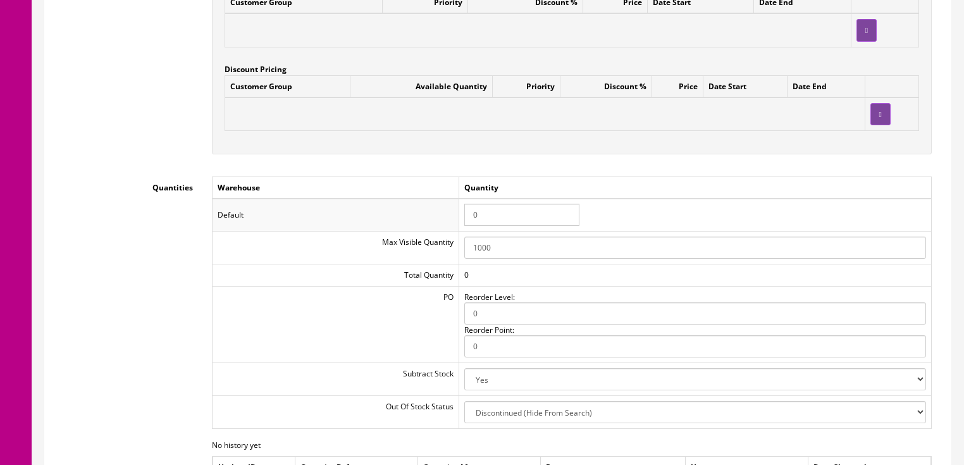
scroll to position [1551, 0]
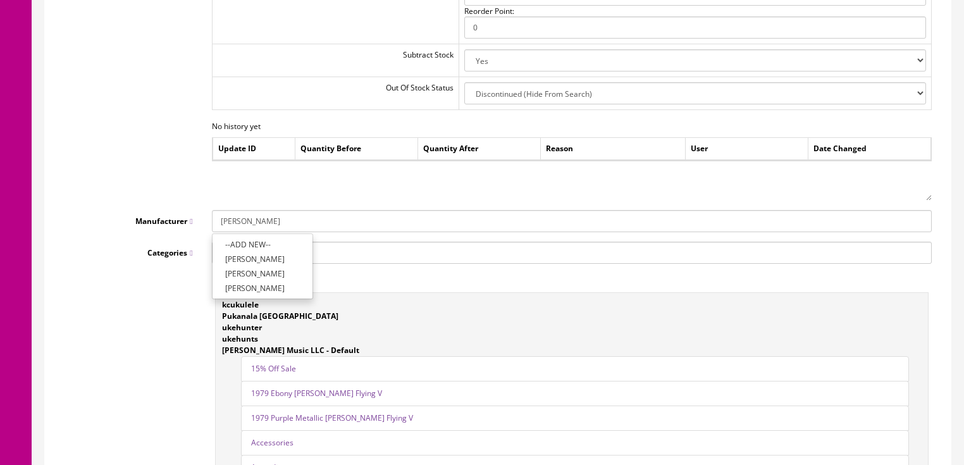
drag, startPoint x: 284, startPoint y: 226, endPoint x: 176, endPoint y: 180, distance: 117.3
type input "KoAloha"
click at [179, 183] on div "Quantities Warehouse Quantity Default 0 Max Visible Quantity 1000 Total Quantit…" at bounding box center [497, 29] width 887 height 343
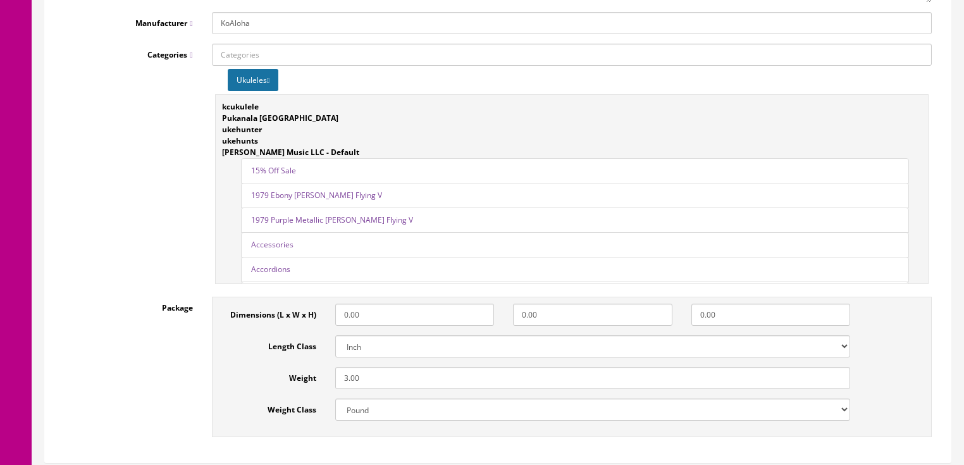
scroll to position [1753, 0]
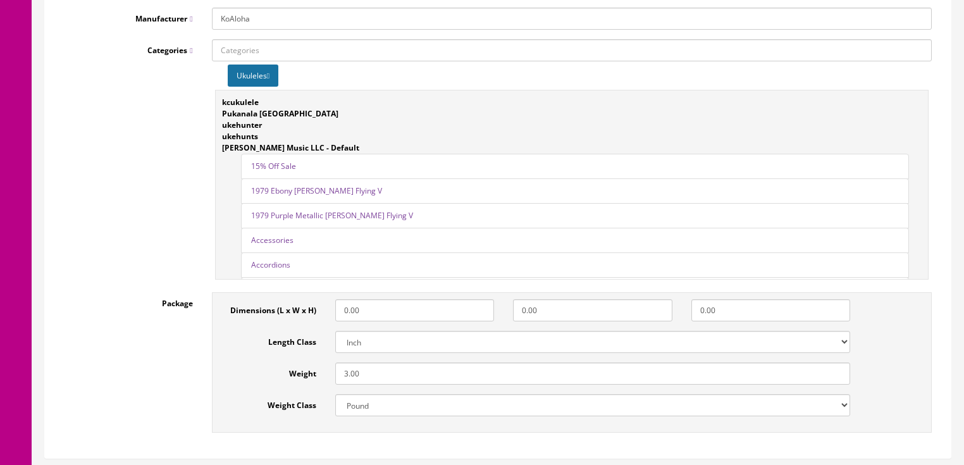
drag, startPoint x: 380, startPoint y: 373, endPoint x: 340, endPoint y: 393, distance: 44.4
click at [340, 392] on div "Dimensions (L x W x H) 0.00 0.00 0.00 Length Class Centimeter Millimeter Inch W…" at bounding box center [539, 362] width 641 height 127
type input "4"
drag, startPoint x: 390, startPoint y: 315, endPoint x: 335, endPoint y: 316, distance: 55.0
click at [335, 316] on input "0.00" at bounding box center [414, 310] width 159 height 22
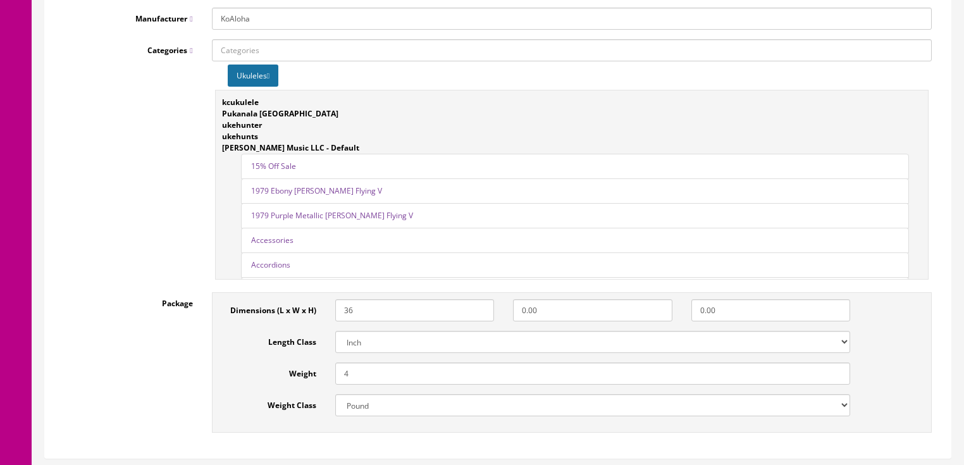
drag, startPoint x: 391, startPoint y: 317, endPoint x: 312, endPoint y: 319, distance: 78.5
click at [312, 319] on div "Dimensions (L x W x H) 36 0.00 0.00" at bounding box center [539, 310] width 641 height 22
type input "26"
drag, startPoint x: 567, startPoint y: 312, endPoint x: 514, endPoint y: 317, distance: 53.3
click at [514, 317] on input "0.00" at bounding box center [592, 310] width 159 height 22
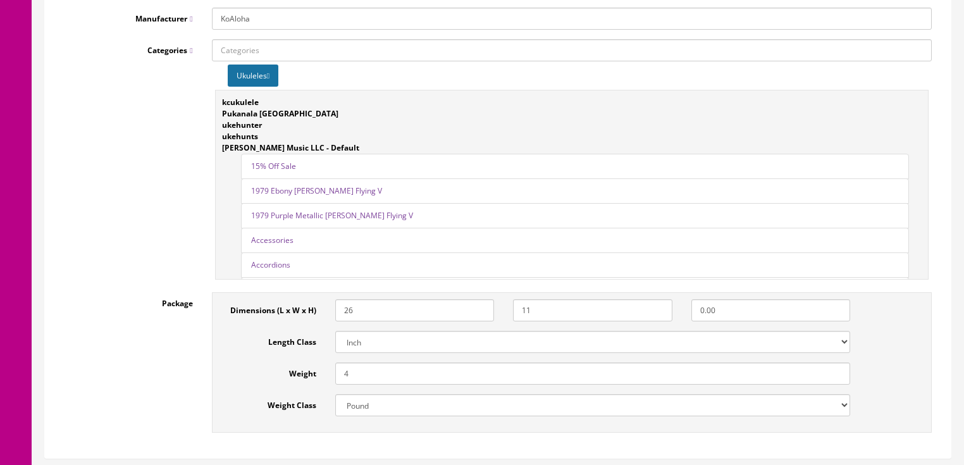
type input "11"
drag, startPoint x: 736, startPoint y: 318, endPoint x: 684, endPoint y: 323, distance: 52.1
click at [684, 323] on div "Dimensions (L x W x H) 26 11 0.00 Length Class Centimeter Millimeter Inch Weigh…" at bounding box center [539, 362] width 641 height 127
type input "20"
click at [751, 372] on input "4" at bounding box center [593, 373] width 516 height 22
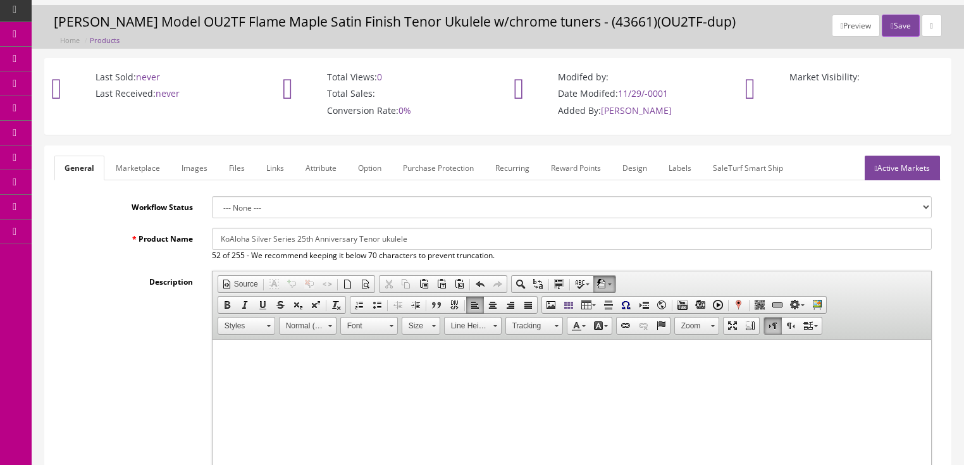
scroll to position [33, 0]
click at [891, 170] on link "Active Markets" at bounding box center [902, 169] width 75 height 25
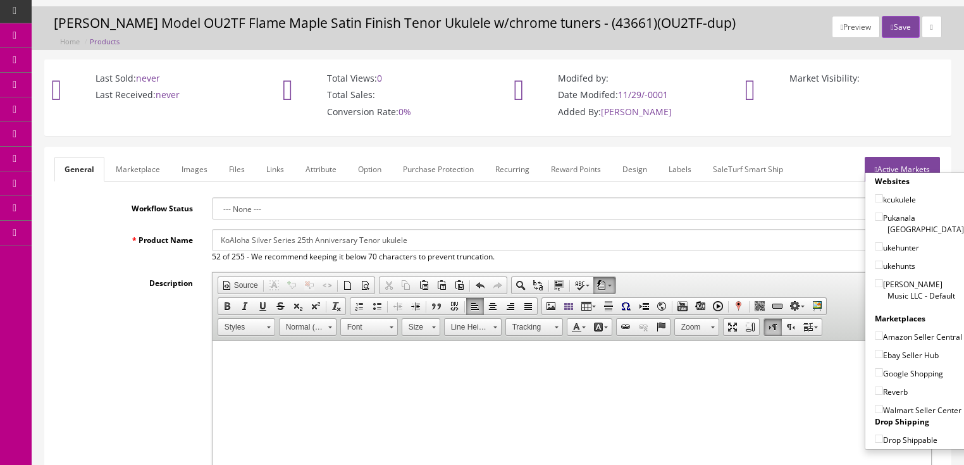
drag, startPoint x: 874, startPoint y: 267, endPoint x: 872, endPoint y: 274, distance: 7.1
click at [875, 279] on input"] "[PERSON_NAME] Music LLC - Default" at bounding box center [879, 283] width 8 height 8
checkbox input"] "true"
drag, startPoint x: 874, startPoint y: 349, endPoint x: 873, endPoint y: 357, distance: 8.2
click at [875, 352] on input"] "Ebay Seller Hub" at bounding box center [879, 354] width 8 height 8
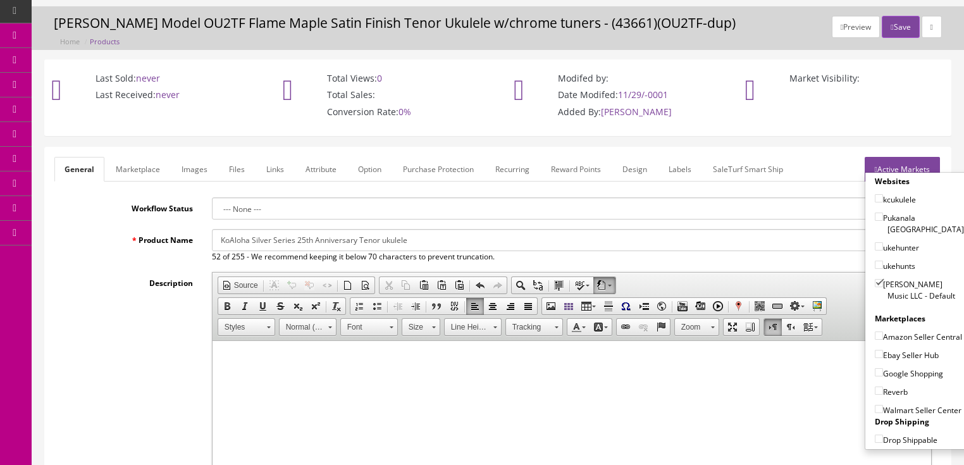
checkbox input"] "true"
drag, startPoint x: 871, startPoint y: 370, endPoint x: 874, endPoint y: 378, distance: 8.8
click at [875, 372] on input"] "Google Shopping" at bounding box center [879, 372] width 8 height 8
checkbox input"] "true"
click at [875, 392] on label "Reverb" at bounding box center [891, 391] width 33 height 13
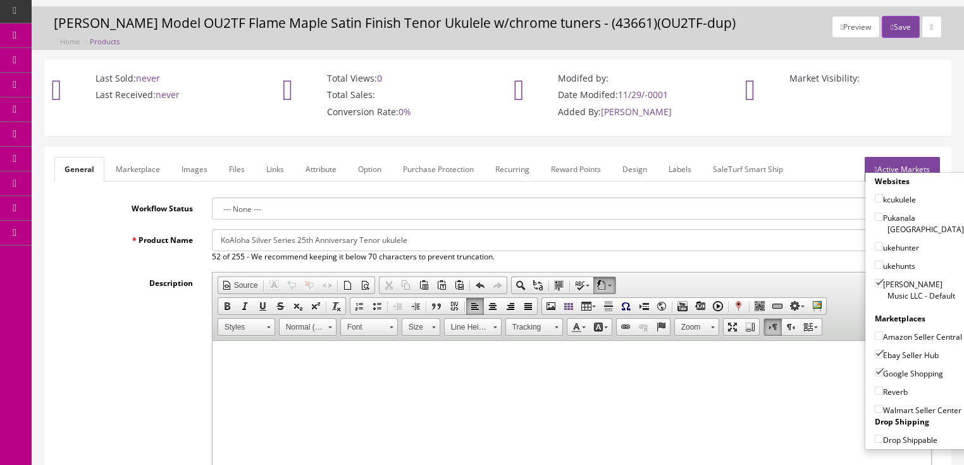
click at [875, 392] on input"] "Reverb" at bounding box center [879, 390] width 8 height 8
checkbox input"] "true"
click at [909, 166] on link "Active Markets" at bounding box center [902, 169] width 75 height 25
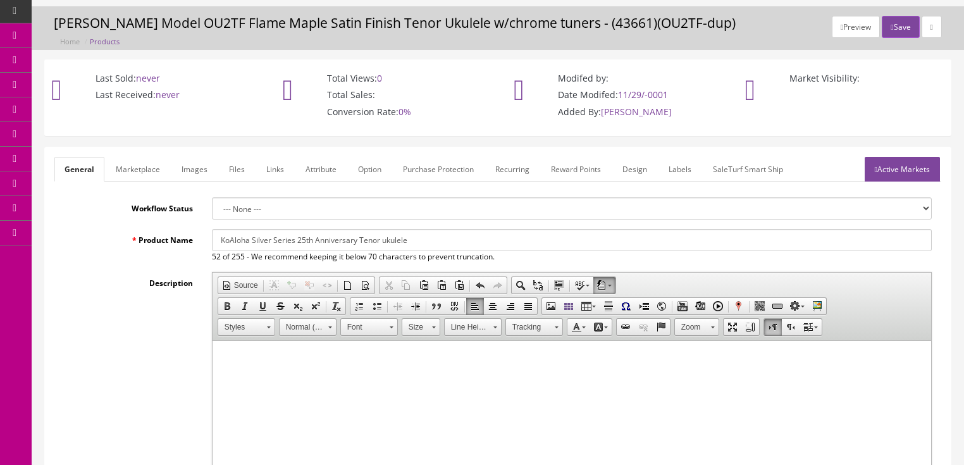
drag, startPoint x: 192, startPoint y: 171, endPoint x: 206, endPoint y: 182, distance: 17.6
click at [193, 172] on link "Images" at bounding box center [194, 169] width 46 height 25
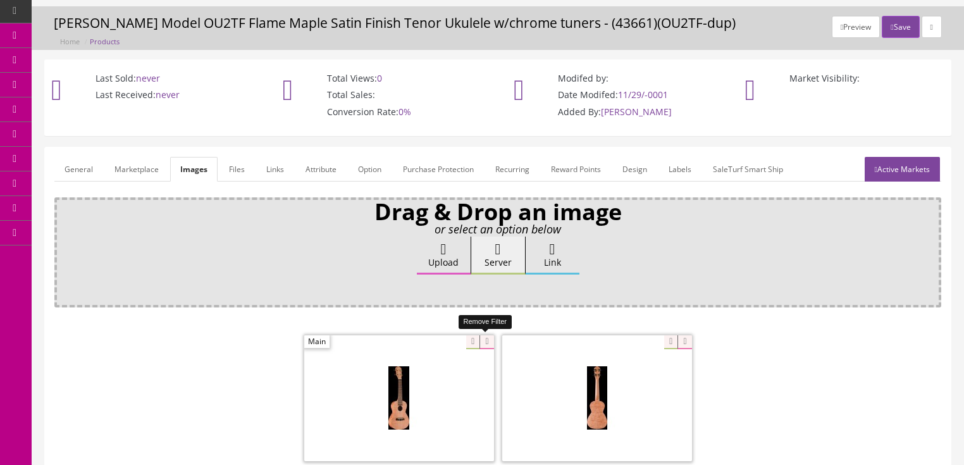
click at [486, 337] on icon at bounding box center [486, 342] width 14 height 14
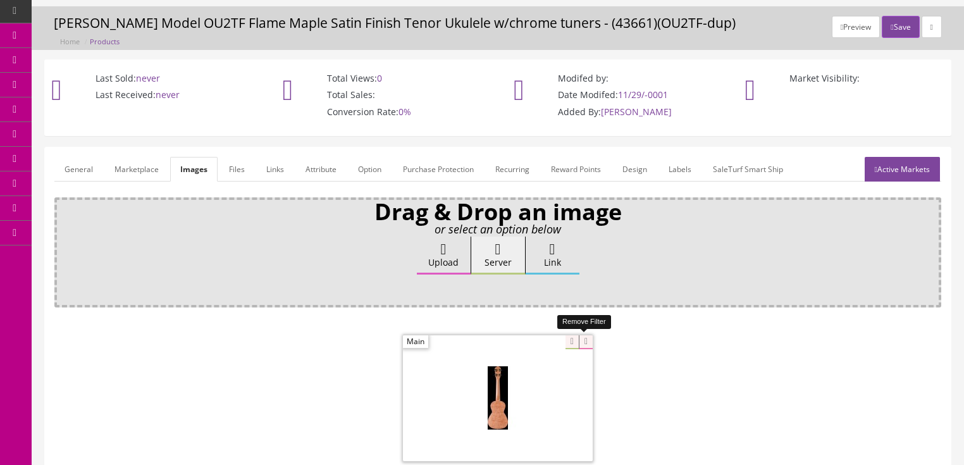
click at [579, 337] on icon at bounding box center [586, 342] width 14 height 14
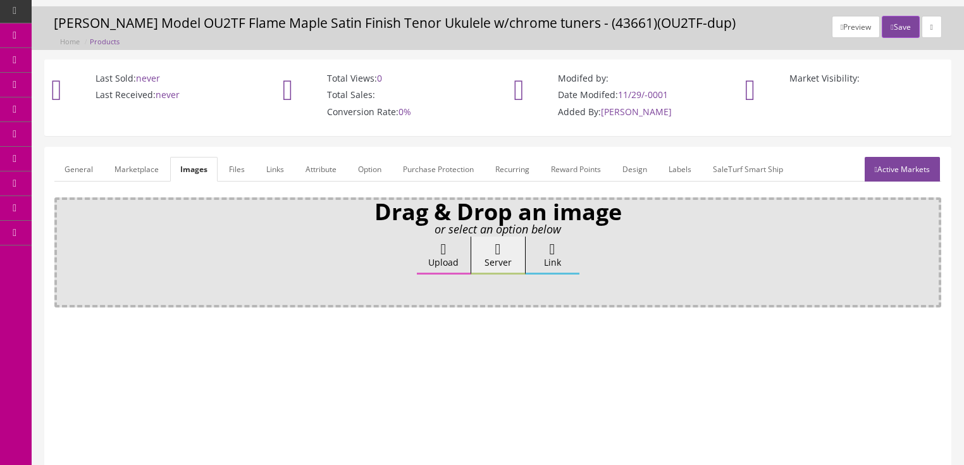
click at [320, 169] on link "Attribute" at bounding box center [320, 169] width 51 height 25
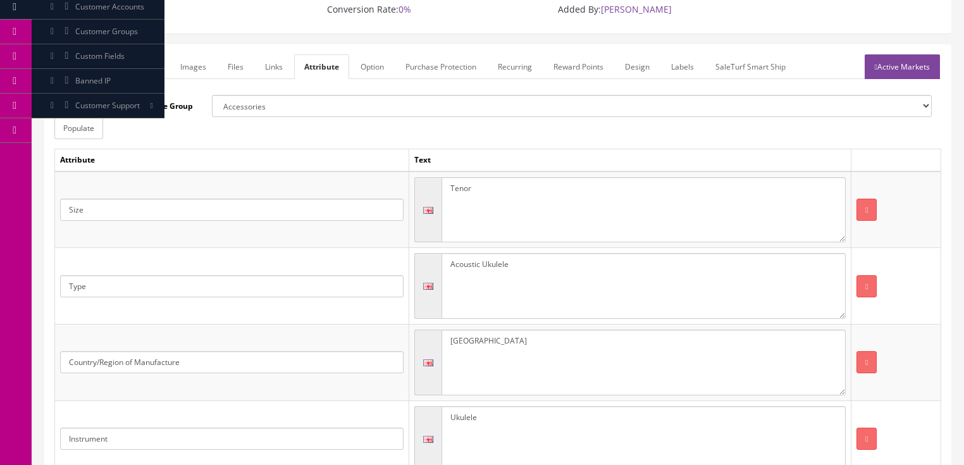
scroll to position [185, 0]
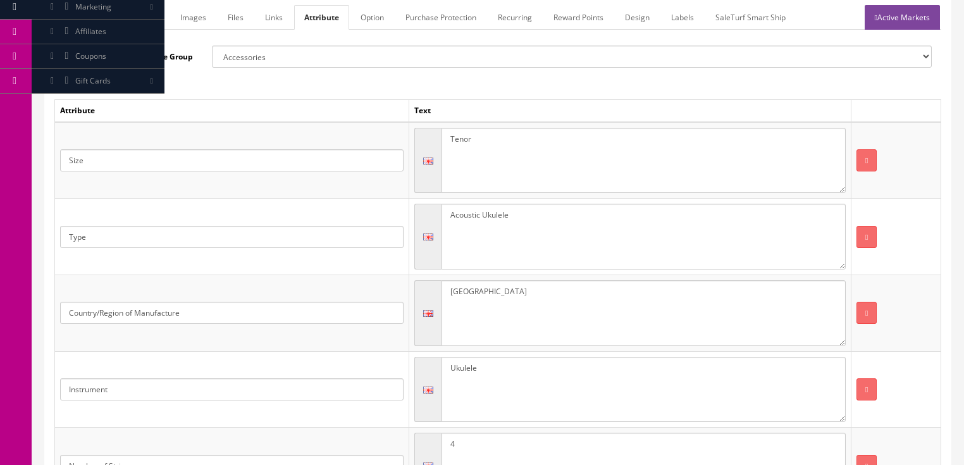
drag, startPoint x: 541, startPoint y: 297, endPoint x: 430, endPoint y: 292, distance: 110.8
click at [430, 292] on div "[GEOGRAPHIC_DATA]" at bounding box center [629, 313] width 431 height 66
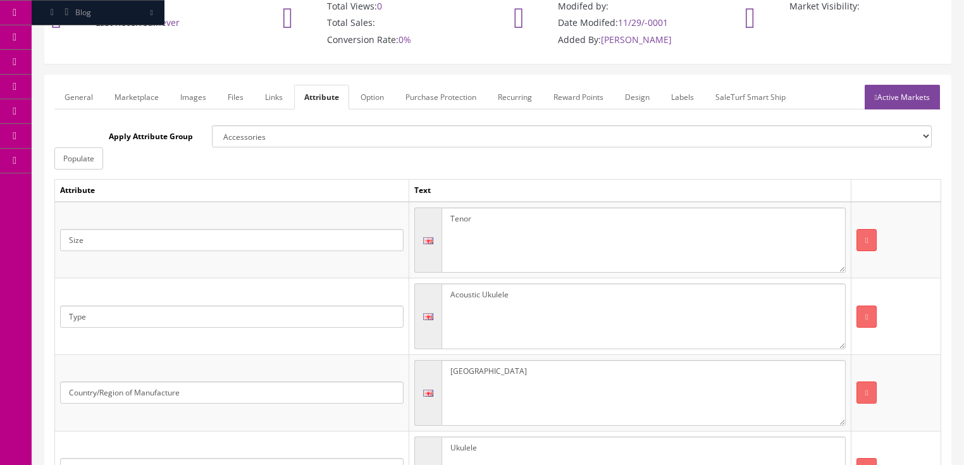
scroll to position [83, 0]
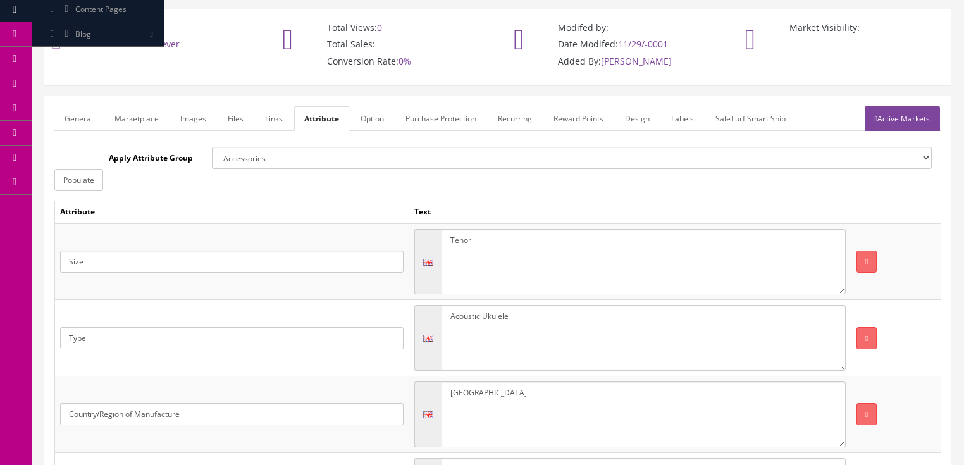
type textarea "[GEOGRAPHIC_DATA]"
click at [898, 126] on link "Active Markets" at bounding box center [902, 118] width 75 height 25
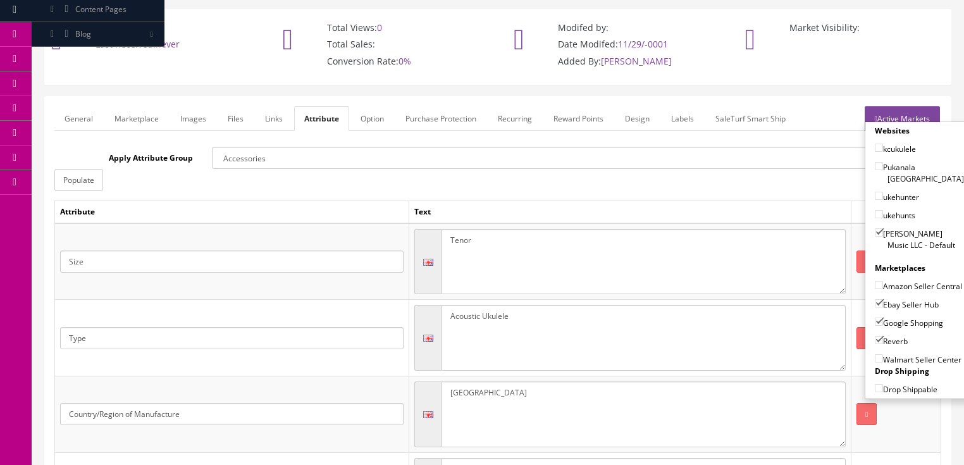
click at [906, 115] on link "Active Markets" at bounding box center [902, 118] width 75 height 25
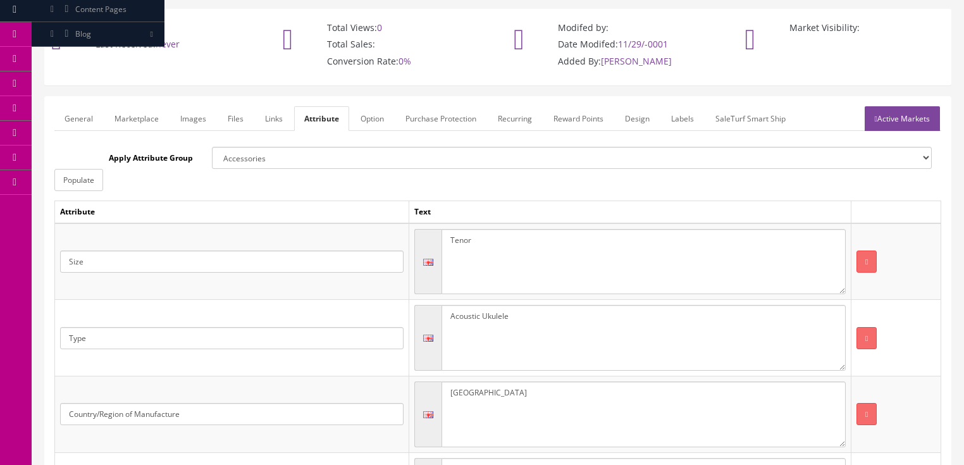
click at [73, 118] on link "General" at bounding box center [78, 118] width 49 height 25
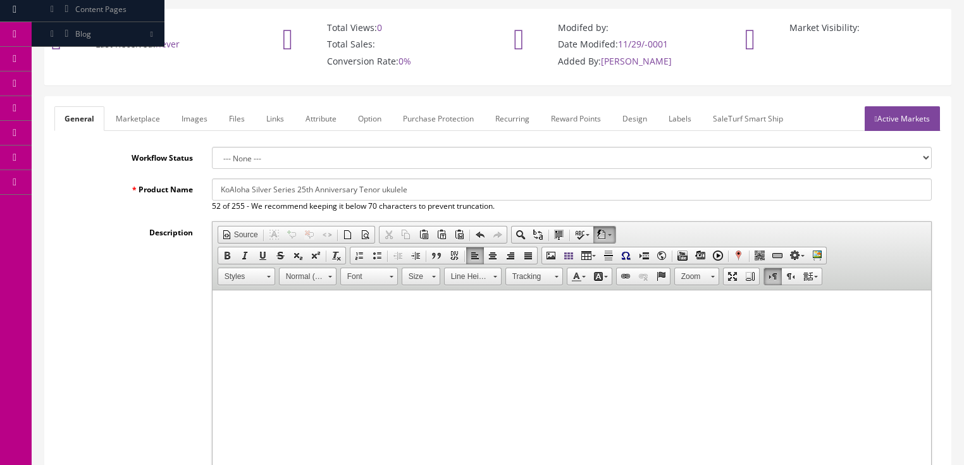
click at [233, 329] on html at bounding box center [571, 309] width 719 height 39
click at [264, 318] on span "Paste" at bounding box center [280, 318] width 67 height 16
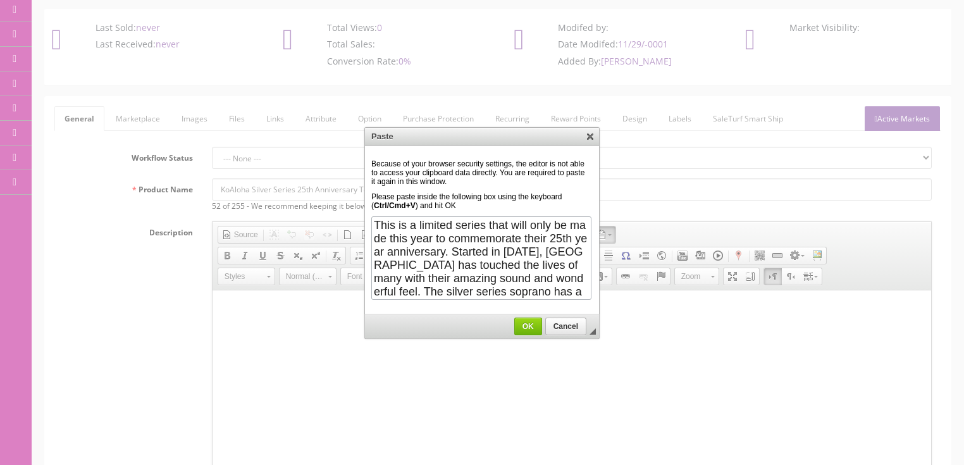
scroll to position [152, 0]
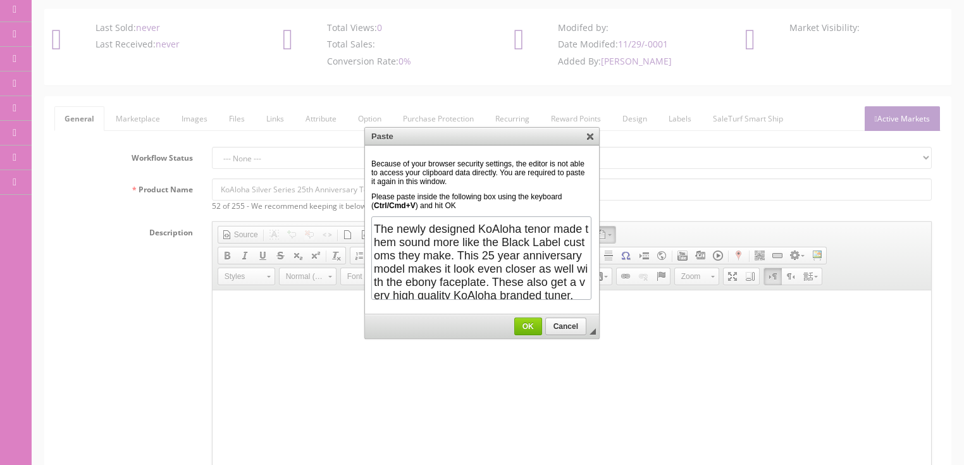
click at [535, 328] on span "OK" at bounding box center [528, 326] width 27 height 9
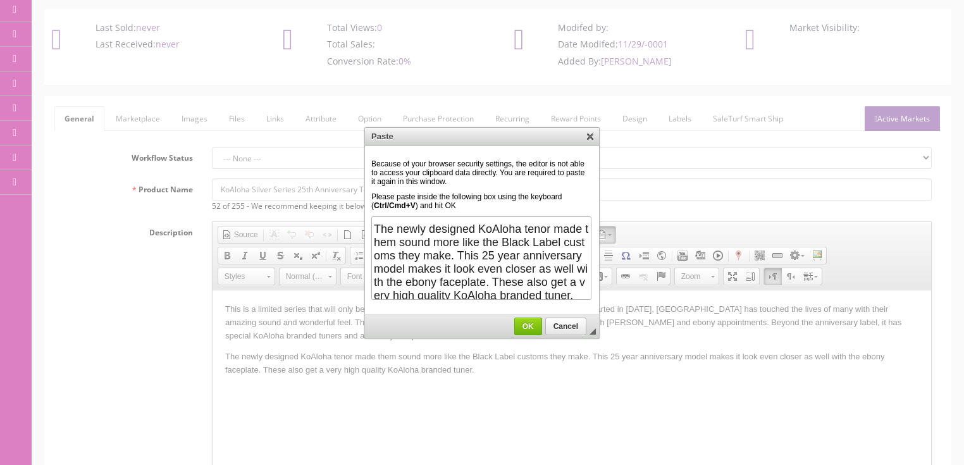
scroll to position [0, 0]
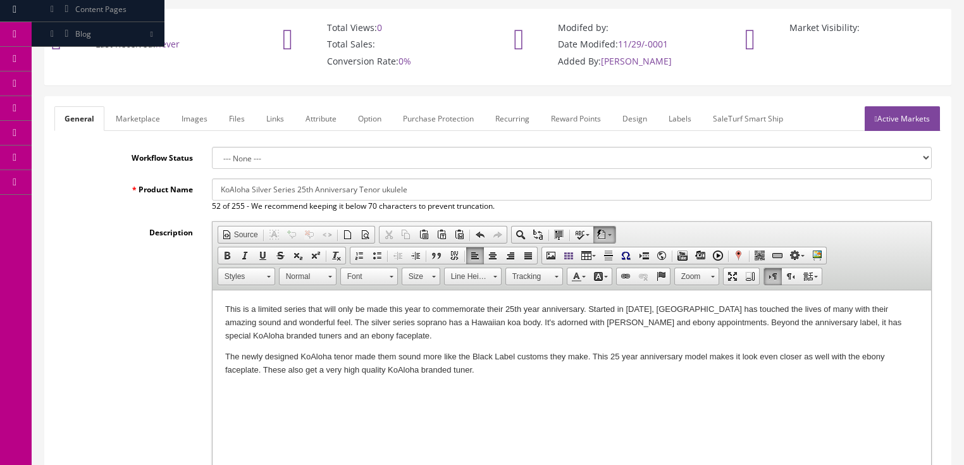
click at [226, 310] on p "This is a limited series that will only be made this year to commemorate their …" at bounding box center [571, 322] width 693 height 39
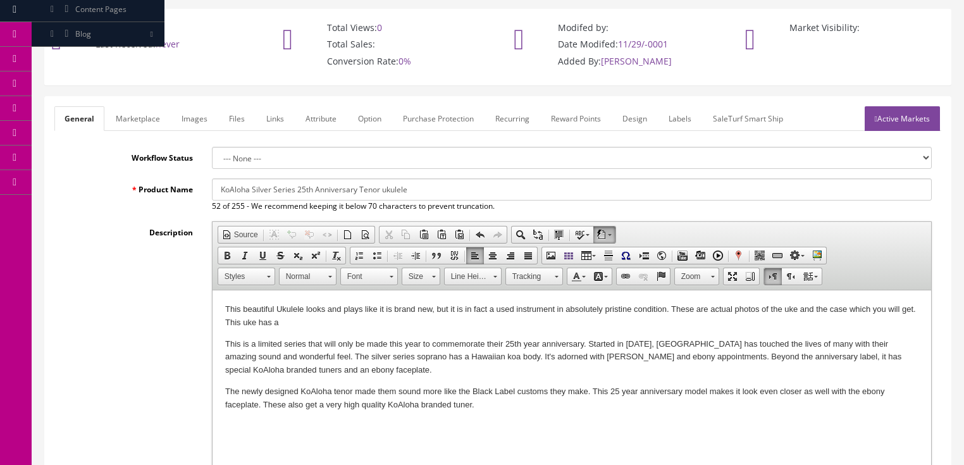
click at [492, 404] on p "The newly designed KoAloha tenor made them sound more like the Black Label cust…" at bounding box center [571, 398] width 693 height 27
click at [250, 383] on span "Paste" at bounding box center [275, 384] width 67 height 16
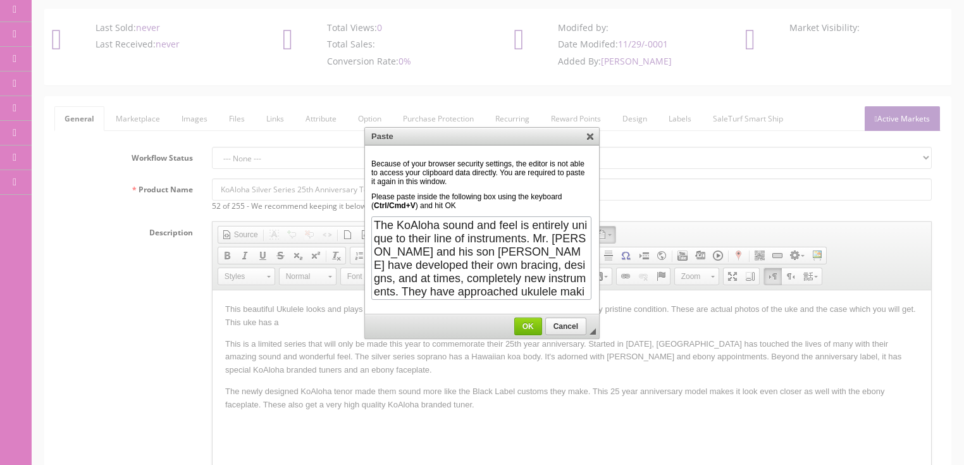
scroll to position [202, 0]
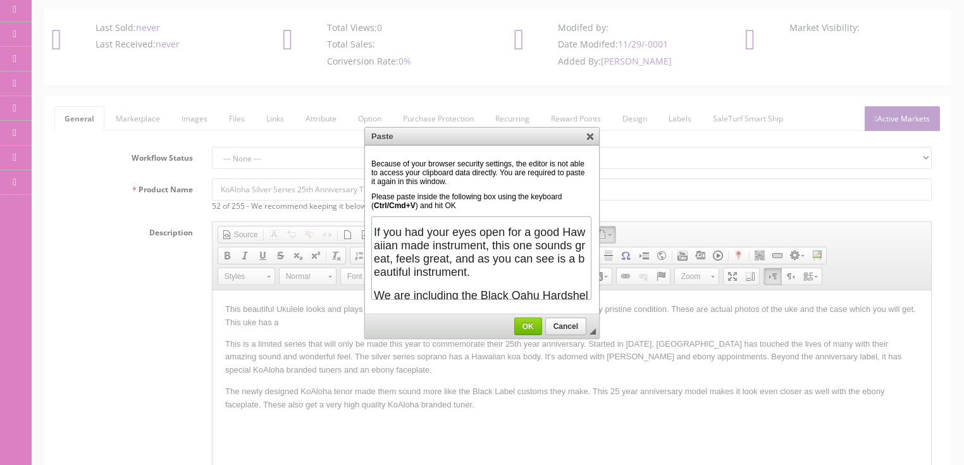
click at [522, 322] on span "OK" at bounding box center [528, 326] width 27 height 9
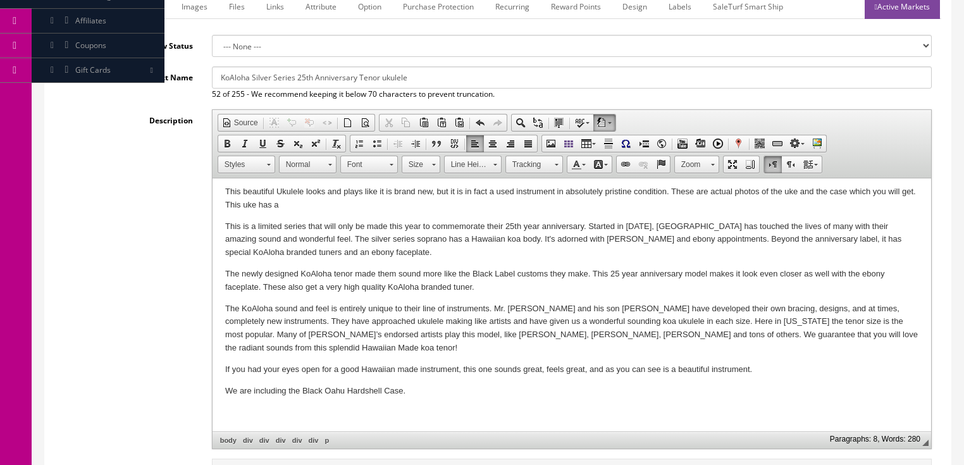
scroll to position [231, 0]
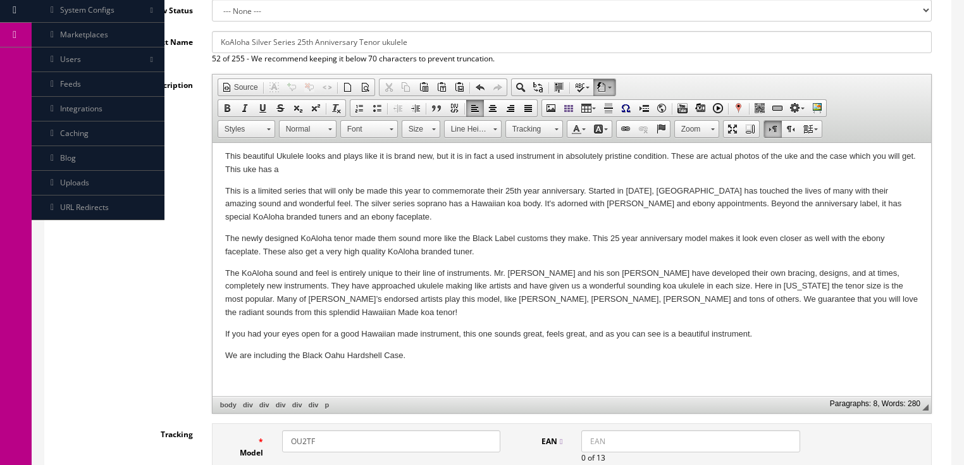
click at [434, 360] on p "We are including the Black Oahu Hardshell Case." at bounding box center [571, 355] width 693 height 13
click at [254, 382] on span "Paste" at bounding box center [277, 382] width 67 height 16
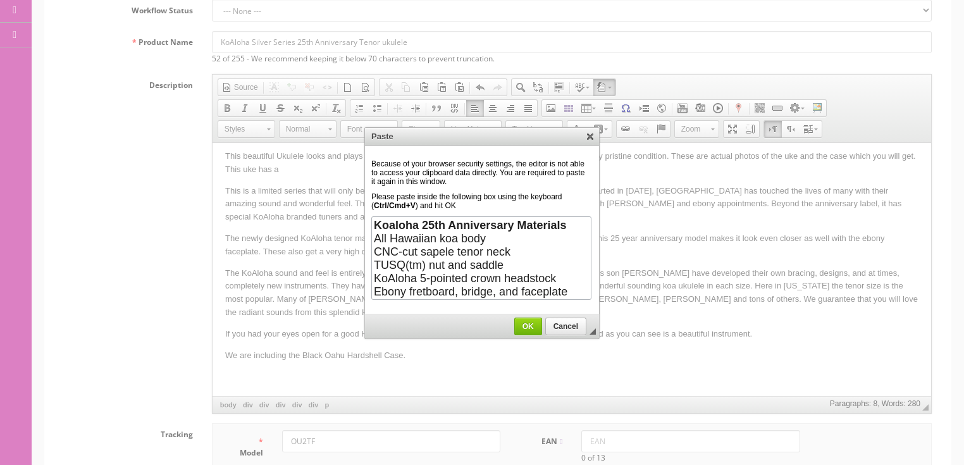
scroll to position [376, 0]
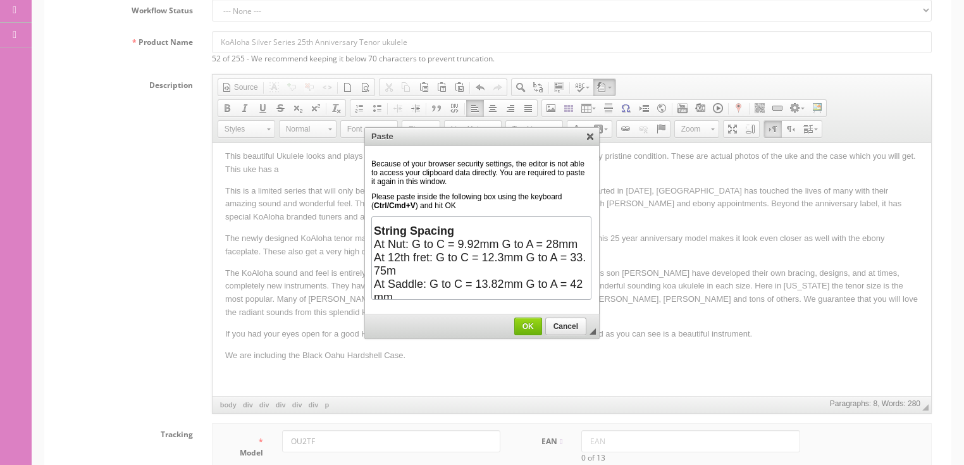
click at [526, 319] on link "OK" at bounding box center [528, 327] width 28 height 18
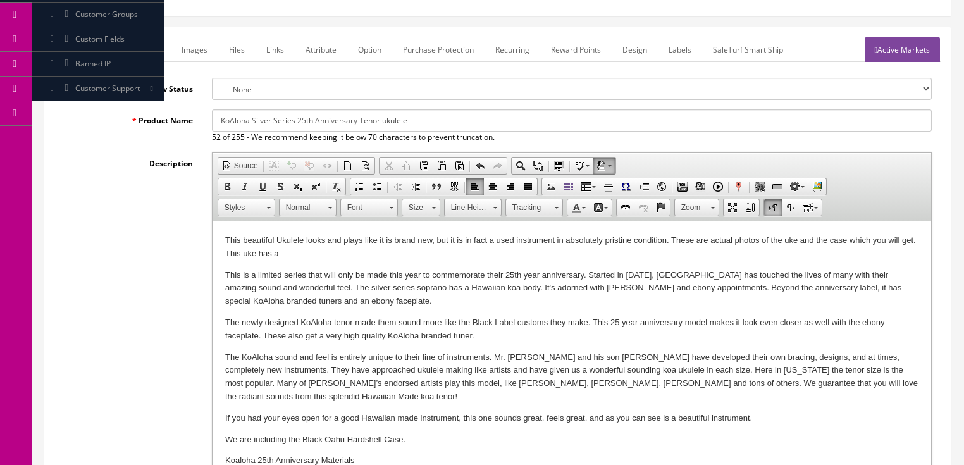
scroll to position [180, 0]
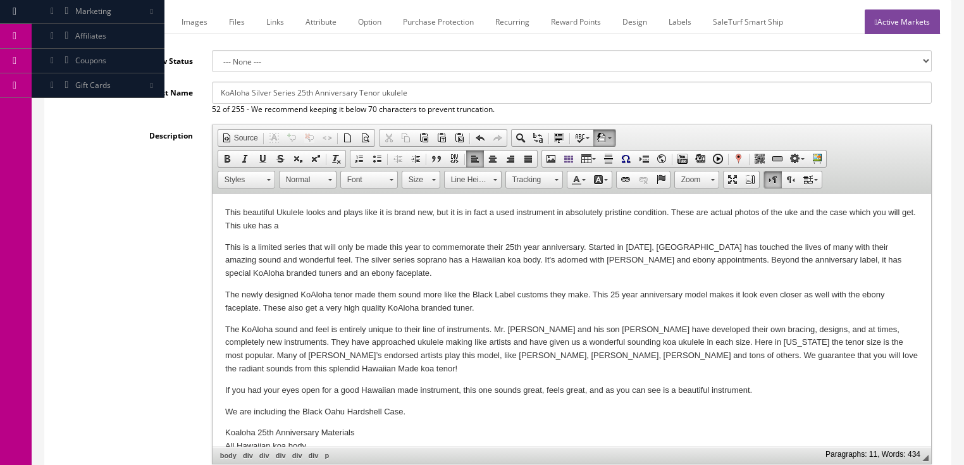
click at [305, 230] on p "This beautiful Ukulele looks and plays like it is brand new, but it is in fact …" at bounding box center [571, 219] width 693 height 27
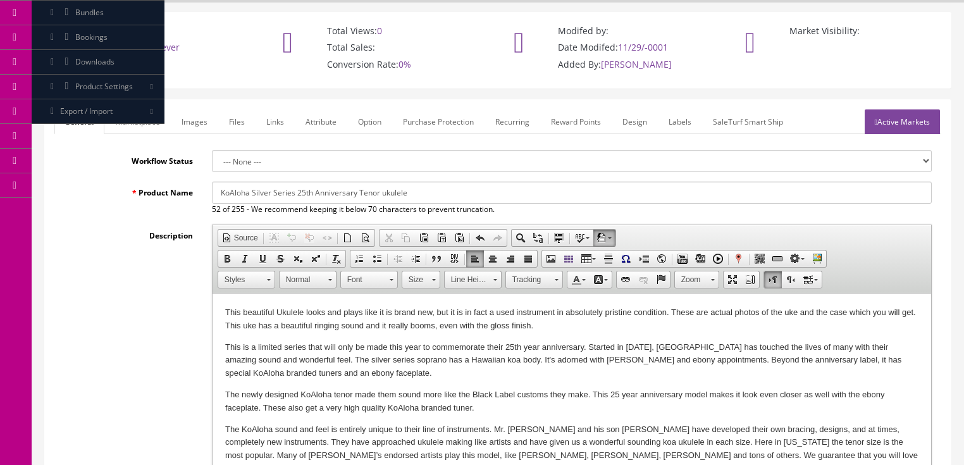
scroll to position [79, 0]
click at [202, 120] on link "Images" at bounding box center [194, 123] width 46 height 25
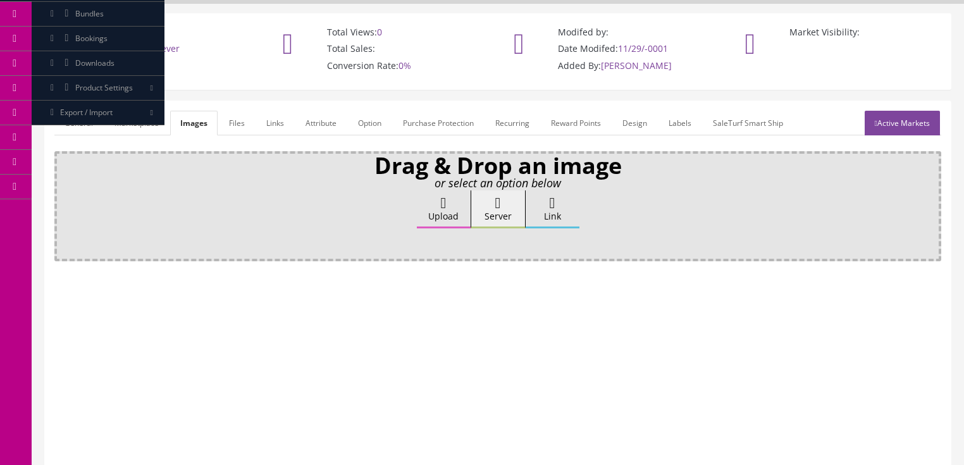
click at [428, 211] on label "Upload" at bounding box center [444, 209] width 54 height 38
click at [63, 203] on input "Upload" at bounding box center [63, 196] width 0 height 13
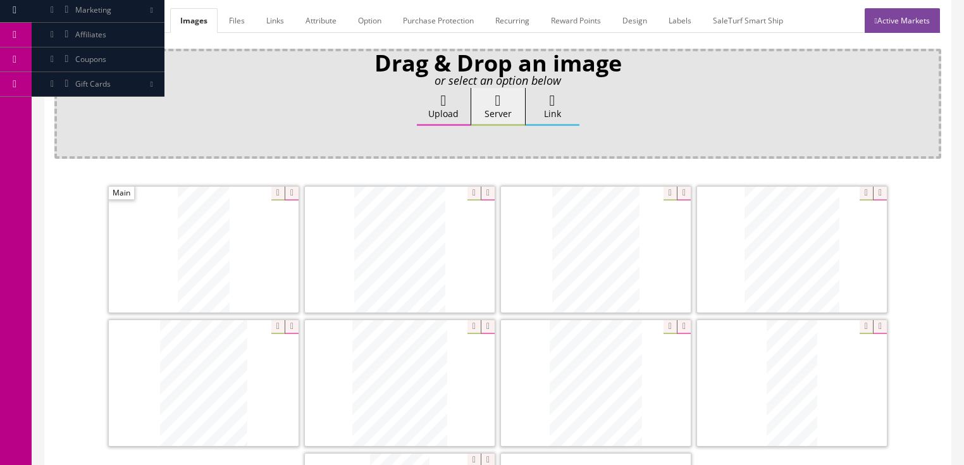
scroll to position [281, 0]
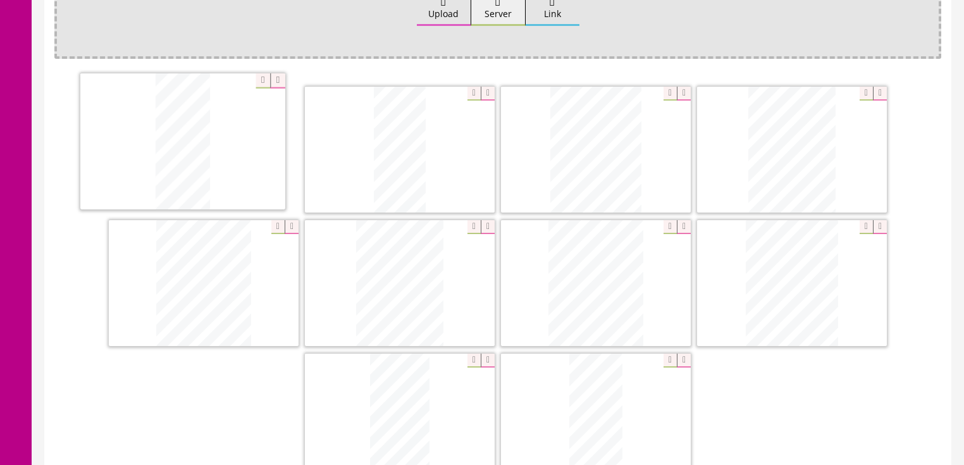
drag, startPoint x: 790, startPoint y: 276, endPoint x: 252, endPoint y: 175, distance: 547.1
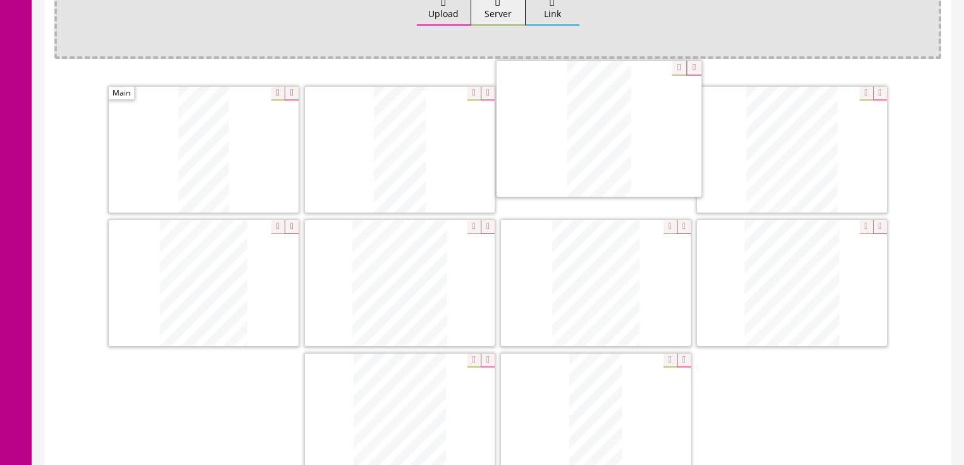
drag, startPoint x: 417, startPoint y: 376, endPoint x: 617, endPoint y: 100, distance: 340.7
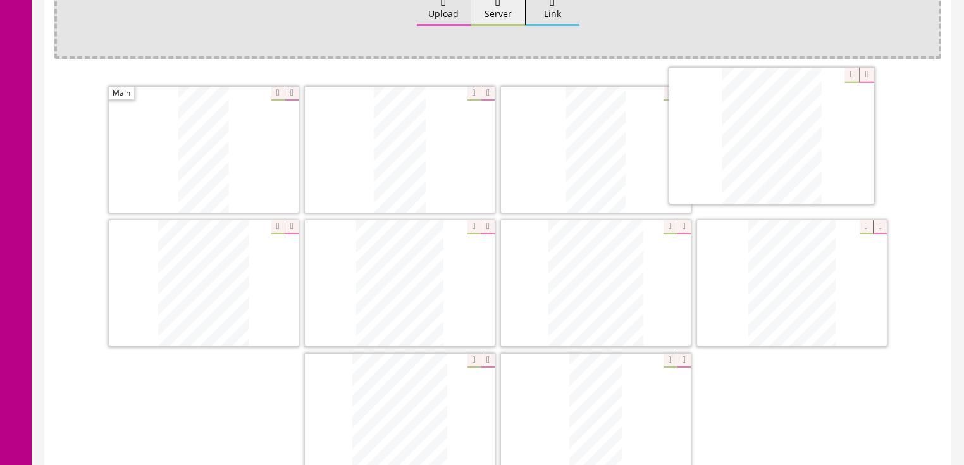
drag, startPoint x: 410, startPoint y: 387, endPoint x: 777, endPoint y: 132, distance: 446.7
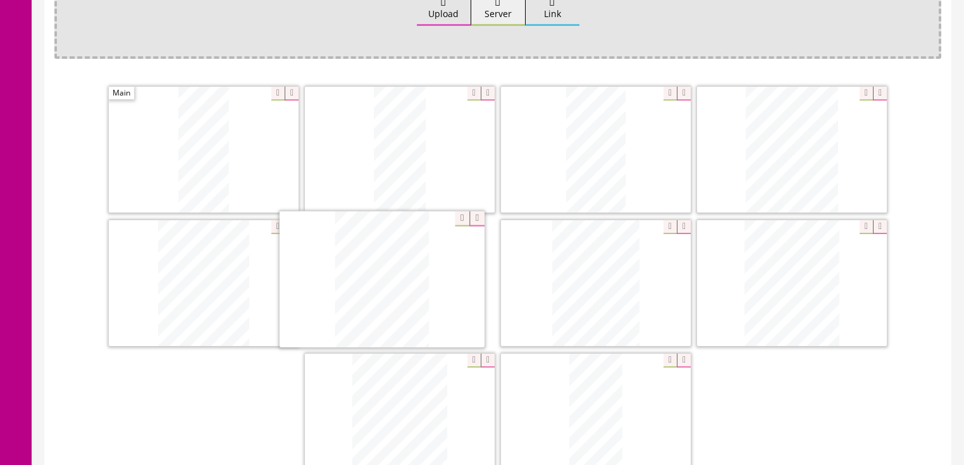
drag, startPoint x: 775, startPoint y: 276, endPoint x: 365, endPoint y: 274, distance: 409.9
drag, startPoint x: 417, startPoint y: 386, endPoint x: 842, endPoint y: 250, distance: 446.3
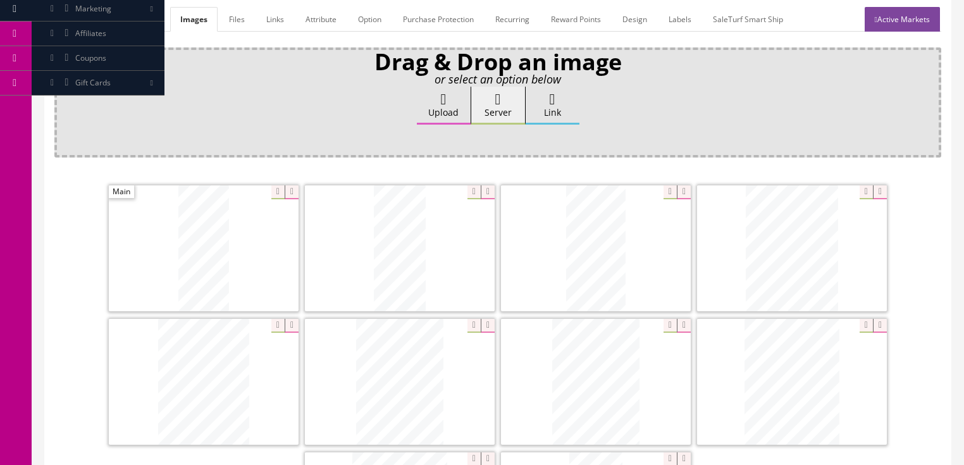
scroll to position [130, 0]
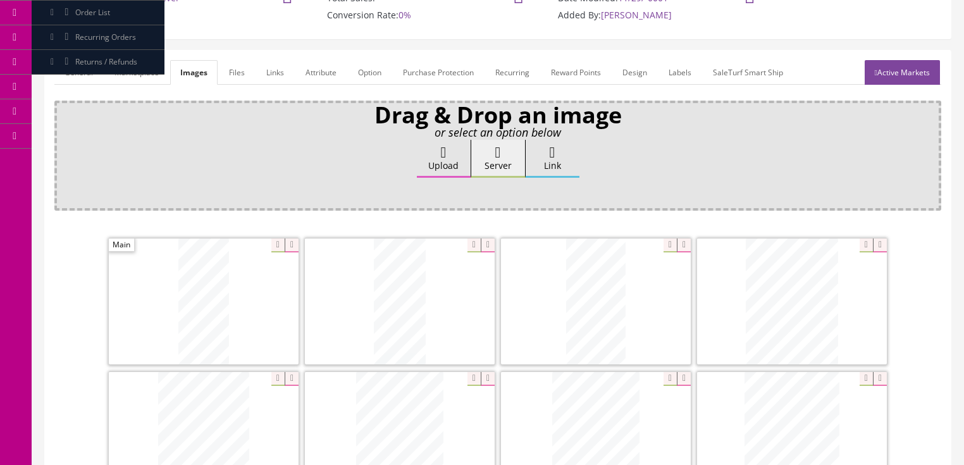
click at [77, 73] on link "General" at bounding box center [78, 72] width 49 height 25
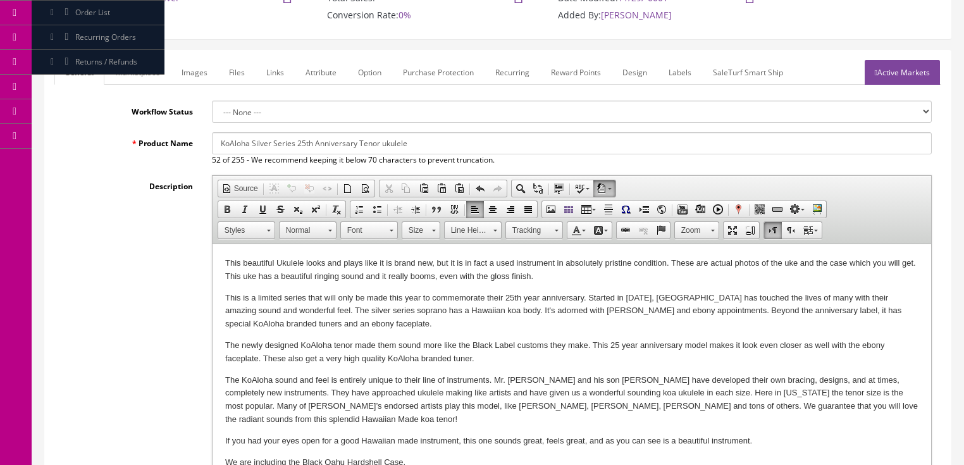
click at [444, 150] on input "KoAloha Silver Series 25th Anniversary Tenor ukulele" at bounding box center [572, 143] width 720 height 22
click at [359, 143] on input "KoAloha Silver Series 25th Anniversary Tenor ukulele Model KTM-25" at bounding box center [572, 143] width 720 height 22
click at [531, 147] on input "KoAloha Silver Series 25th Anniversary Koa Tenor ukulele Model KTM-25" at bounding box center [572, 143] width 720 height 22
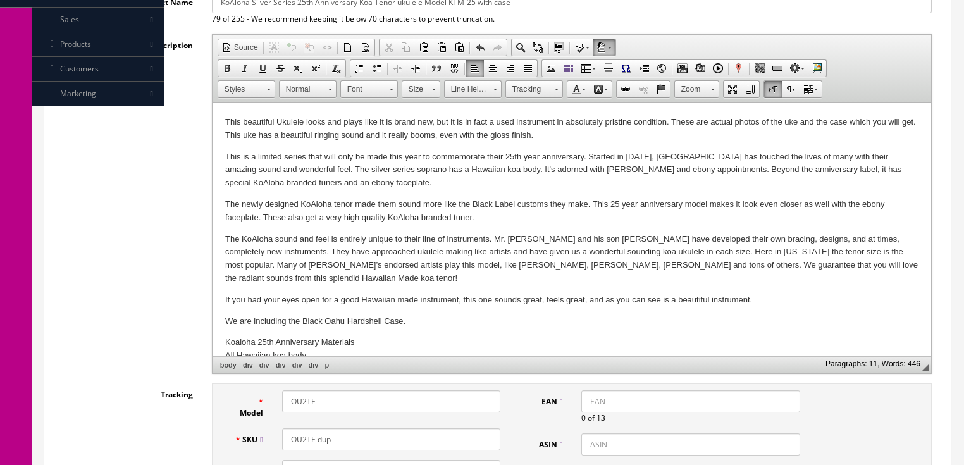
scroll to position [281, 0]
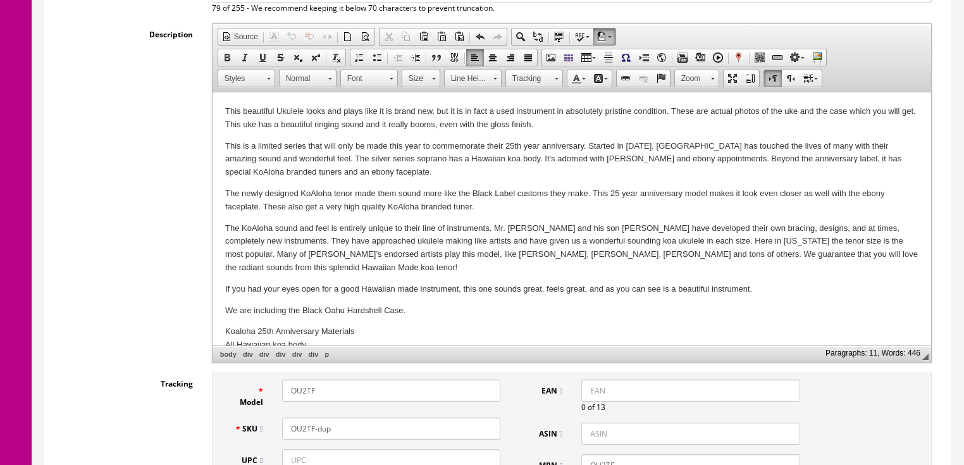
type input "KoAloha Silver Series 25th Anniversary Koa Tenor ukulele Model KTM-25 with case"
click at [304, 312] on p "We are including the Black Oahu Hardshell Case." at bounding box center [571, 310] width 693 height 13
drag, startPoint x: 324, startPoint y: 390, endPoint x: 133, endPoint y: 364, distance: 192.7
type input "KTM-25"
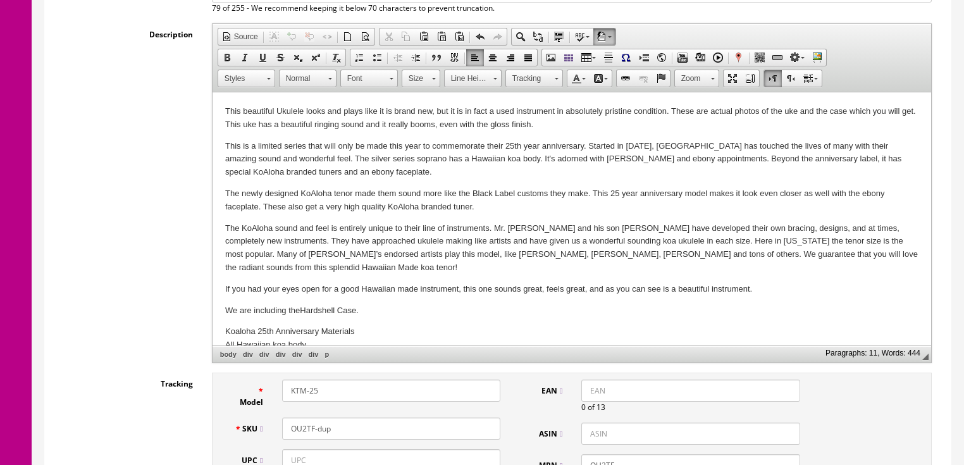
drag, startPoint x: 343, startPoint y: 430, endPoint x: 197, endPoint y: 427, distance: 146.1
click at [197, 427] on div "Tracking Model KTM-25 SKU OU2TF-dup UPC 0 of 12 EAN 0 of 13 ASIN MPN OU2TF" at bounding box center [497, 439] width 887 height 133
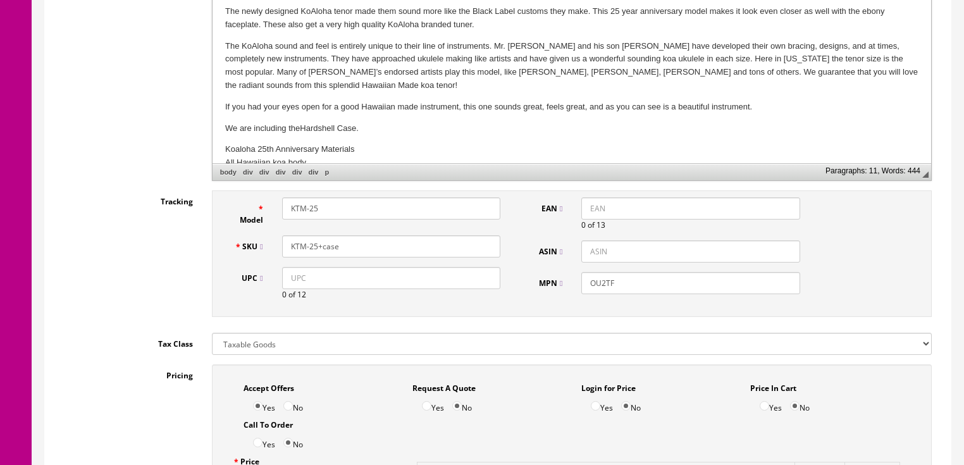
scroll to position [484, 0]
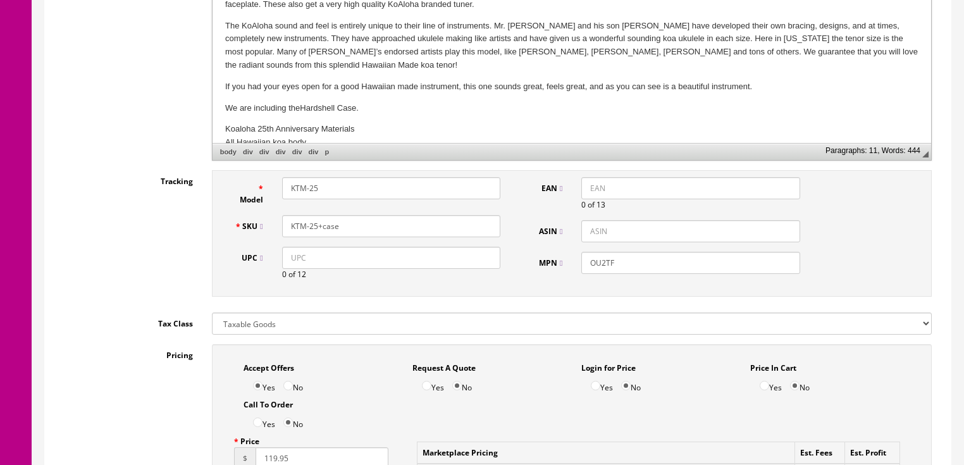
type input "KTM-25+case"
drag, startPoint x: 633, startPoint y: 266, endPoint x: 550, endPoint y: 273, distance: 83.2
click at [549, 273] on div "EAN 0 of 13 ASIN MPN OU2TF" at bounding box center [666, 230] width 285 height 106
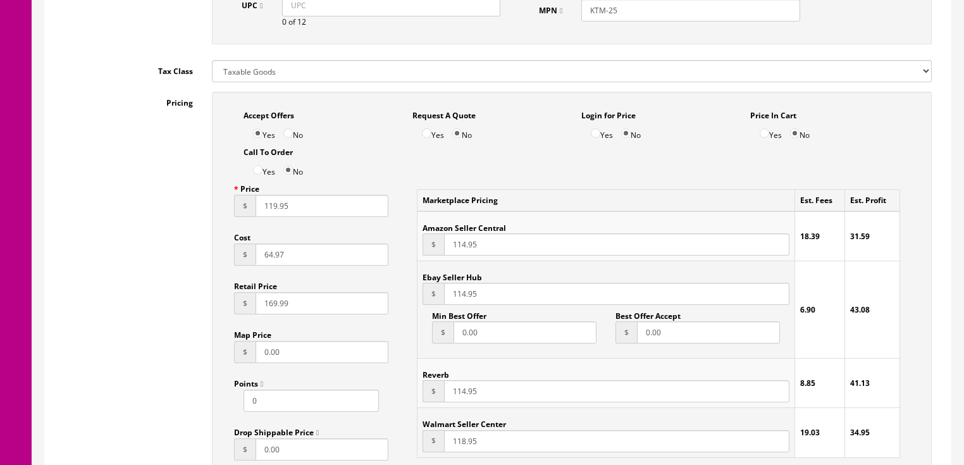
scroll to position [737, 0]
type input "KTM-25"
drag, startPoint x: 262, startPoint y: 213, endPoint x: 376, endPoint y: 216, distance: 113.9
click at [376, 216] on input "119.95" at bounding box center [322, 205] width 133 height 22
type input "1495.00"
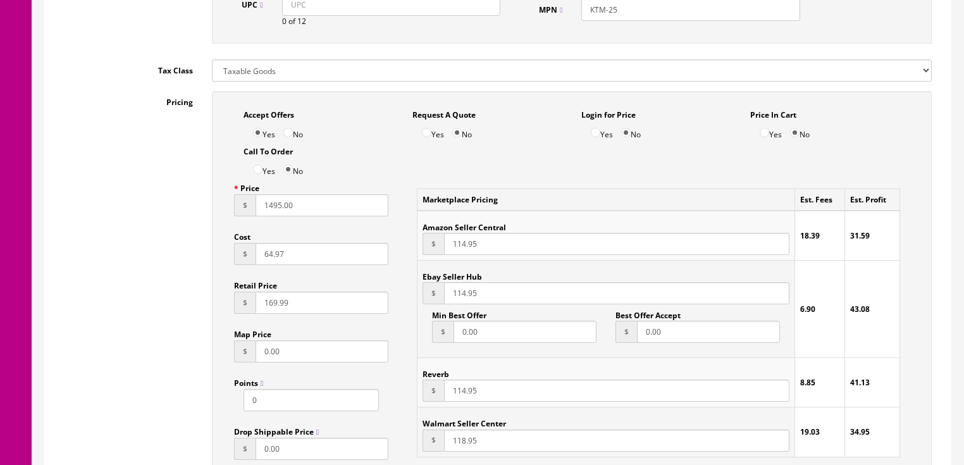
drag, startPoint x: 266, startPoint y: 257, endPoint x: 304, endPoint y: 258, distance: 38.6
click at [304, 258] on input "64.97" at bounding box center [322, 254] width 133 height 22
type input "800.00"
click at [271, 309] on input "169.99" at bounding box center [322, 303] width 133 height 22
type input "1699.99"
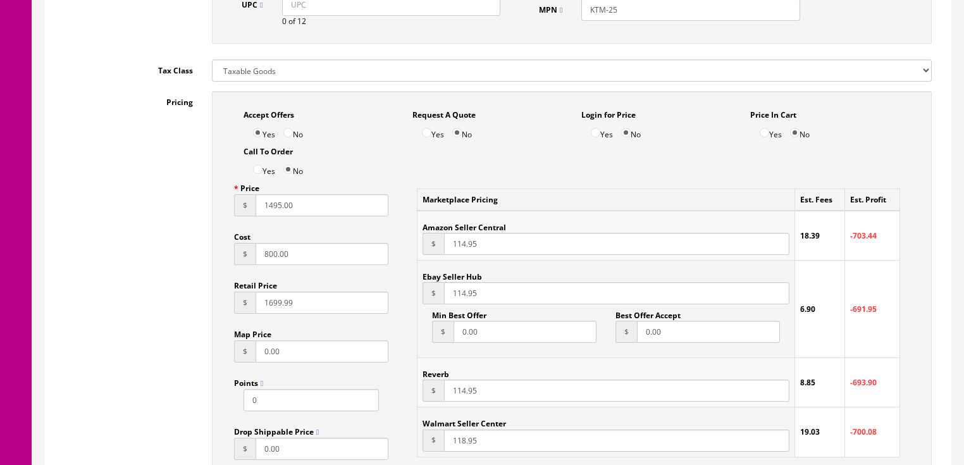
drag, startPoint x: 458, startPoint y: 298, endPoint x: 423, endPoint y: 301, distance: 34.9
click at [423, 301] on div "$ 114.95" at bounding box center [606, 293] width 366 height 22
type input "1495.00"
drag, startPoint x: 481, startPoint y: 396, endPoint x: 427, endPoint y: 400, distance: 54.5
click at [427, 400] on div "$ 114.95" at bounding box center [606, 391] width 366 height 22
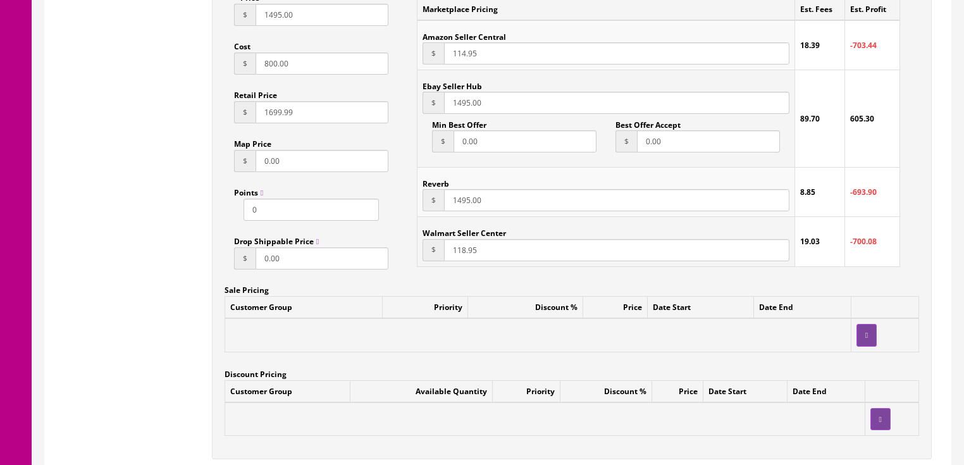
scroll to position [1041, 0]
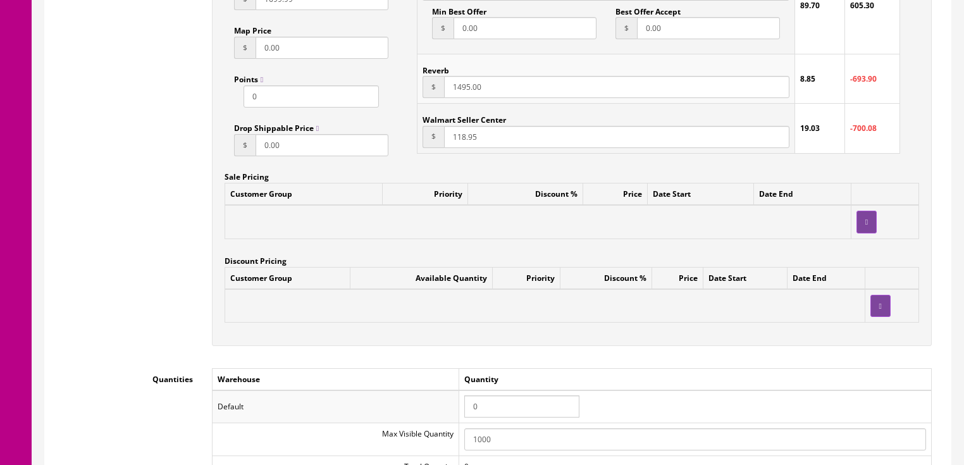
type input "1495.00"
drag, startPoint x: 479, startPoint y: 405, endPoint x: 452, endPoint y: 403, distance: 27.3
click at [452, 403] on tr "Default 0" at bounding box center [571, 406] width 719 height 33
type input "1"
click at [412, 342] on div "Accept Offers Yes No Request A Quote Yes No Login for Price Yes No Price In Car…" at bounding box center [572, 66] width 720 height 559
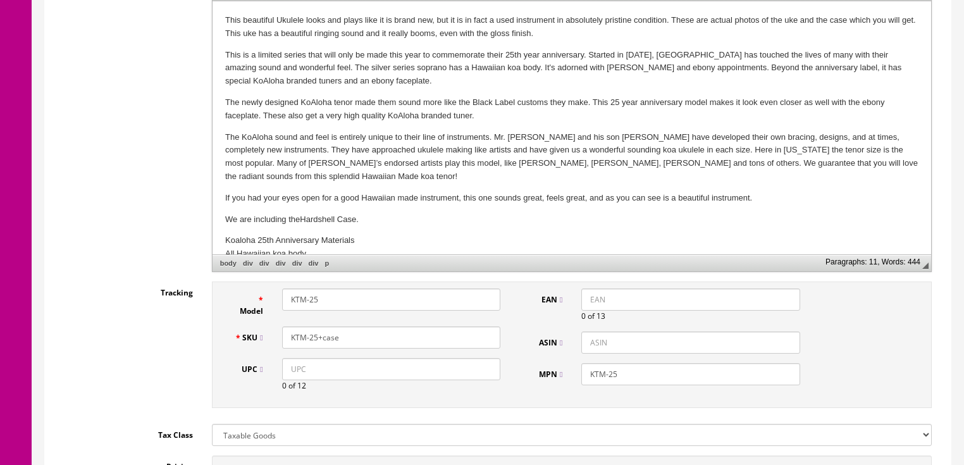
scroll to position [281, 0]
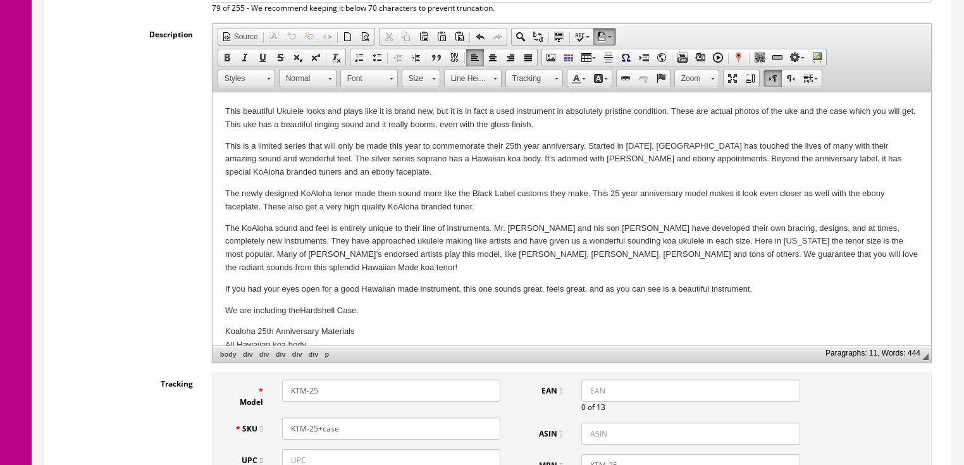
click at [319, 208] on p "The newly designed KoAloha tenor made them sound more like the Black Label cust…" at bounding box center [571, 200] width 693 height 27
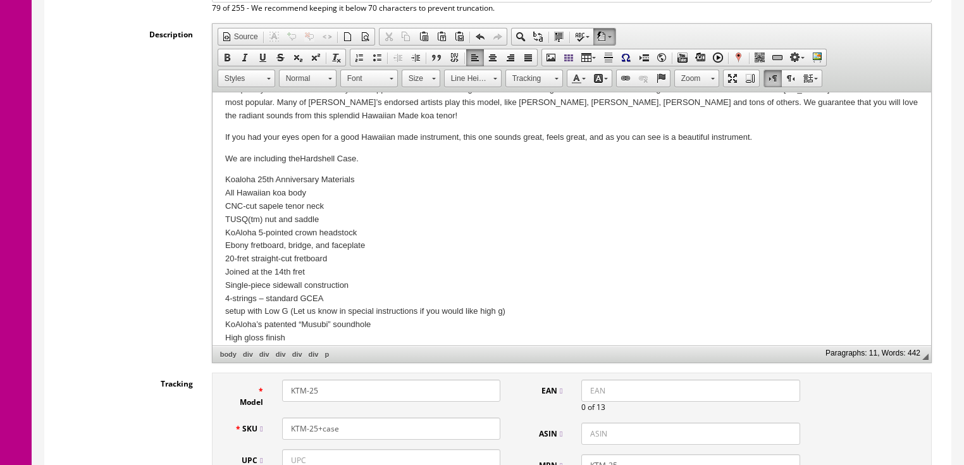
scroll to position [202, 0]
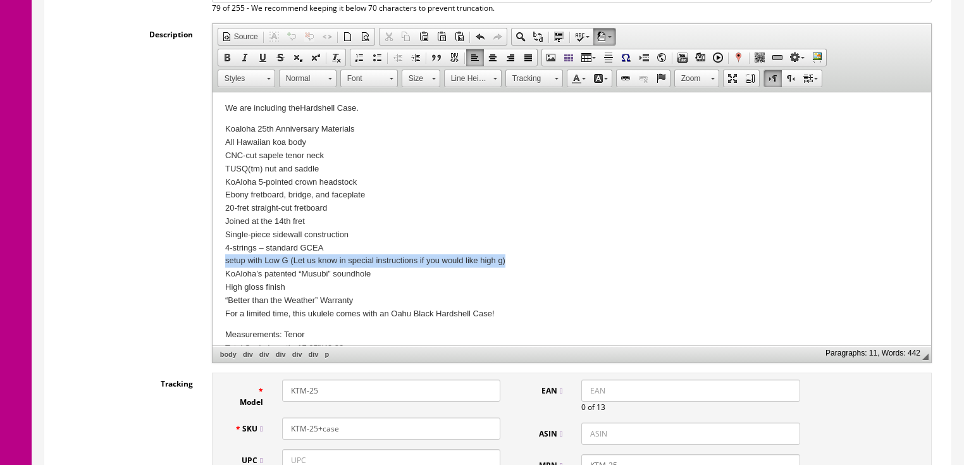
drag, startPoint x: 225, startPoint y: 261, endPoint x: 514, endPoint y: 259, distance: 289.1
click at [514, 259] on p "Koaloha 25th Anniversary Materials All Hawaiian koa body CNC-cut sapele tenor n…" at bounding box center [571, 221] width 693 height 197
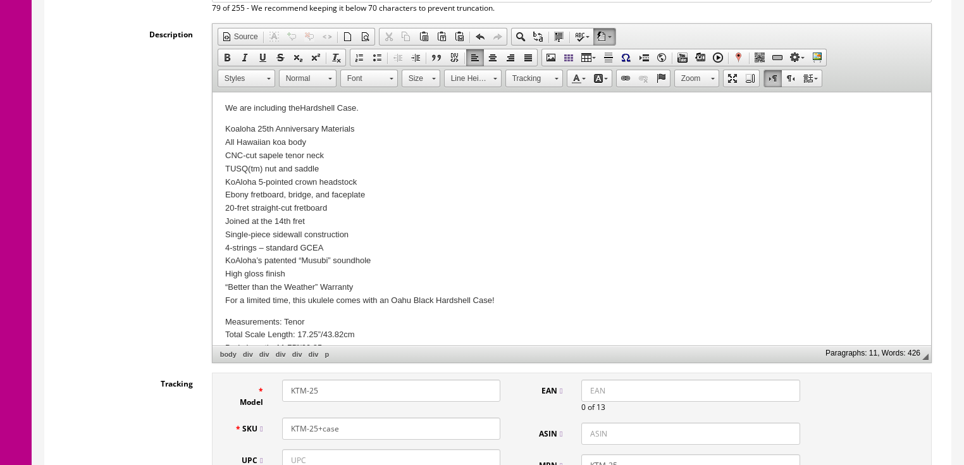
drag, startPoint x: 220, startPoint y: 287, endPoint x: 518, endPoint y: 295, distance: 298.1
click at [518, 295] on html "This beautiful Ukulele looks and plays like it is brand new, but it is in fact …" at bounding box center [571, 218] width 719 height 657
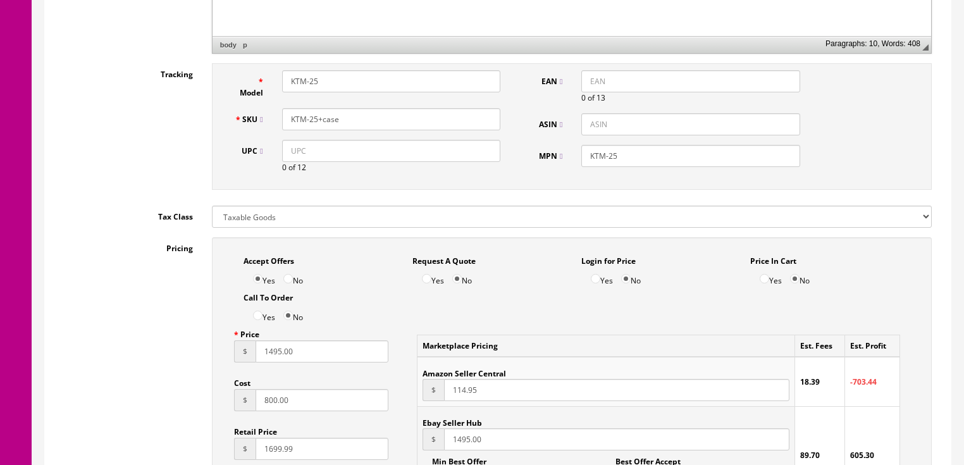
scroll to position [585, 0]
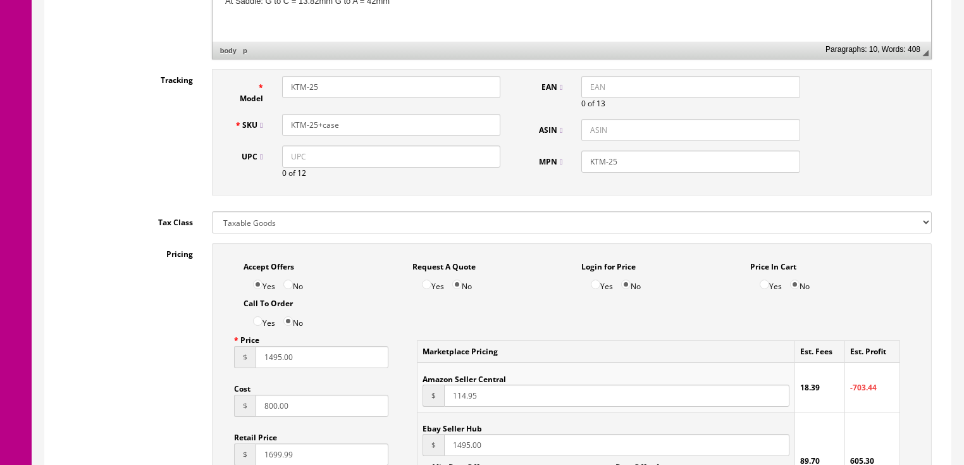
drag, startPoint x: 342, startPoint y: 120, endPoint x: 285, endPoint y: 121, distance: 57.0
click at [285, 121] on input "KTM-25+case" at bounding box center [391, 125] width 218 height 22
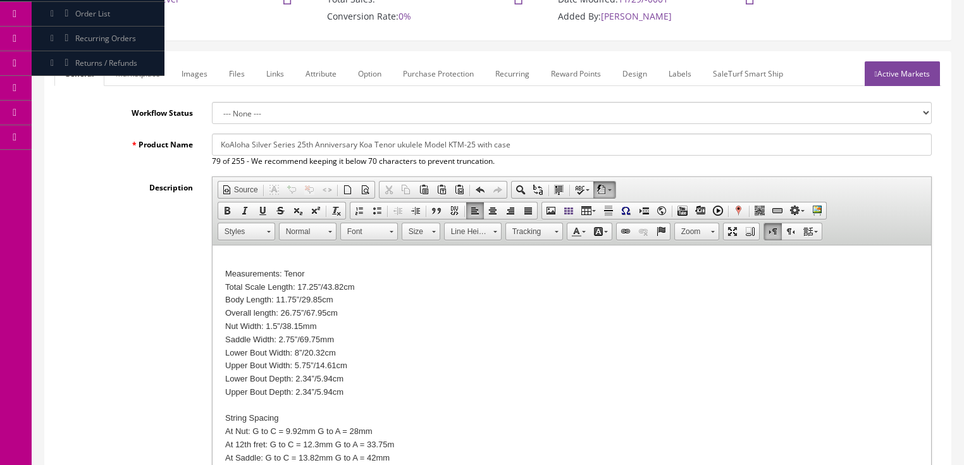
scroll to position [130, 0]
click at [128, 68] on link "Marketplace" at bounding box center [138, 72] width 65 height 25
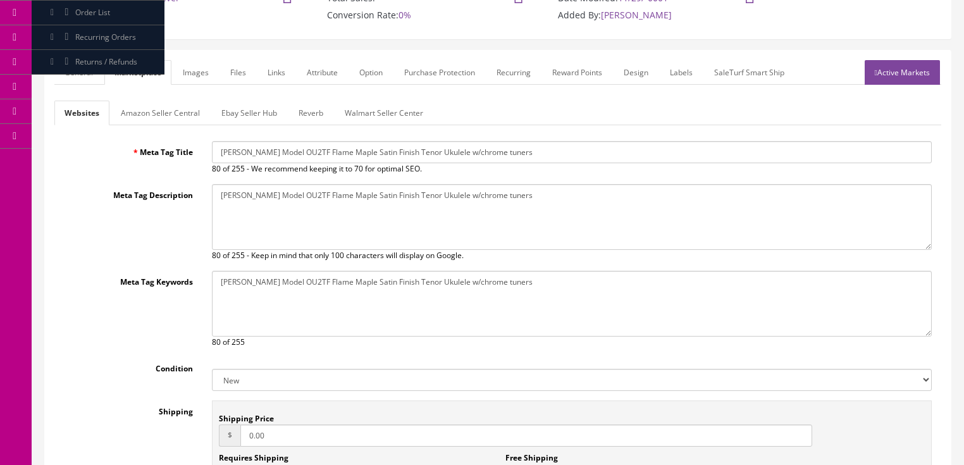
click at [203, 68] on link "Images" at bounding box center [196, 72] width 46 height 25
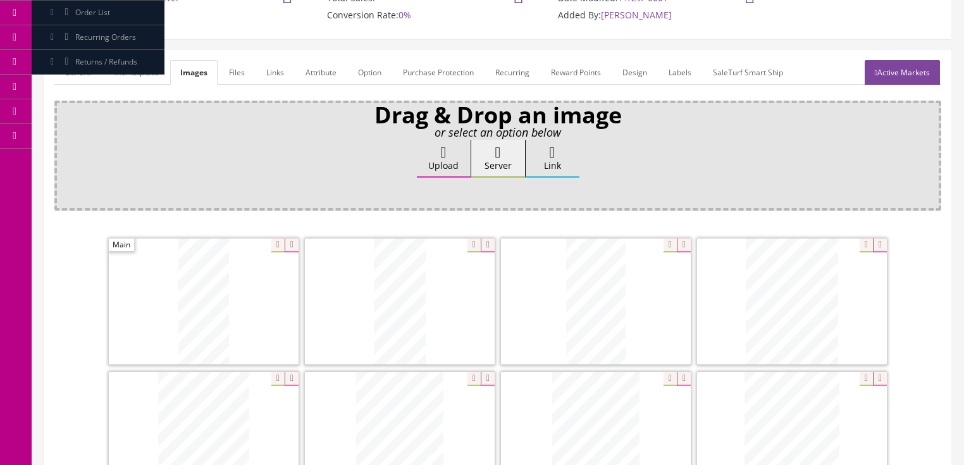
click at [321, 71] on link "Attribute" at bounding box center [320, 72] width 51 height 25
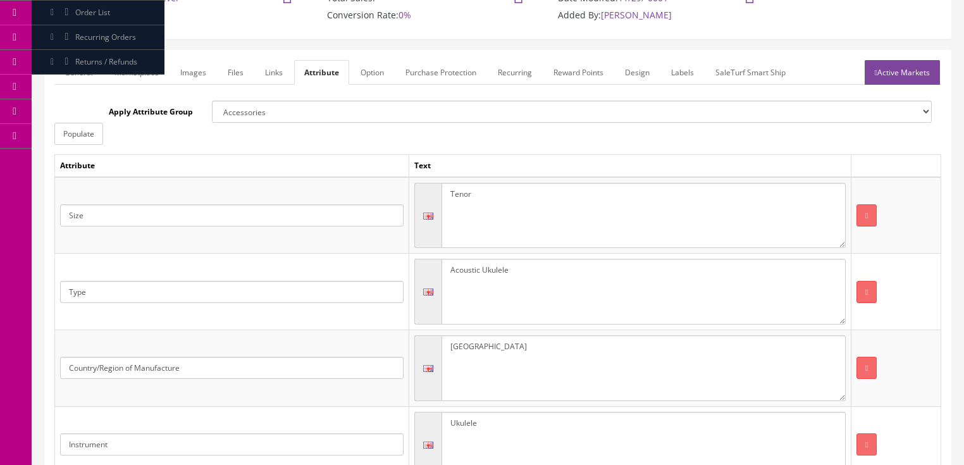
click at [875, 73] on icon at bounding box center [876, 73] width 3 height 8
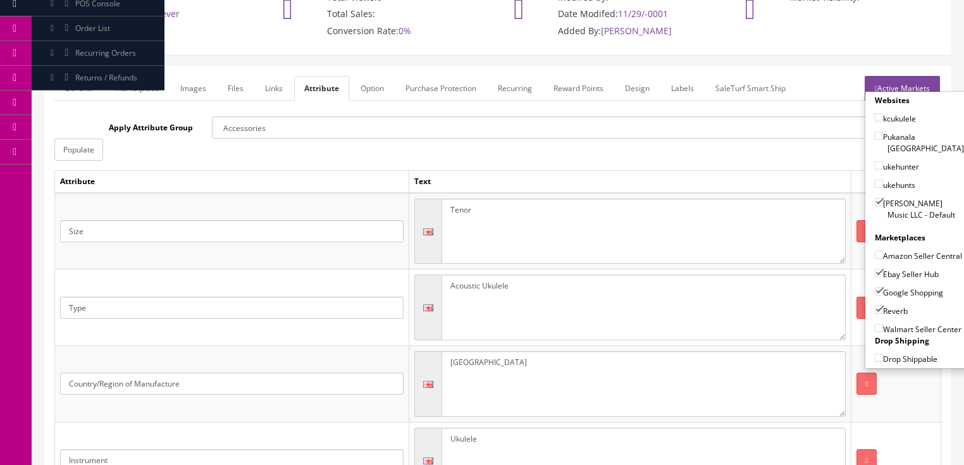
scroll to position [28, 0]
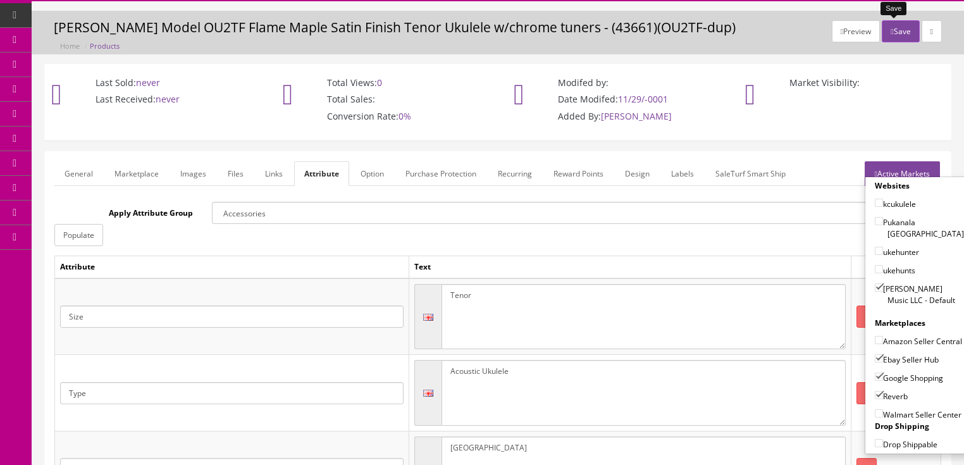
click at [892, 30] on button "Save" at bounding box center [900, 31] width 37 height 22
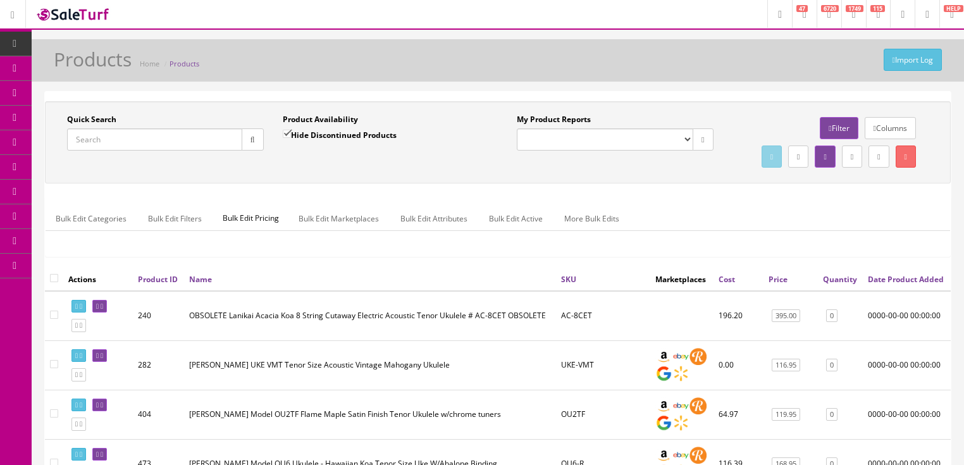
click at [133, 137] on input "Quick Search" at bounding box center [154, 139] width 175 height 22
paste input "KTM-25+case"
type input "KTM-25+case"
click at [246, 142] on button "button" at bounding box center [253, 139] width 22 height 22
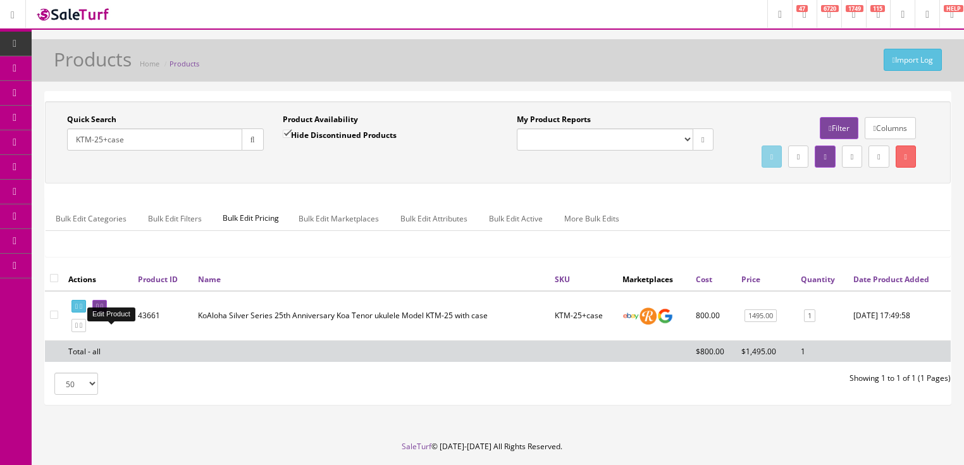
click at [103, 310] on icon at bounding box center [102, 306] width 3 height 7
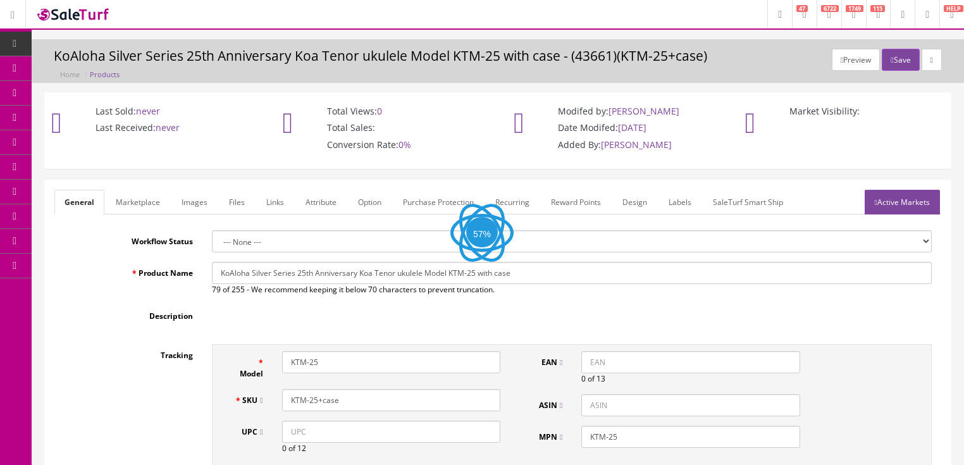
click at [672, 201] on link "Labels" at bounding box center [679, 202] width 43 height 25
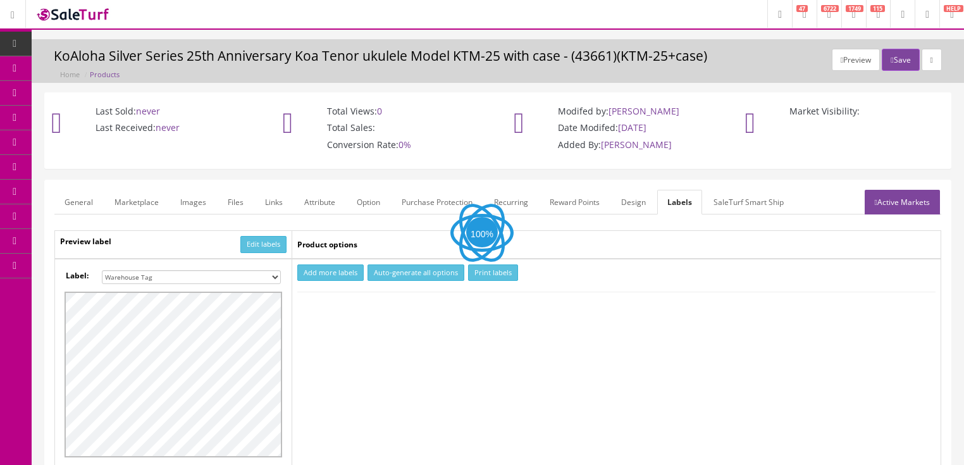
click at [319, 273] on button "Add more labels" at bounding box center [330, 272] width 66 height 17
type input "1"
click at [339, 306] on input "1" at bounding box center [322, 311] width 46 height 14
click at [496, 265] on button "Print labels" at bounding box center [493, 272] width 50 height 17
drag, startPoint x: 273, startPoint y: 276, endPoint x: 264, endPoint y: 276, distance: 8.2
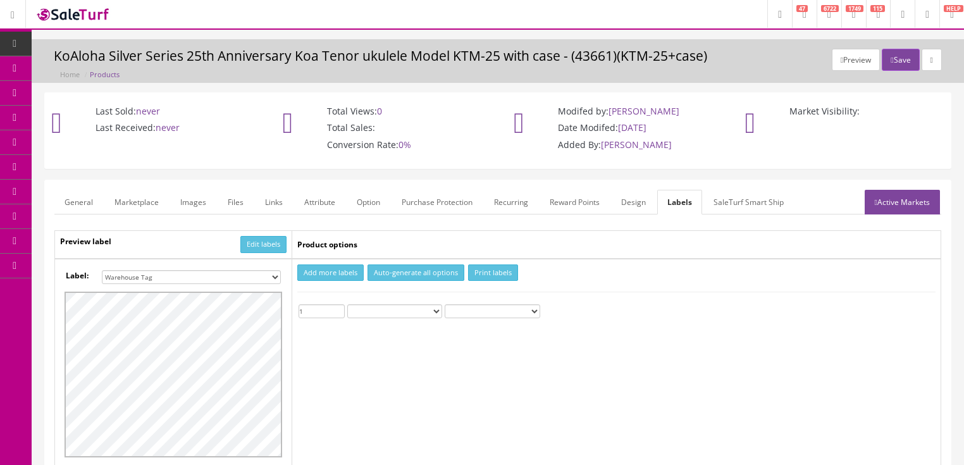
click at [268, 276] on select "Small Label 2 x 1 Label Shoe label 100 barcodes Dymo Label 2 X 1 Sticker Labels…" at bounding box center [191, 277] width 179 height 14
select select "16"
click at [102, 270] on select "Small Label 2 x 1 Label Shoe label 100 barcodes Dymo Label 2 X 1 Sticker Labels…" at bounding box center [191, 277] width 179 height 14
click at [480, 270] on button "Print labels" at bounding box center [493, 272] width 50 height 17
click at [896, 63] on button "Save" at bounding box center [900, 60] width 37 height 22
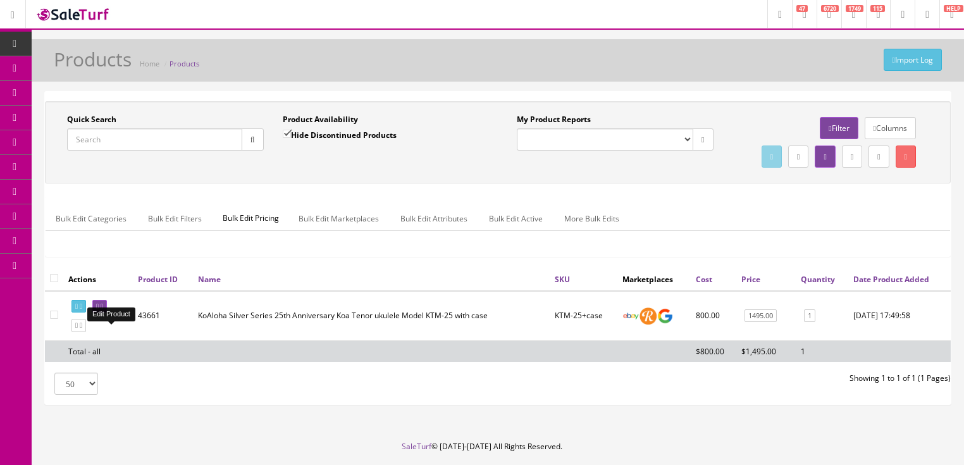
click at [103, 310] on icon at bounding box center [102, 306] width 3 height 7
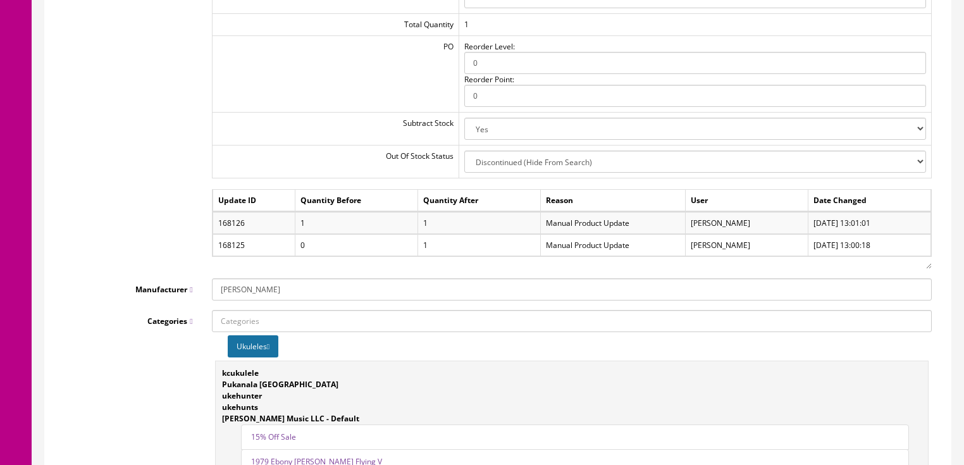
scroll to position [1518, 0]
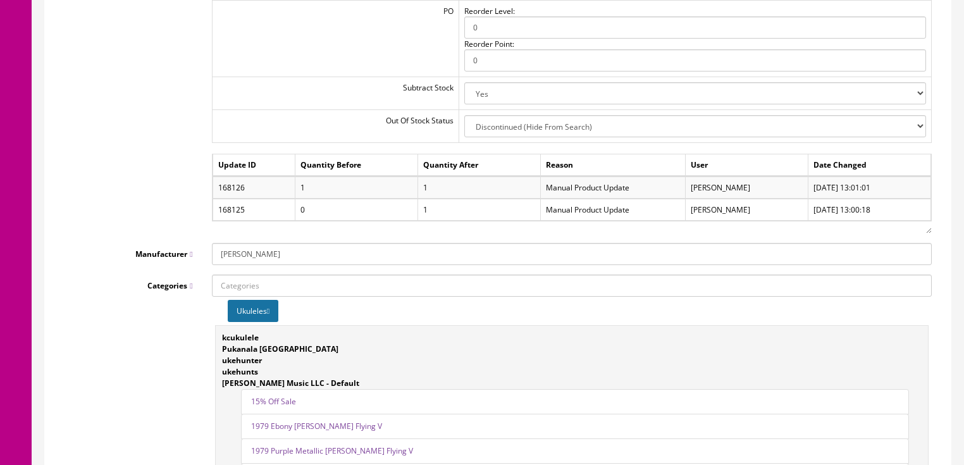
drag, startPoint x: 292, startPoint y: 264, endPoint x: 177, endPoint y: 245, distance: 116.6
click at [202, 249] on div "[PERSON_NAME]" at bounding box center [571, 254] width 739 height 22
click at [256, 281] on link "--ADD NEW--" at bounding box center [263, 277] width 100 height 15
click at [250, 262] on input "Manufacturer" at bounding box center [572, 254] width 720 height 22
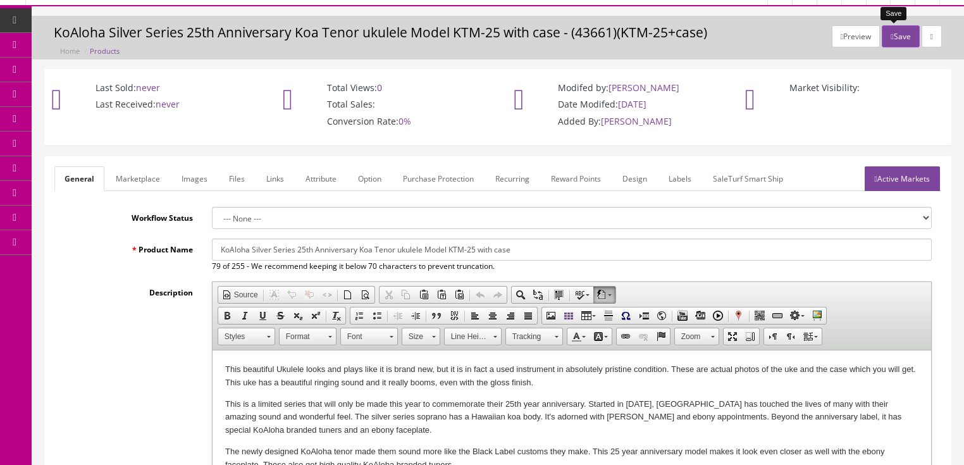
scroll to position [0, 0]
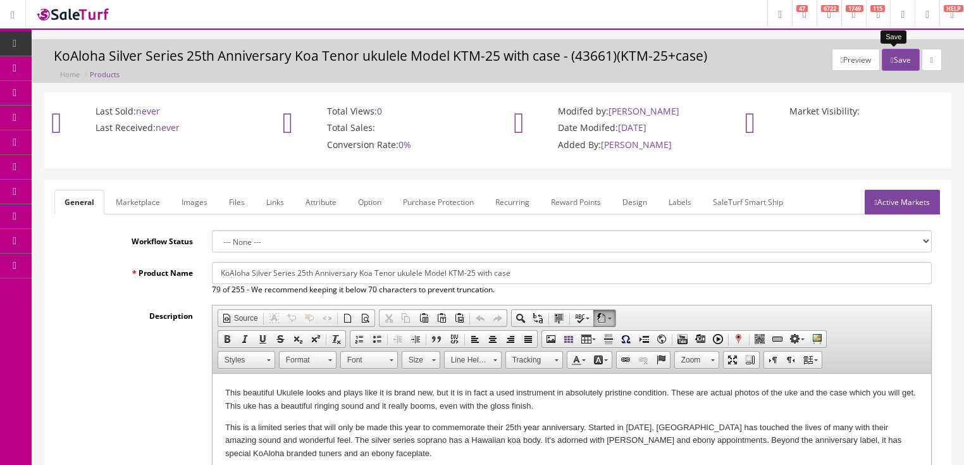
type input "KoAloha"
click at [889, 58] on button "Save" at bounding box center [900, 60] width 37 height 22
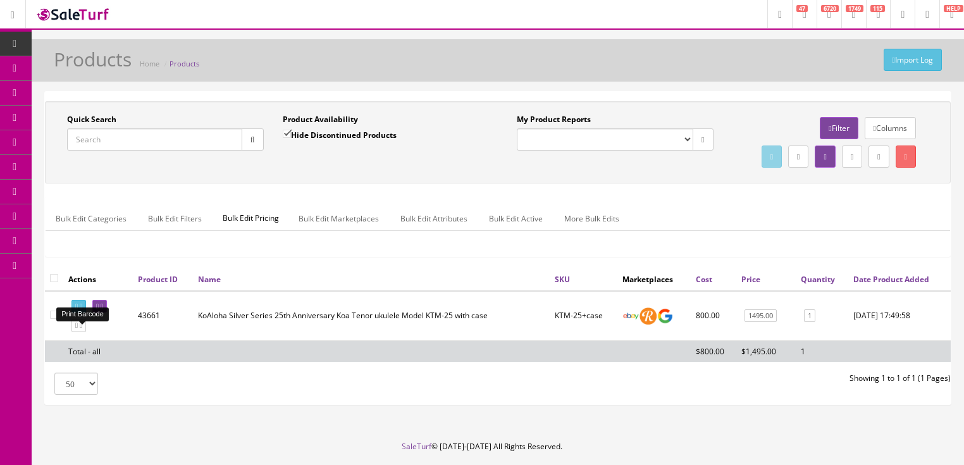
click at [82, 310] on icon at bounding box center [81, 306] width 3 height 7
click at [107, 313] on link at bounding box center [99, 306] width 15 height 13
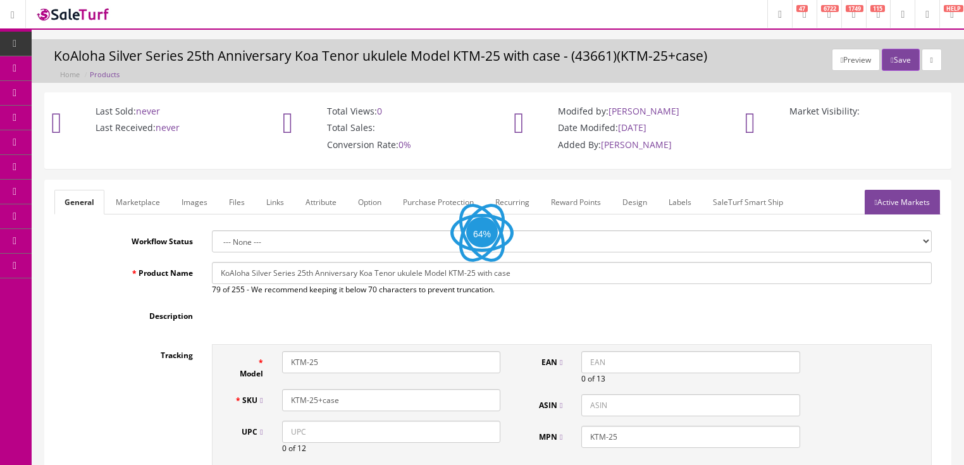
click at [683, 202] on link "Labels" at bounding box center [679, 202] width 43 height 25
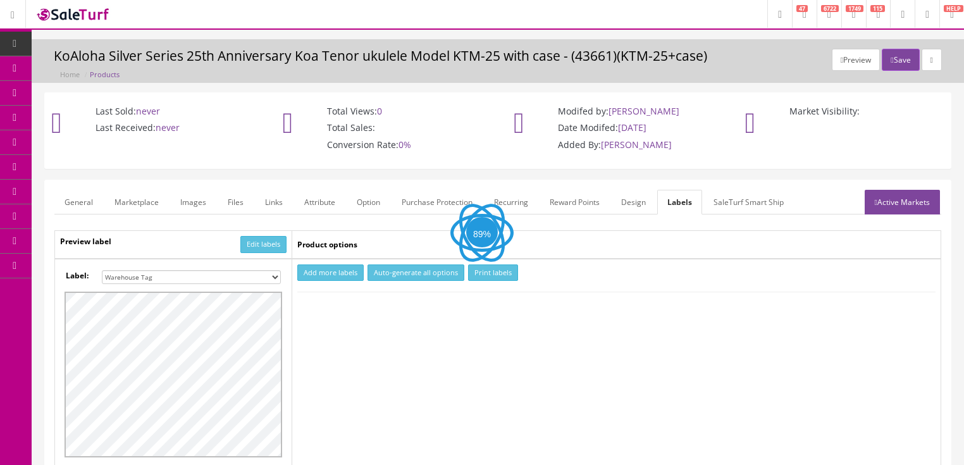
drag, startPoint x: 272, startPoint y: 276, endPoint x: 266, endPoint y: 271, distance: 8.1
click at [271, 276] on select "Small Label 2 x 1 Label Shoe label 100 barcodes Dymo Label 2 X 1 Sticker Labels…" at bounding box center [191, 277] width 179 height 14
select select "16"
click at [102, 270] on select "Small Label 2 x 1 Label Shoe label 100 barcodes Dymo Label 2 X 1 Sticker Labels…" at bounding box center [191, 277] width 179 height 14
click at [340, 267] on button "Add more labels" at bounding box center [330, 272] width 66 height 17
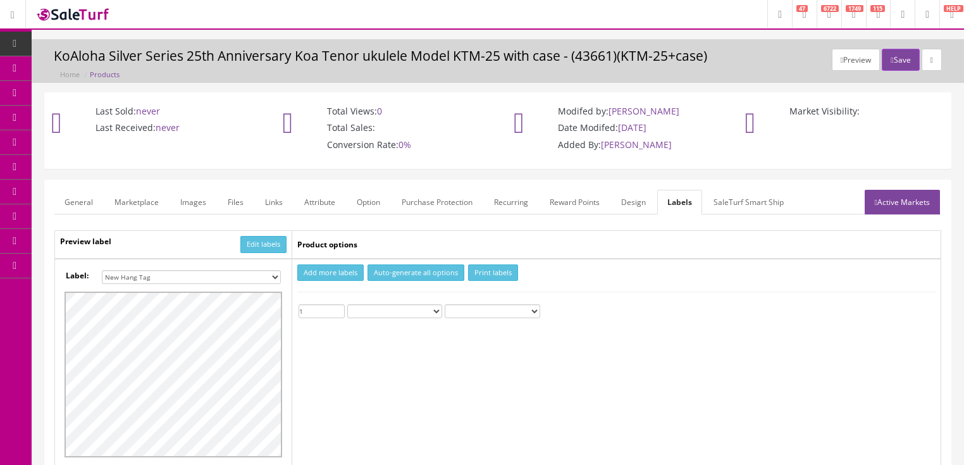
type input "1"
click at [340, 306] on input "1" at bounding box center [322, 311] width 46 height 14
click at [484, 275] on button "Print labels" at bounding box center [493, 272] width 50 height 17
click at [891, 56] on icon "button" at bounding box center [892, 60] width 3 height 8
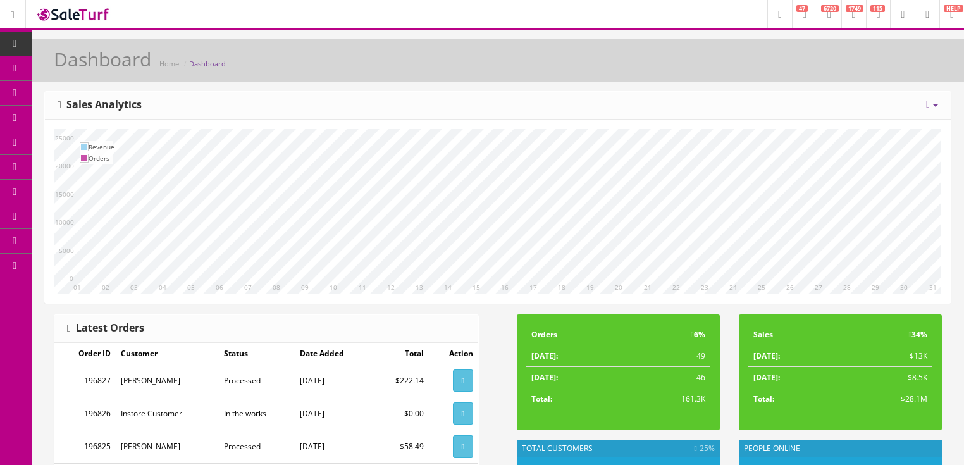
click at [929, 100] on icon at bounding box center [928, 104] width 4 height 10
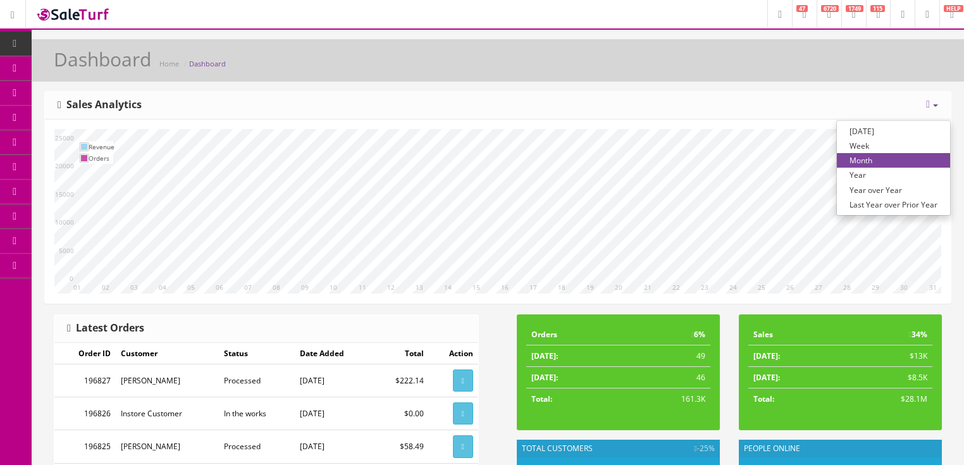
click at [873, 193] on link "Year over Year" at bounding box center [893, 190] width 113 height 15
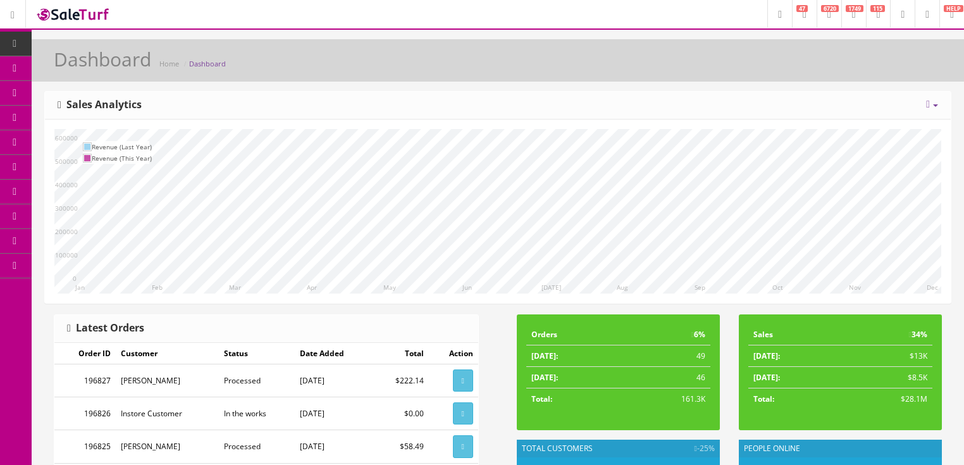
drag, startPoint x: 924, startPoint y: 100, endPoint x: 915, endPoint y: 104, distance: 10.2
click at [926, 100] on icon at bounding box center [928, 104] width 4 height 10
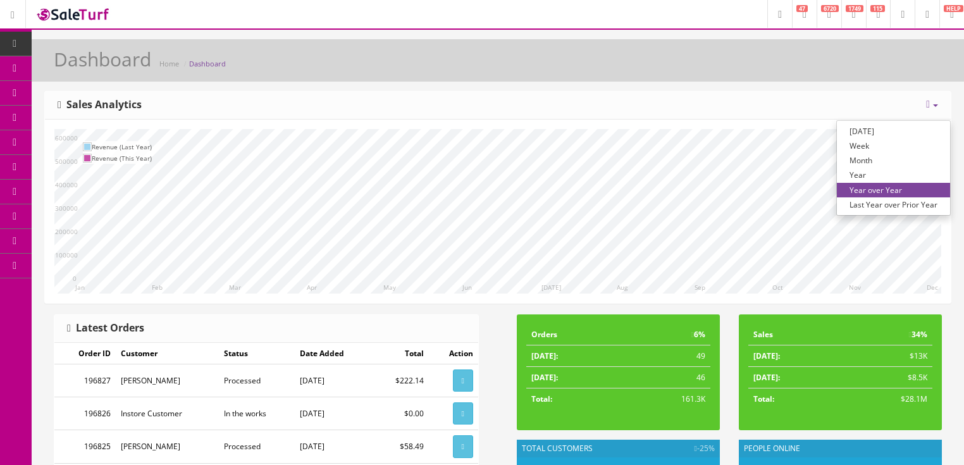
click at [865, 160] on link "Month" at bounding box center [893, 160] width 113 height 15
